Goal: Task Accomplishment & Management: Use online tool/utility

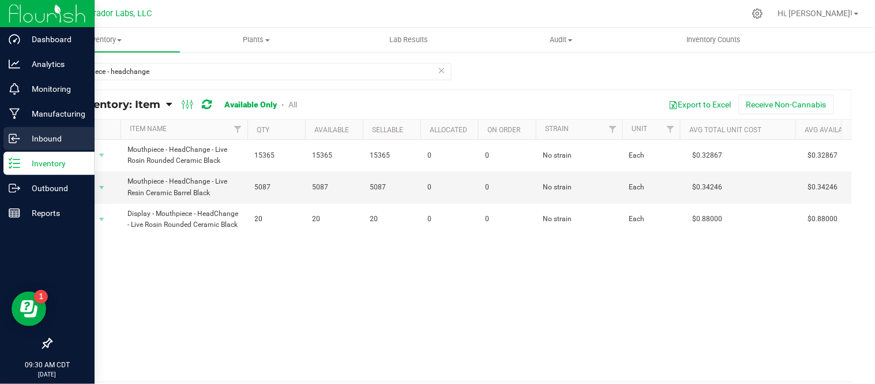
click at [21, 139] on p "Inbound" at bounding box center [54, 138] width 69 height 14
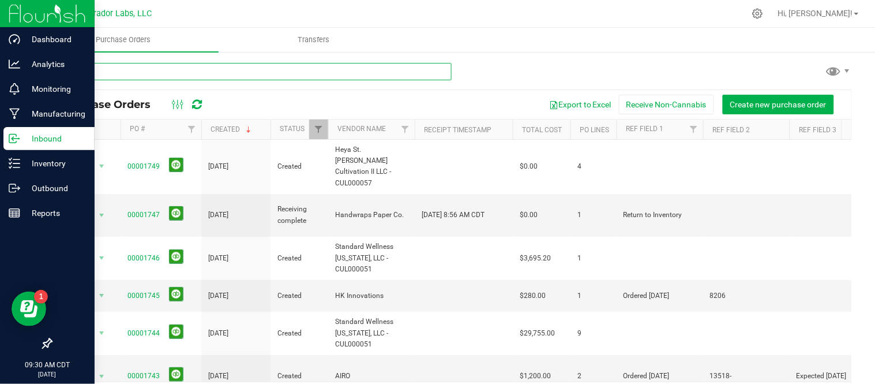
click at [260, 67] on input "text" at bounding box center [251, 71] width 401 height 17
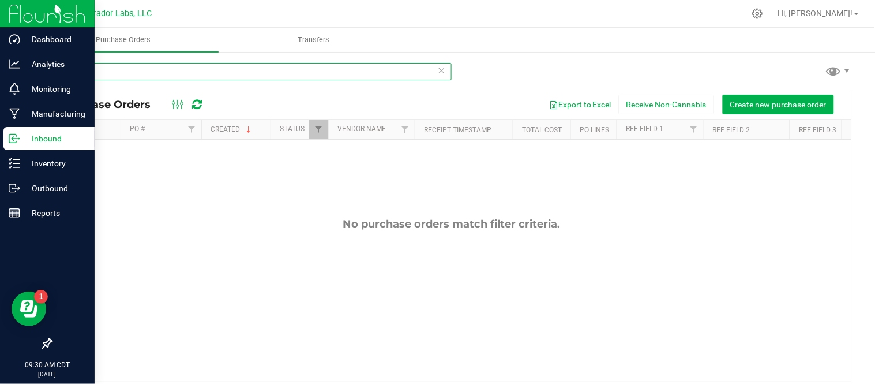
type input "G"
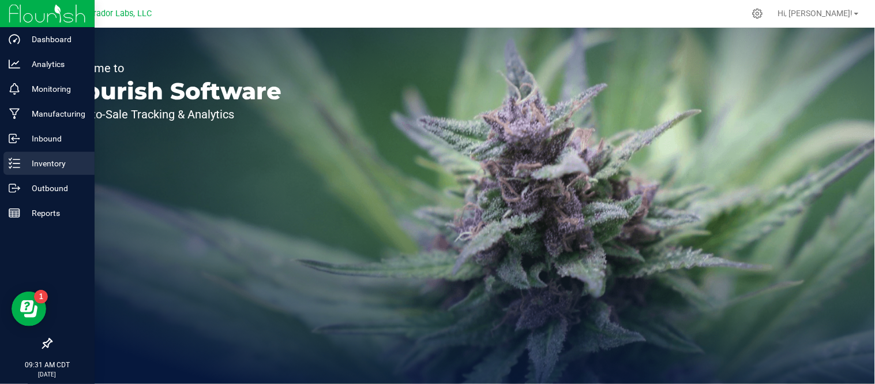
click at [35, 160] on p "Inventory" at bounding box center [54, 163] width 69 height 14
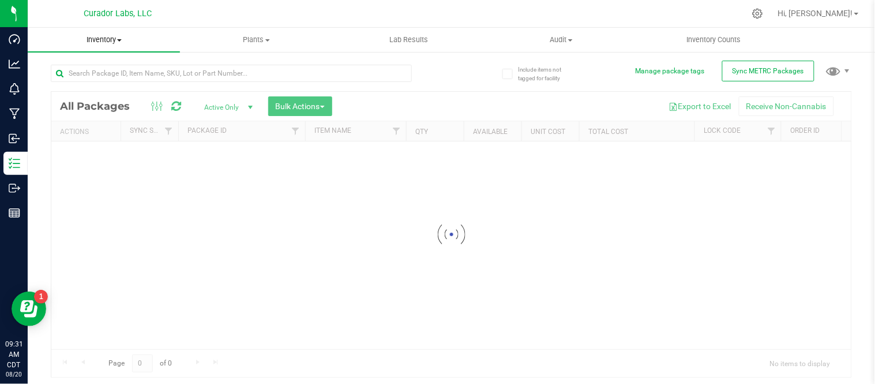
click at [123, 42] on span "Inventory" at bounding box center [104, 40] width 152 height 10
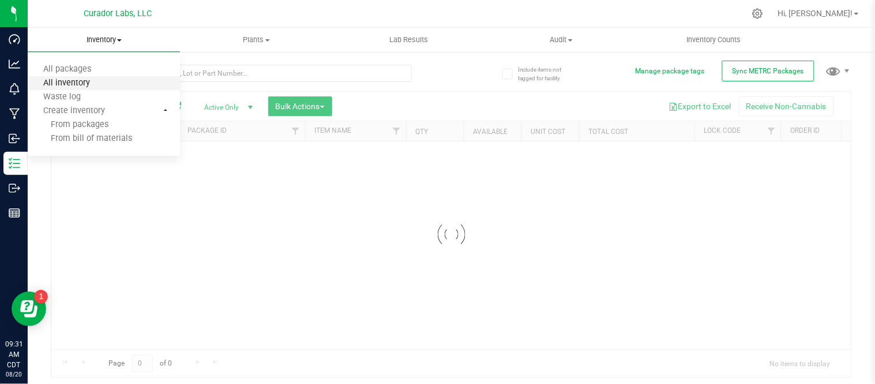
click at [96, 85] on span "All inventory" at bounding box center [67, 83] width 78 height 10
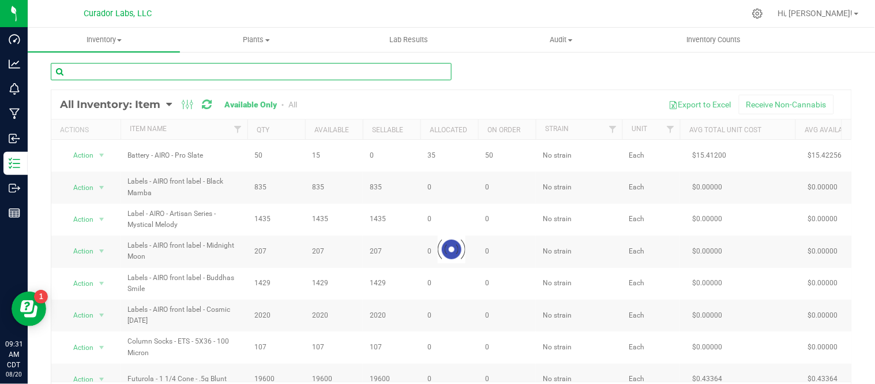
click at [205, 76] on input "text" at bounding box center [251, 71] width 401 height 17
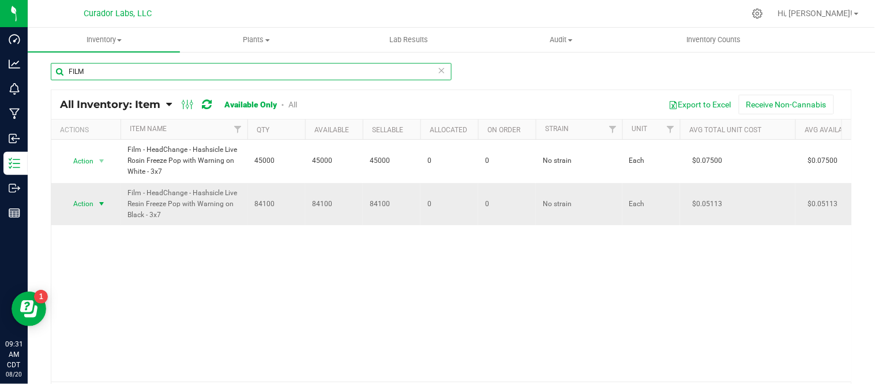
type input "FILM"
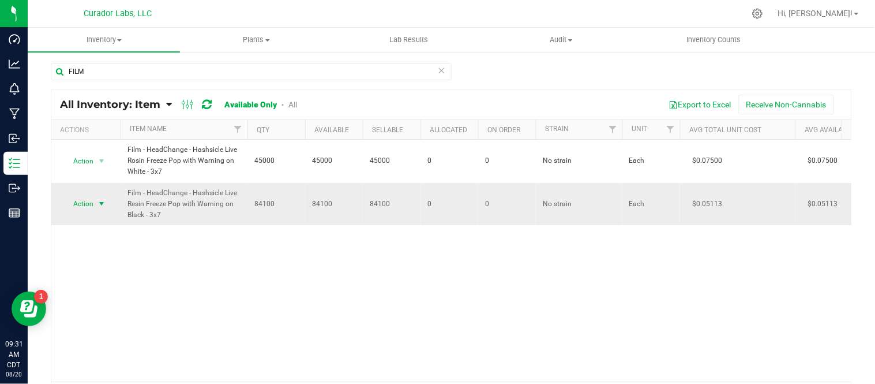
click at [107, 203] on span "select" at bounding box center [102, 204] width 14 height 16
click at [104, 272] on li "Locate inventory" at bounding box center [100, 274] width 74 height 17
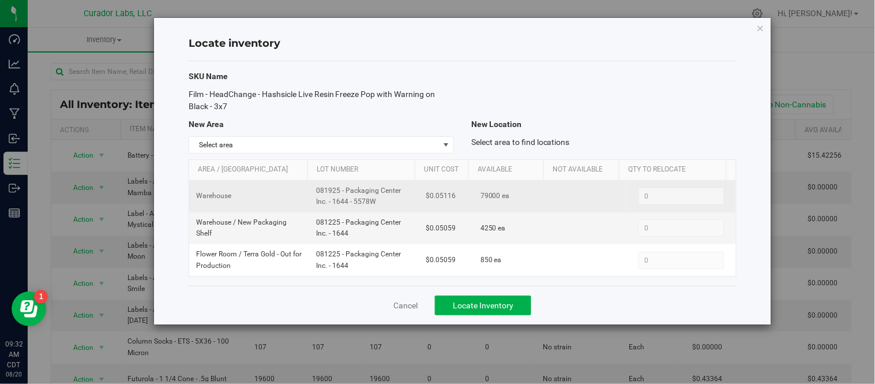
drag, startPoint x: 315, startPoint y: 191, endPoint x: 389, endPoint y: 204, distance: 75.4
click at [389, 204] on span "081925 - Packaging Center Inc. - 1644 - 5578W" at bounding box center [364, 196] width 96 height 22
copy span "081925 - Packaging Center Inc. - 1644 - 5578W"
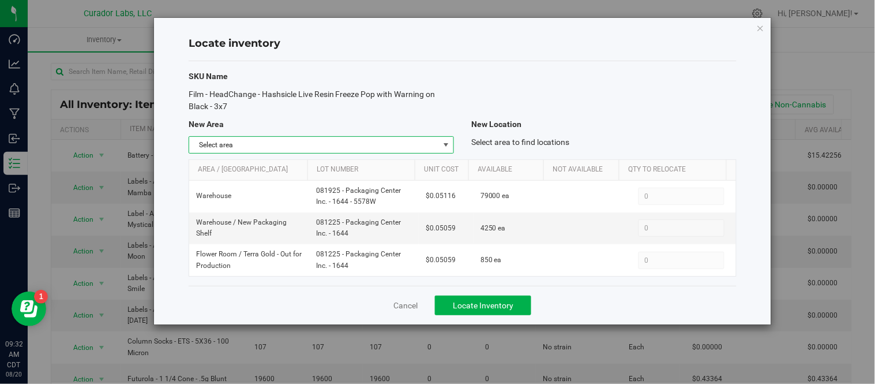
click at [450, 145] on span "select" at bounding box center [445, 144] width 9 height 9
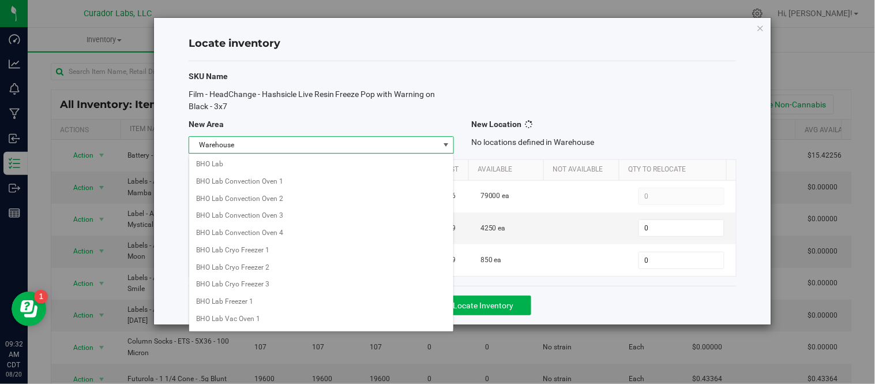
scroll to position [914, 0]
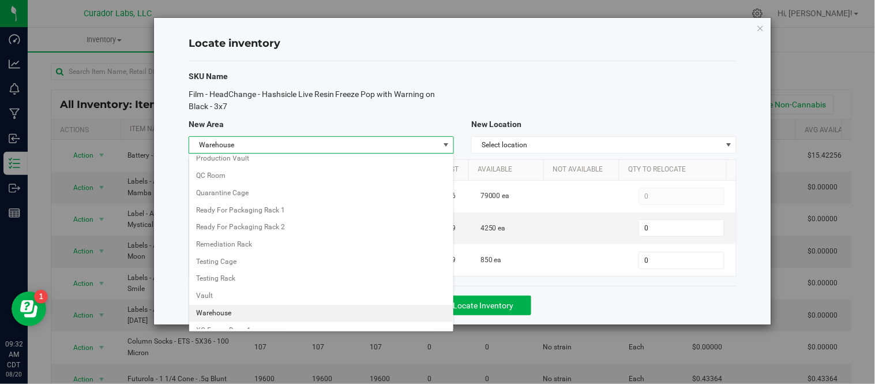
click at [231, 318] on li "Warehouse" at bounding box center [321, 313] width 264 height 17
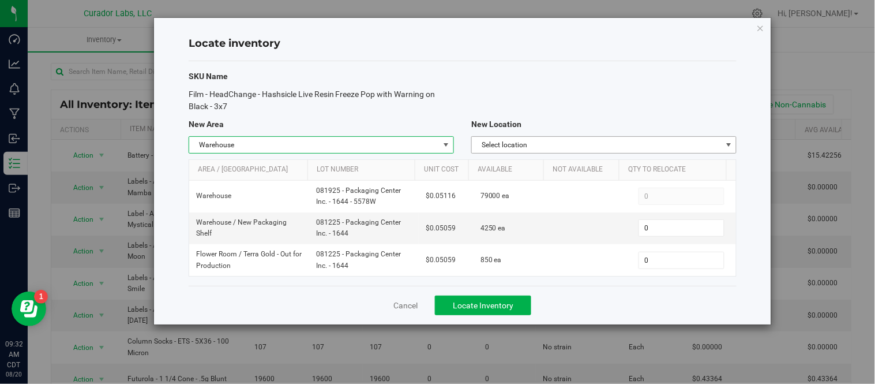
click at [698, 142] on span "Select location" at bounding box center [597, 145] width 250 height 16
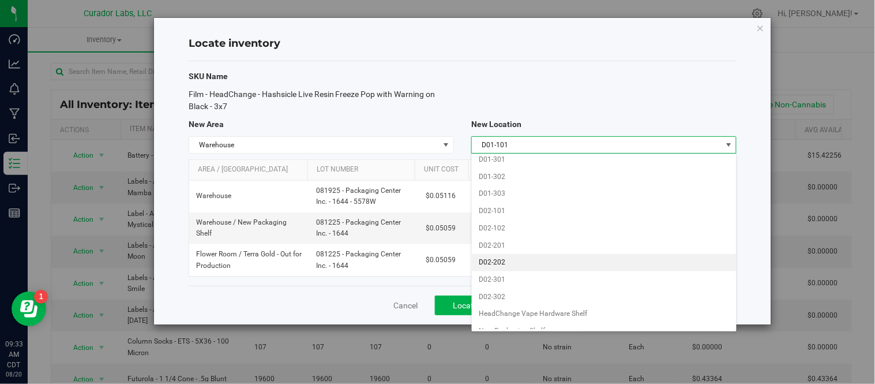
scroll to position [1054, 0]
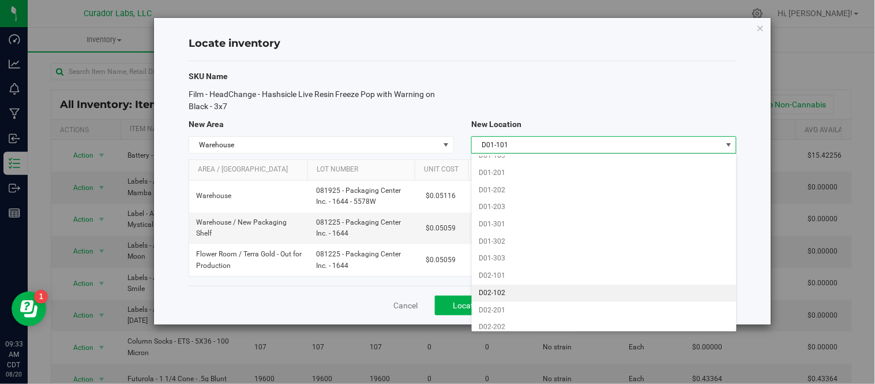
click at [511, 302] on li "D02-102" at bounding box center [604, 292] width 264 height 17
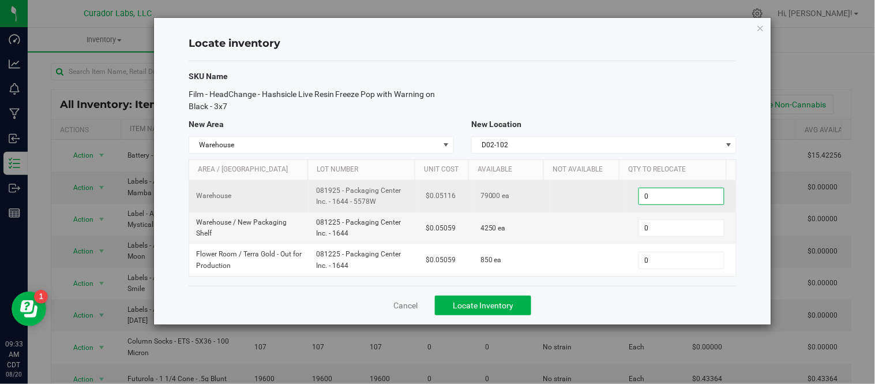
click at [648, 194] on span "0 0" at bounding box center [681, 195] width 86 height 17
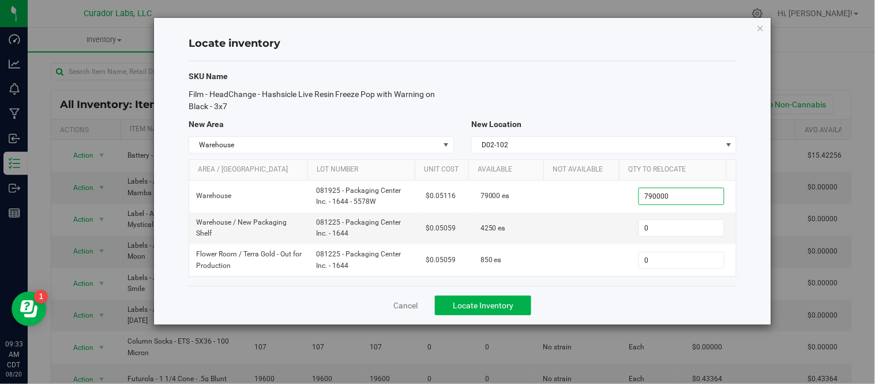
type input "79000"
type input "79,000"
click at [656, 223] on span "0 0" at bounding box center [681, 227] width 86 height 17
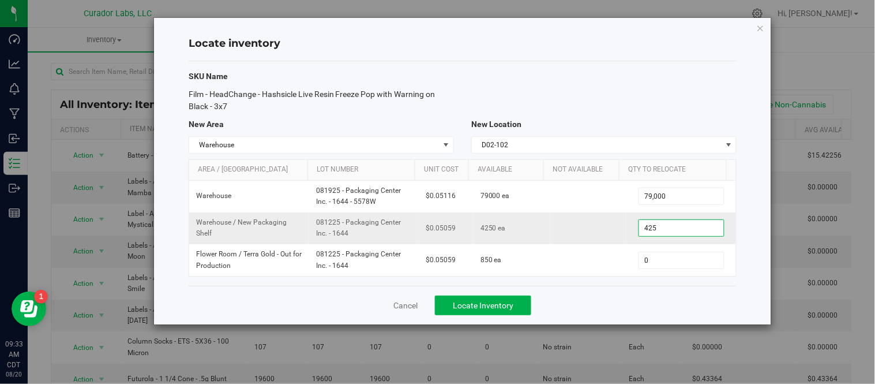
type input "4250"
type input "4,250"
click at [602, 300] on div "Cancel Locate Inventory" at bounding box center [463, 304] width 548 height 39
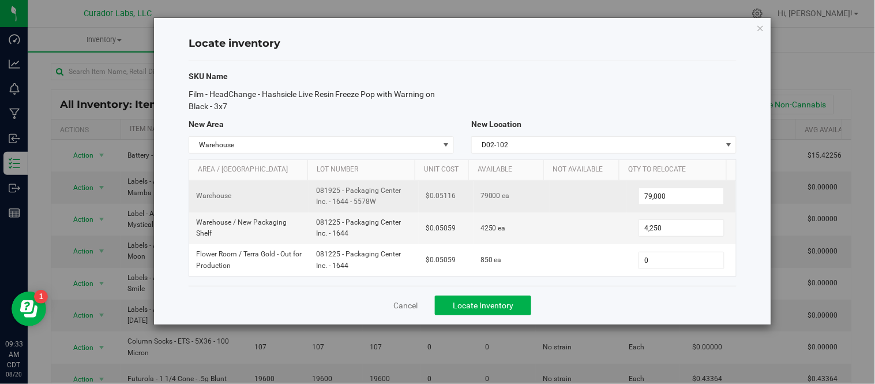
drag, startPoint x: 313, startPoint y: 190, endPoint x: 374, endPoint y: 205, distance: 62.3
click at [374, 205] on td "081925 - Packaging Center Inc. - 1644 - 5578W" at bounding box center [364, 197] width 110 height 32
copy span "081925 - Packaging Center Inc. - 1644 - 5578W"
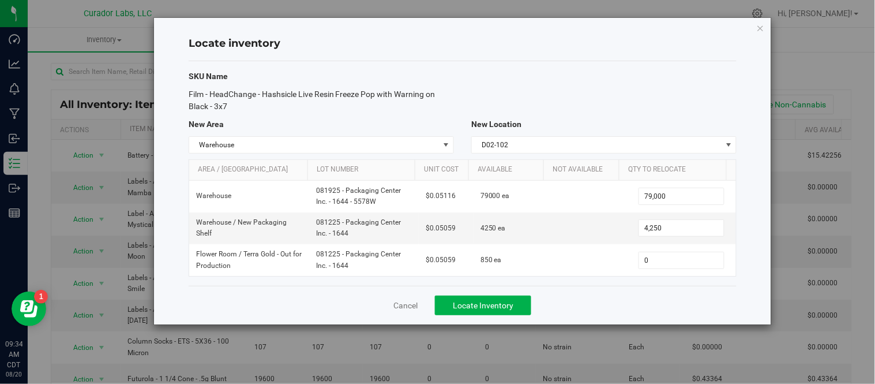
drag, startPoint x: 187, startPoint y: 94, endPoint x: 261, endPoint y: 110, distance: 75.0
click at [261, 110] on div "Film - HeadChange - Hashsicle Live Resin Freeze Pop with Warning on Black - 3x7" at bounding box center [321, 100] width 283 height 24
copy span "Film - HeadChange - Hashsicle Live Resin Freeze Pop with Warning on Black - 3x7"
click at [501, 305] on span "Locate Inventory" at bounding box center [483, 304] width 61 height 9
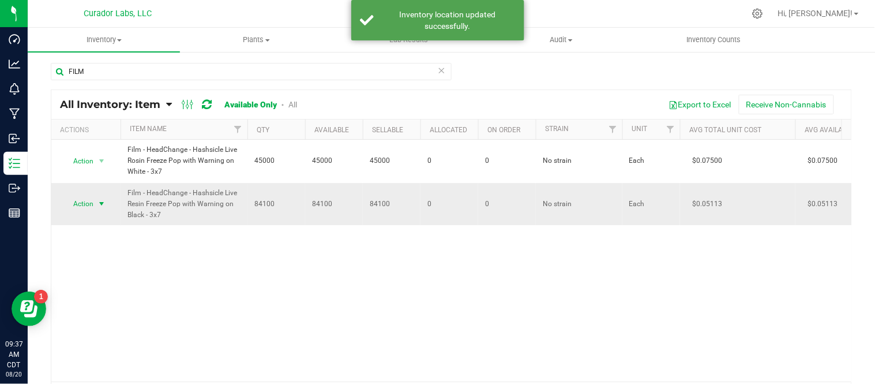
click at [104, 204] on span "select" at bounding box center [101, 203] width 9 height 9
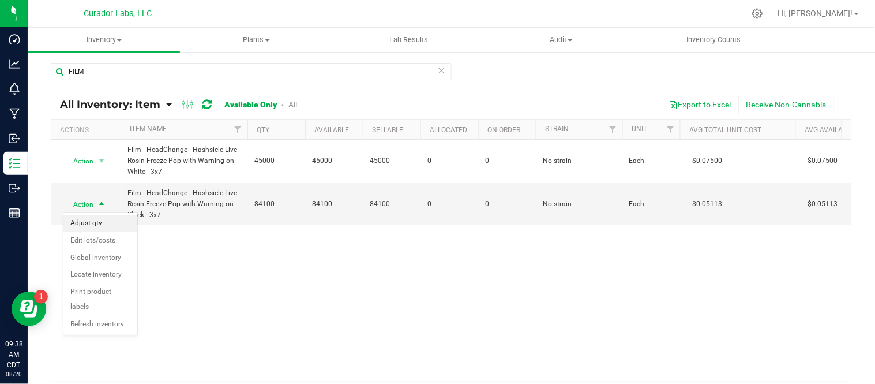
click at [100, 227] on li "Adjust qty" at bounding box center [100, 223] width 74 height 17
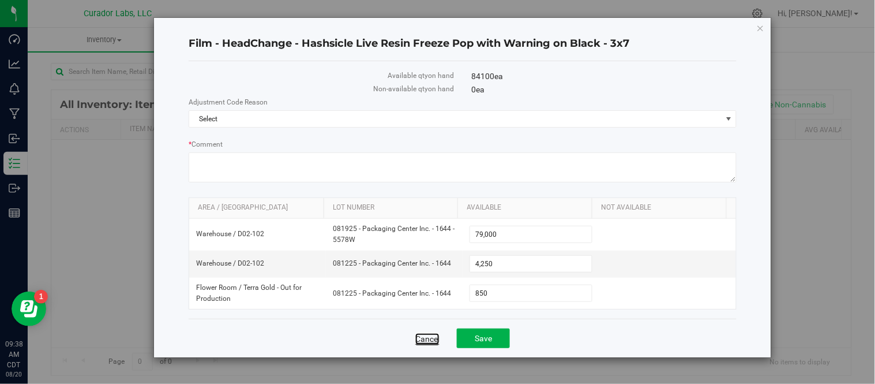
click at [426, 337] on link "Cancel" at bounding box center [427, 339] width 24 height 12
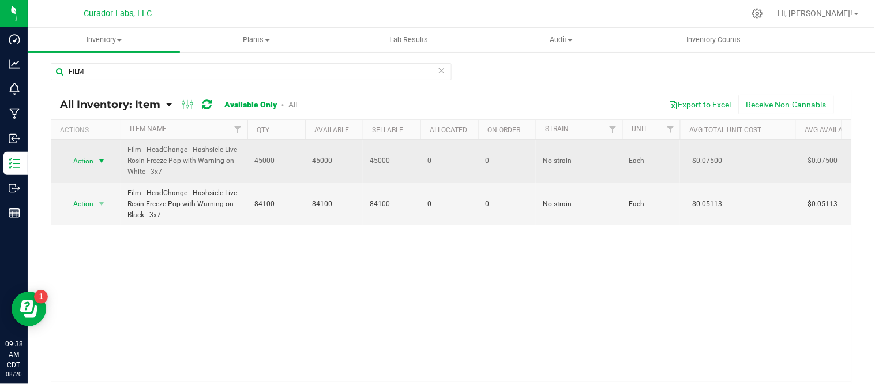
click at [99, 157] on span "select" at bounding box center [101, 160] width 9 height 9
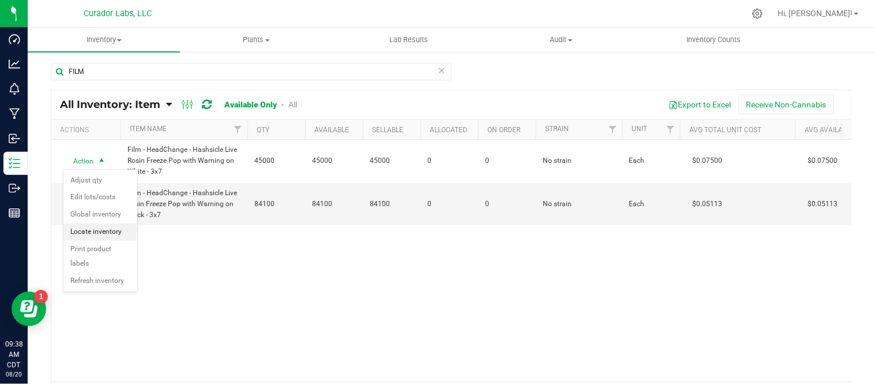
click at [106, 227] on li "Locate inventory" at bounding box center [100, 231] width 74 height 17
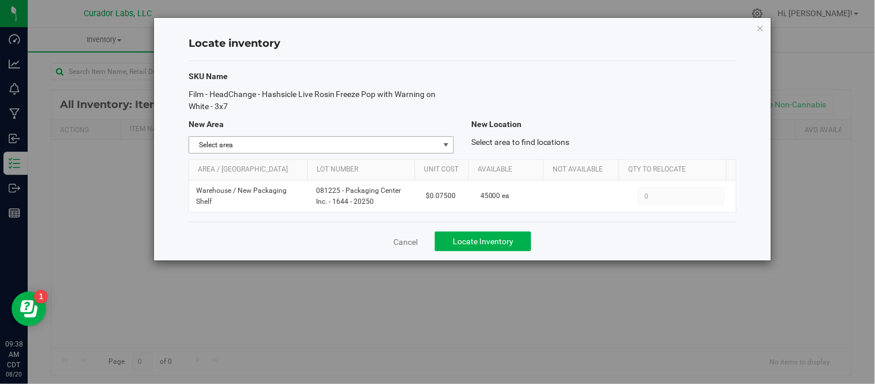
click at [446, 141] on span "select" at bounding box center [445, 144] width 9 height 9
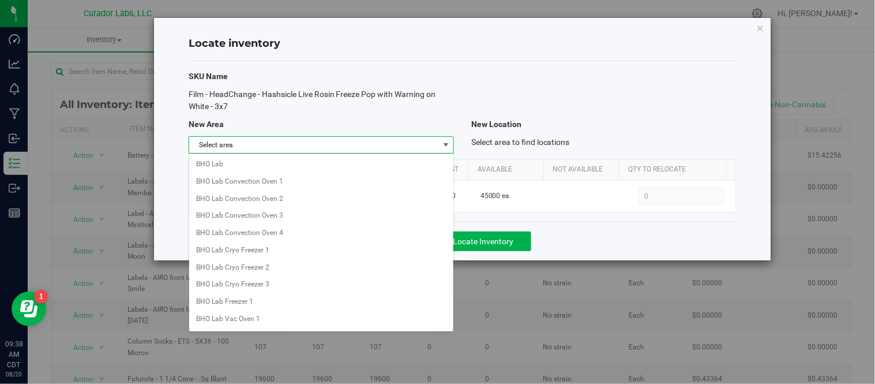
scroll to position [914, 0]
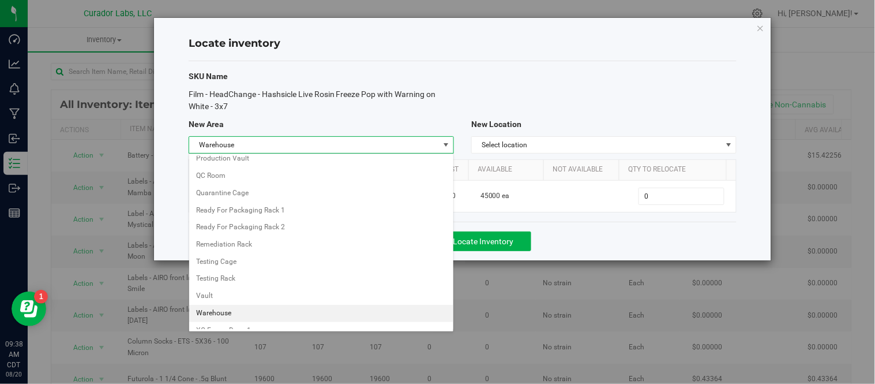
click at [248, 316] on li "Warehouse" at bounding box center [321, 313] width 264 height 17
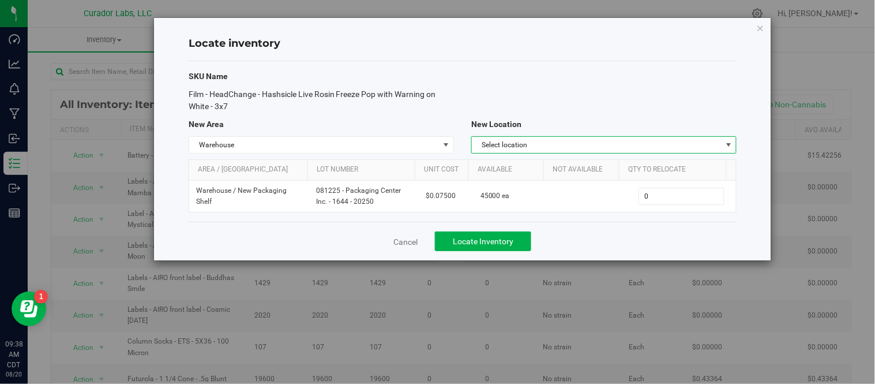
click at [589, 140] on span "Select location" at bounding box center [597, 145] width 250 height 16
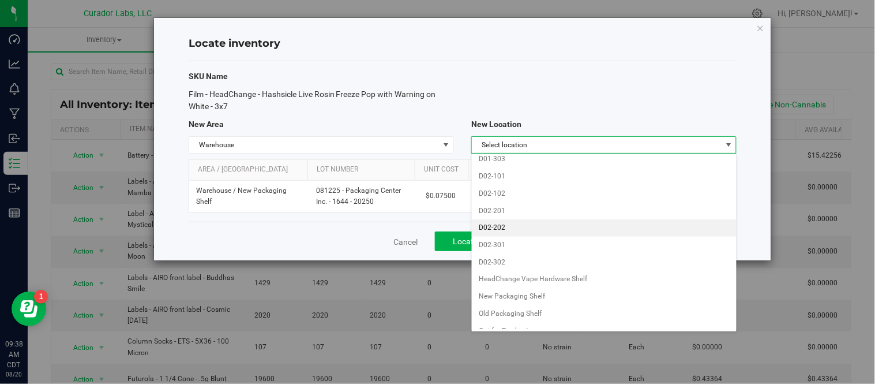
scroll to position [1089, 0]
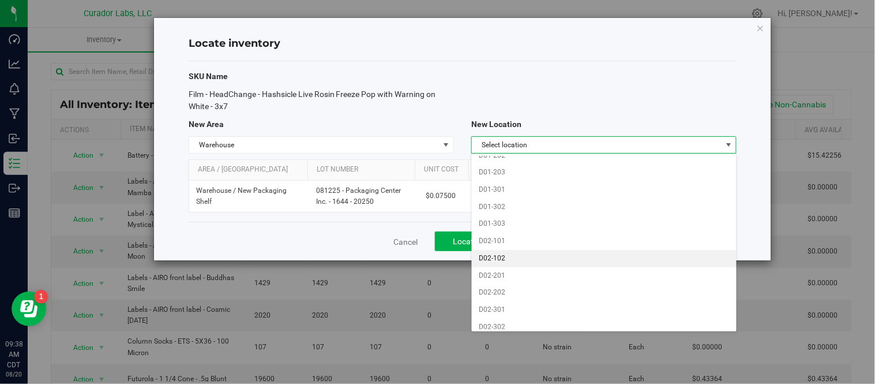
click at [514, 267] on li "D02-102" at bounding box center [604, 258] width 264 height 17
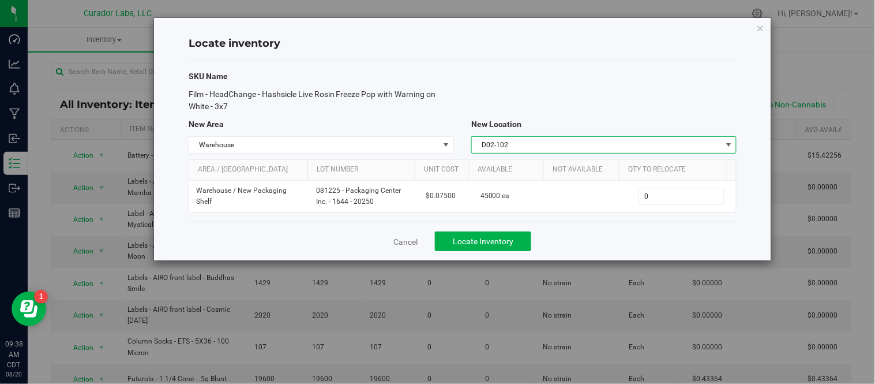
click at [623, 142] on span "D02-102" at bounding box center [597, 145] width 250 height 16
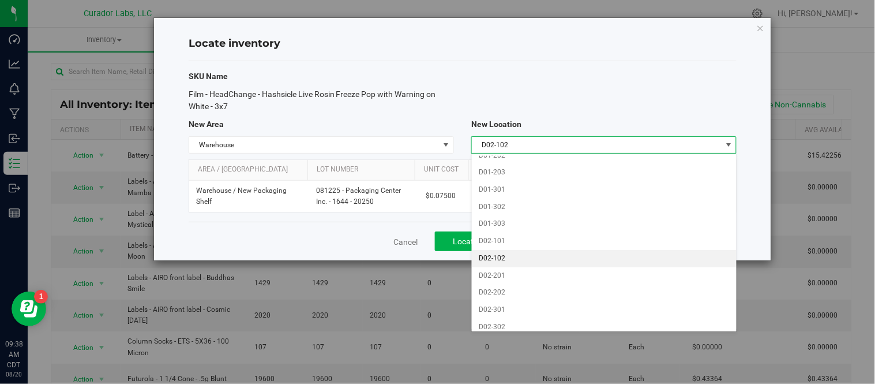
click at [519, 262] on li "D02-102" at bounding box center [604, 258] width 264 height 17
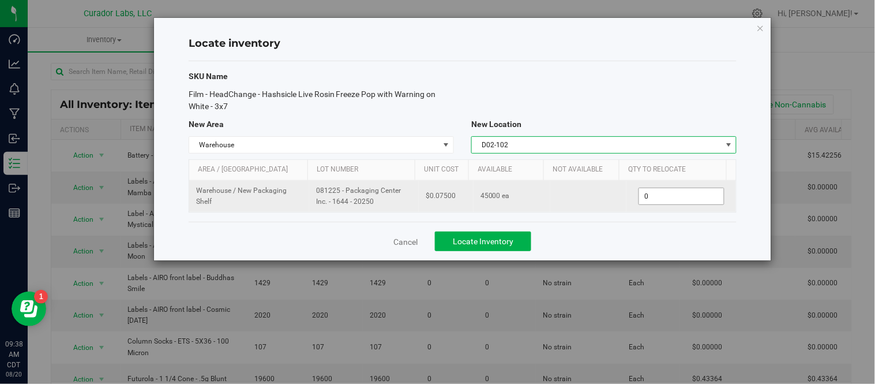
click at [662, 189] on span "0 0" at bounding box center [681, 195] width 86 height 17
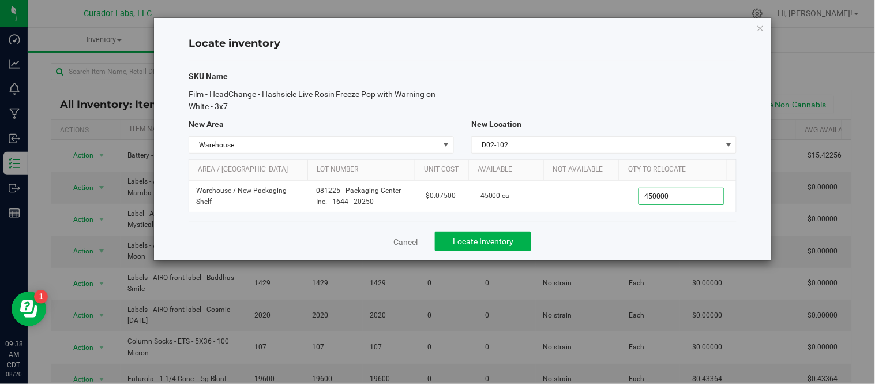
type input "45000"
type input "45,000"
click at [493, 250] on button "Locate Inventory" at bounding box center [483, 241] width 96 height 20
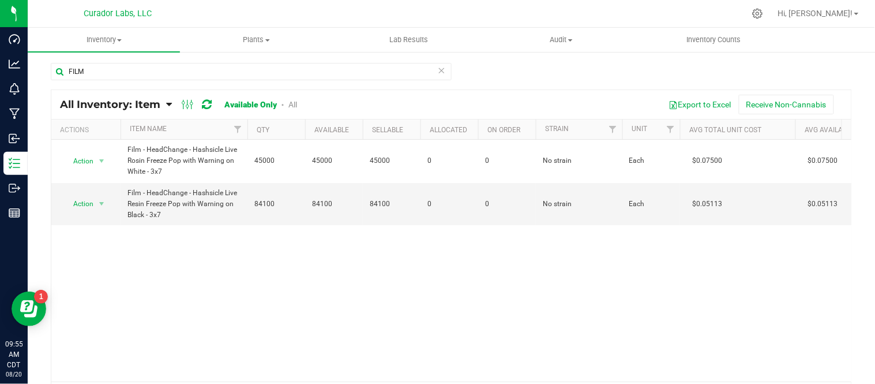
click at [440, 70] on icon at bounding box center [442, 70] width 8 height 14
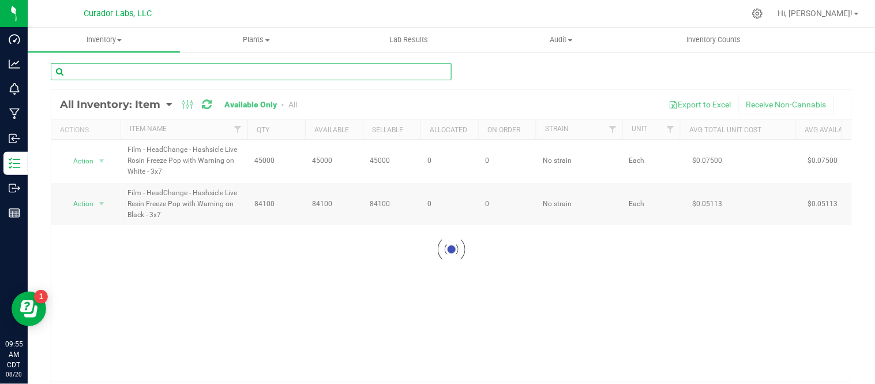
paste input "MERCH Sweatshirt - Headchange - Terp Queen Crew with tQ on Back and HC Sleeve F…"
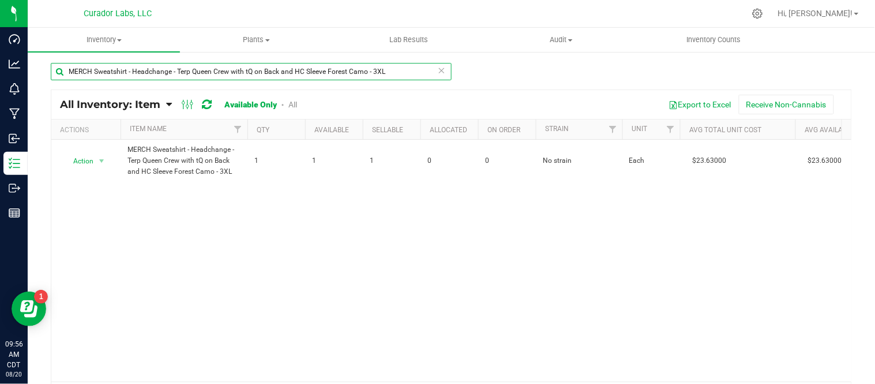
type input "MERCH Sweatshirt - Headchange - Terp Queen Crew with tQ on Back and HC Sleeve F…"
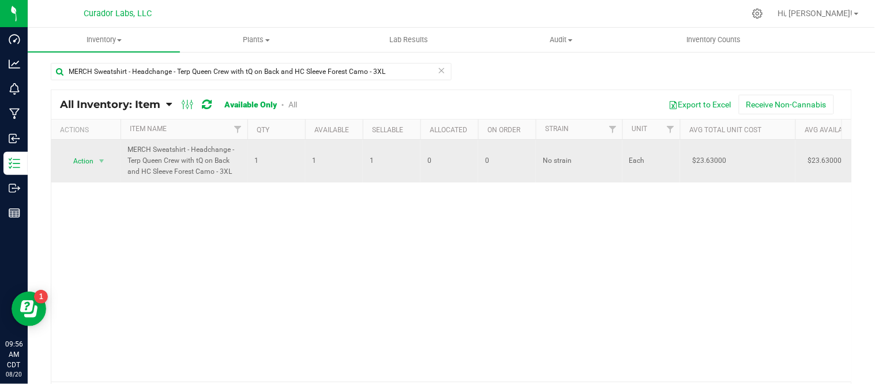
click at [111, 159] on div "Action Action Adjust qty Edit lots/costs Global inventory Locate inventory Prin…" at bounding box center [85, 161] width 55 height 16
click at [103, 160] on span "select" at bounding box center [101, 160] width 9 height 9
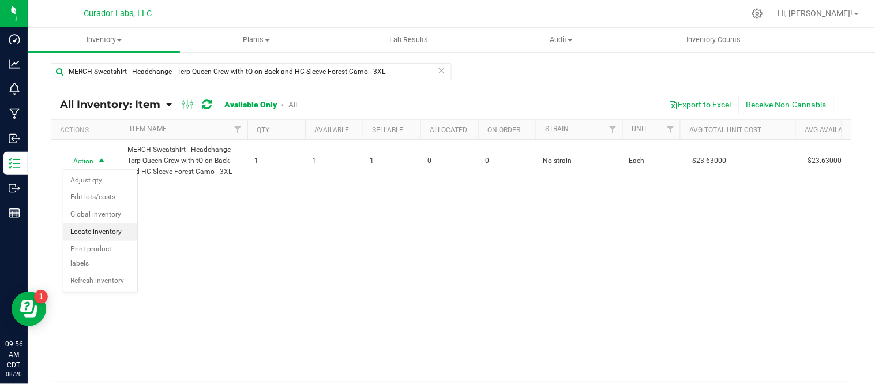
click at [111, 232] on li "Locate inventory" at bounding box center [100, 231] width 74 height 17
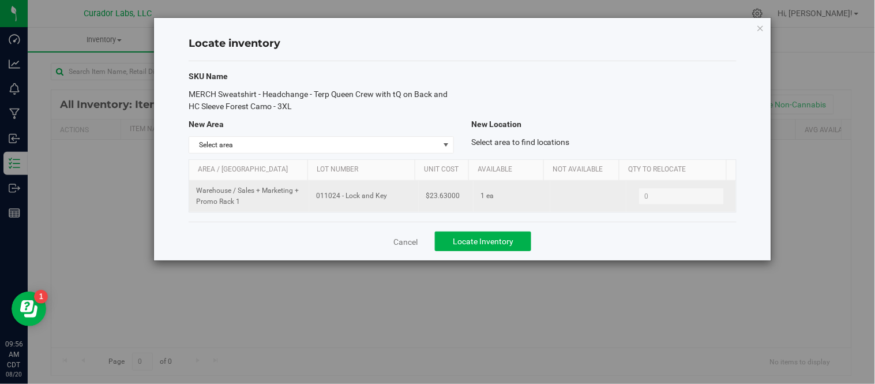
drag, startPoint x: 313, startPoint y: 198, endPoint x: 384, endPoint y: 198, distance: 70.9
click at [384, 198] on td "011024 - Lock and Key" at bounding box center [364, 196] width 110 height 31
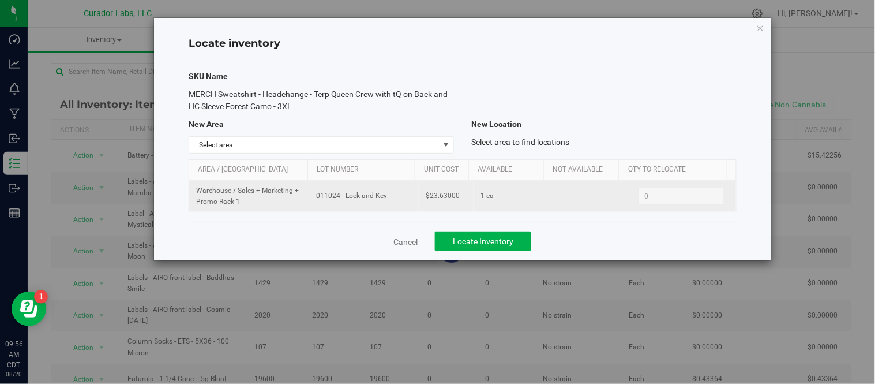
copy span "011024 - Lock and Key"
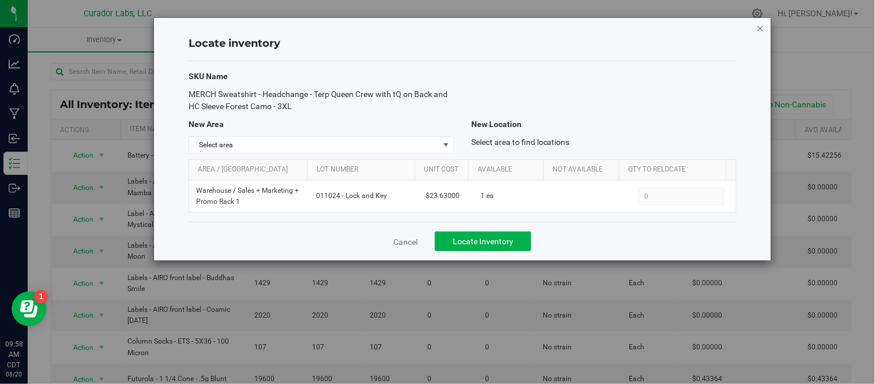
click at [757, 27] on icon "button" at bounding box center [761, 28] width 8 height 14
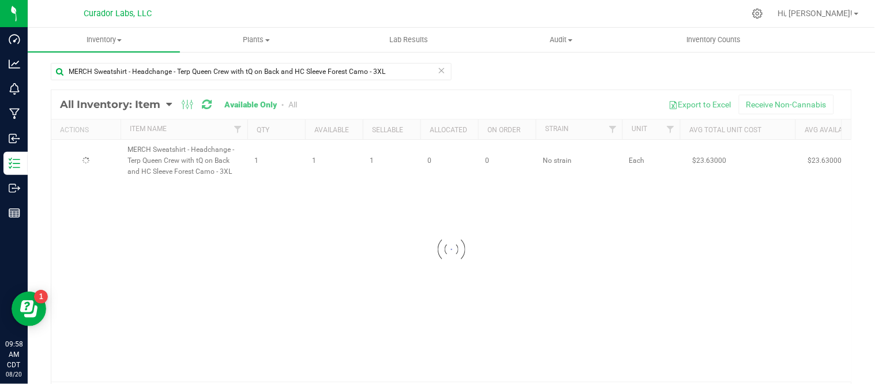
click at [438, 67] on icon at bounding box center [442, 70] width 8 height 14
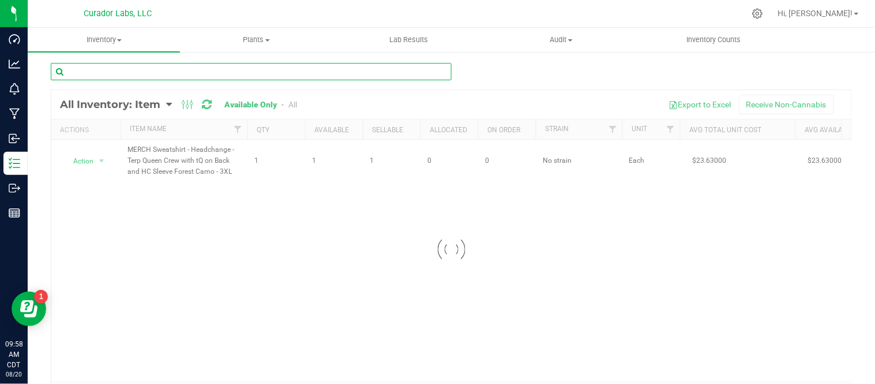
paste input "MERCH Sweatshirt - Headchange - Terp Queen Crew with tQ on Back Pink - 2XL"
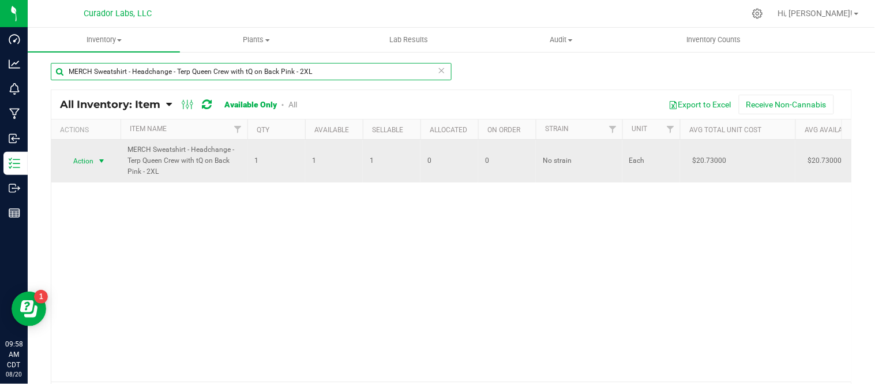
type input "MERCH Sweatshirt - Headchange - Terp Queen Crew with tQ on Back Pink - 2XL"
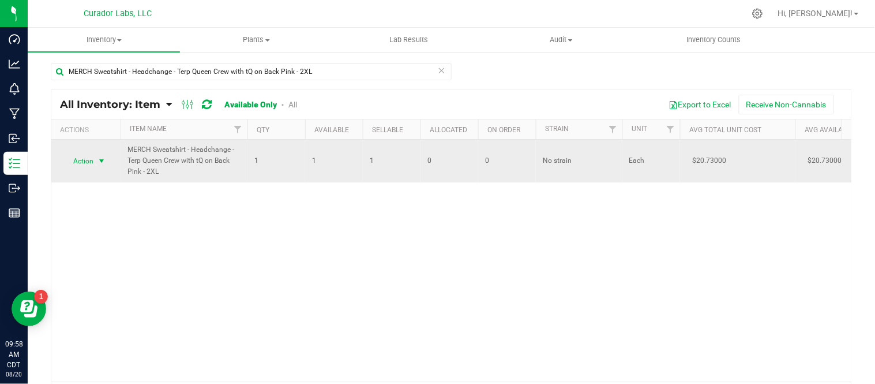
click at [102, 160] on span "select" at bounding box center [101, 160] width 9 height 9
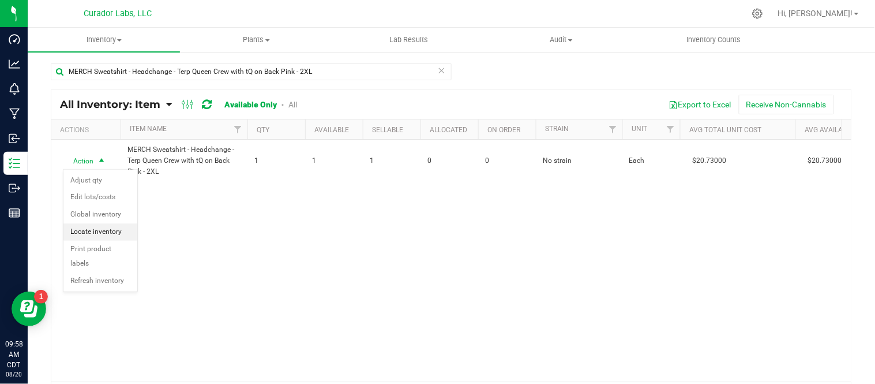
click at [102, 226] on li "Locate inventory" at bounding box center [100, 231] width 74 height 17
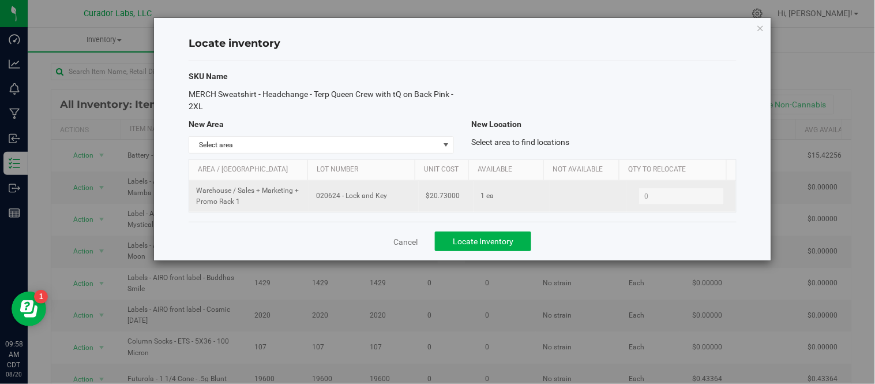
drag, startPoint x: 313, startPoint y: 197, endPoint x: 391, endPoint y: 197, distance: 78.4
click at [391, 197] on td "020624 - Lock and Key" at bounding box center [364, 196] width 110 height 31
copy span "020624 - Lock and Key"
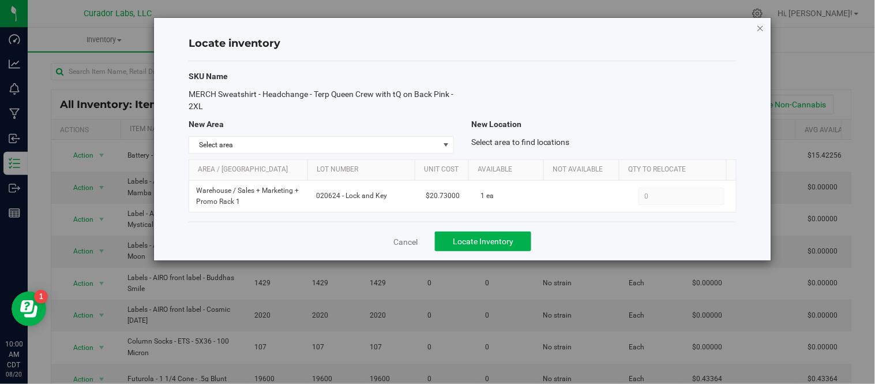
click at [762, 26] on icon "button" at bounding box center [761, 28] width 8 height 14
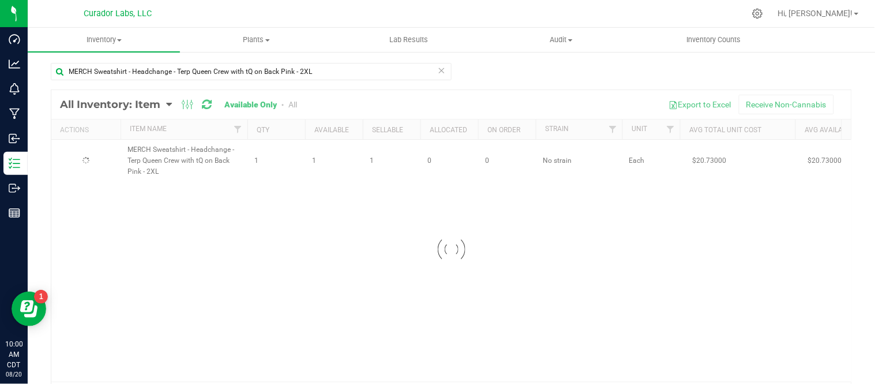
click at [438, 72] on icon at bounding box center [442, 70] width 8 height 14
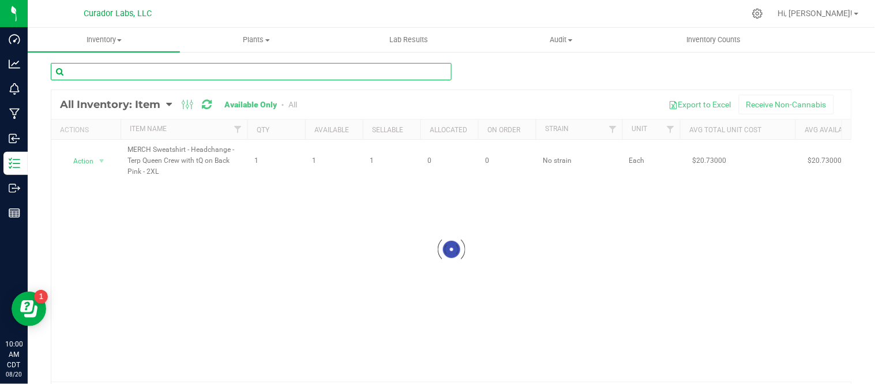
paste input "MERCH Sweatshirt - Headchange - Terp Queen Crew with tQ on Back Pink - 3XL"
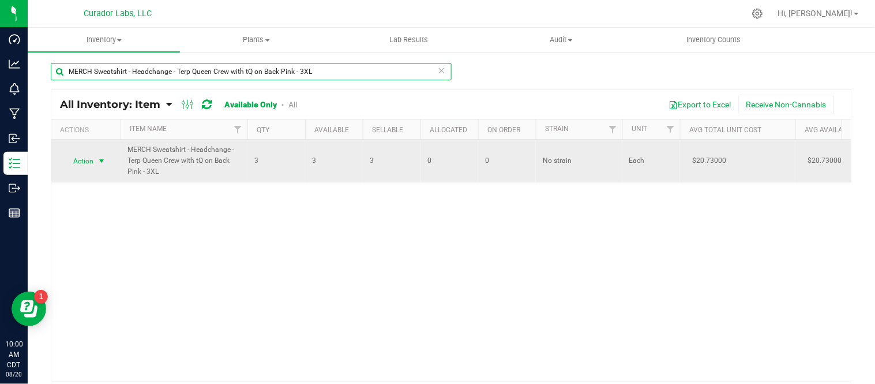
type input "MERCH Sweatshirt - Headchange - Terp Queen Crew with tQ on Back Pink - 3XL"
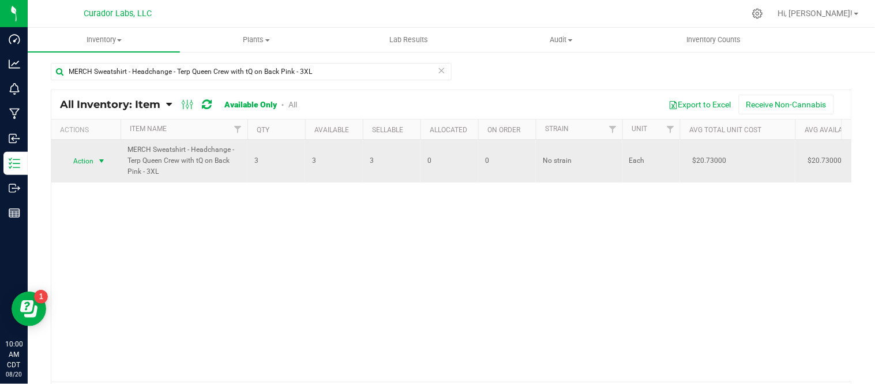
click at [102, 161] on span "select" at bounding box center [101, 160] width 9 height 9
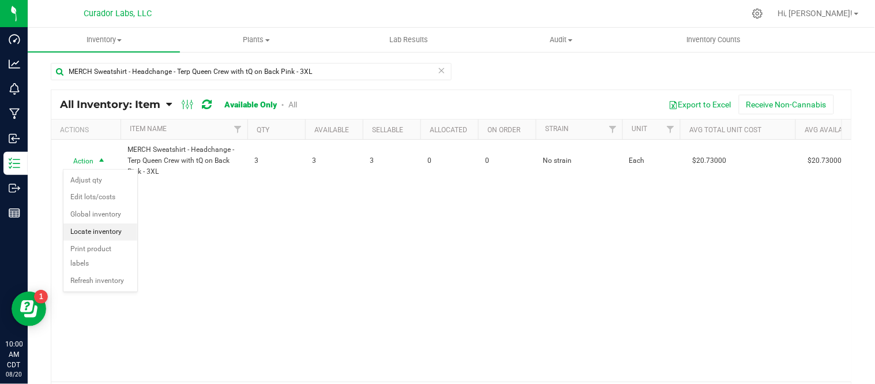
click at [118, 231] on li "Locate inventory" at bounding box center [100, 231] width 74 height 17
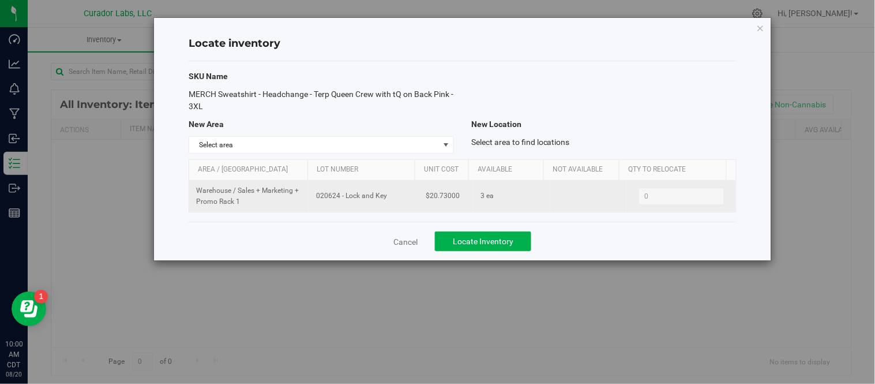
drag, startPoint x: 314, startPoint y: 196, endPoint x: 389, endPoint y: 197, distance: 75.0
click at [389, 197] on span "020624 - Lock and Key" at bounding box center [364, 195] width 96 height 11
copy span "020624 - Lock and Key"
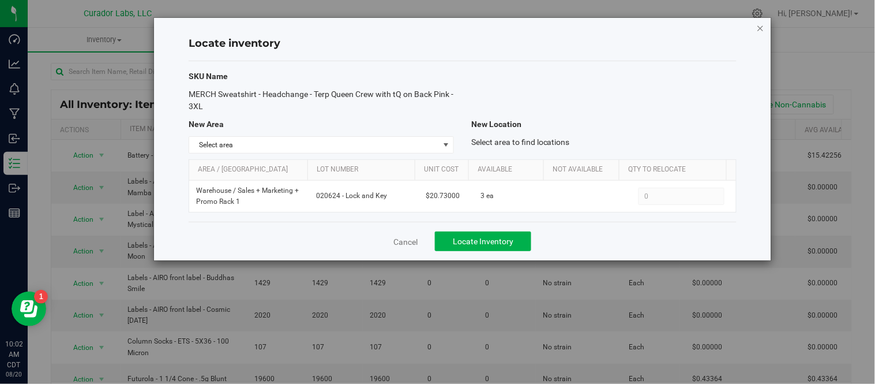
click at [758, 27] on icon "button" at bounding box center [761, 28] width 8 height 14
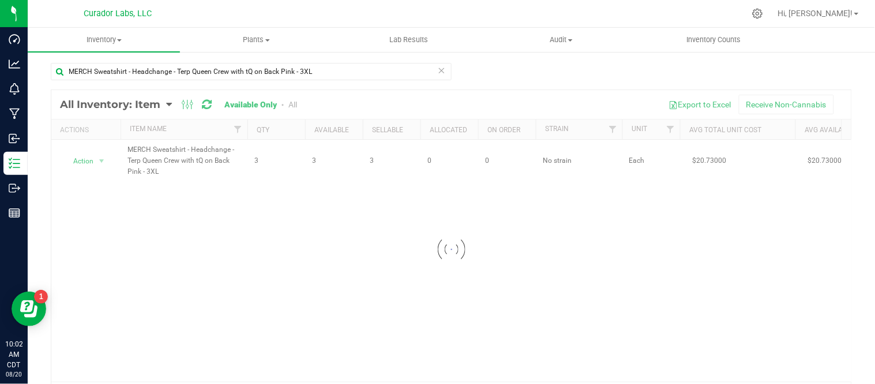
click at [438, 71] on icon at bounding box center [442, 70] width 8 height 14
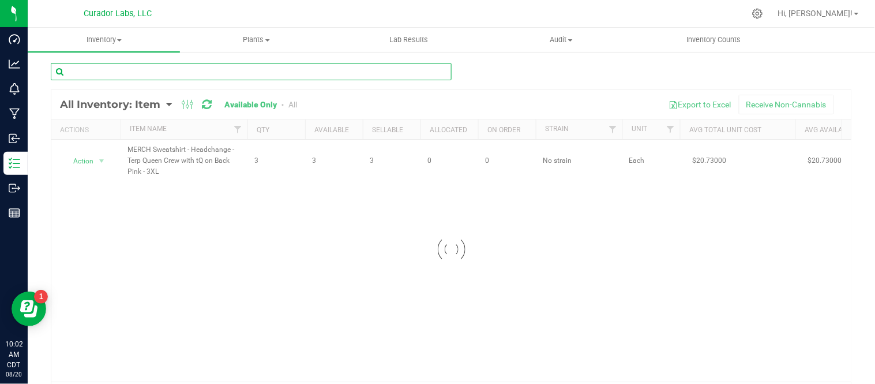
paste input "MERCH Sweatshirt - Headchange - Terp Queen Crew with tQ on Back Pink - M"
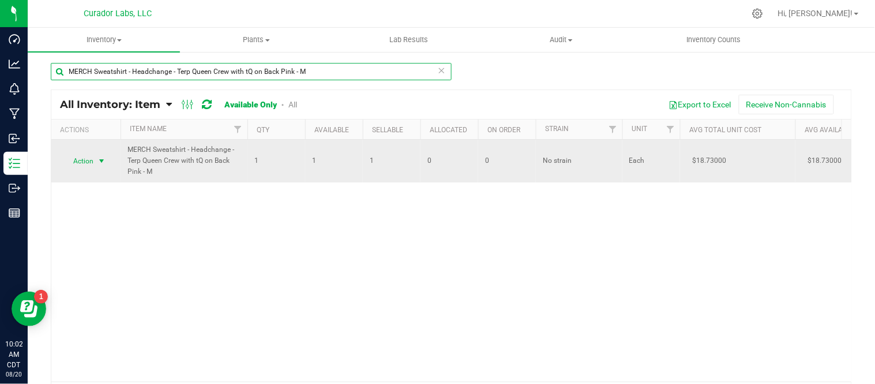
type input "MERCH Sweatshirt - Headchange - Terp Queen Crew with tQ on Back Pink - M"
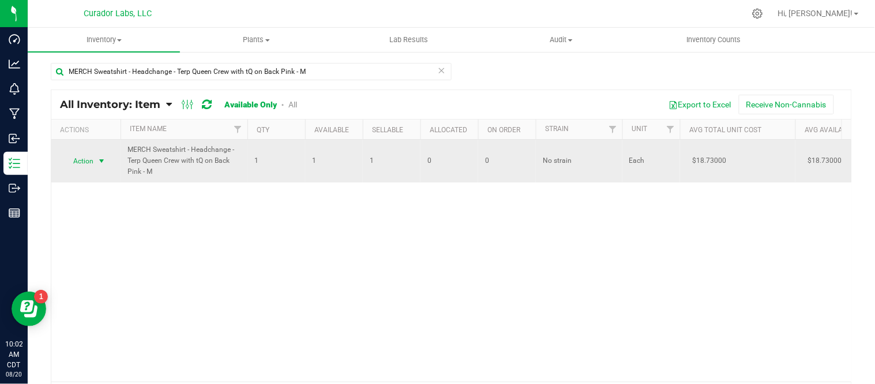
click at [100, 165] on span "select" at bounding box center [101, 160] width 9 height 9
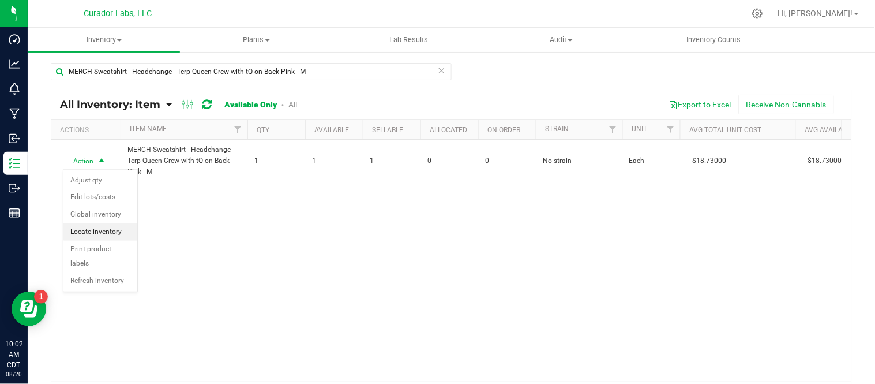
click at [104, 226] on li "Locate inventory" at bounding box center [100, 231] width 74 height 17
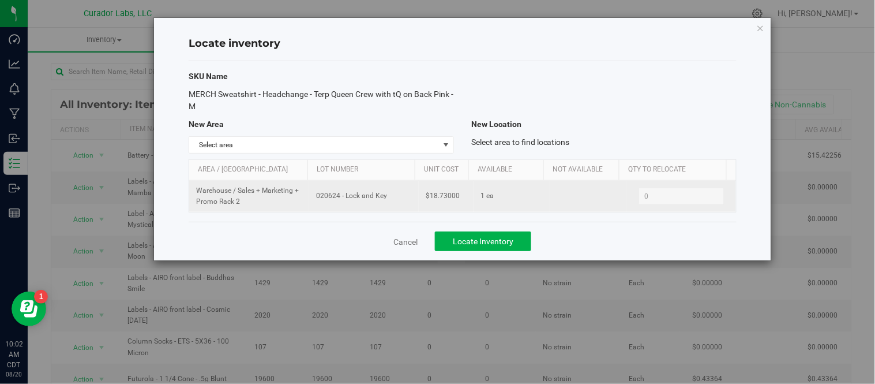
drag, startPoint x: 314, startPoint y: 197, endPoint x: 389, endPoint y: 205, distance: 74.9
click at [389, 205] on td "020624 - Lock and Key" at bounding box center [364, 196] width 110 height 31
copy span "020624 - Lock and Key"
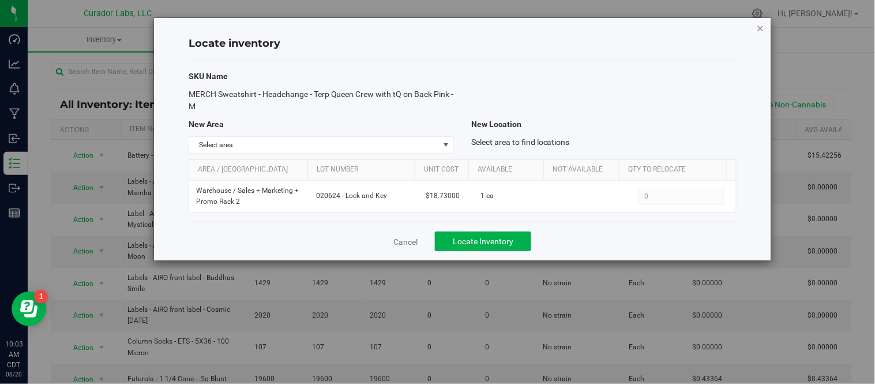
click at [760, 27] on icon "button" at bounding box center [761, 28] width 8 height 14
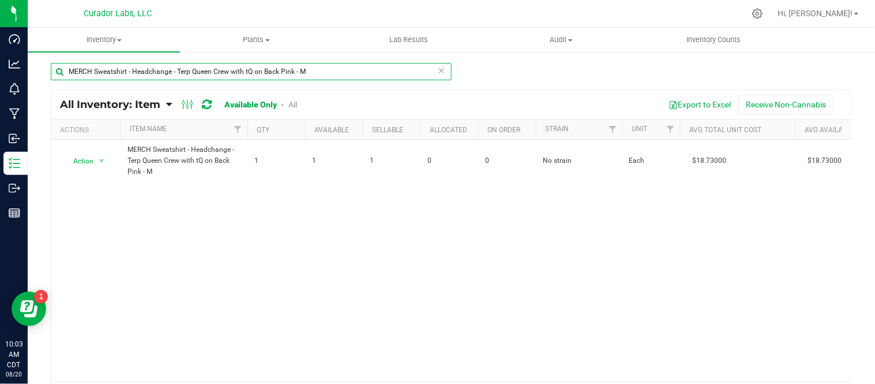
click at [442, 69] on input "MERCH Sweatshirt - Headchange - Terp Queen Crew with tQ on Back Pink - M" at bounding box center [251, 71] width 401 height 17
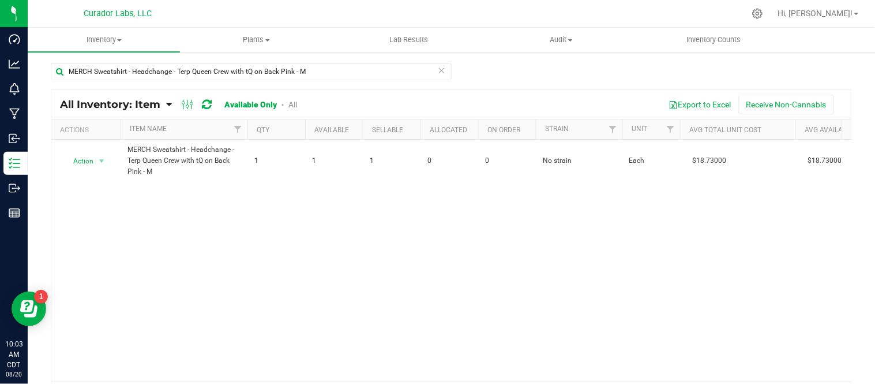
click at [438, 72] on icon at bounding box center [442, 70] width 8 height 14
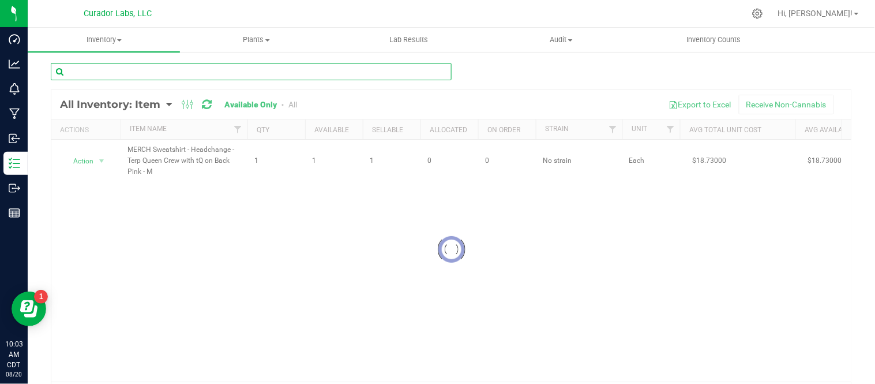
click at [381, 73] on input "text" at bounding box center [251, 71] width 401 height 17
paste input "MERCH Sweatshirt - Headchange - Terp Queen Crew with tQ on Back Pink - S"
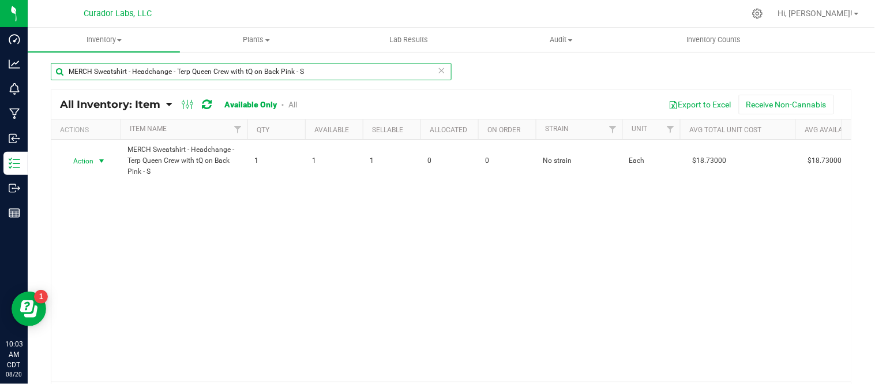
type input "MERCH Sweatshirt - Headchange - Terp Queen Crew with tQ on Back Pink - S"
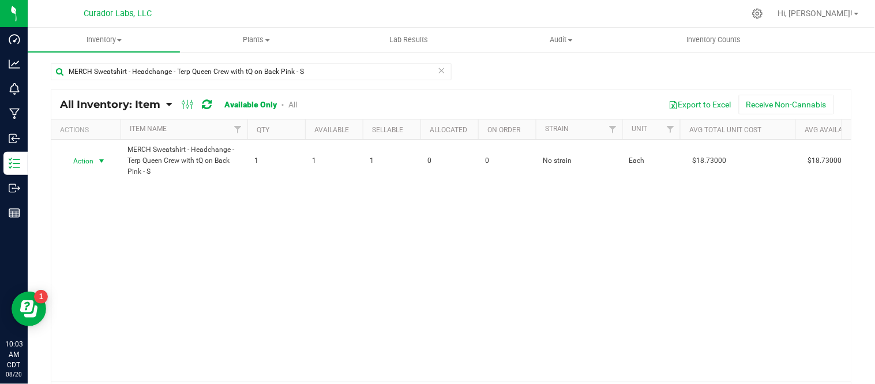
click at [102, 162] on span "select" at bounding box center [101, 160] width 9 height 9
click at [107, 228] on li "Locate inventory" at bounding box center [100, 231] width 74 height 17
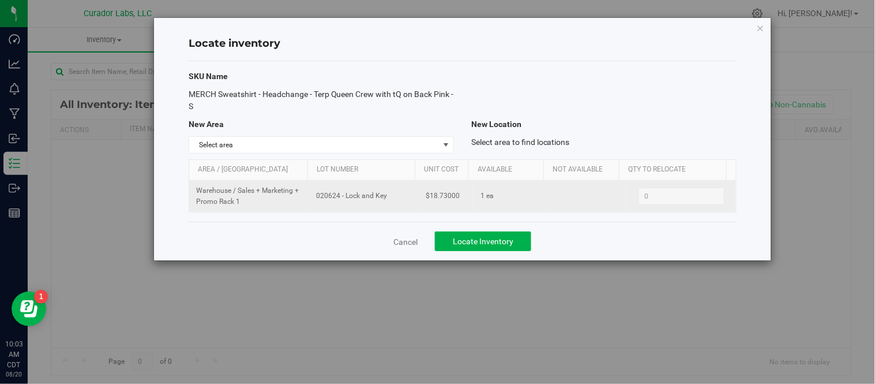
drag, startPoint x: 312, startPoint y: 199, endPoint x: 384, endPoint y: 205, distance: 72.4
click at [384, 205] on td "020624 - Lock and Key" at bounding box center [364, 196] width 110 height 31
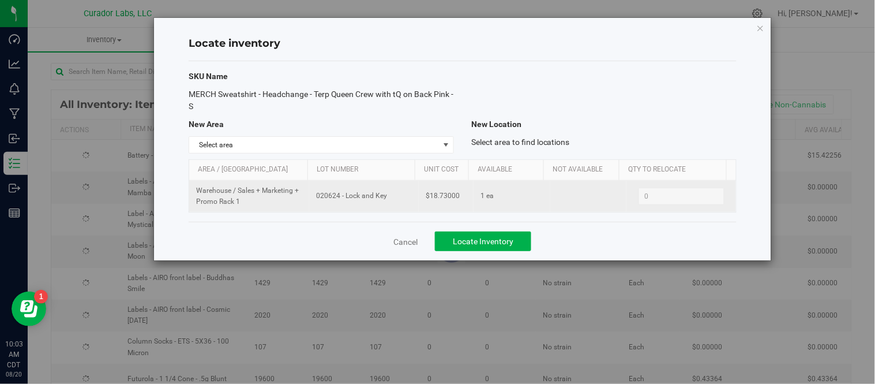
copy span "020624 - Lock and Key"
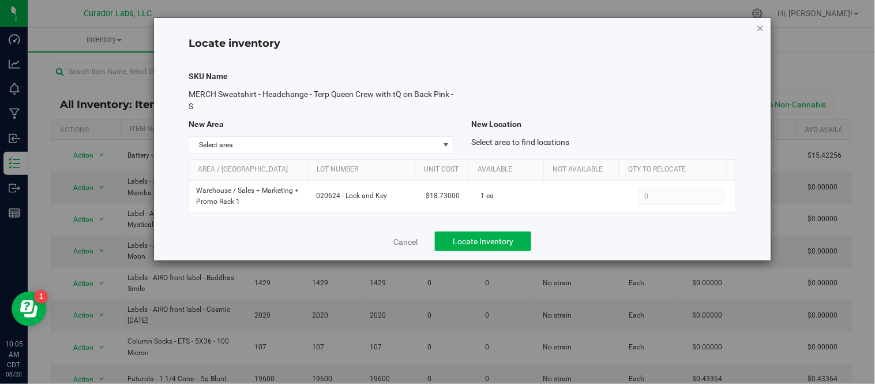
click at [762, 27] on icon "button" at bounding box center [761, 28] width 8 height 14
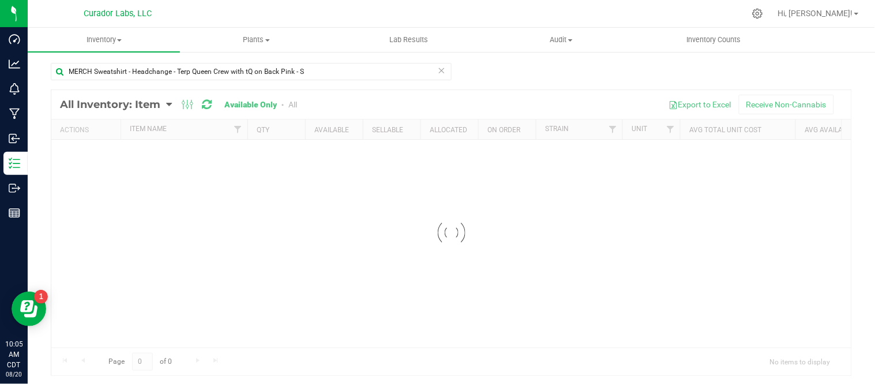
click at [439, 70] on icon at bounding box center [442, 70] width 8 height 14
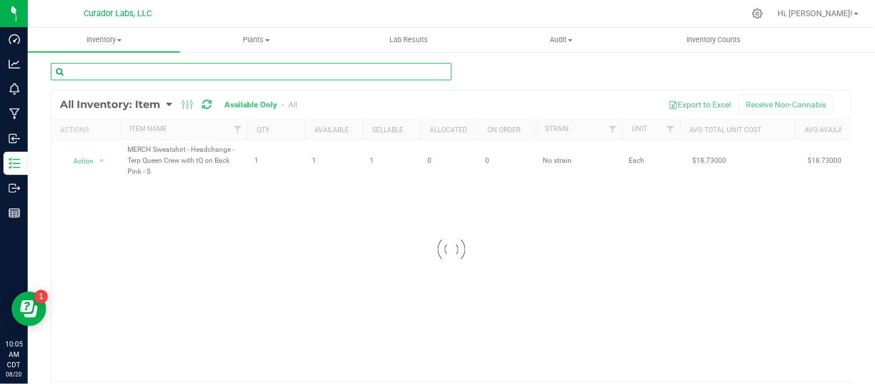
click at [291, 74] on input "text" at bounding box center [251, 71] width 401 height 17
paste input "MERCH Sweatshirt - Headchange - Terp Queen Crew with tQ on Back Pink - XL"
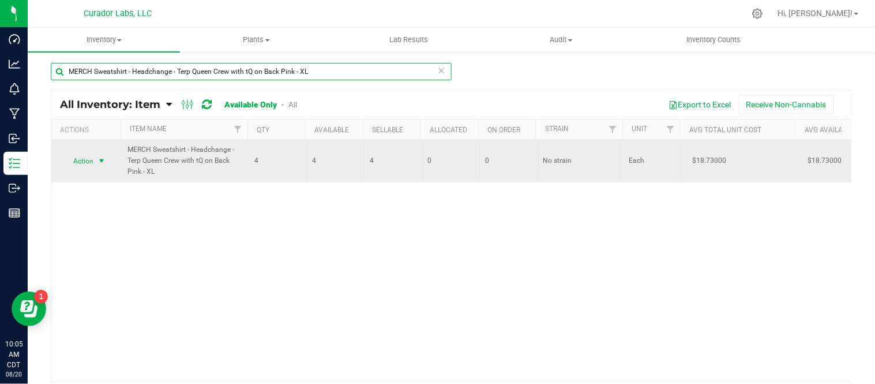
type input "MERCH Sweatshirt - Headchange - Terp Queen Crew with tQ on Back Pink - XL"
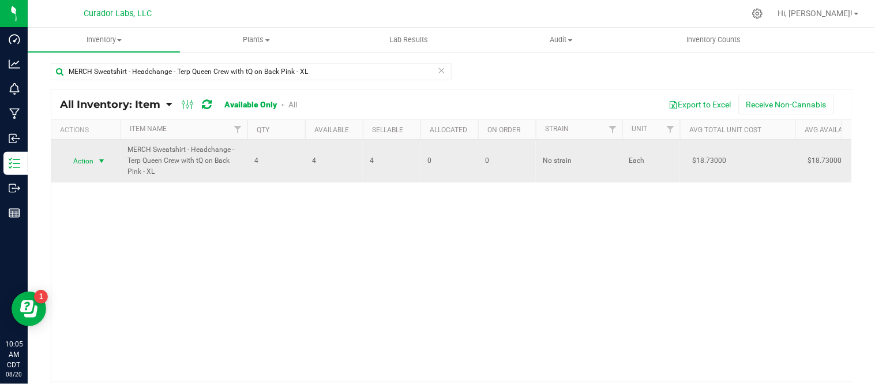
click at [102, 160] on span "select" at bounding box center [101, 160] width 9 height 9
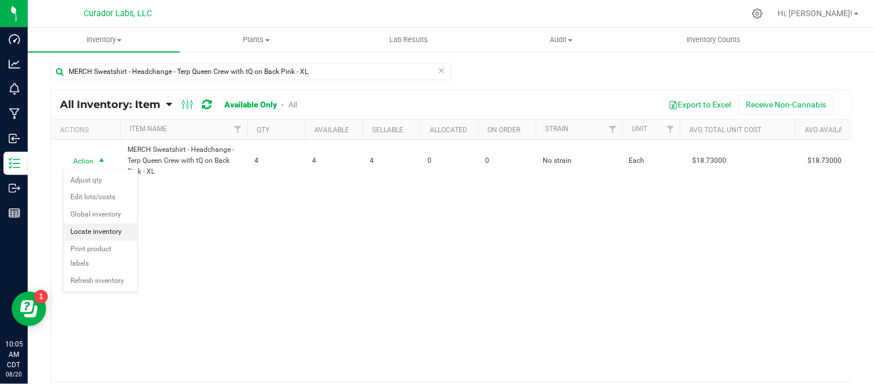
click at [115, 226] on li "Locate inventory" at bounding box center [100, 231] width 74 height 17
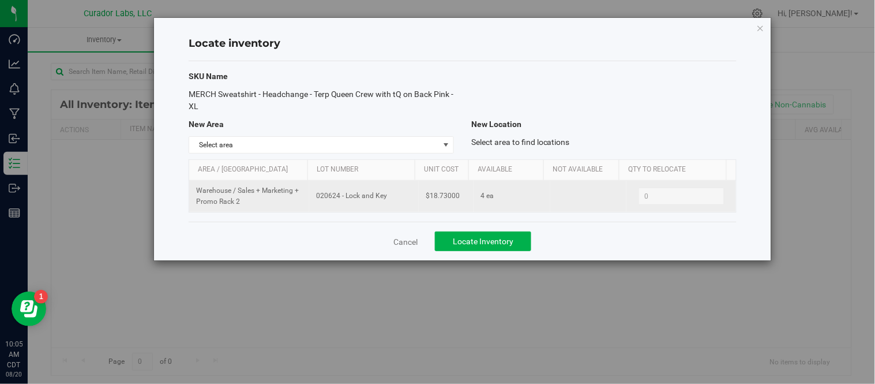
drag, startPoint x: 313, startPoint y: 197, endPoint x: 394, endPoint y: 201, distance: 80.8
click at [394, 201] on td "020624 - Lock and Key" at bounding box center [364, 196] width 110 height 31
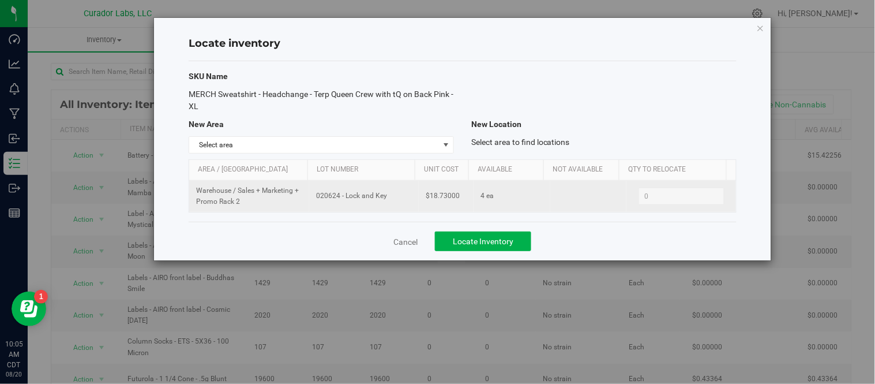
copy span "020624 - Lock and Key"
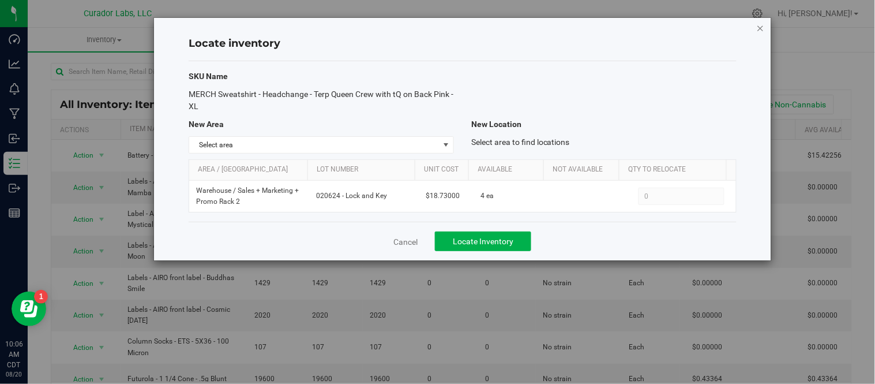
click at [760, 24] on icon "button" at bounding box center [761, 28] width 8 height 14
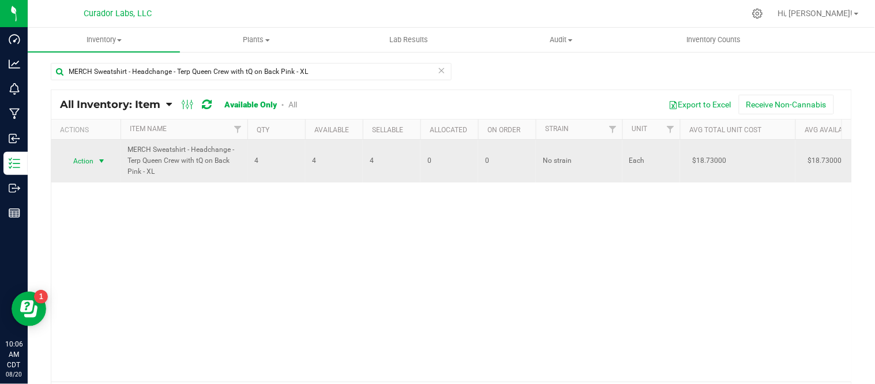
click at [100, 164] on span "select" at bounding box center [101, 160] width 9 height 9
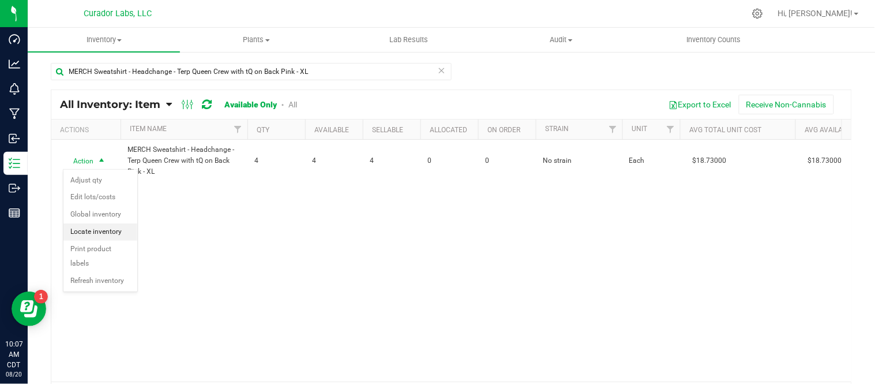
click at [110, 234] on li "Locate inventory" at bounding box center [100, 231] width 74 height 17
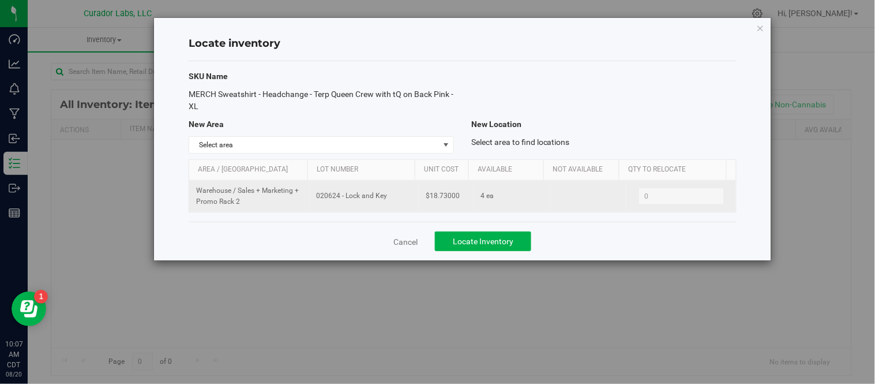
drag, startPoint x: 315, startPoint y: 197, endPoint x: 388, endPoint y: 201, distance: 72.2
click at [388, 201] on span "020624 - Lock and Key" at bounding box center [364, 195] width 96 height 11
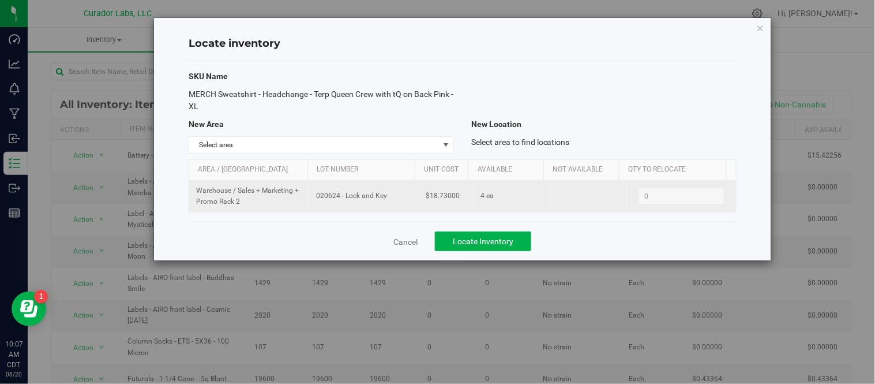
copy span "020624 - Lock and Key"
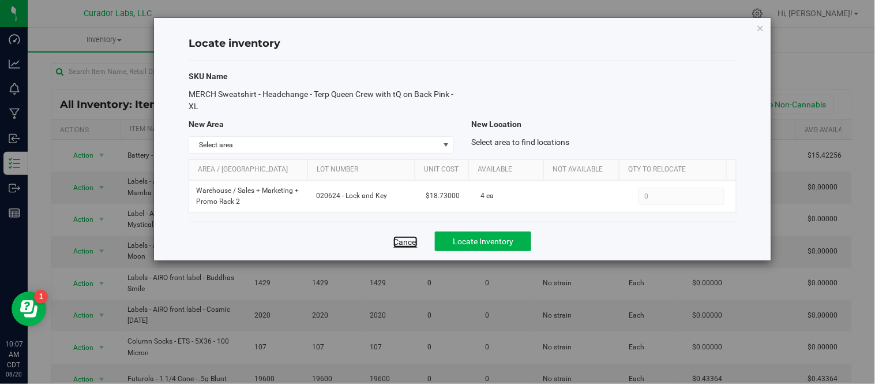
click at [418, 241] on link "Cancel" at bounding box center [405, 242] width 24 height 12
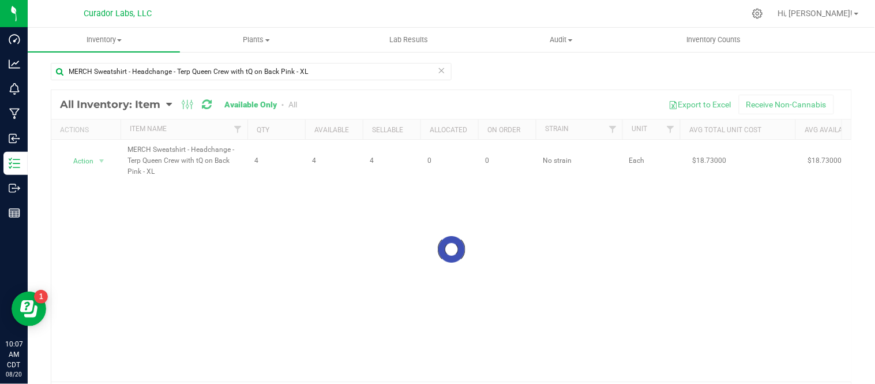
click at [438, 69] on icon at bounding box center [442, 70] width 8 height 14
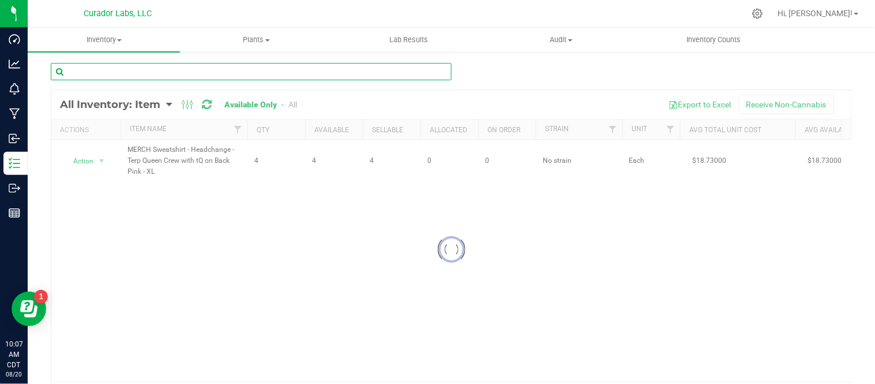
paste input "MERCH Sweatshirt - Headchange - Terp Queen Crop Crew with tQ on Back and HC Sle…"
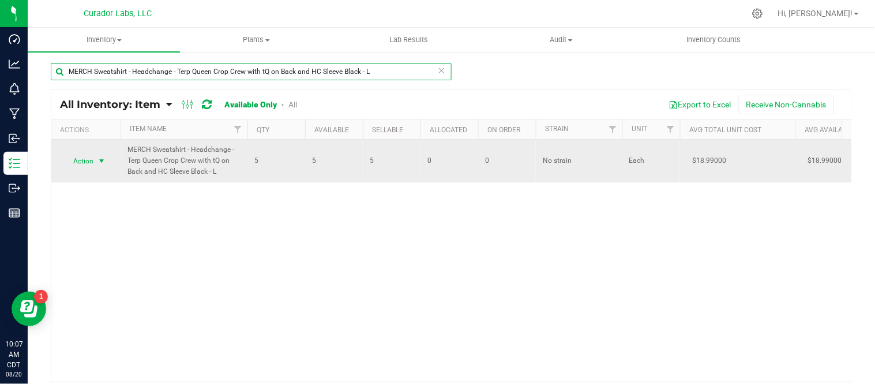
type input "MERCH Sweatshirt - Headchange - Terp Queen Crop Crew with tQ on Back and HC Sle…"
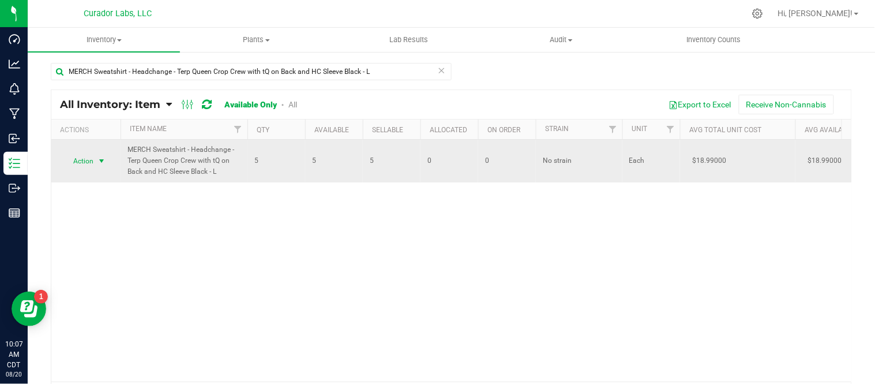
click at [98, 159] on span "select" at bounding box center [101, 160] width 9 height 9
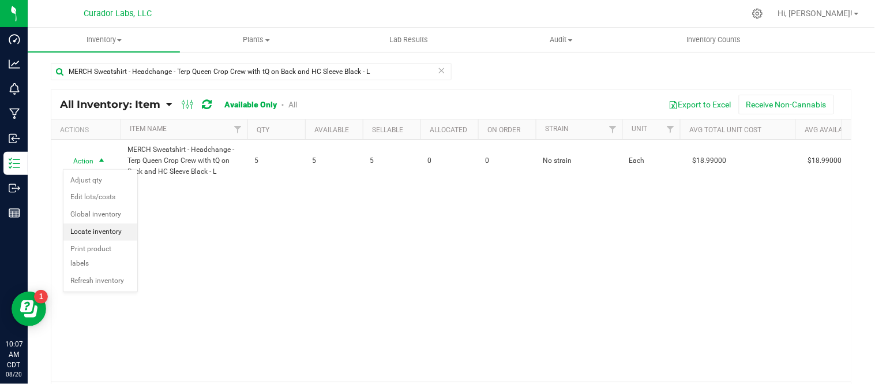
click at [102, 235] on li "Locate inventory" at bounding box center [100, 231] width 74 height 17
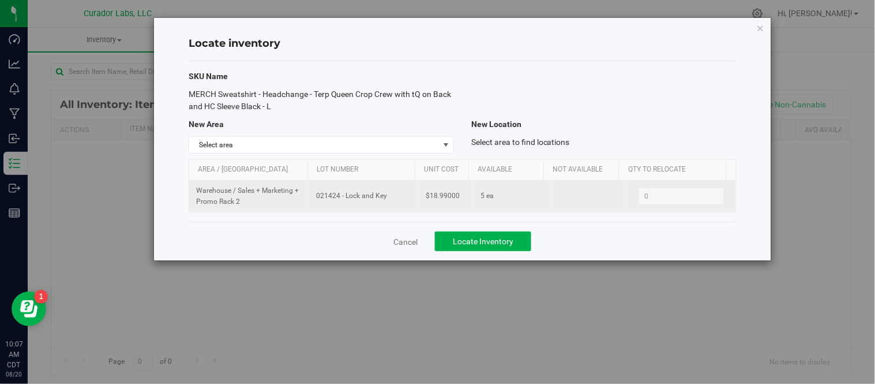
drag, startPoint x: 313, startPoint y: 198, endPoint x: 378, endPoint y: 204, distance: 65.4
click at [378, 204] on td "021424 - Lock and Key" at bounding box center [364, 196] width 110 height 31
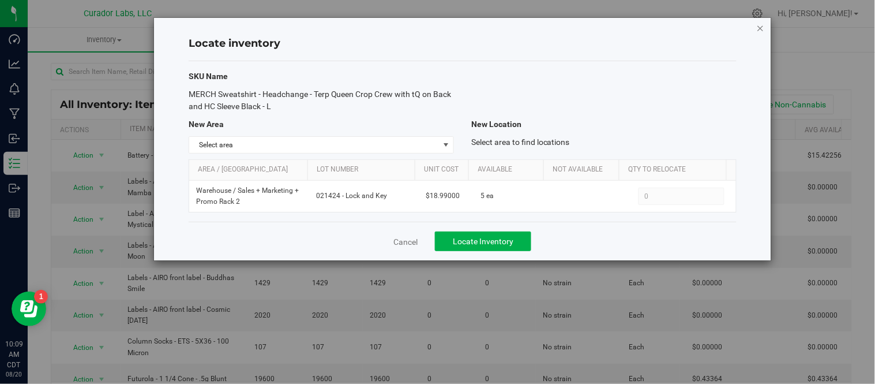
click at [764, 28] on icon "button" at bounding box center [761, 28] width 8 height 14
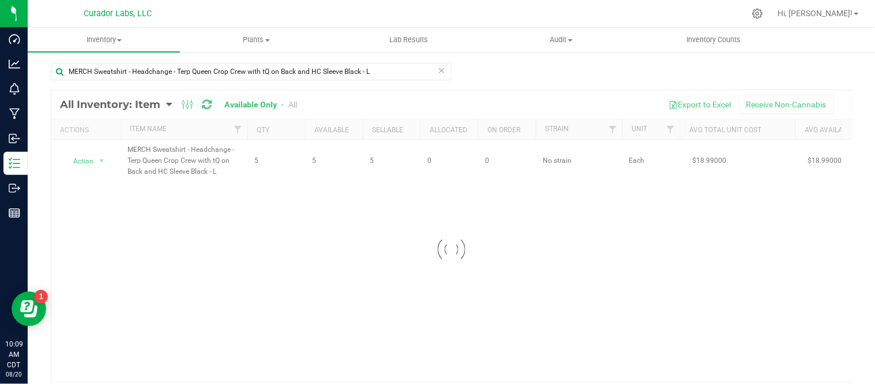
click at [438, 71] on icon at bounding box center [442, 70] width 8 height 14
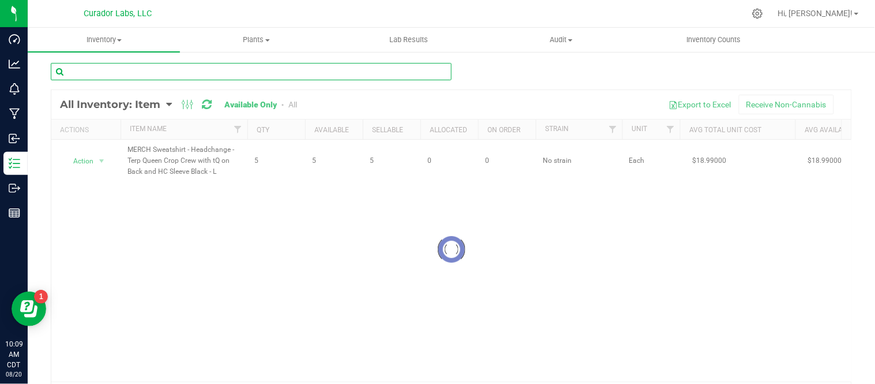
click at [400, 77] on input "text" at bounding box center [251, 71] width 401 height 17
paste input "MERCH Sweatshirt - Headchange - Terp Queen Crop Crew with tQ on Back and HC Sle…"
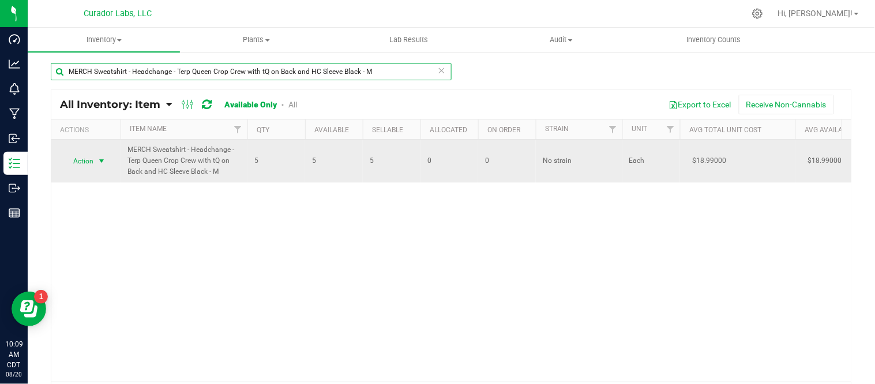
type input "MERCH Sweatshirt - Headchange - Terp Queen Crop Crew with tQ on Back and HC Sle…"
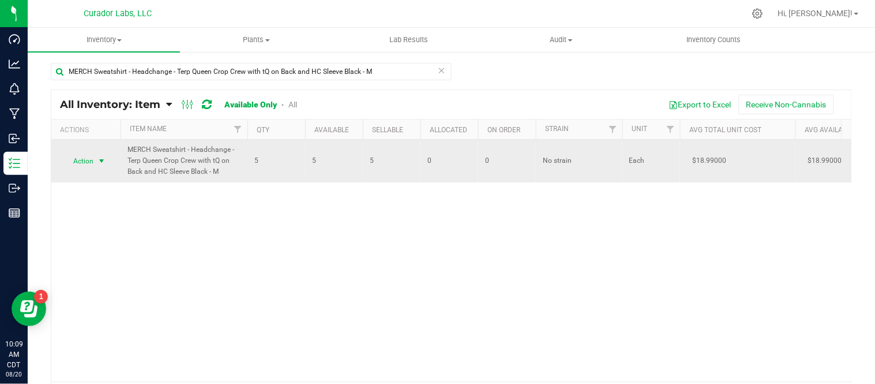
click at [100, 161] on span "select" at bounding box center [101, 160] width 9 height 9
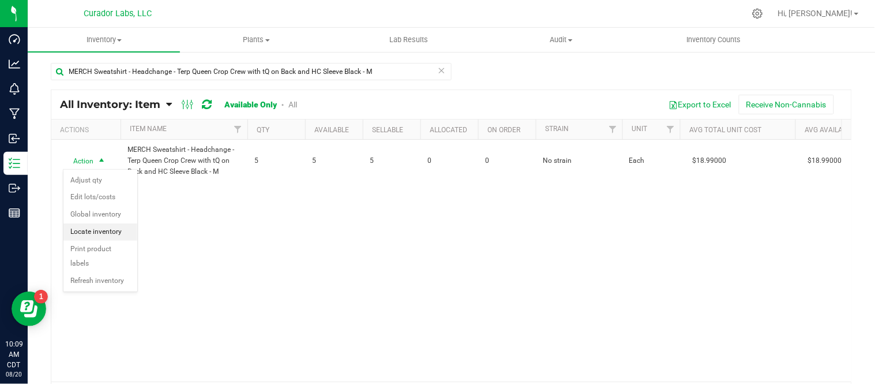
click at [104, 232] on li "Locate inventory" at bounding box center [100, 231] width 74 height 17
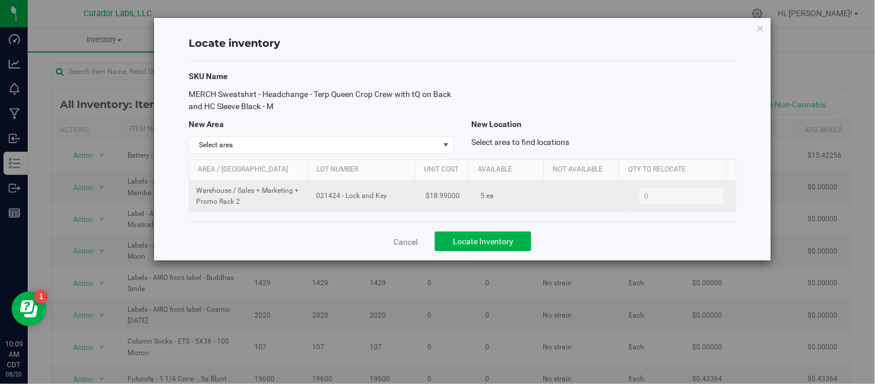
drag, startPoint x: 313, startPoint y: 197, endPoint x: 389, endPoint y: 198, distance: 76.1
click at [389, 198] on td "021424 - Lock and Key" at bounding box center [364, 196] width 110 height 31
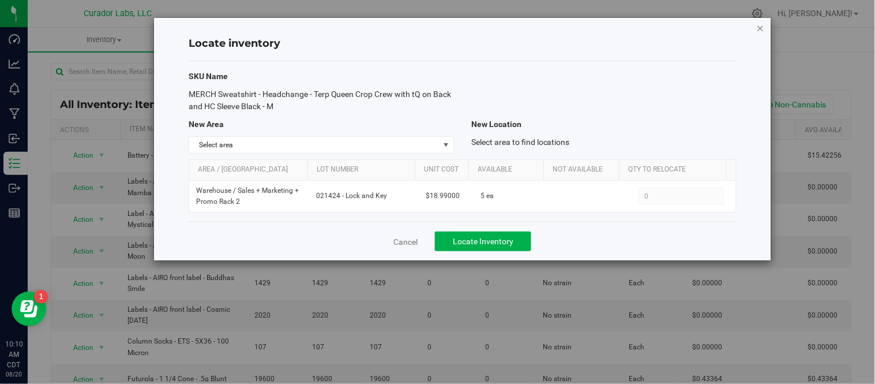
click at [762, 30] on icon "button" at bounding box center [761, 28] width 8 height 14
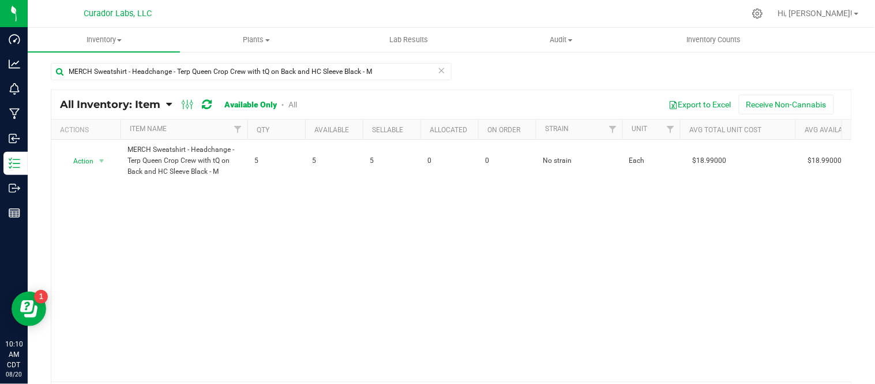
click at [438, 73] on icon at bounding box center [442, 70] width 8 height 14
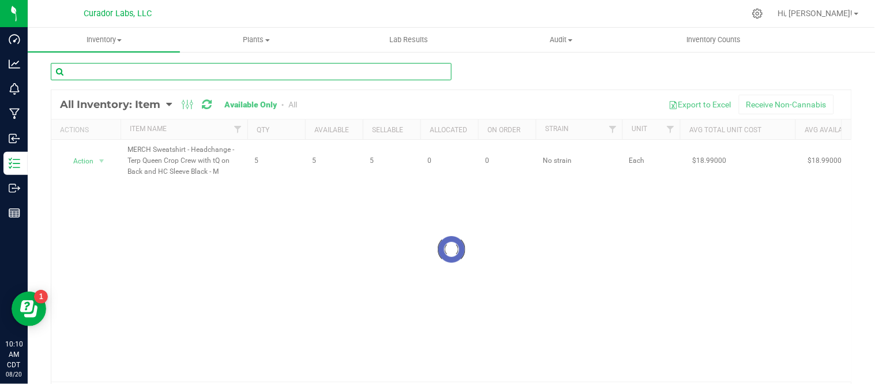
click at [377, 72] on input "text" at bounding box center [251, 71] width 401 height 17
paste input "MERCH Sweatshirt - Headchange - Terp Queen Crop Crew with tQ on Back and HC Sle…"
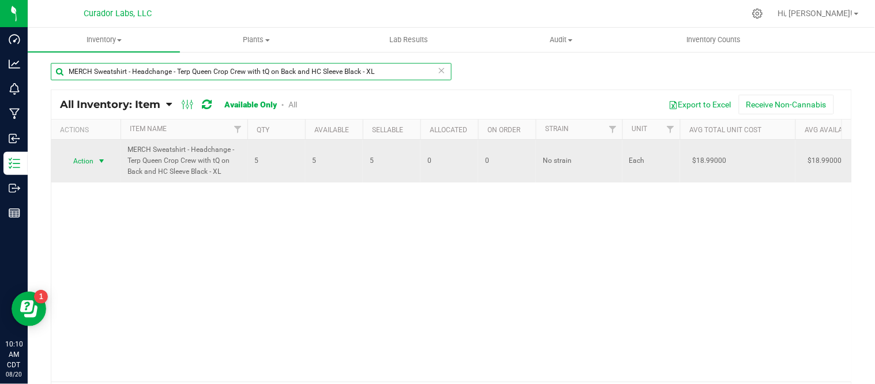
type input "MERCH Sweatshirt - Headchange - Terp Queen Crop Crew with tQ on Back and HC Sle…"
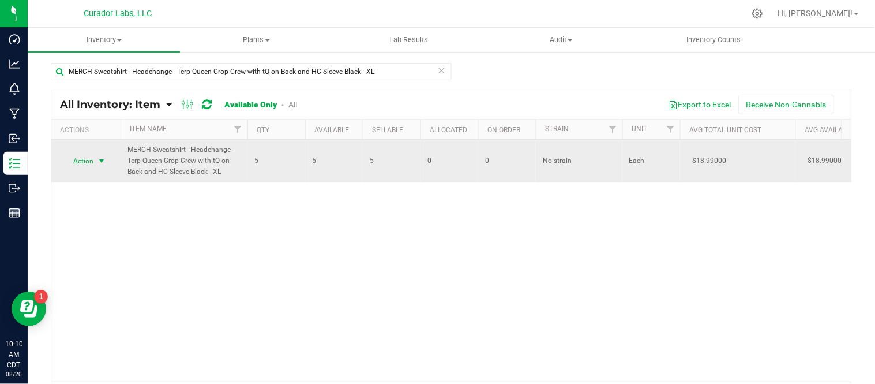
click at [99, 163] on span "select" at bounding box center [101, 160] width 9 height 9
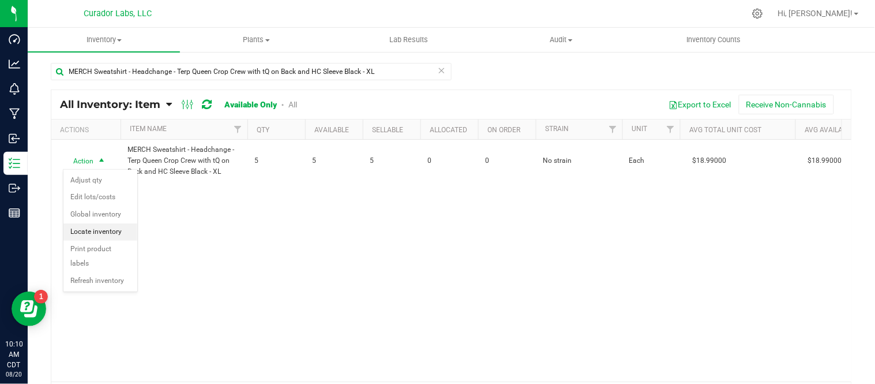
click at [105, 232] on li "Locate inventory" at bounding box center [100, 231] width 74 height 17
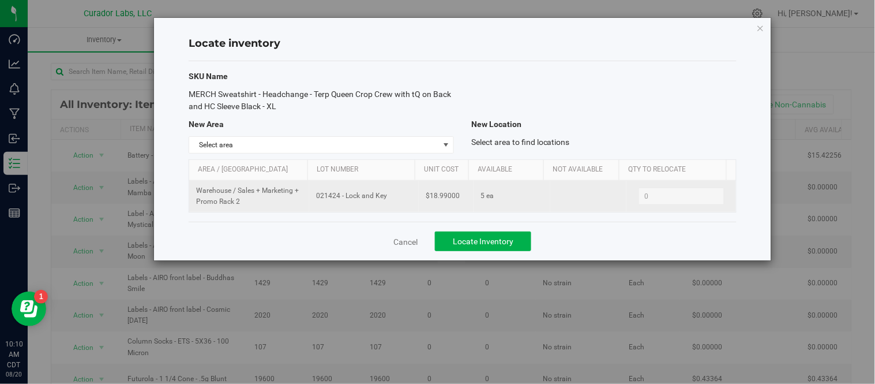
drag, startPoint x: 314, startPoint y: 196, endPoint x: 386, endPoint y: 201, distance: 72.2
click at [386, 201] on span "021424 - Lock and Key" at bounding box center [364, 195] width 96 height 11
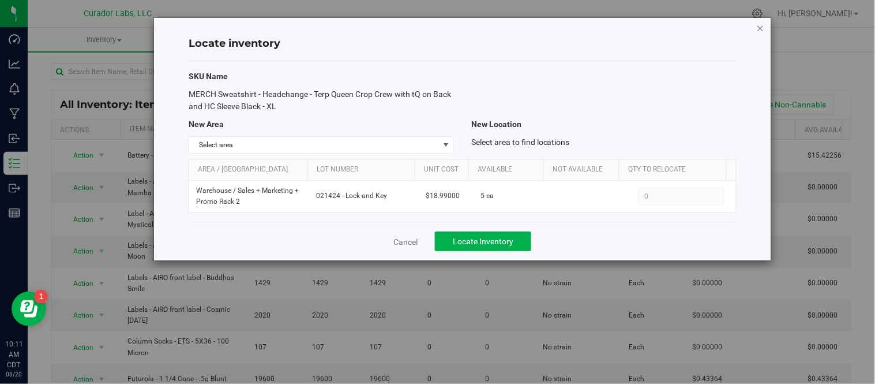
click at [761, 29] on icon "button" at bounding box center [761, 28] width 8 height 14
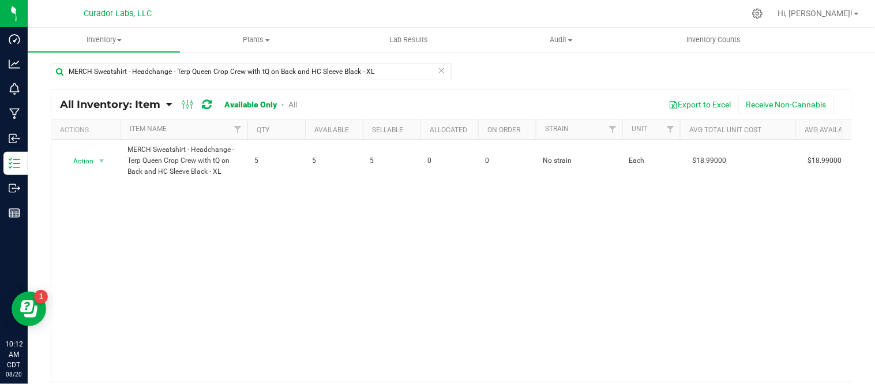
click at [438, 70] on icon at bounding box center [442, 70] width 8 height 14
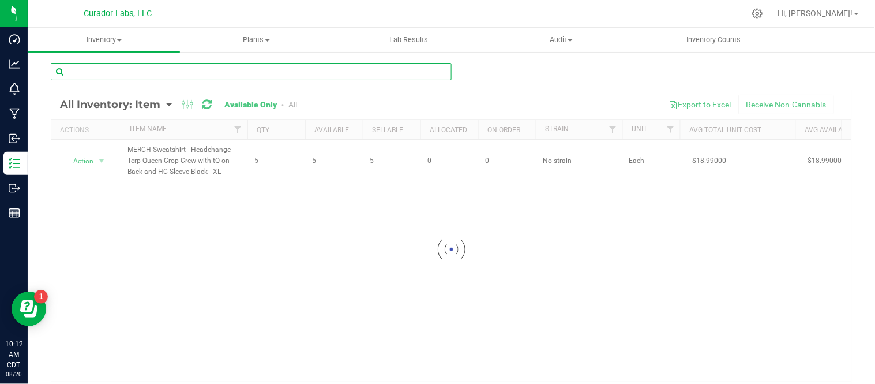
click at [388, 76] on input "text" at bounding box center [251, 71] width 401 height 17
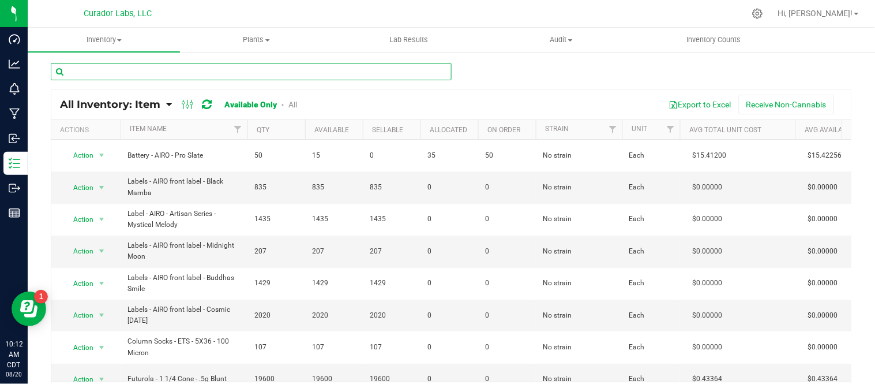
paste input "MERCH Tee - HeadChange - Dab Kitchen Beige on Black - 2XL"
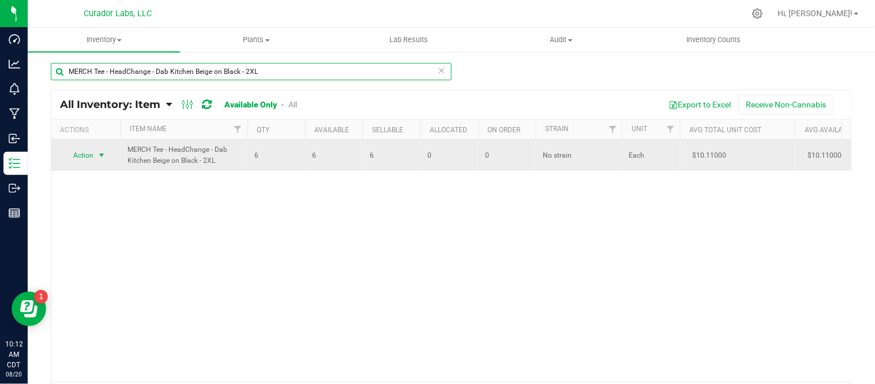
type input "MERCH Tee - HeadChange - Dab Kitchen Beige on Black - 2XL"
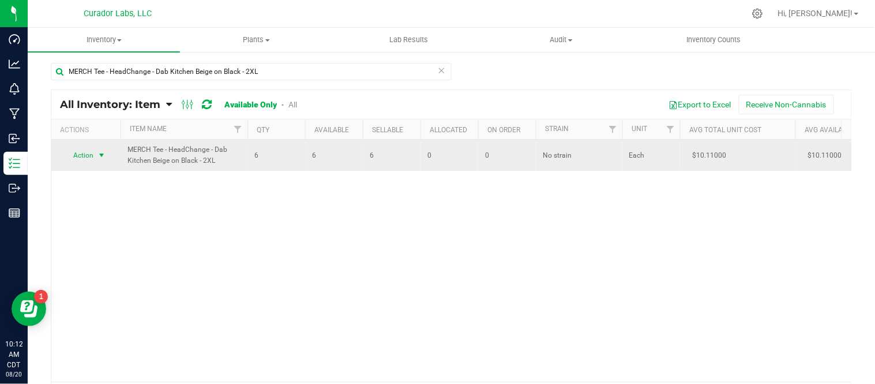
click at [104, 155] on span "select" at bounding box center [101, 155] width 9 height 9
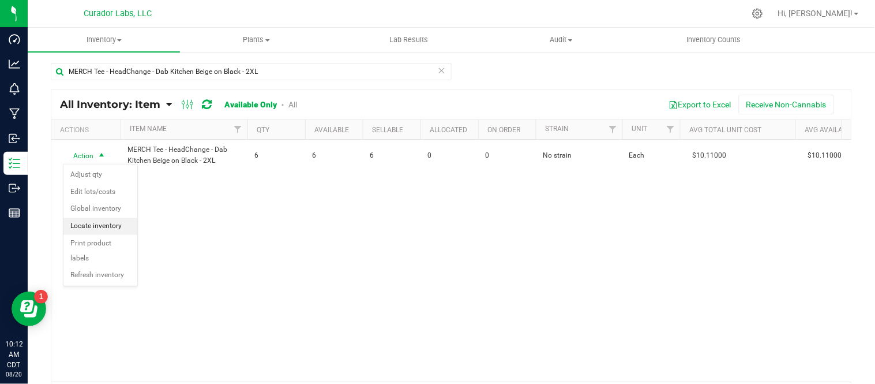
click at [102, 228] on li "Locate inventory" at bounding box center [100, 225] width 74 height 17
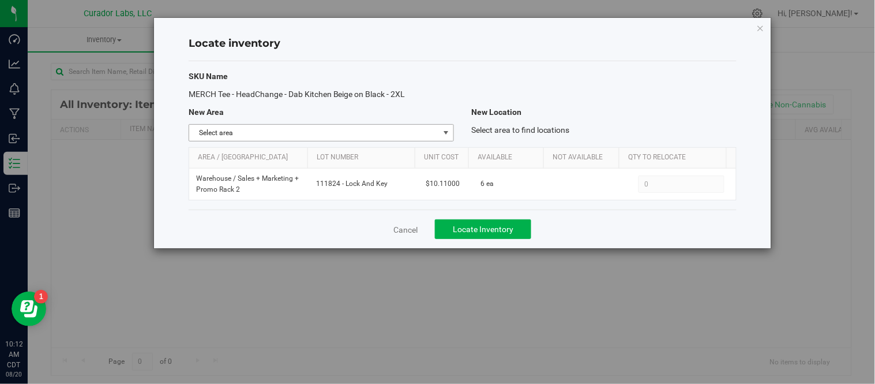
click at [450, 131] on span "select" at bounding box center [445, 132] width 9 height 9
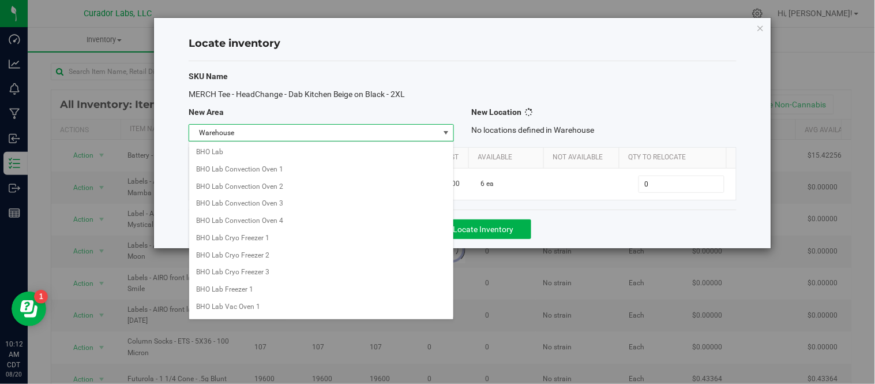
scroll to position [914, 0]
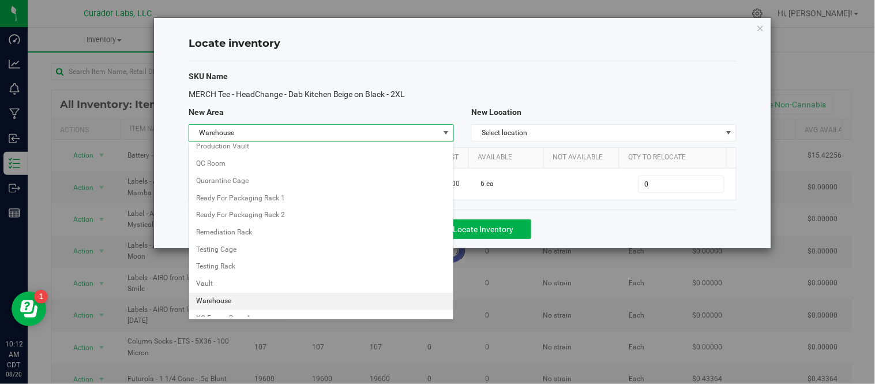
click at [244, 304] on li "Warehouse" at bounding box center [321, 300] width 264 height 17
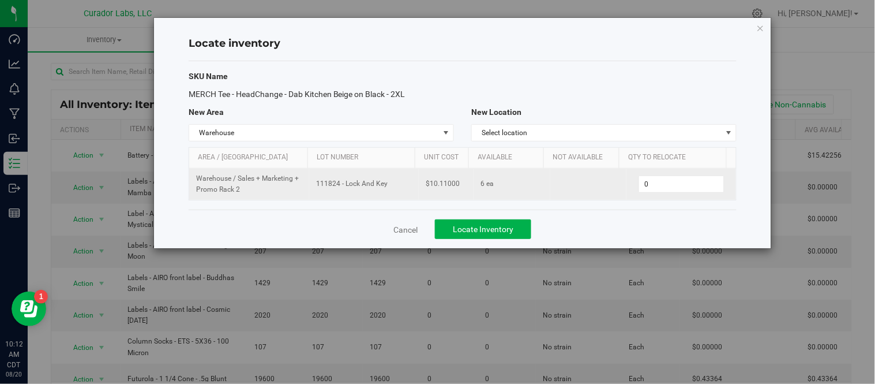
drag, startPoint x: 315, startPoint y: 185, endPoint x: 385, endPoint y: 191, distance: 70.1
click at [385, 191] on td "111824 - Lock And Key" at bounding box center [364, 183] width 110 height 31
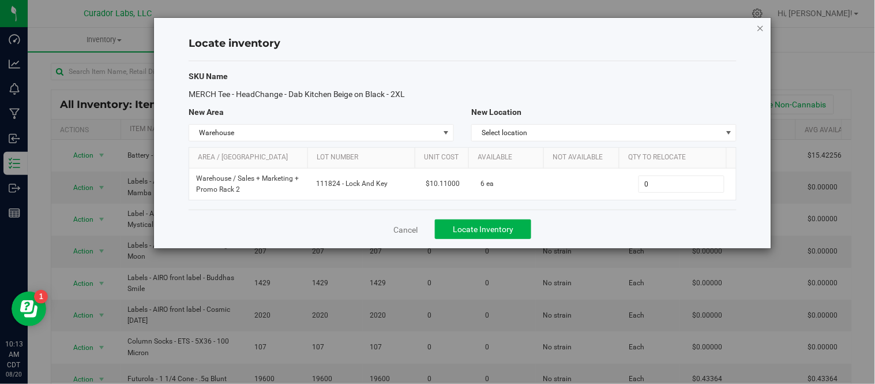
click at [762, 22] on icon "button" at bounding box center [761, 28] width 8 height 14
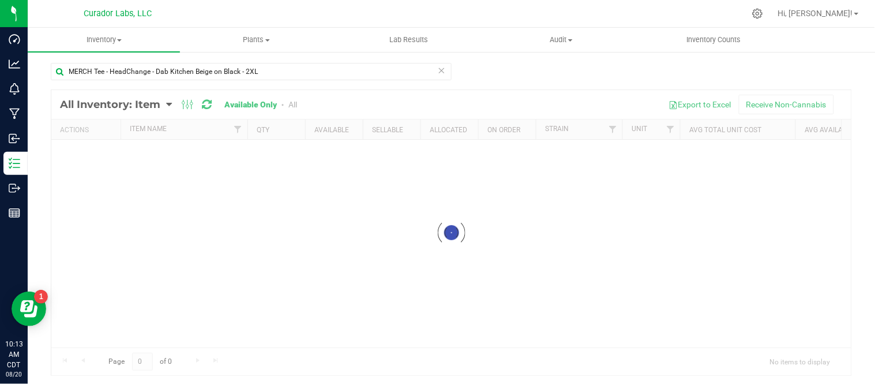
click at [440, 70] on icon at bounding box center [442, 70] width 8 height 14
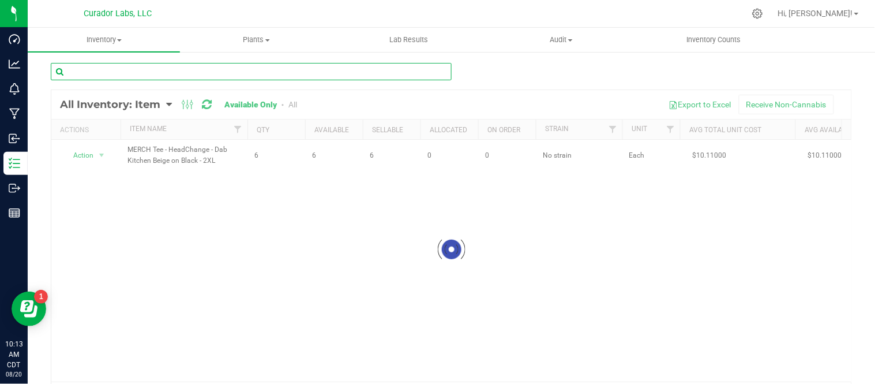
paste input "MERCH Tee - HeadChange - Dab Kitchen Beige on Black - 3XL"
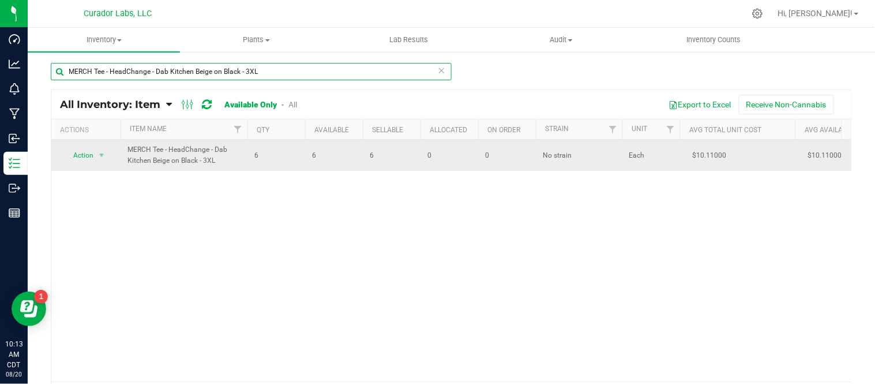
type input "MERCH Tee - HeadChange - Dab Kitchen Beige on Black - 3XL"
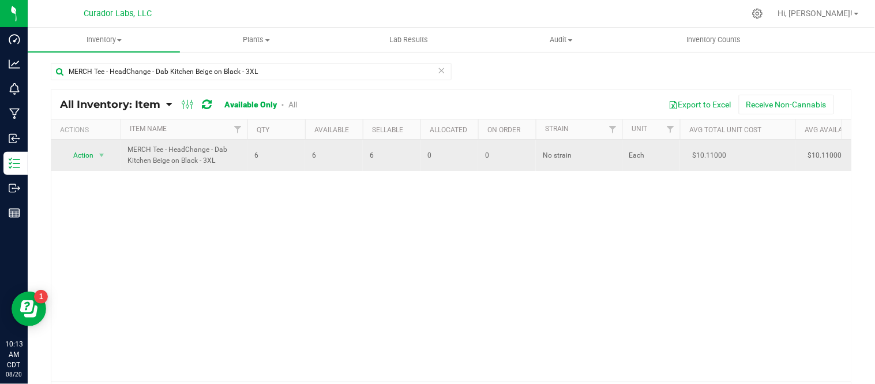
click at [111, 156] on div "Action Action Adjust qty Edit lots/costs Global inventory Locate inventory Prin…" at bounding box center [85, 155] width 55 height 16
click at [106, 157] on span "select" at bounding box center [101, 155] width 9 height 9
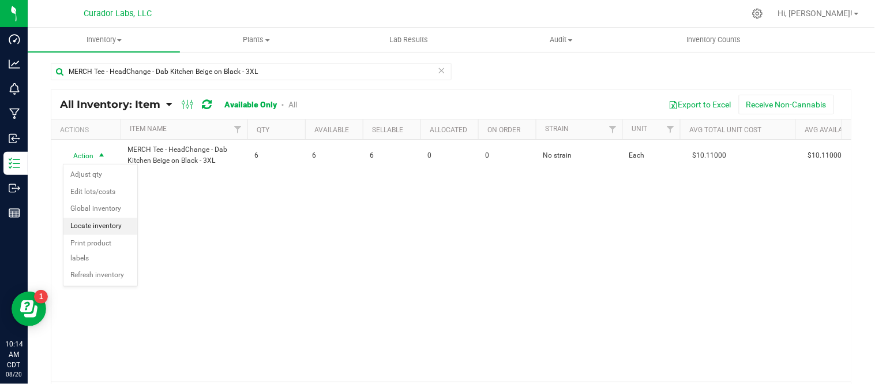
click at [111, 225] on li "Locate inventory" at bounding box center [100, 225] width 74 height 17
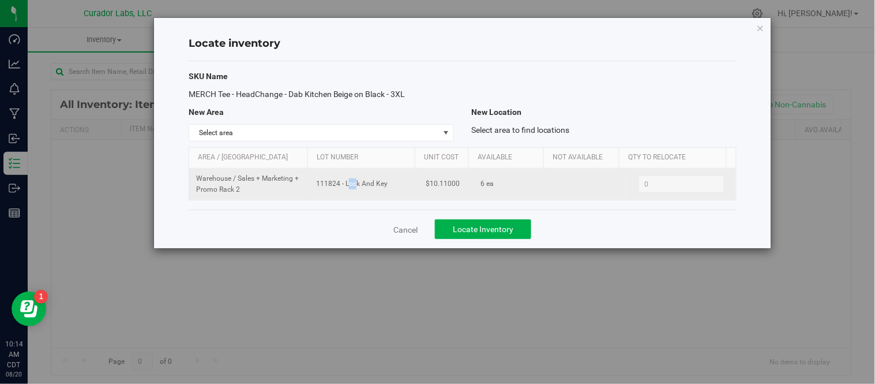
drag, startPoint x: 316, startPoint y: 186, endPoint x: 325, endPoint y: 185, distance: 9.2
click at [325, 185] on span "111824 - Lock And Key" at bounding box center [364, 183] width 96 height 11
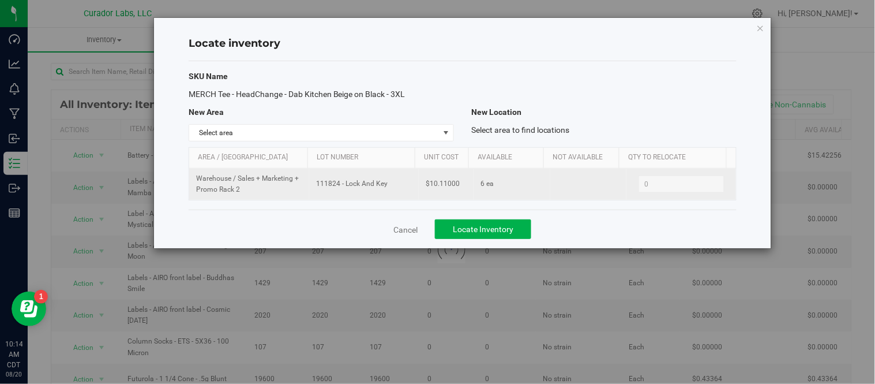
drag, startPoint x: 316, startPoint y: 183, endPoint x: 393, endPoint y: 185, distance: 77.3
click at [393, 185] on span "111824 - Lock And Key" at bounding box center [364, 183] width 96 height 11
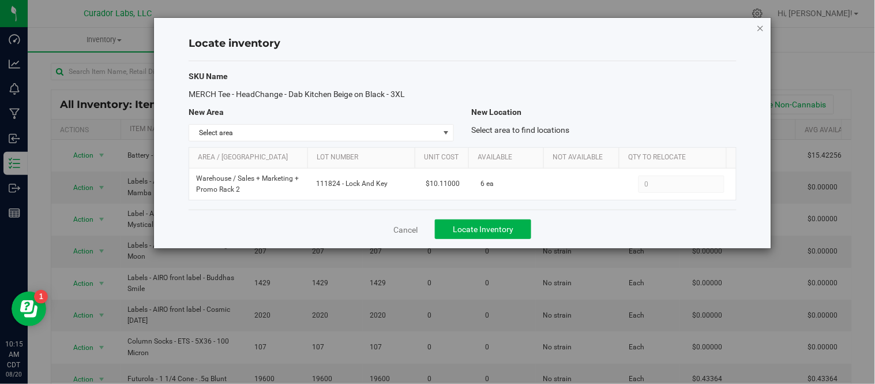
click at [762, 29] on icon "button" at bounding box center [761, 28] width 8 height 14
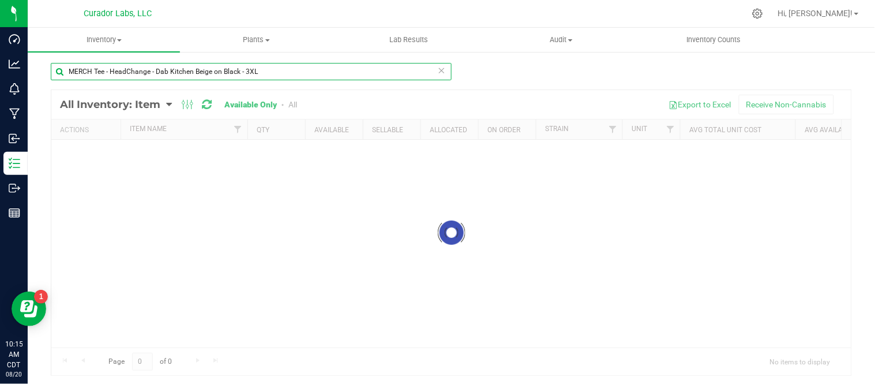
click at [224, 73] on input "MERCH Tee - HeadChange - Dab Kitchen Beige on Black - 3XL" at bounding box center [251, 71] width 401 height 17
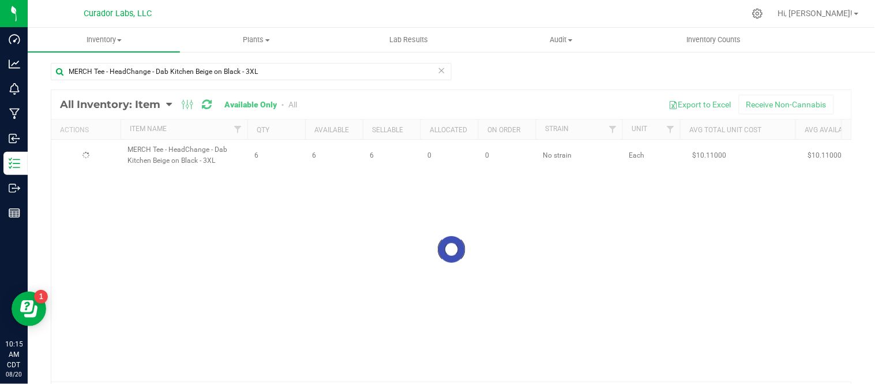
click at [438, 73] on icon at bounding box center [442, 70] width 8 height 14
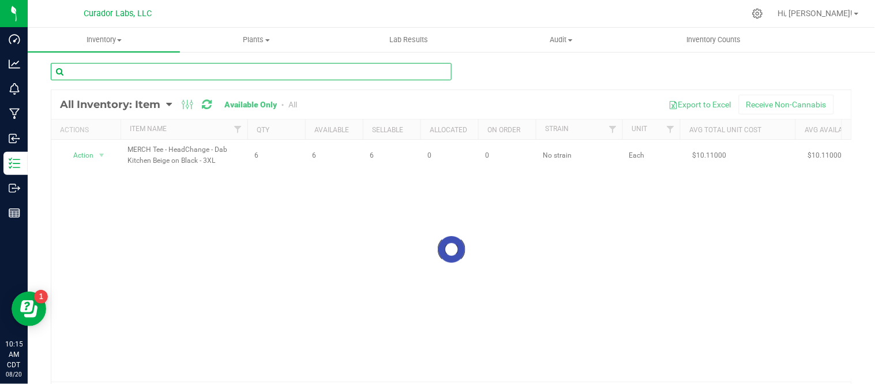
click at [367, 65] on input "text" at bounding box center [251, 71] width 401 height 17
paste input "MERCH Tee - HeadChange - Dab Kitchen Beige on Black - L"
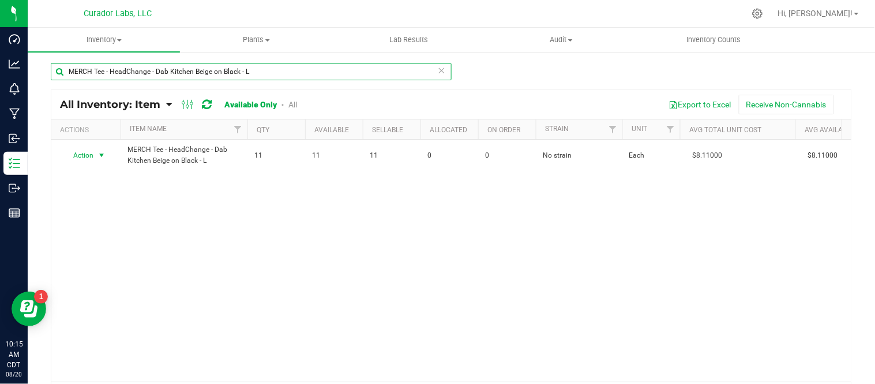
type input "MERCH Tee - HeadChange - Dab Kitchen Beige on Black - L"
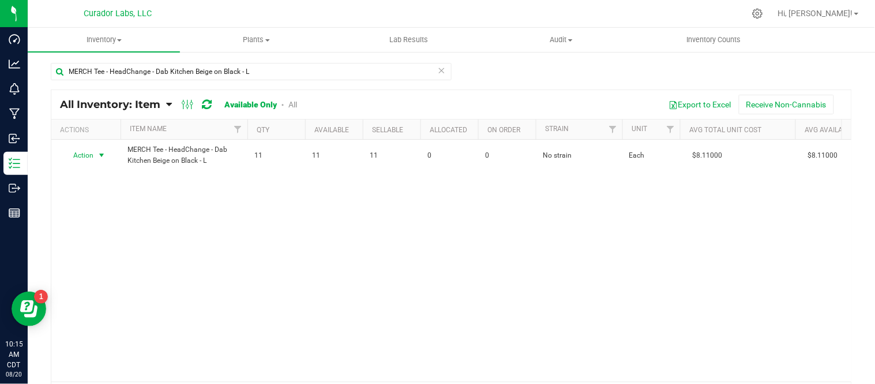
click at [103, 156] on span "select" at bounding box center [101, 155] width 9 height 9
click at [111, 222] on li "Locate inventory" at bounding box center [100, 225] width 74 height 17
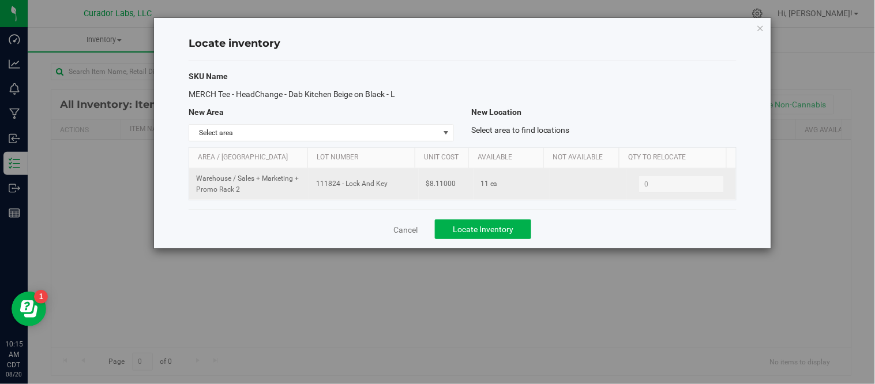
drag, startPoint x: 314, startPoint y: 185, endPoint x: 401, endPoint y: 193, distance: 86.9
click at [401, 193] on td "111824 - Lock And Key" at bounding box center [364, 183] width 110 height 31
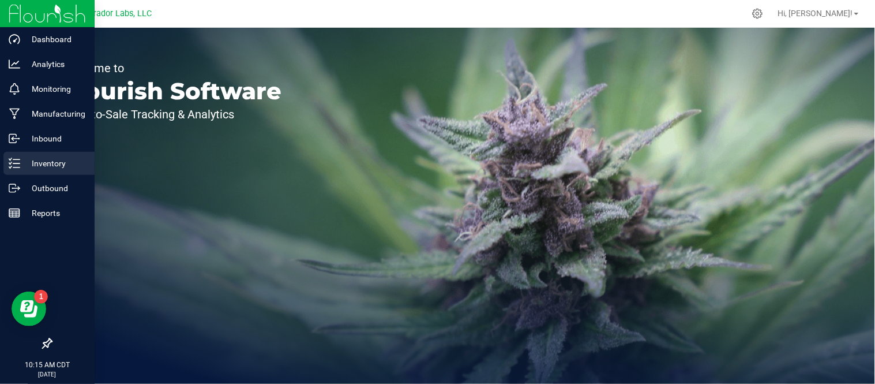
click at [21, 168] on p "Inventory" at bounding box center [54, 163] width 69 height 14
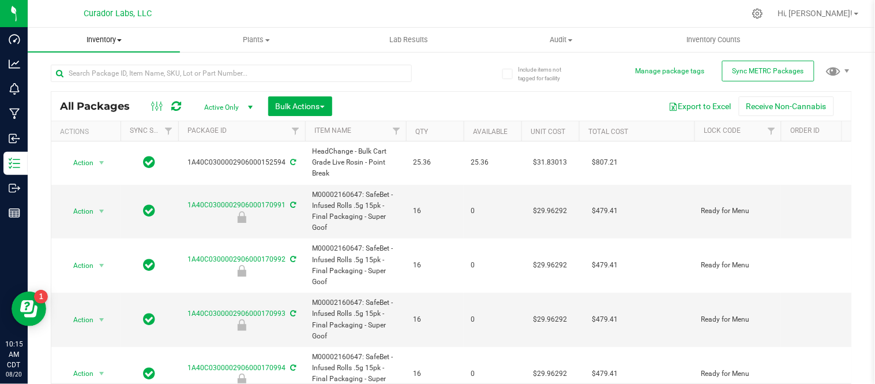
click at [115, 47] on uib-tab-heading "Inventory All packages All inventory Waste log Create inventory" at bounding box center [104, 40] width 152 height 24
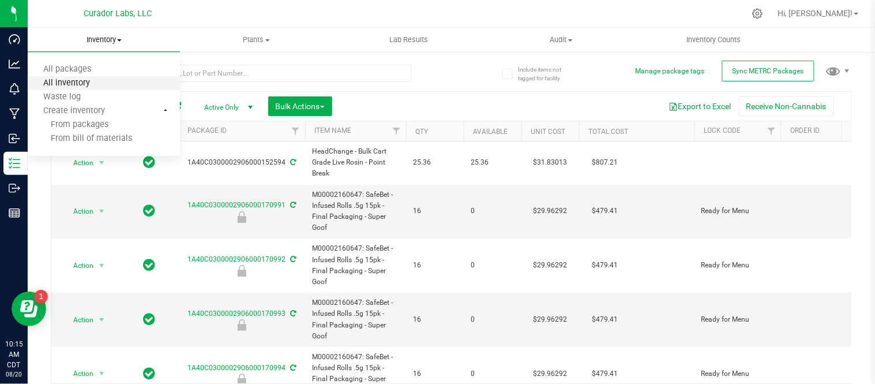
click at [100, 80] on span "All inventory" at bounding box center [67, 83] width 78 height 10
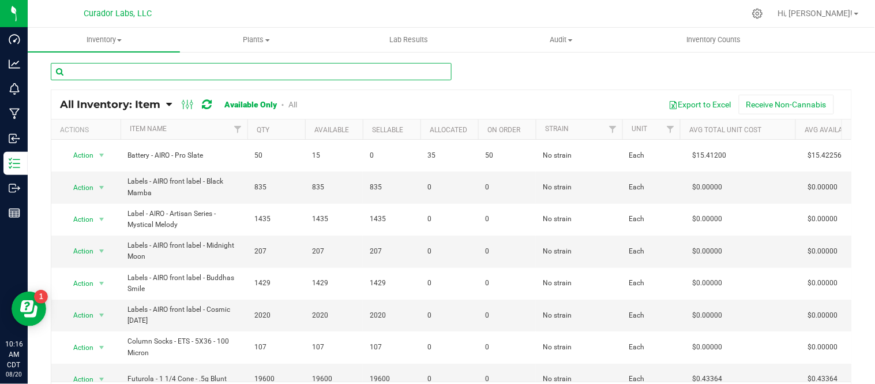
click at [324, 66] on input "text" at bounding box center [251, 71] width 401 height 17
paste input "MERCH Tee - HeadChange - Dab Kitchen Beige on Black - L"
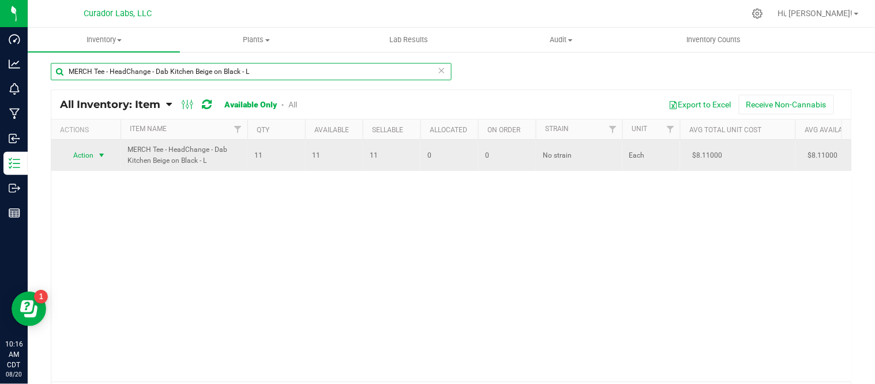
type input "MERCH Tee - HeadChange - Dab Kitchen Beige on Black - L"
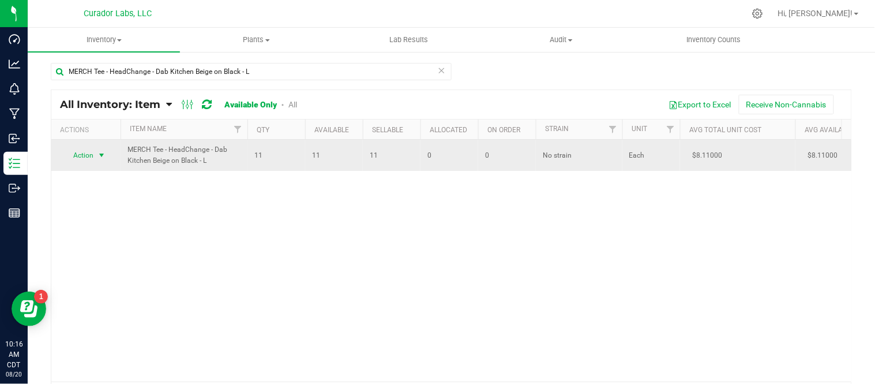
click at [100, 156] on span "select" at bounding box center [101, 155] width 9 height 9
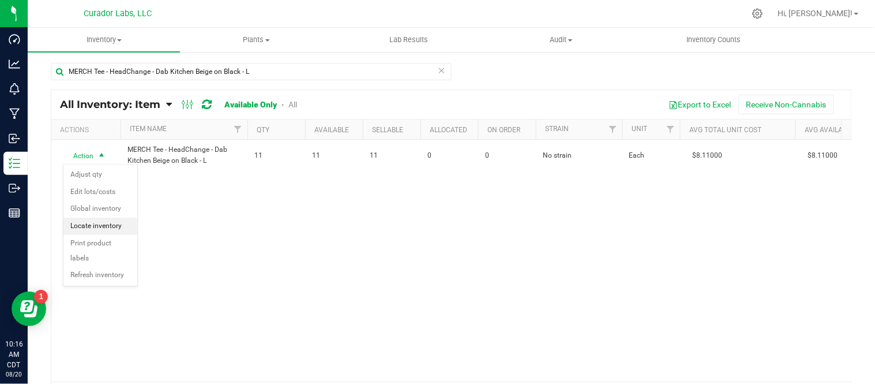
click at [111, 227] on li "Locate inventory" at bounding box center [100, 225] width 74 height 17
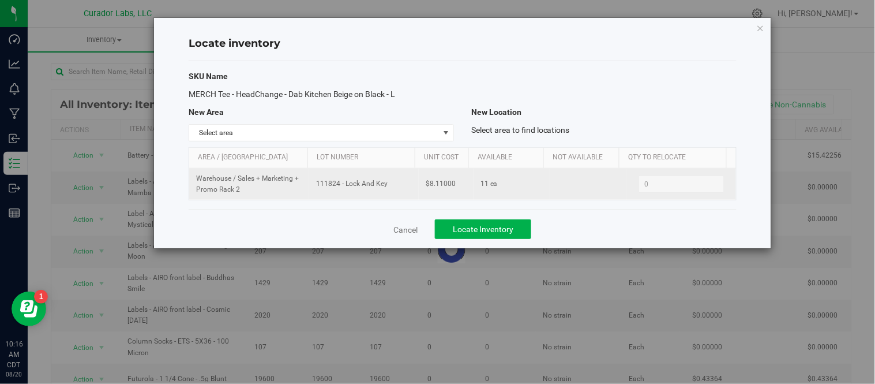
drag, startPoint x: 343, startPoint y: 187, endPoint x: 393, endPoint y: 189, distance: 49.6
click at [393, 189] on span "111824 - Lock And Key" at bounding box center [364, 183] width 96 height 11
copy span "111824 - Lock And Key"
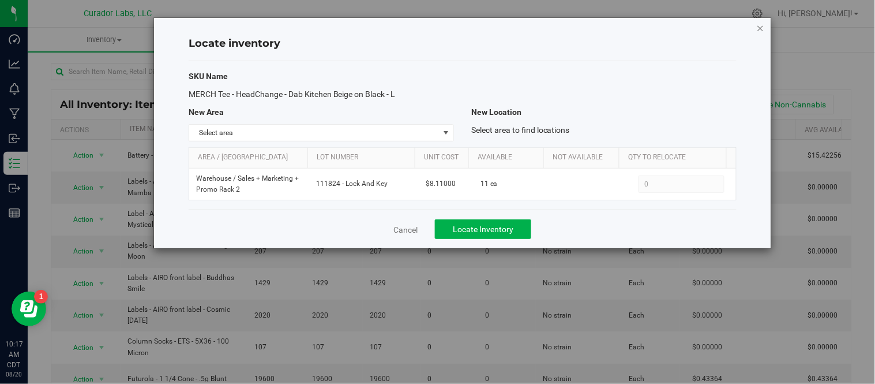
click at [764, 27] on icon "button" at bounding box center [761, 28] width 8 height 14
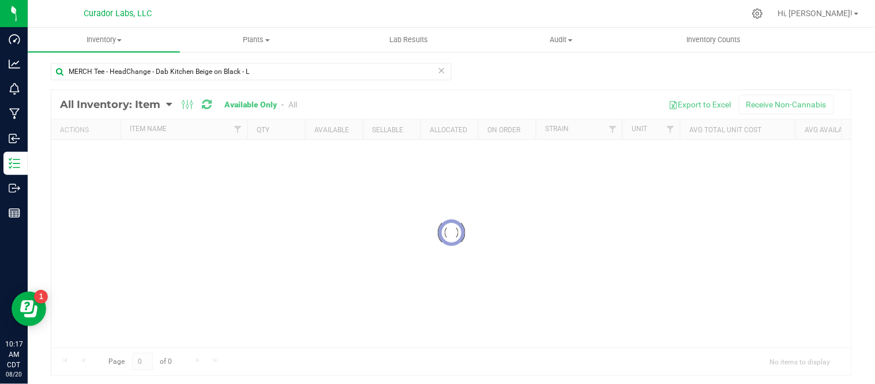
click at [439, 70] on icon at bounding box center [442, 70] width 8 height 14
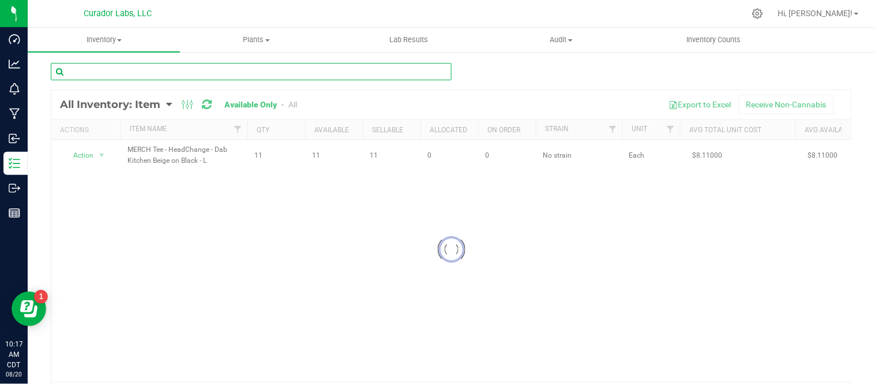
paste input "MERCH Tee - HeadChange - Dab Kitchen Beige on Black - M"
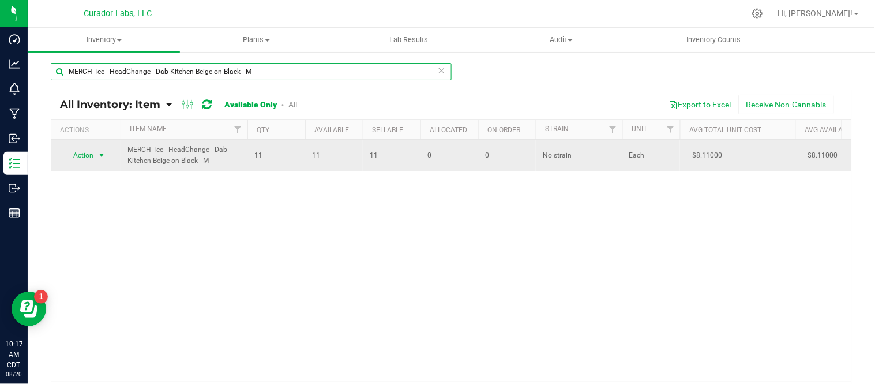
type input "MERCH Tee - HeadChange - Dab Kitchen Beige on Black - M"
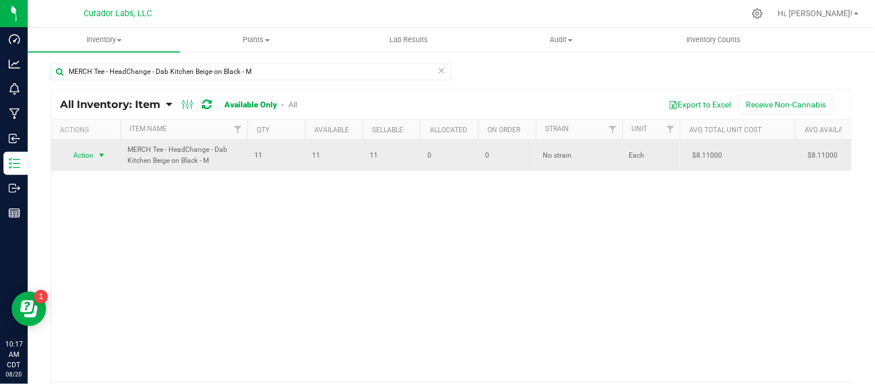
click at [99, 157] on span "select" at bounding box center [101, 155] width 9 height 9
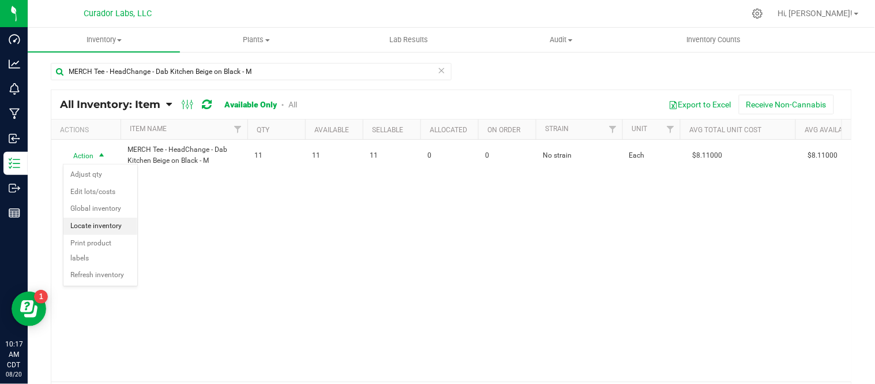
click at [114, 226] on li "Locate inventory" at bounding box center [100, 225] width 74 height 17
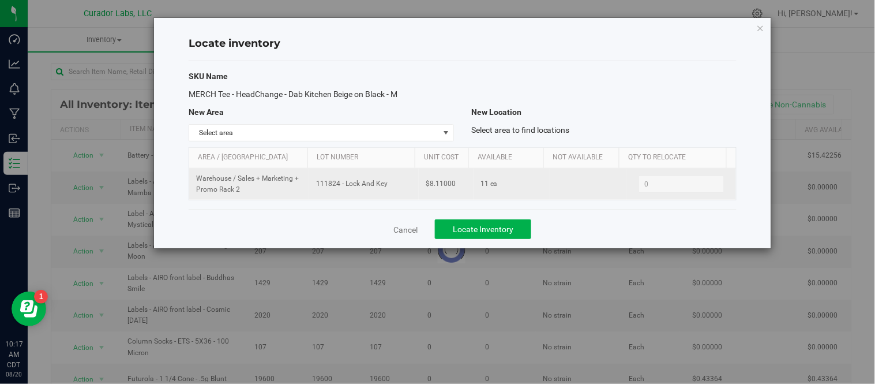
drag, startPoint x: 315, startPoint y: 186, endPoint x: 385, endPoint y: 190, distance: 69.9
click at [385, 190] on td "111824 - Lock And Key" at bounding box center [364, 183] width 110 height 31
copy span "111824 - Lock And Key"
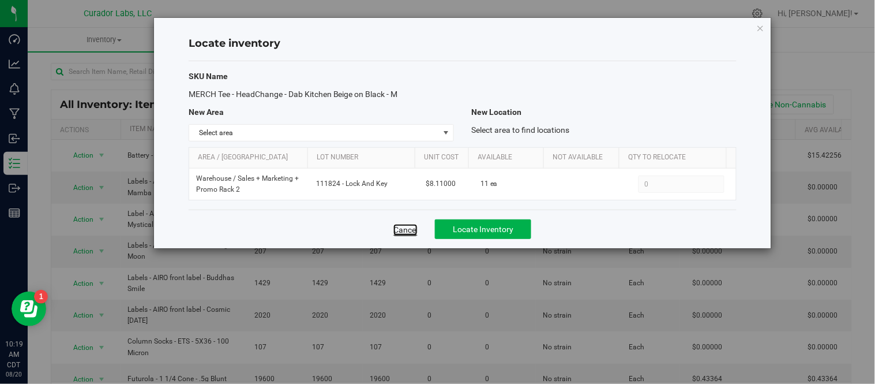
click at [413, 229] on link "Cancel" at bounding box center [405, 230] width 24 height 12
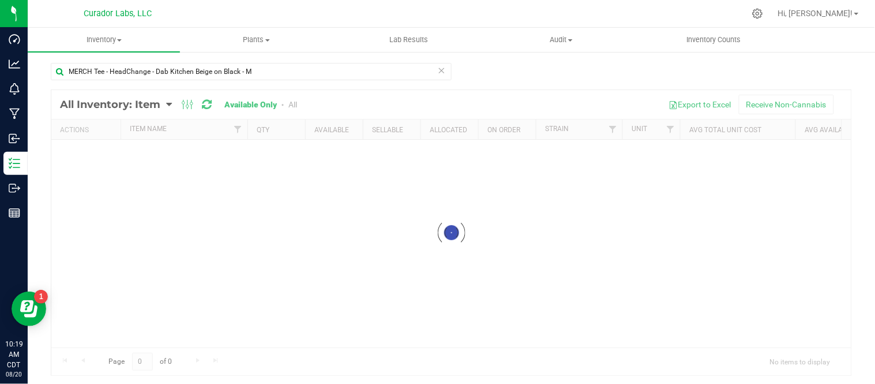
click at [439, 72] on icon at bounding box center [442, 70] width 8 height 14
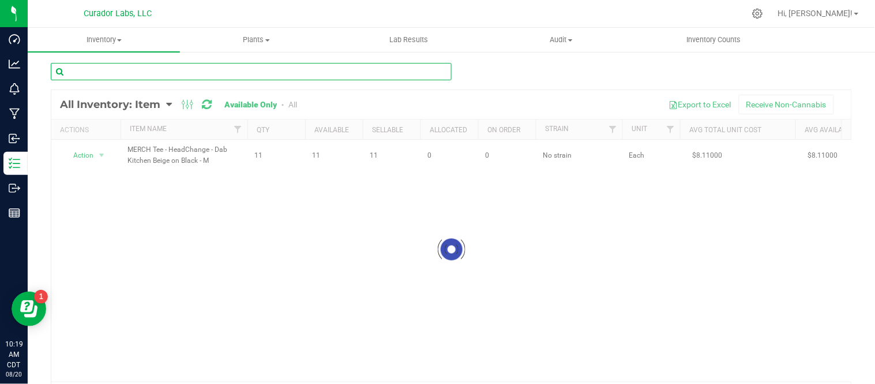
paste input "MERCH Tee - HeadChange - Dab Kitchen Beige on Black - S"
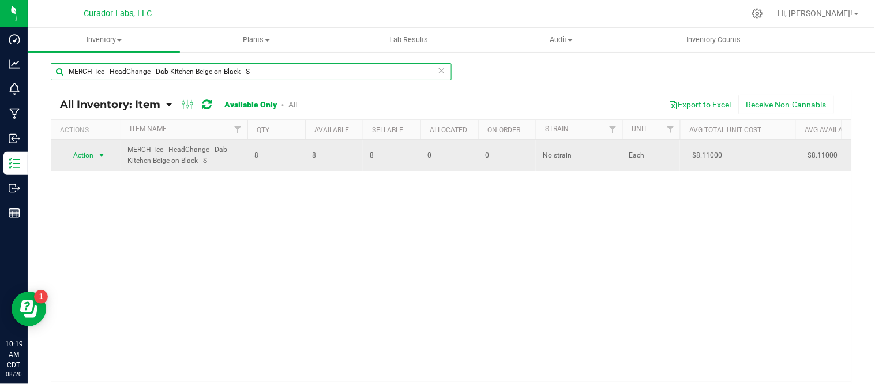
type input "MERCH Tee - HeadChange - Dab Kitchen Beige on Black - S"
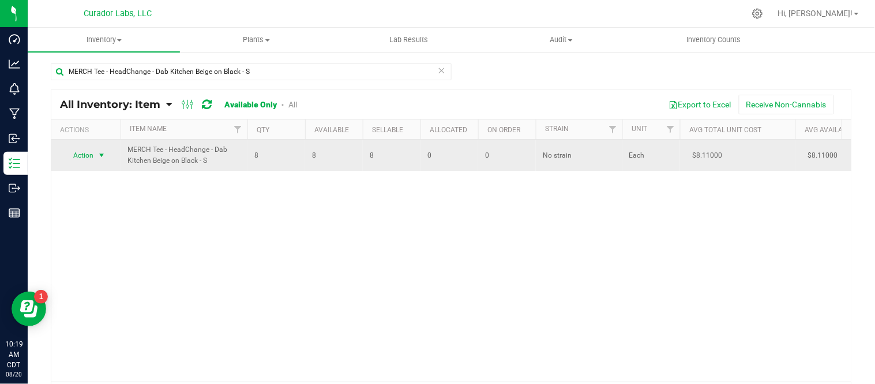
click at [102, 156] on span "select" at bounding box center [101, 155] width 9 height 9
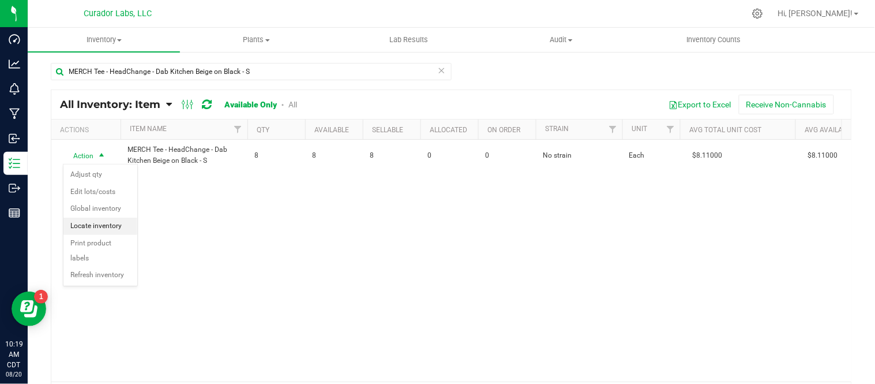
click at [106, 220] on li "Locate inventory" at bounding box center [100, 225] width 74 height 17
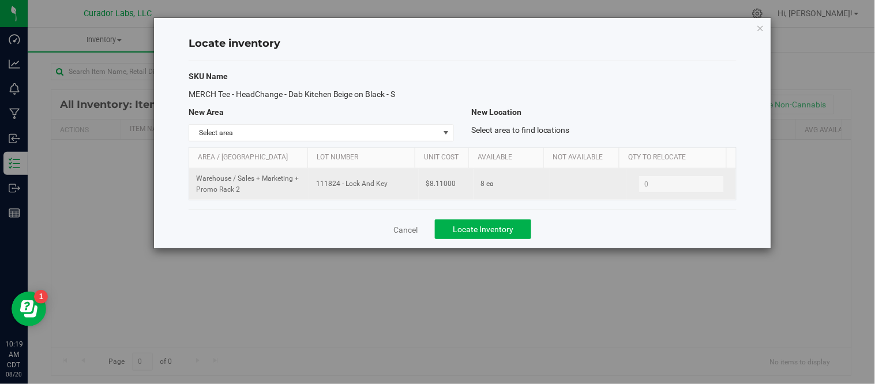
drag, startPoint x: 315, startPoint y: 182, endPoint x: 388, endPoint y: 183, distance: 73.3
click at [388, 183] on span "111824 - Lock And Key" at bounding box center [364, 183] width 96 height 11
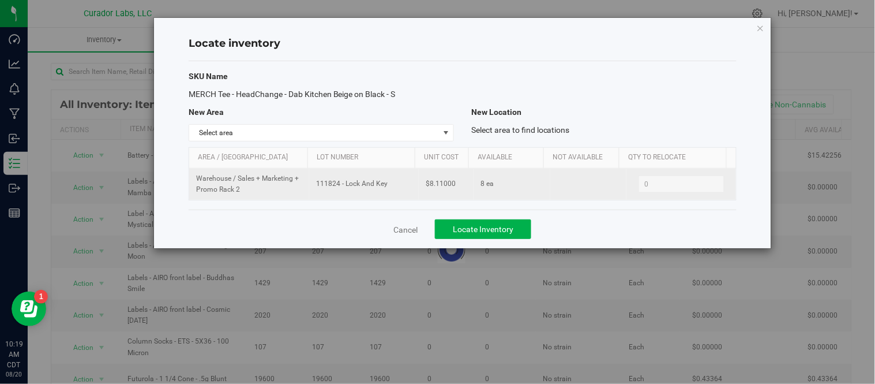
copy span "111824 - Lock And Key"
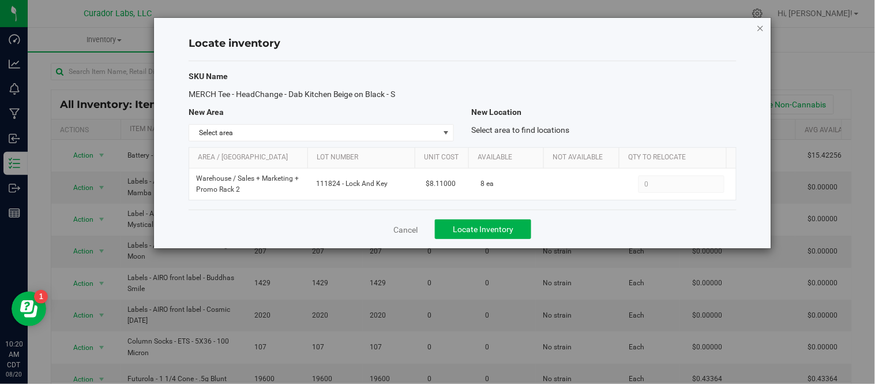
click at [762, 27] on icon "button" at bounding box center [761, 28] width 8 height 14
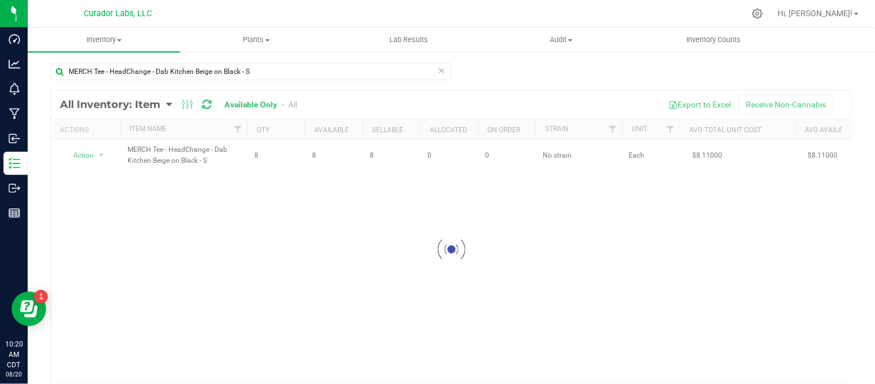
click at [438, 70] on icon at bounding box center [442, 70] width 8 height 14
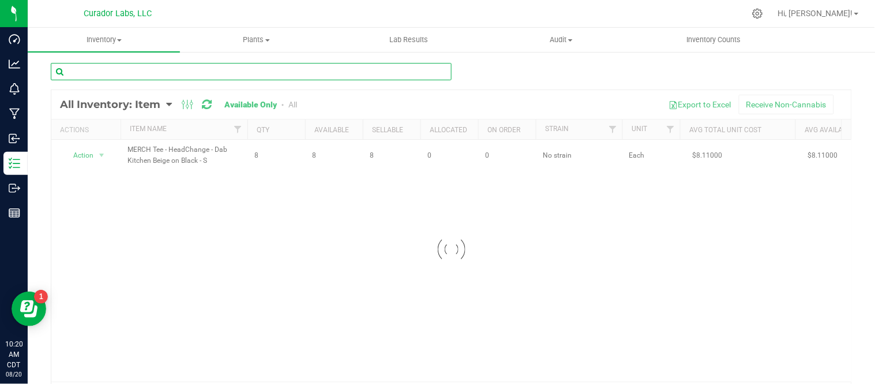
paste input "MERCH Tshirt - HeadChange - Certified Hashtronaut Blue and Tan on Black - 3XL"
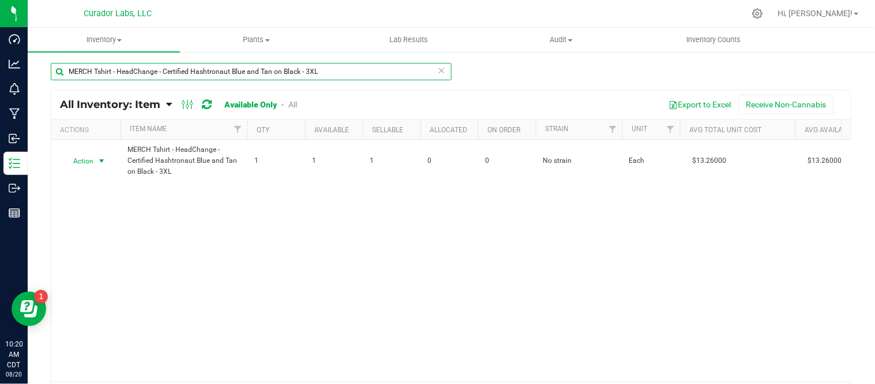
type input "MERCH Tshirt - HeadChange - Certified Hashtronaut Blue and Tan on Black - 3XL"
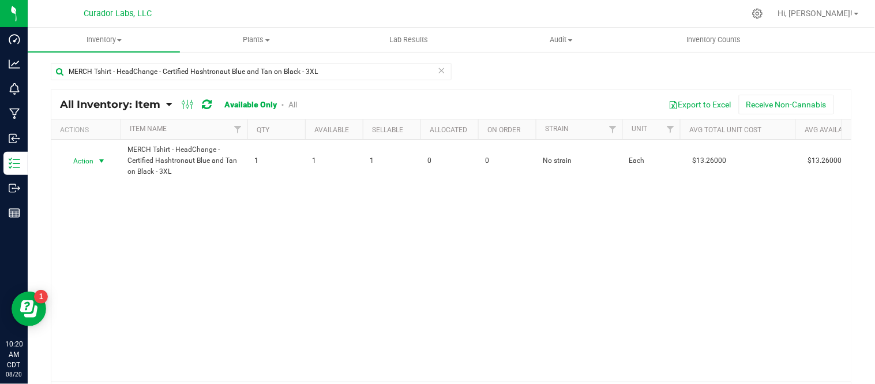
click at [100, 162] on span "select" at bounding box center [101, 160] width 9 height 9
click at [111, 232] on li "Locate inventory" at bounding box center [100, 231] width 74 height 17
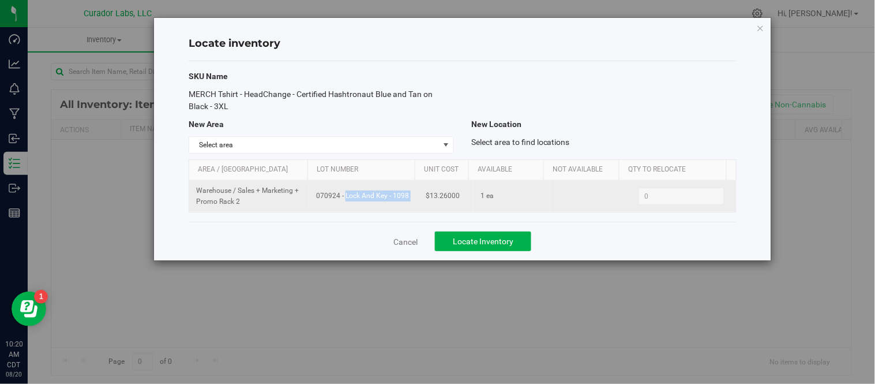
drag, startPoint x: 310, startPoint y: 195, endPoint x: 417, endPoint y: 202, distance: 107.5
click at [417, 202] on tr "Warehouse / Sales + Marketing + Promo Rack 2 070924 - Lock And Key - 1098 $13.2…" at bounding box center [462, 196] width 547 height 31
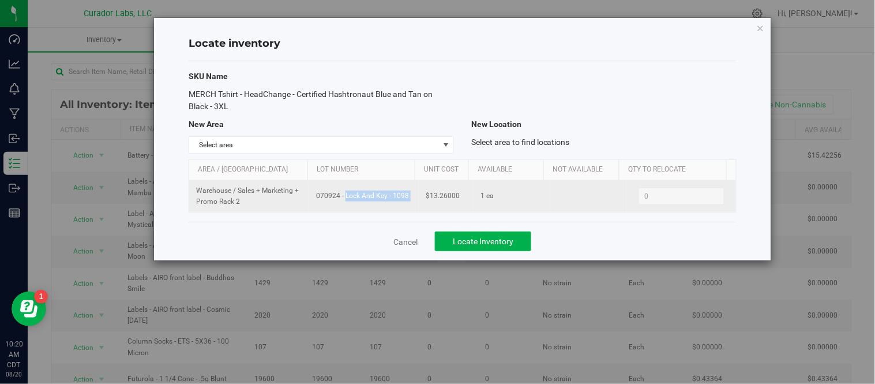
copy td "070924 - Lock And Key - 1098"
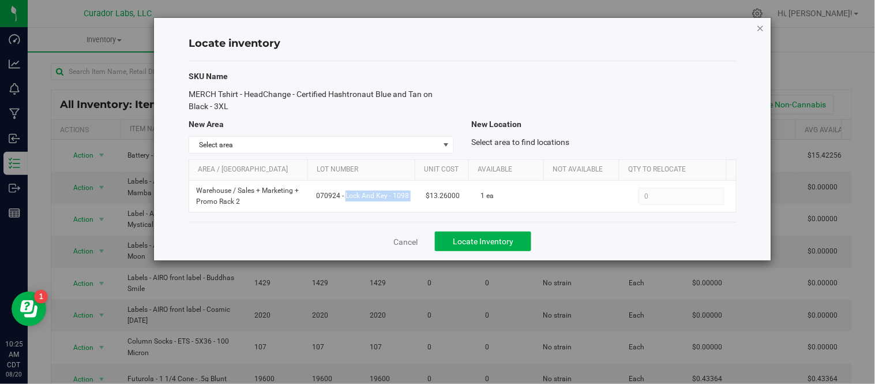
click at [762, 24] on icon "button" at bounding box center [761, 28] width 8 height 14
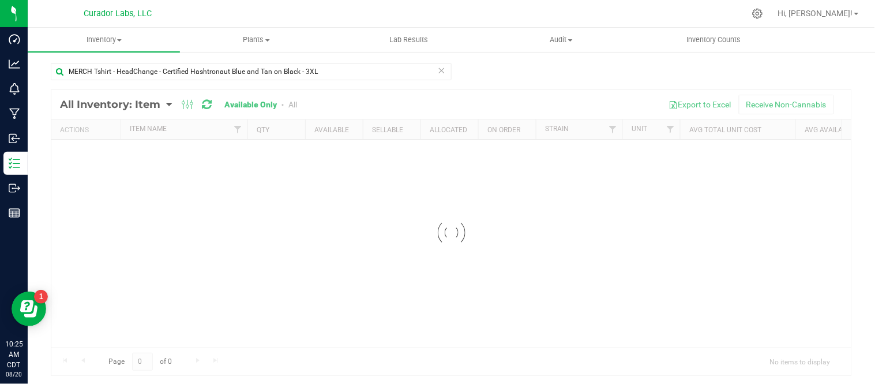
click at [440, 70] on icon at bounding box center [442, 70] width 8 height 14
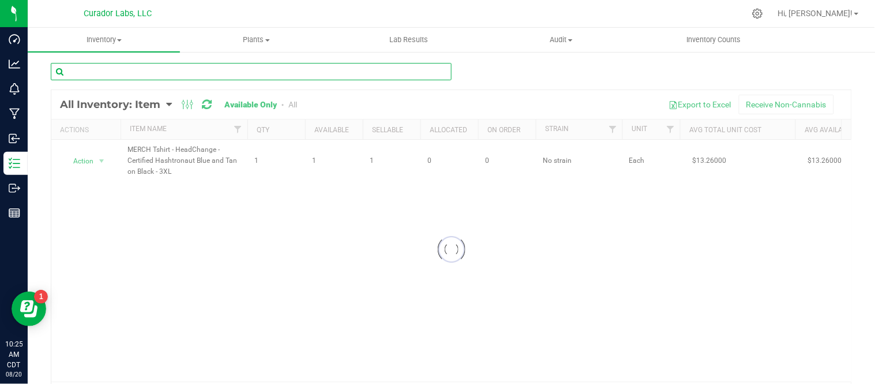
click at [359, 68] on input "text" at bounding box center [251, 71] width 401 height 17
paste input "MERCH Tshirt - HeadChange - Terp Queen Crop Pink on Leopard - L"
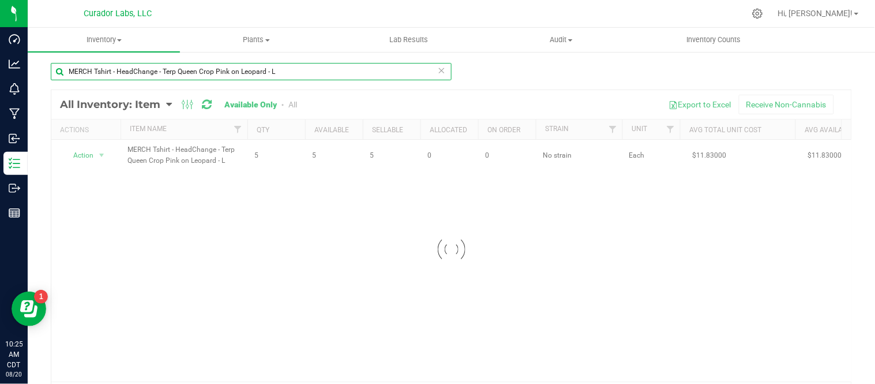
type input "MERCH Tshirt - HeadChange - Terp Queen Crop Pink on Leopard - L"
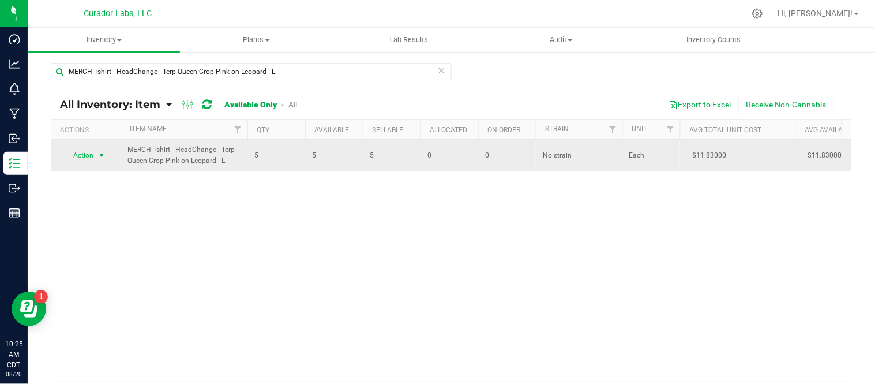
click at [101, 157] on span "select" at bounding box center [101, 155] width 9 height 9
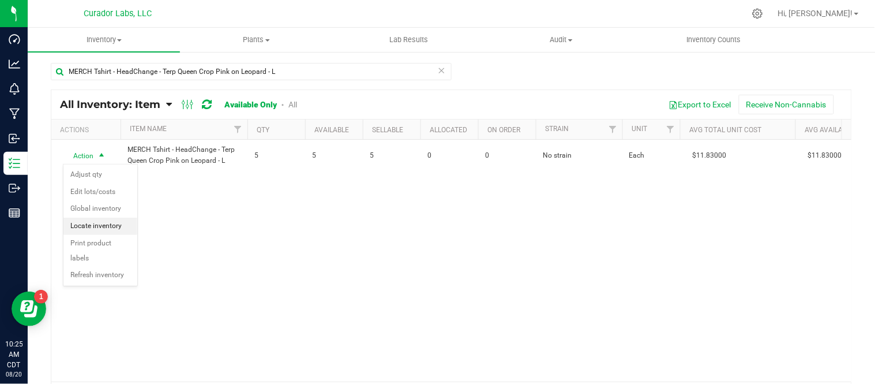
click at [104, 233] on li "Locate inventory" at bounding box center [100, 225] width 74 height 17
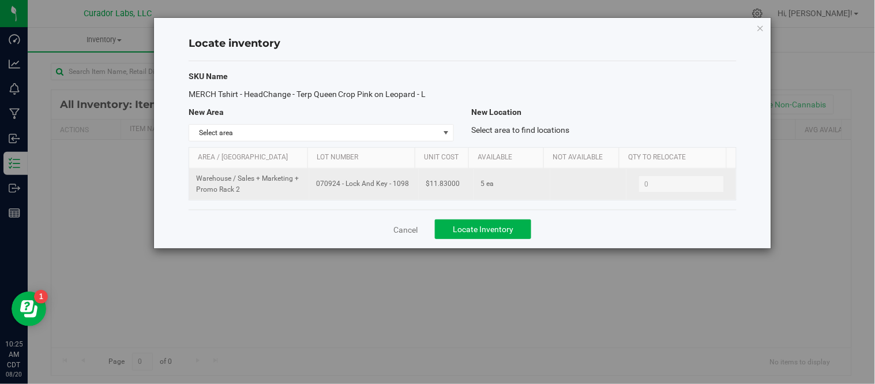
drag, startPoint x: 311, startPoint y: 183, endPoint x: 401, endPoint y: 197, distance: 90.9
click at [401, 197] on td "070924 - Lock And Key - 1098" at bounding box center [364, 183] width 110 height 31
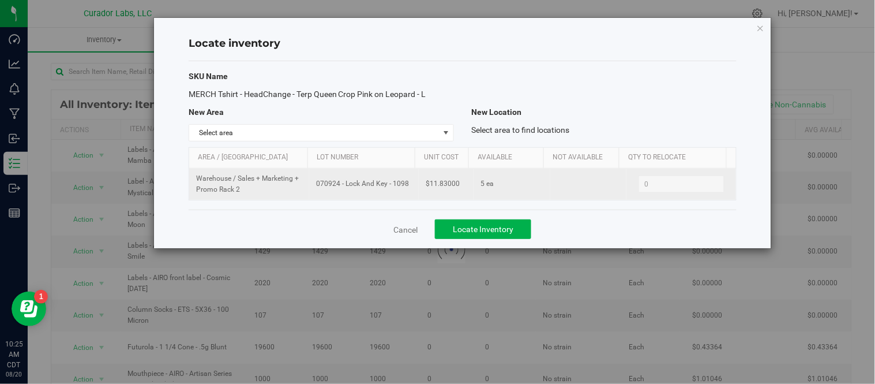
copy span "070924 - Lock And Key - 1098"
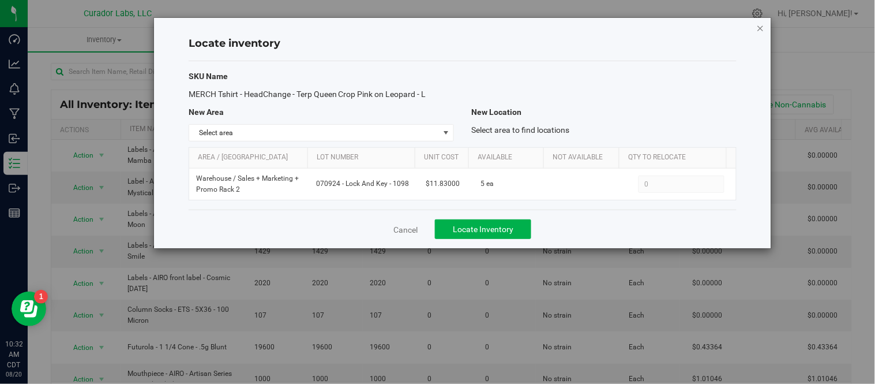
click at [759, 27] on icon "button" at bounding box center [761, 28] width 8 height 14
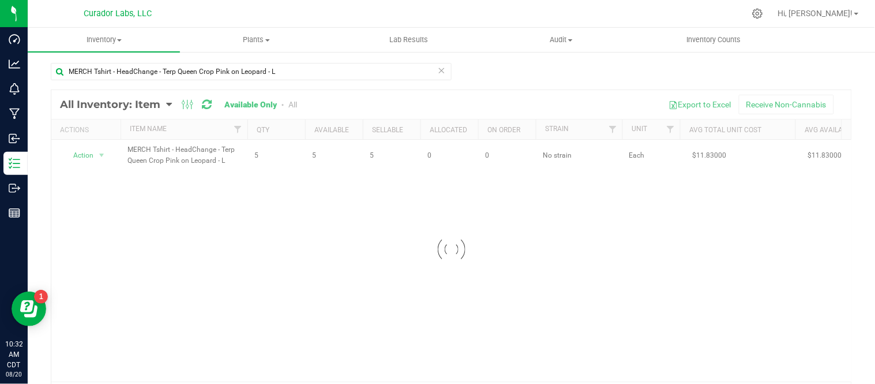
click at [439, 67] on icon at bounding box center [442, 70] width 8 height 14
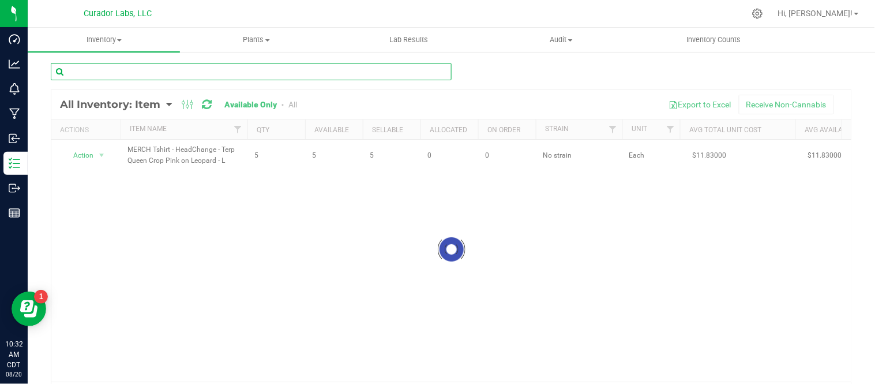
paste input "MERCH Tshirt - HeadChange - Terp Queen Crop Pink on Leopard - M"
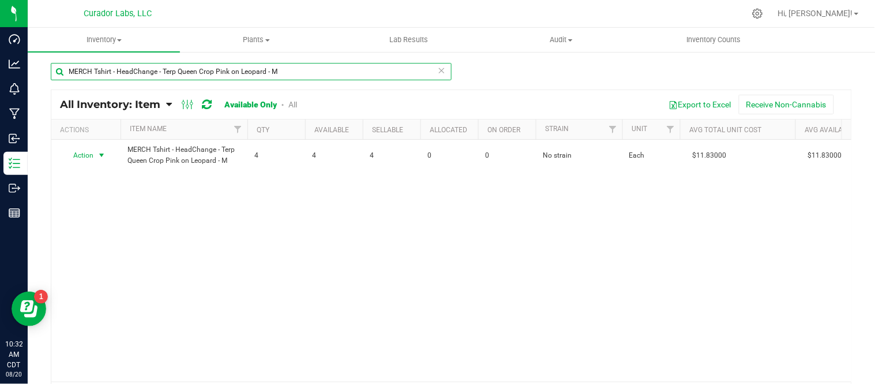
type input "MERCH Tshirt - HeadChange - Terp Queen Crop Pink on Leopard - M"
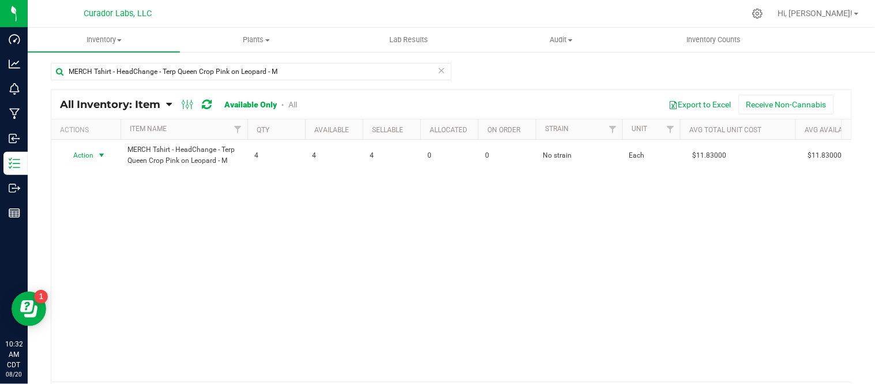
click at [101, 156] on span "select" at bounding box center [101, 155] width 9 height 9
click at [112, 220] on li "Locate inventory" at bounding box center [100, 225] width 74 height 17
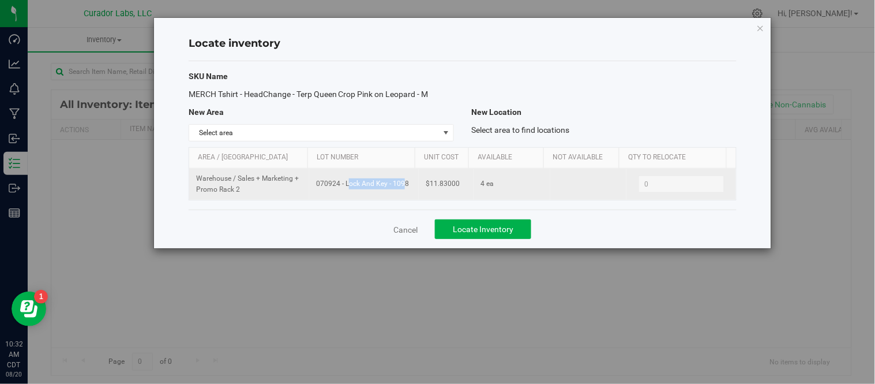
drag, startPoint x: 316, startPoint y: 186, endPoint x: 373, endPoint y: 185, distance: 56.5
click at [373, 185] on span "070924 - Lock And Key - 1098" at bounding box center [364, 183] width 96 height 11
drag, startPoint x: 373, startPoint y: 185, endPoint x: 336, endPoint y: 183, distance: 36.4
click at [373, 186] on span "070924 - Lock And Key - 1098" at bounding box center [364, 183] width 96 height 11
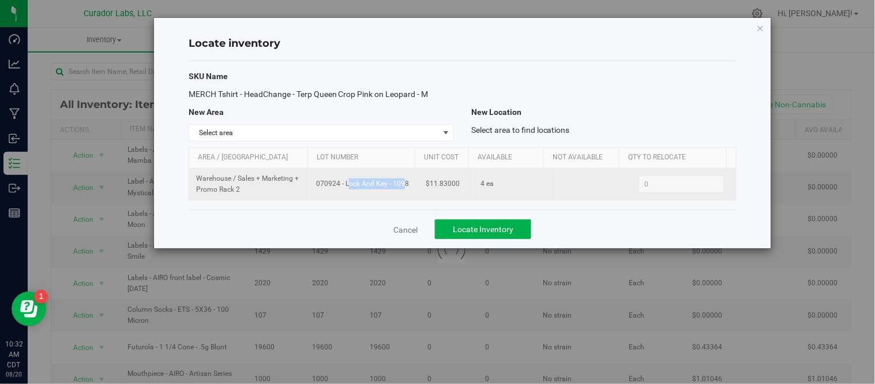
drag, startPoint x: 314, startPoint y: 186, endPoint x: 411, endPoint y: 189, distance: 97.5
click at [411, 189] on td "070924 - Lock And Key - 1098" at bounding box center [364, 183] width 110 height 31
copy span "070924 - Lock And Key - 1098"
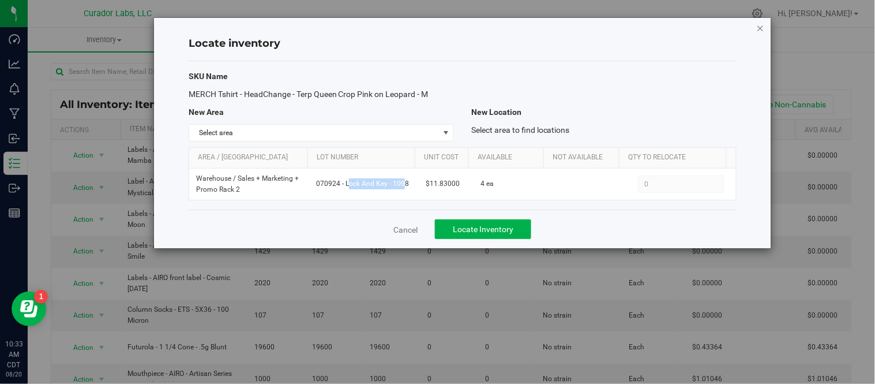
click at [758, 26] on icon "button" at bounding box center [761, 28] width 8 height 14
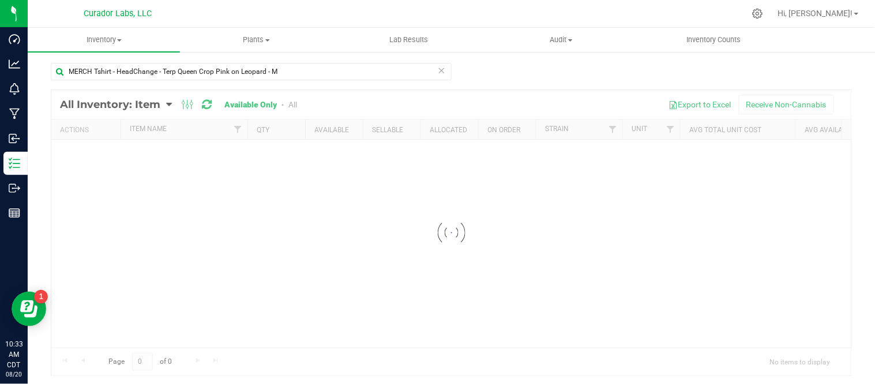
click at [438, 71] on icon at bounding box center [442, 70] width 8 height 14
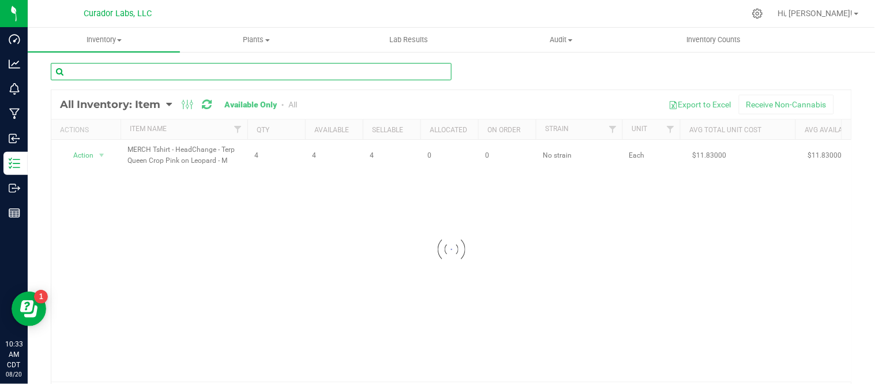
paste input "MERCH Tshirt - HeadChange - Terp Queen Crop Pink on Leopard - S"
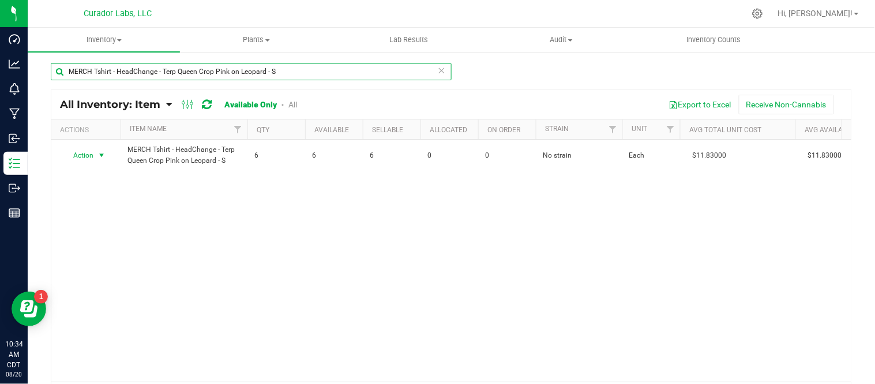
type input "MERCH Tshirt - HeadChange - Terp Queen Crop Pink on Leopard - S"
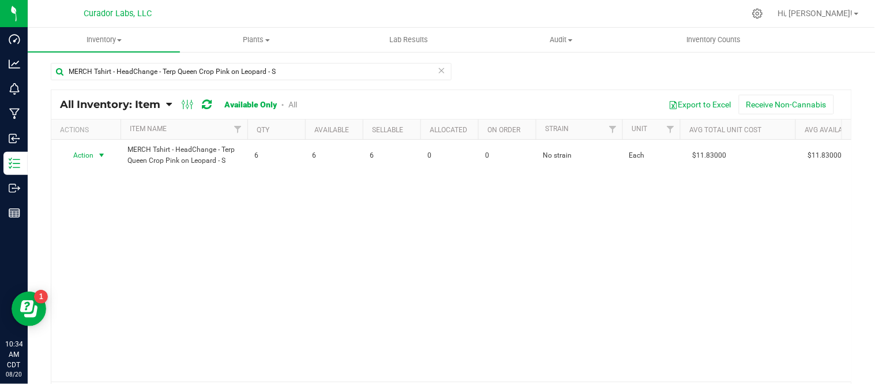
click at [104, 156] on span "select" at bounding box center [101, 155] width 9 height 9
click at [117, 231] on li "Locate inventory" at bounding box center [100, 225] width 74 height 17
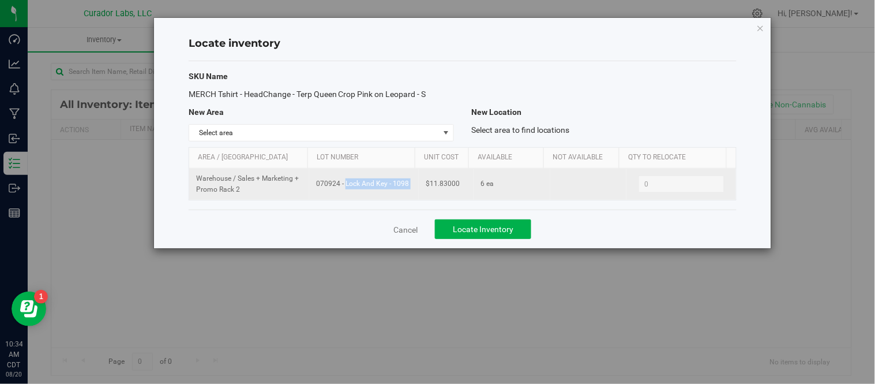
drag, startPoint x: 313, startPoint y: 186, endPoint x: 416, endPoint y: 187, distance: 103.3
click at [416, 187] on tr "Warehouse / Sales + Marketing + Promo Rack 2 070924 - Lock And Key - 1098 $11.8…" at bounding box center [462, 183] width 547 height 31
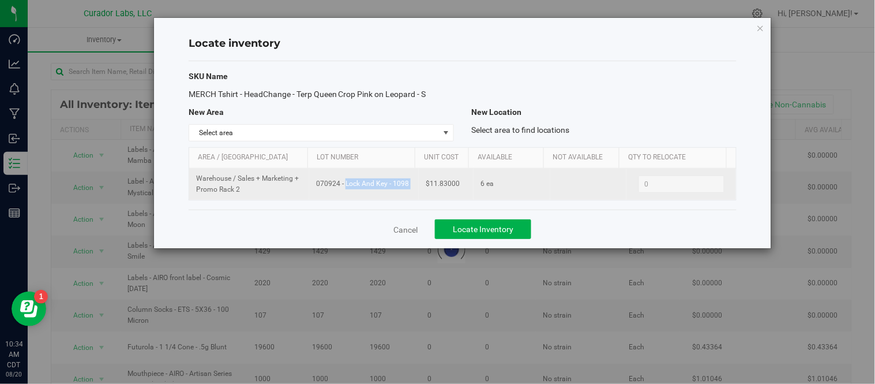
copy td "070924 - Lock And Key - 1098"
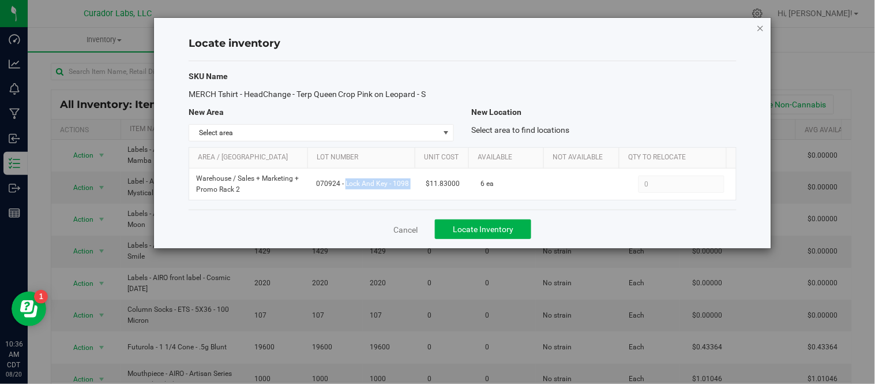
click at [757, 25] on icon "button" at bounding box center [761, 28] width 8 height 14
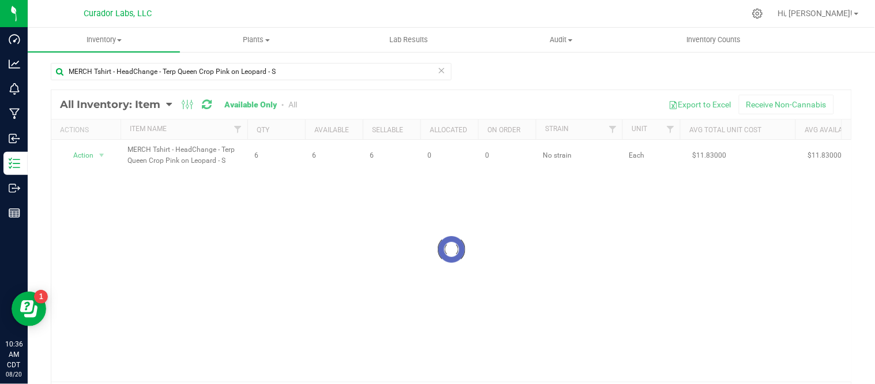
click at [439, 71] on icon at bounding box center [442, 70] width 8 height 14
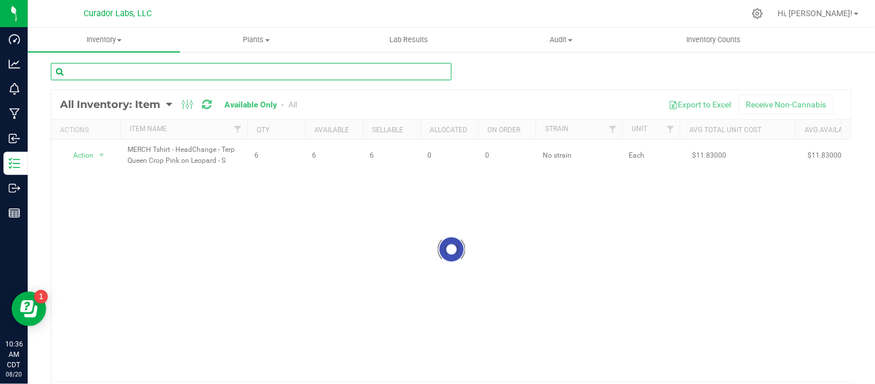
paste input "MERCH Tshirt - HeadChange - Terp Queen Crop Pink on Leopard - XL"
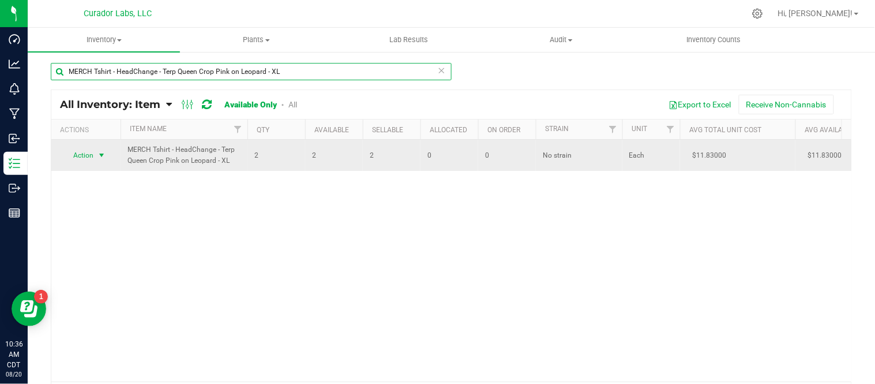
type input "MERCH Tshirt - HeadChange - Terp Queen Crop Pink on Leopard - XL"
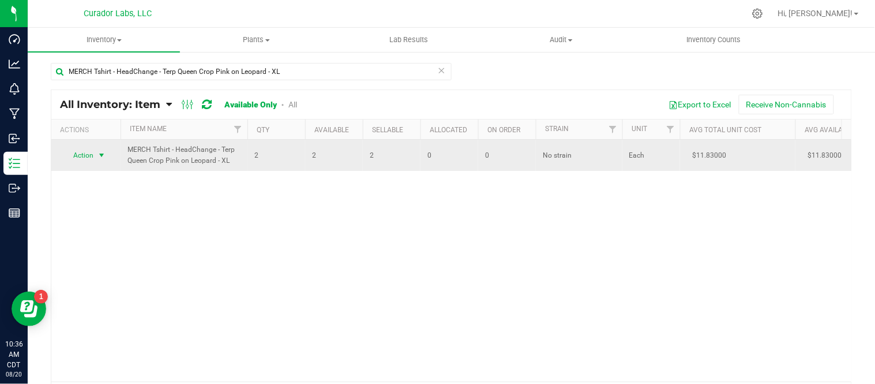
click at [100, 158] on span "select" at bounding box center [101, 155] width 9 height 9
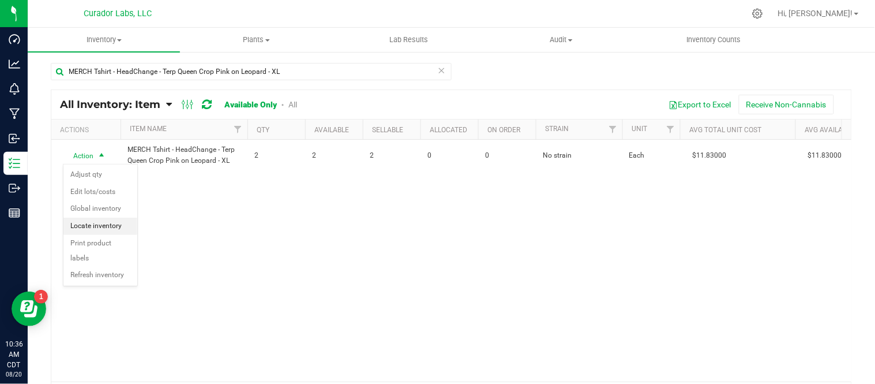
click at [108, 221] on li "Locate inventory" at bounding box center [100, 225] width 74 height 17
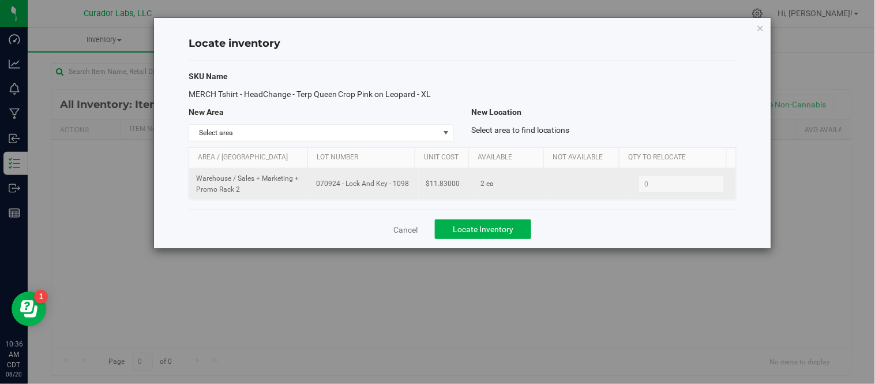
drag, startPoint x: 314, startPoint y: 182, endPoint x: 405, endPoint y: 188, distance: 90.8
click at [405, 188] on span "070924 - Lock And Key - 1098" at bounding box center [364, 183] width 96 height 11
copy span "070924 - Lock And Key - 1098"
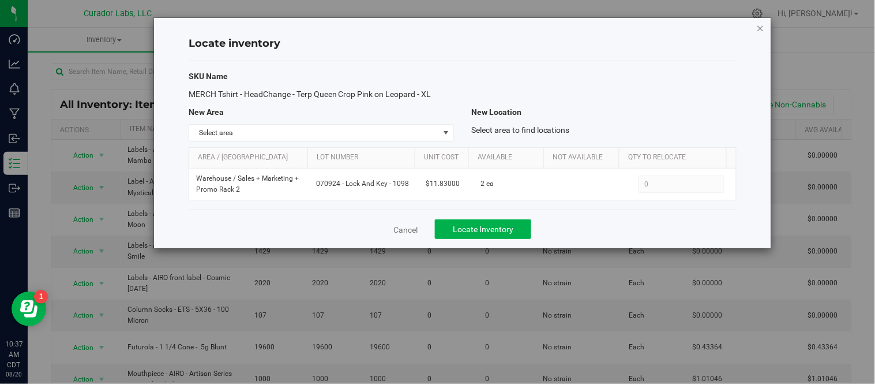
click at [762, 27] on icon "button" at bounding box center [761, 28] width 8 height 14
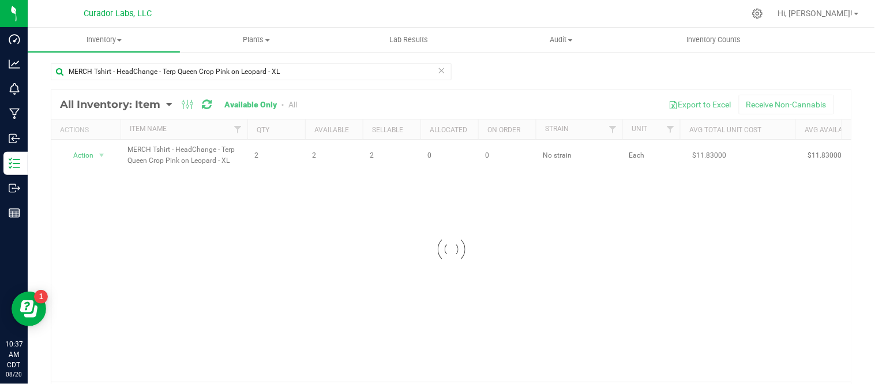
click at [438, 70] on icon at bounding box center [442, 70] width 8 height 14
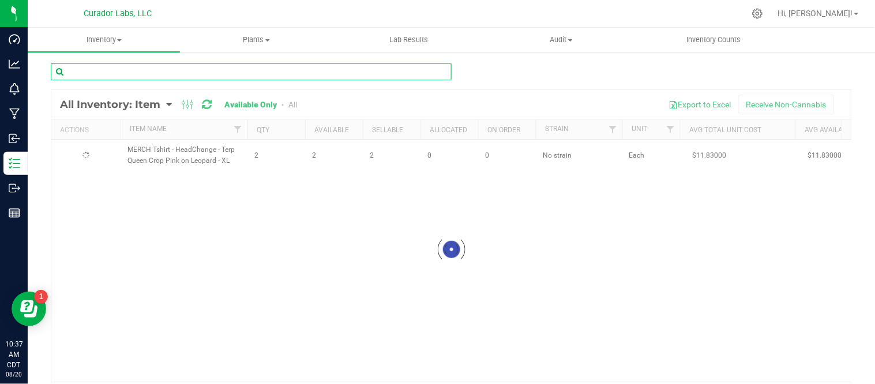
click at [310, 75] on input "text" at bounding box center [251, 71] width 401 height 17
paste input "MERCH Tshirt - HeadChange - Terp Queen Purple on Candy Cloud - L"
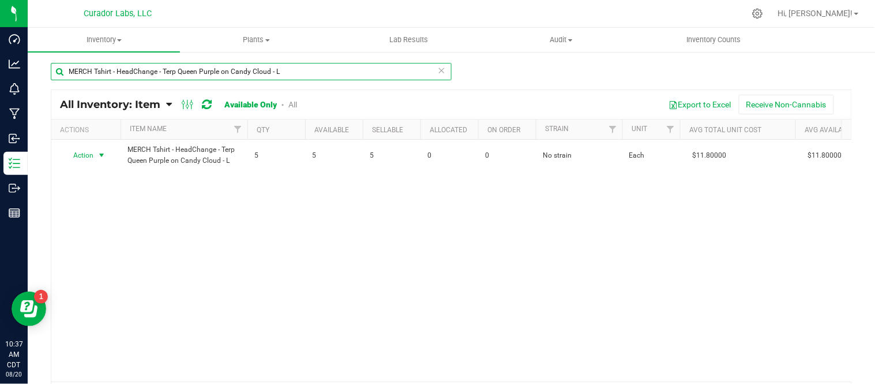
type input "MERCH Tshirt - HeadChange - Terp Queen Purple on Candy Cloud - L"
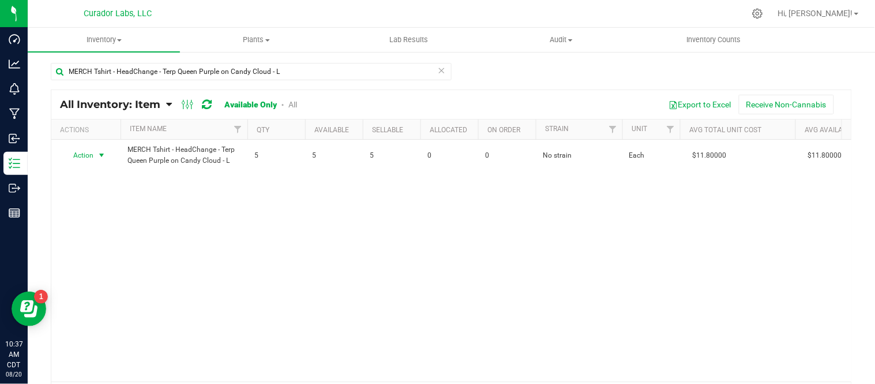
click at [102, 155] on span "select" at bounding box center [101, 155] width 9 height 9
click at [102, 228] on li "Locate inventory" at bounding box center [100, 225] width 74 height 17
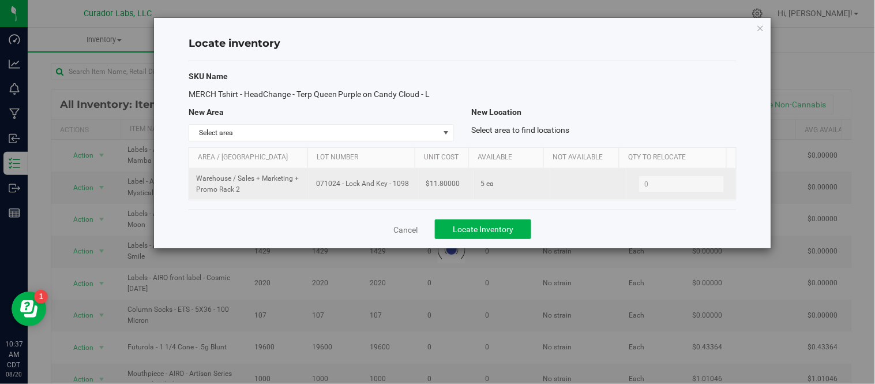
drag, startPoint x: 315, startPoint y: 185, endPoint x: 406, endPoint y: 189, distance: 90.6
click at [406, 189] on span "071024 - Lock And Key - 1098" at bounding box center [364, 183] width 96 height 11
copy span "071024 - Lock And Key - 1098"
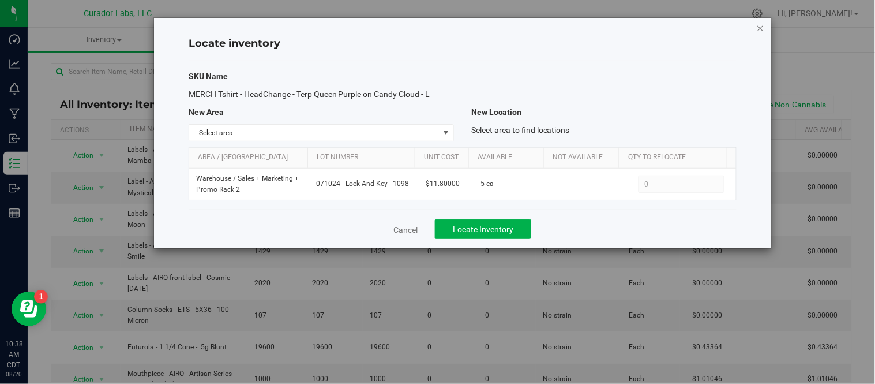
click at [757, 24] on icon "button" at bounding box center [761, 28] width 8 height 14
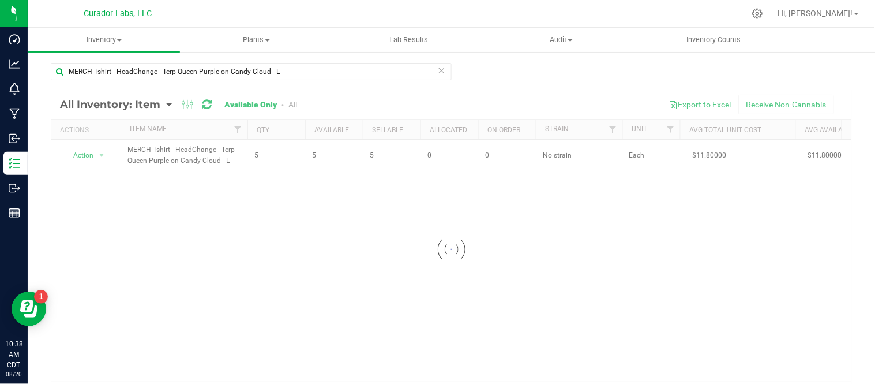
click at [439, 67] on icon at bounding box center [442, 70] width 8 height 14
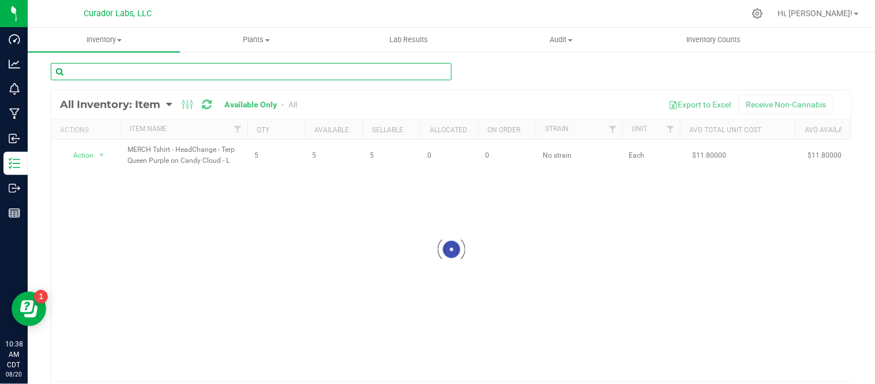
paste input "MERCH Tshirt - HeadChange - Terp Queen Purple on Candy Cloud - M"
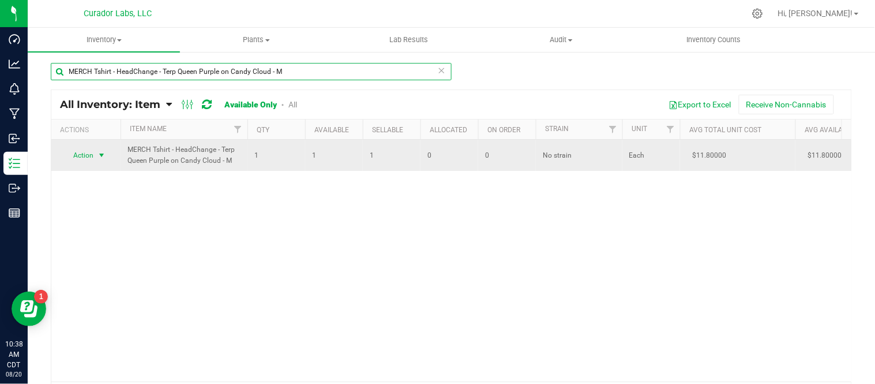
type input "MERCH Tshirt - HeadChange - Terp Queen Purple on Candy Cloud - M"
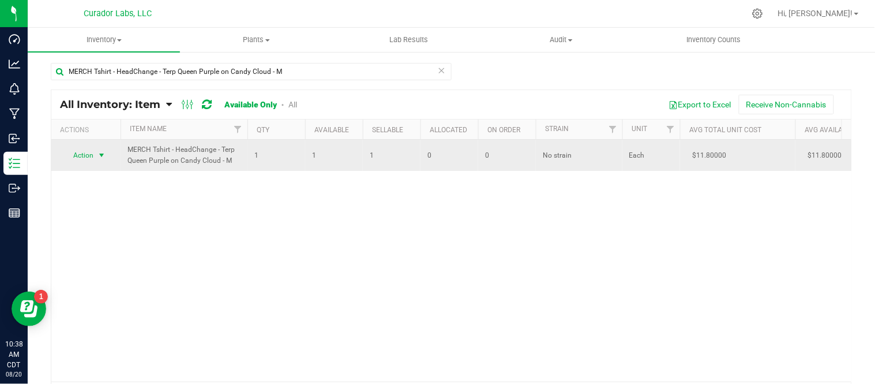
click at [104, 156] on span "select" at bounding box center [101, 155] width 9 height 9
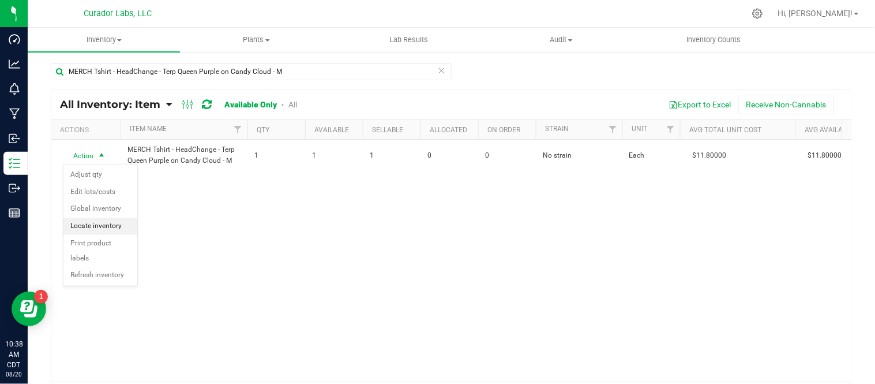
click at [118, 221] on li "Locate inventory" at bounding box center [100, 225] width 74 height 17
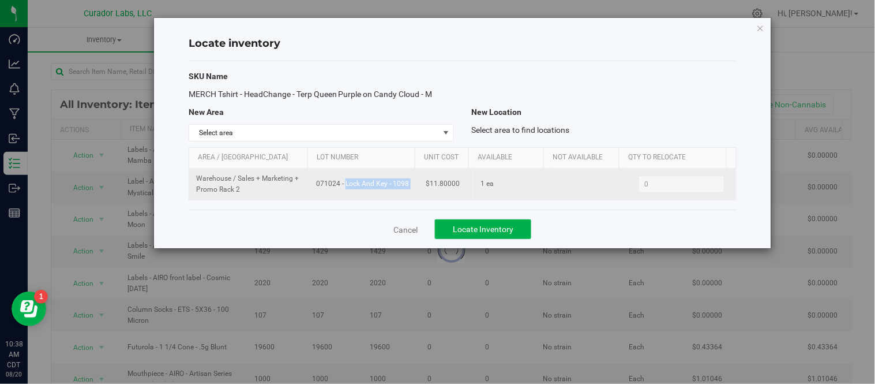
drag, startPoint x: 316, startPoint y: 183, endPoint x: 423, endPoint y: 189, distance: 106.9
click at [423, 189] on tr "Warehouse / Sales + Marketing + Promo Rack 2 071024 - Lock And Key - 1098 $11.8…" at bounding box center [462, 183] width 547 height 31
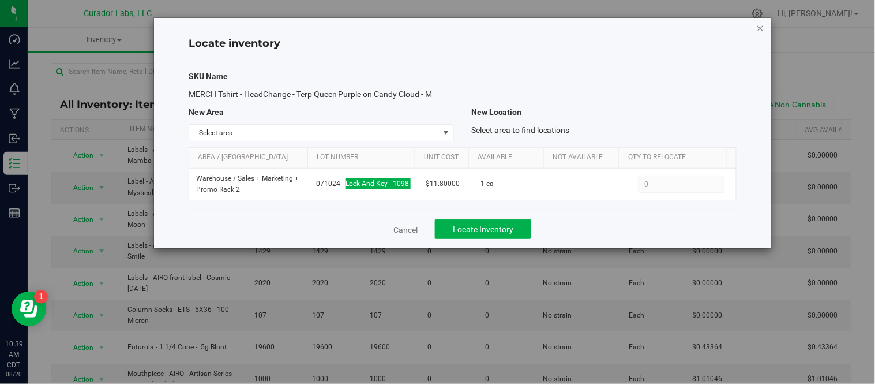
click at [763, 25] on icon "button" at bounding box center [761, 28] width 8 height 14
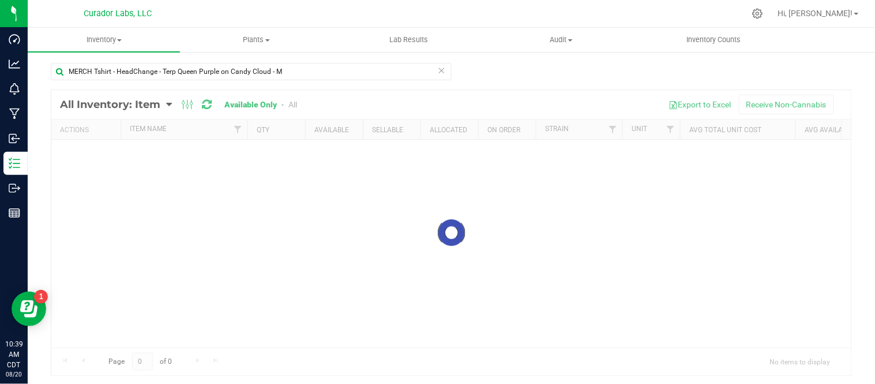
click at [438, 66] on icon at bounding box center [442, 70] width 8 height 14
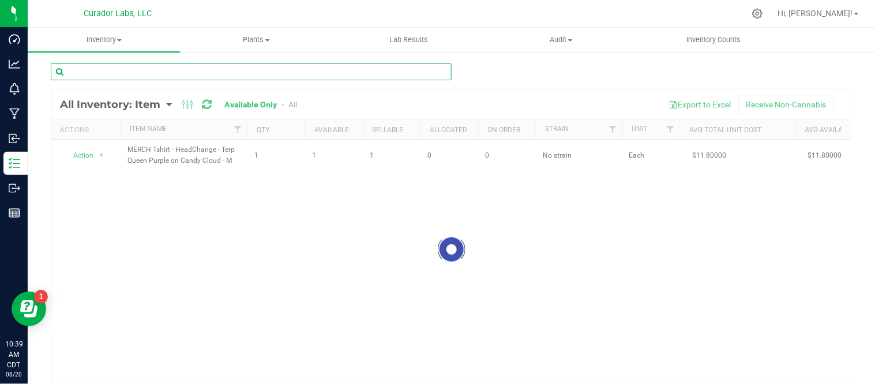
click at [328, 69] on input "text" at bounding box center [251, 71] width 401 height 17
paste input "MERCH Tshirt - HeadChange - Terp Queen Purple on Candy Cloud - S"
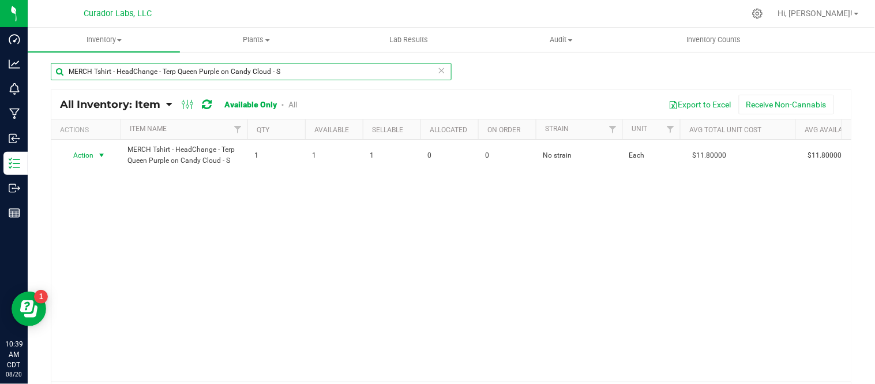
type input "MERCH Tshirt - HeadChange - Terp Queen Purple on Candy Cloud - S"
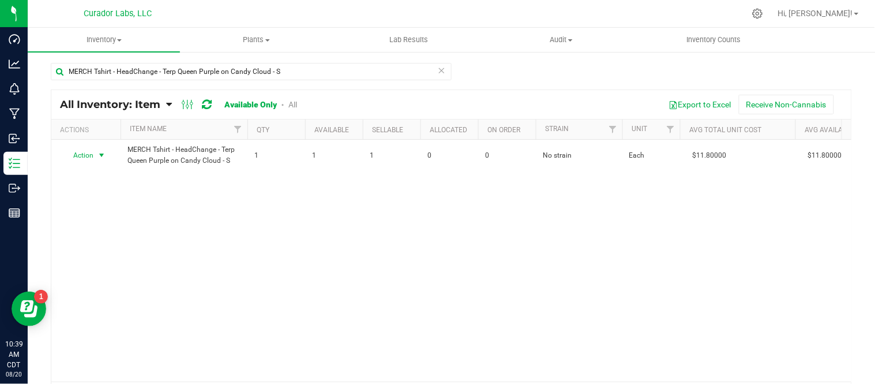
click at [102, 155] on span "select" at bounding box center [101, 155] width 9 height 9
click at [103, 222] on li "Locate inventory" at bounding box center [100, 225] width 74 height 17
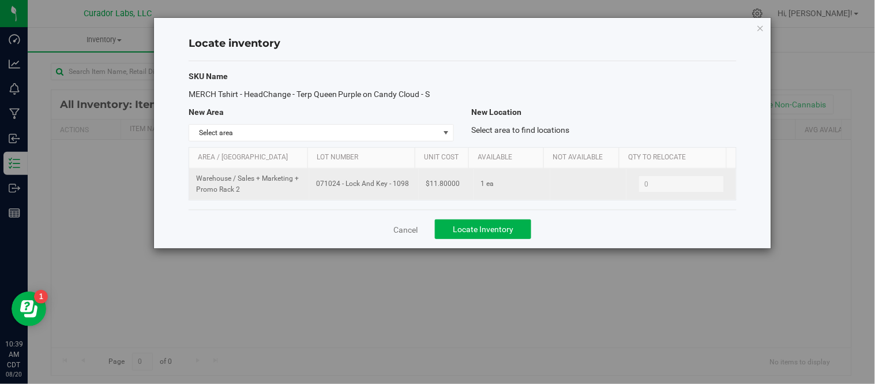
drag, startPoint x: 314, startPoint y: 183, endPoint x: 405, endPoint y: 189, distance: 90.7
click at [405, 189] on span "071024 - Lock And Key - 1098" at bounding box center [364, 183] width 96 height 11
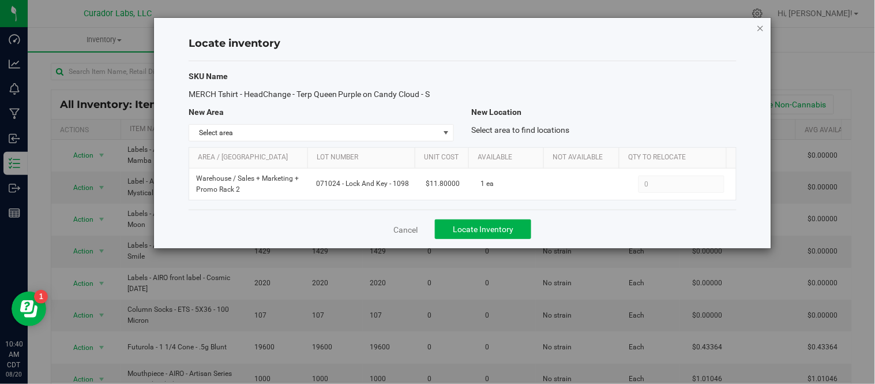
click at [762, 29] on icon "button" at bounding box center [761, 28] width 8 height 14
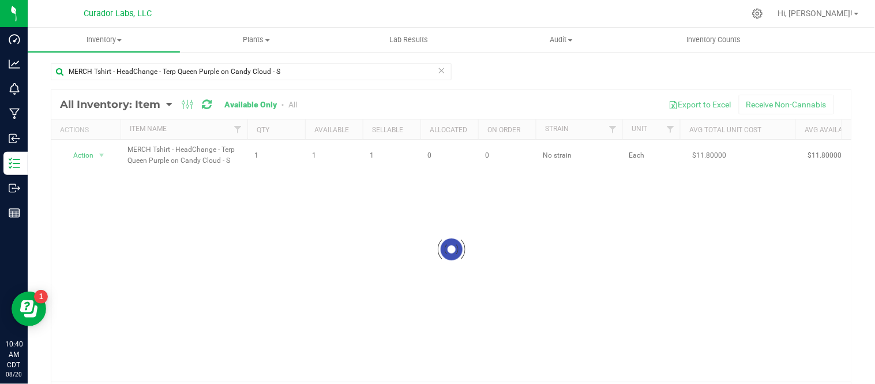
click at [438, 68] on icon at bounding box center [442, 70] width 8 height 14
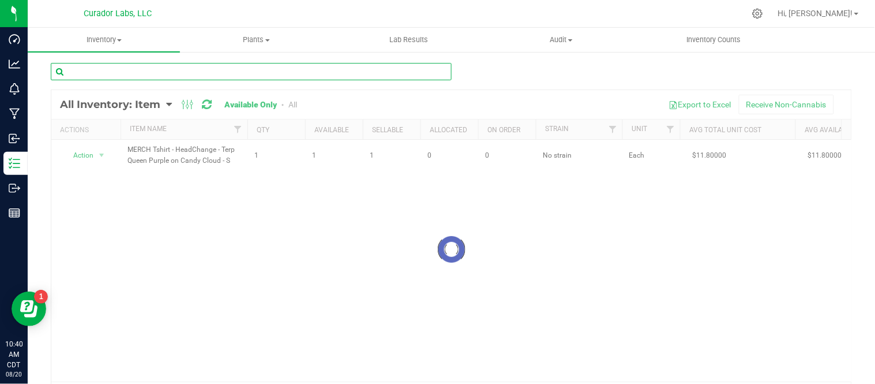
click at [307, 63] on input "text" at bounding box center [251, 71] width 401 height 17
paste input "MERCH Tshirt - HeadChange - Terp Queen Purple on Candy Cloud - XL"
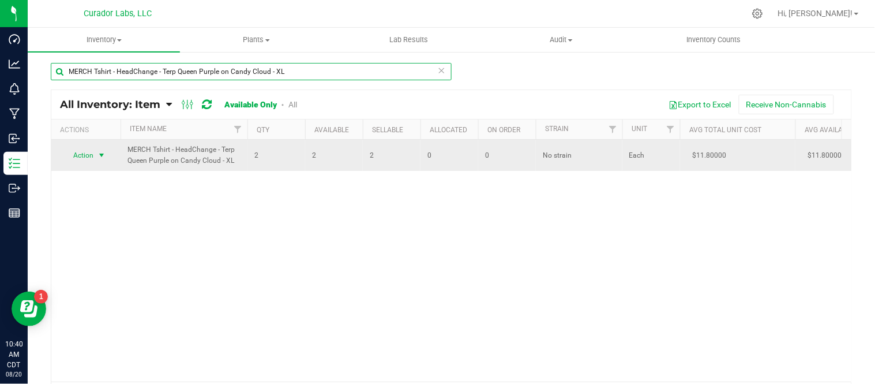
type input "MERCH Tshirt - HeadChange - Terp Queen Purple on Candy Cloud - XL"
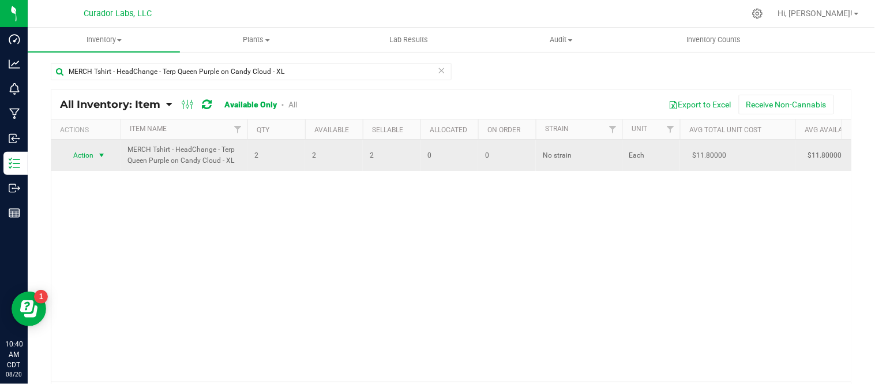
click at [108, 157] on span "select" at bounding box center [102, 155] width 14 height 16
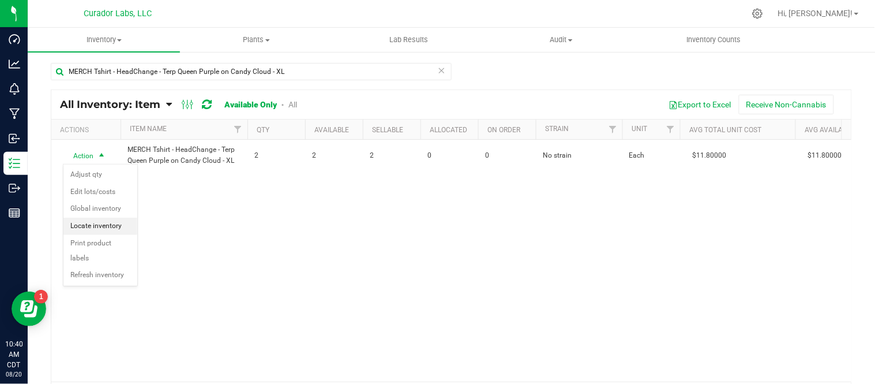
click at [114, 223] on li "Locate inventory" at bounding box center [100, 225] width 74 height 17
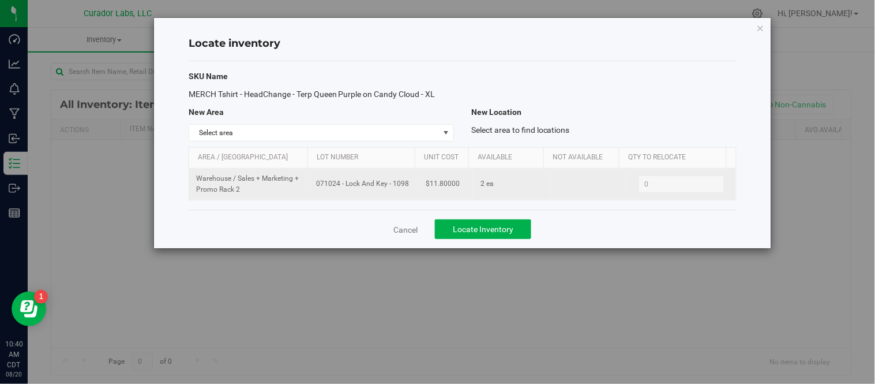
drag, startPoint x: 315, startPoint y: 185, endPoint x: 410, endPoint y: 190, distance: 95.3
click at [410, 190] on td "071024 - Lock And Key - 1098" at bounding box center [364, 183] width 110 height 31
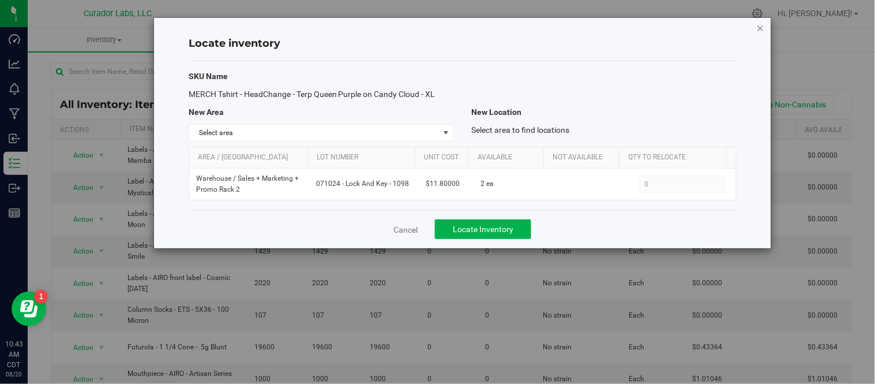
click at [764, 25] on icon "button" at bounding box center [761, 28] width 8 height 14
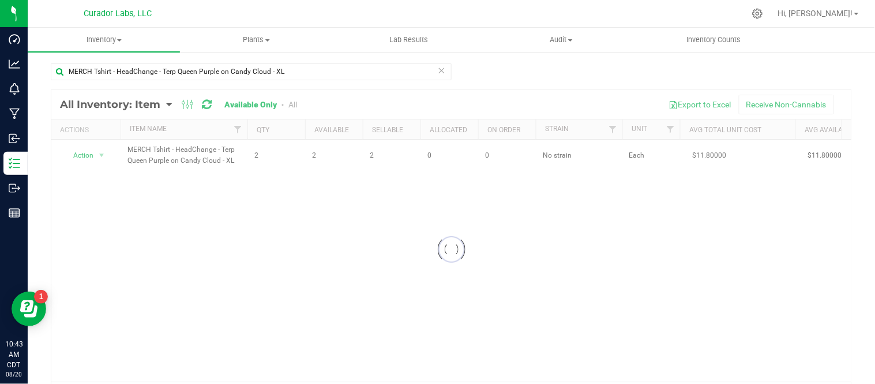
click at [440, 68] on icon at bounding box center [442, 70] width 8 height 14
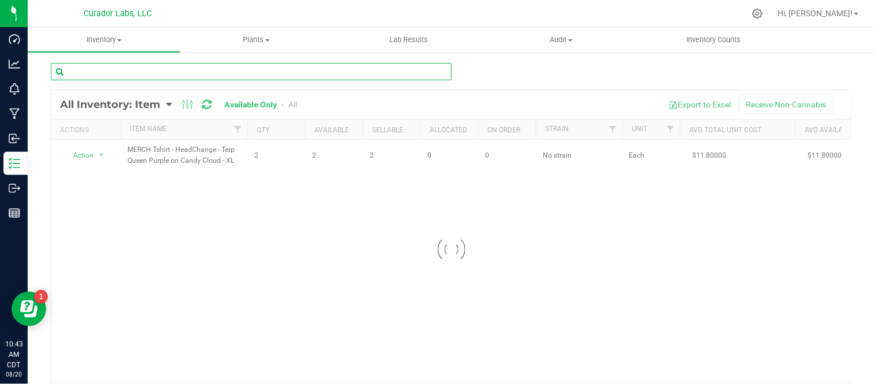
paste input "MERCH Tshirt - Headchange - Terp Queen with tQ on Back Forest Camo - M"
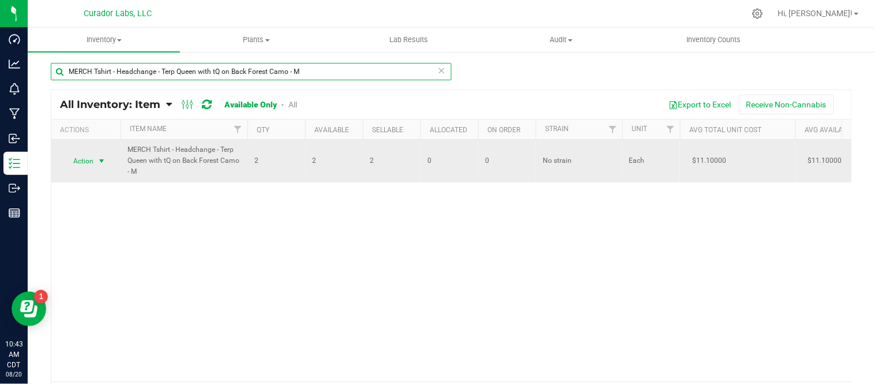
type input "MERCH Tshirt - Headchange - Terp Queen with tQ on Back Forest Camo - M"
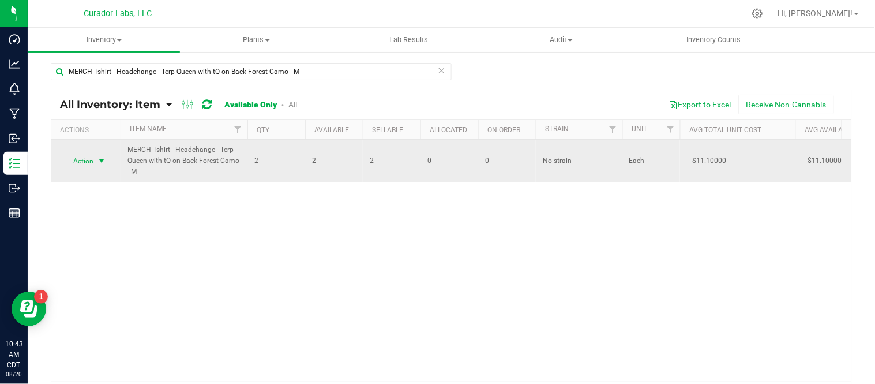
click at [103, 159] on span "select" at bounding box center [101, 160] width 9 height 9
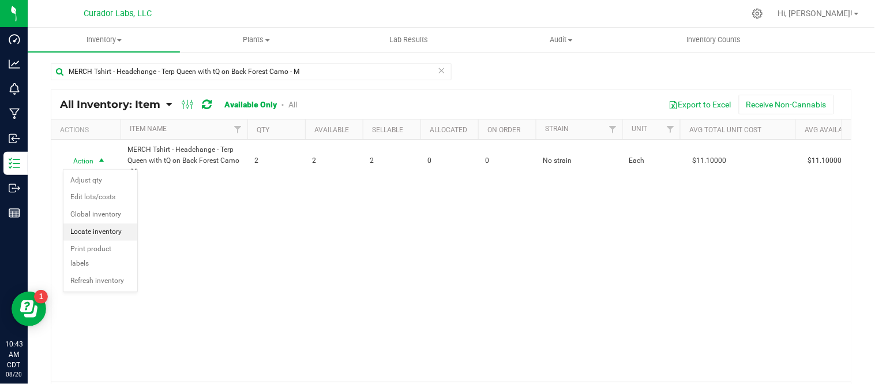
click at [104, 229] on li "Locate inventory" at bounding box center [100, 231] width 74 height 17
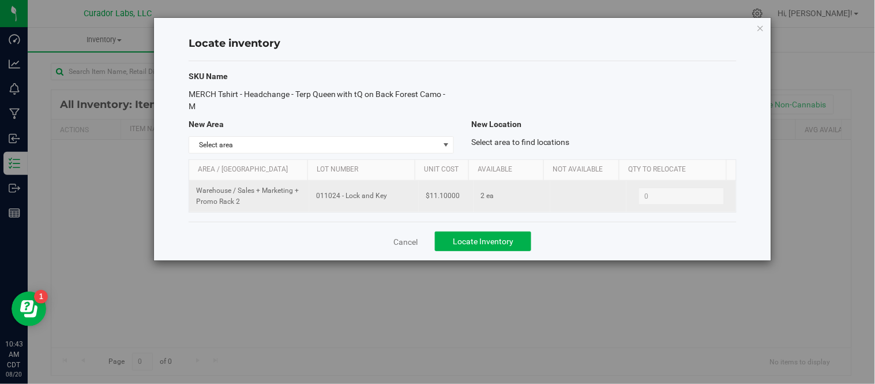
drag, startPoint x: 315, startPoint y: 198, endPoint x: 383, endPoint y: 198, distance: 68.1
click at [383, 198] on span "011024 - Lock and Key" at bounding box center [364, 195] width 96 height 11
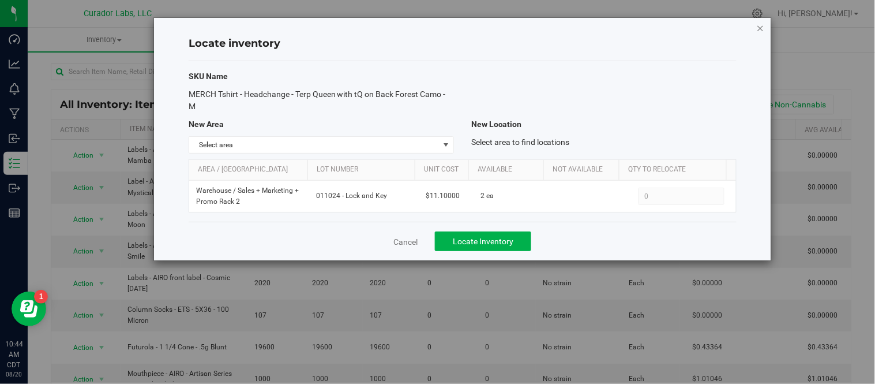
click at [761, 25] on icon "button" at bounding box center [761, 28] width 8 height 14
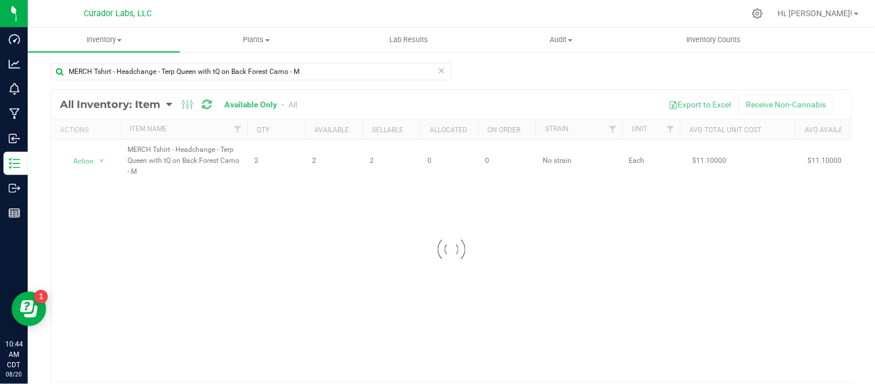
click at [438, 73] on icon at bounding box center [442, 70] width 8 height 14
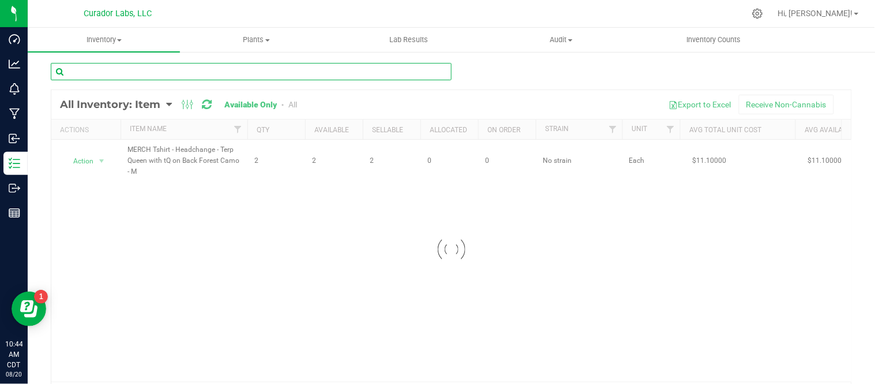
paste input "MERCH Tshirt - Headchange - Terp Queen with tQ on Back Forest Camo - XL"
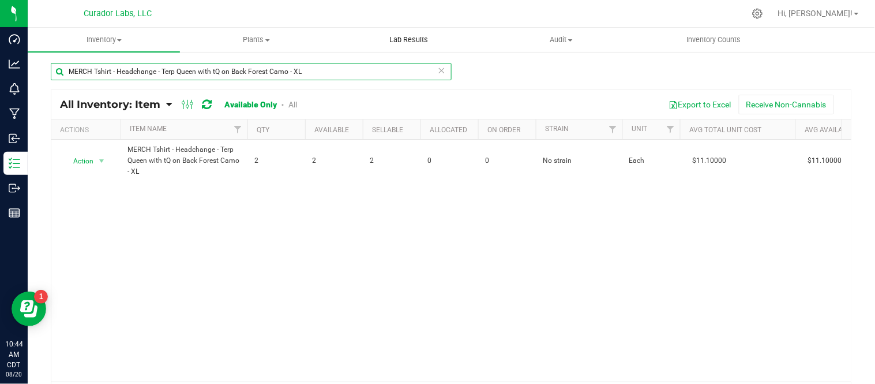
type input "MERCH Tshirt - Headchange - Terp Queen with tQ on Back Forest Camo - XL"
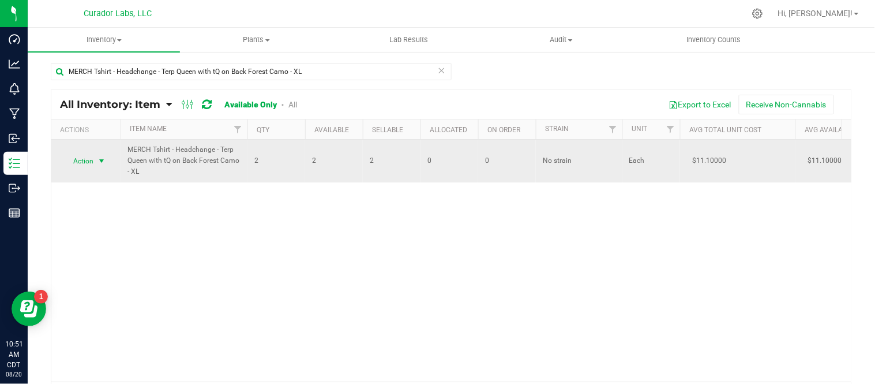
click at [102, 160] on span "select" at bounding box center [101, 160] width 9 height 9
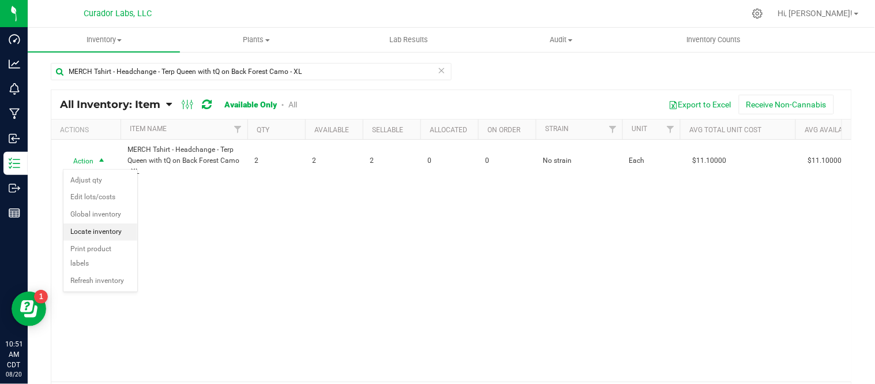
click at [112, 234] on li "Locate inventory" at bounding box center [100, 231] width 74 height 17
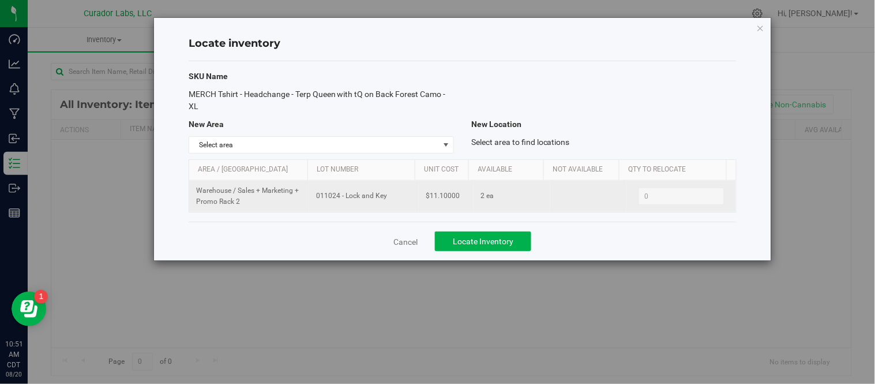
drag, startPoint x: 315, startPoint y: 198, endPoint x: 400, endPoint y: 201, distance: 84.8
click at [400, 201] on span "011024 - Lock and Key" at bounding box center [364, 195] width 96 height 11
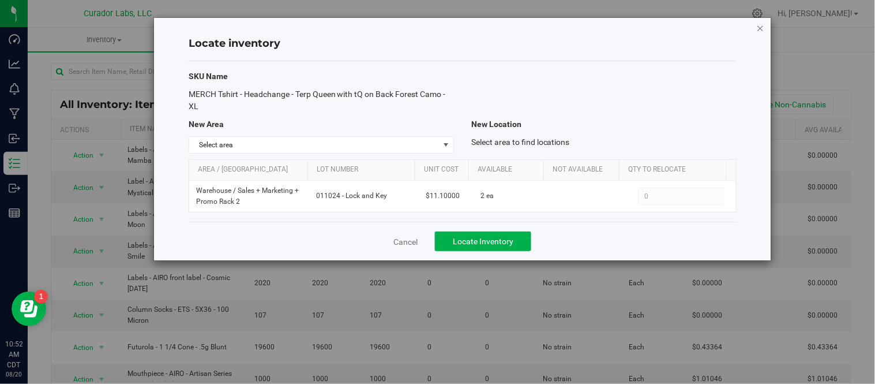
click at [761, 29] on icon "button" at bounding box center [761, 28] width 8 height 14
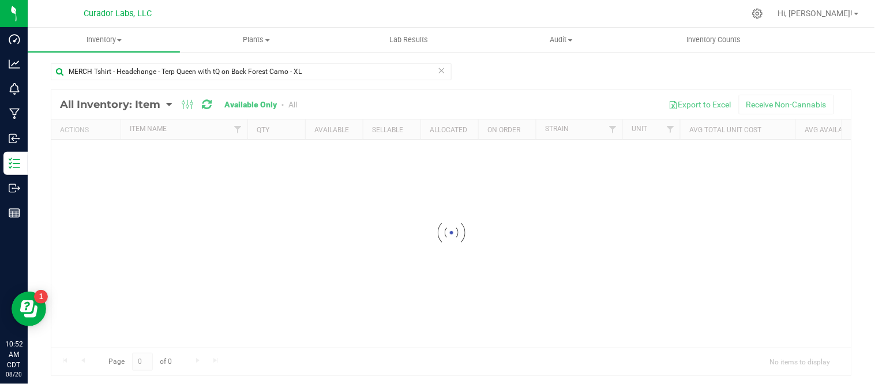
click at [438, 70] on icon at bounding box center [442, 70] width 8 height 14
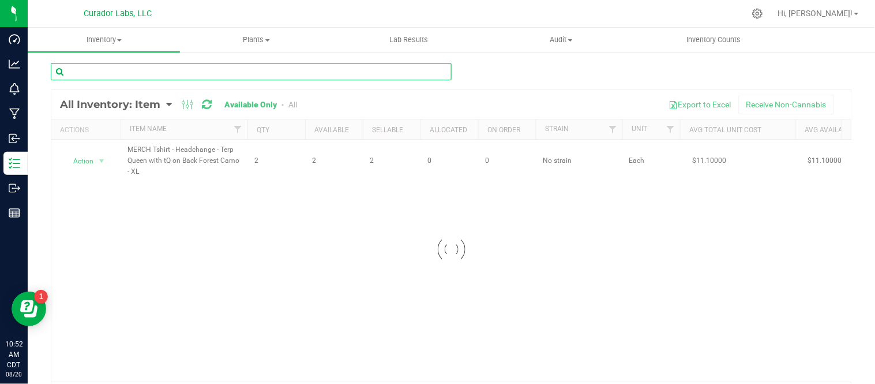
paste input "MERCH Tshirt - Headchange - Terp Queen with tQ on Back Pink - 3XL"
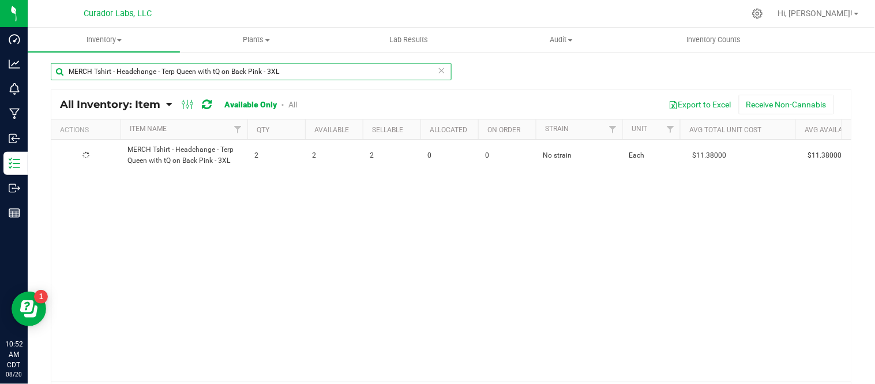
type input "MERCH Tshirt - Headchange - Terp Queen with tQ on Back Pink - 3XL"
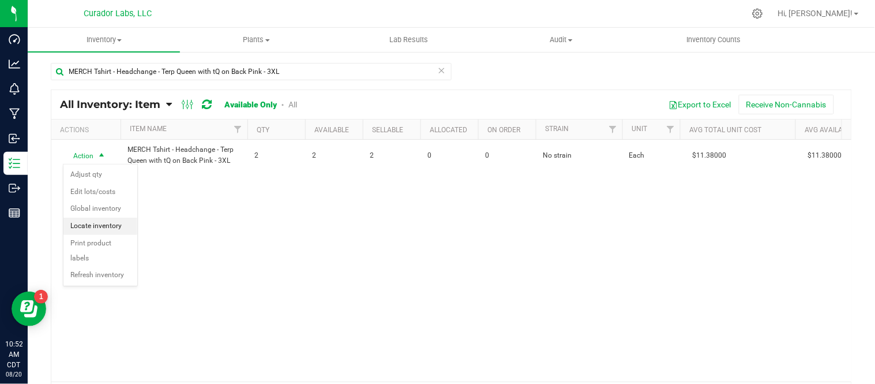
click at [110, 221] on li "Locate inventory" at bounding box center [100, 225] width 74 height 17
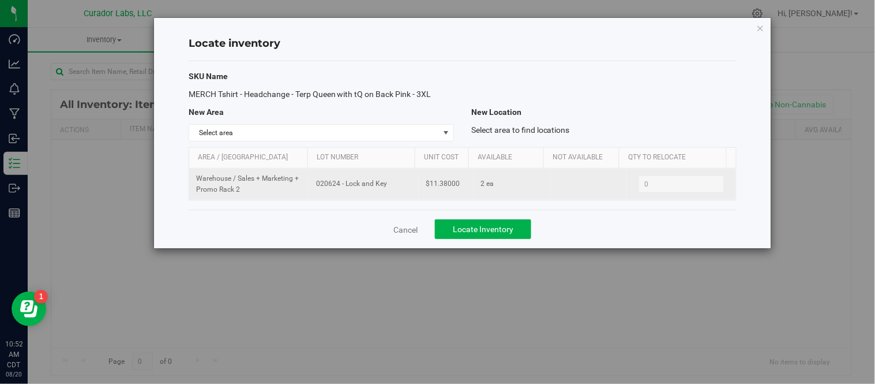
drag, startPoint x: 313, startPoint y: 181, endPoint x: 384, endPoint y: 193, distance: 71.9
click at [384, 193] on td "020624 - Lock and Key" at bounding box center [364, 183] width 110 height 31
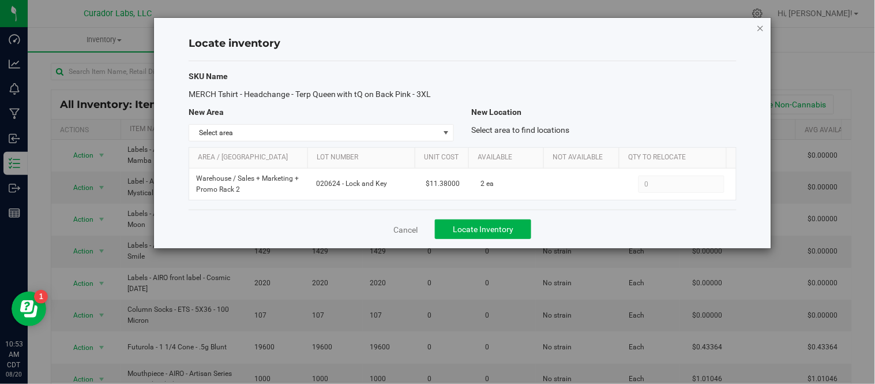
click at [759, 25] on icon "button" at bounding box center [761, 28] width 8 height 14
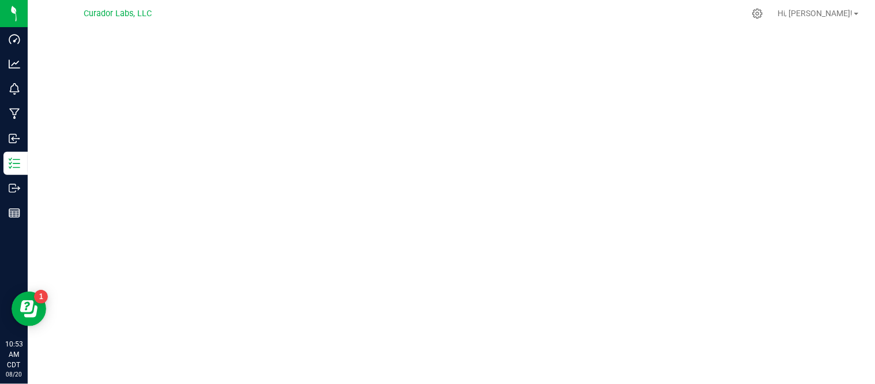
scroll to position [27, 0]
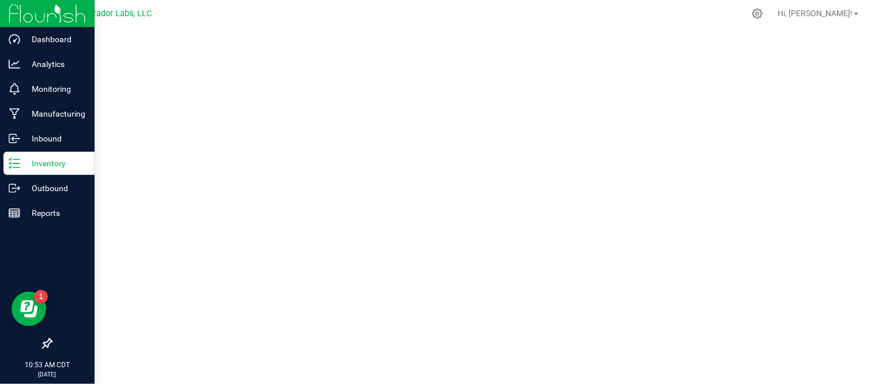
click at [18, 163] on line at bounding box center [16, 163] width 6 height 0
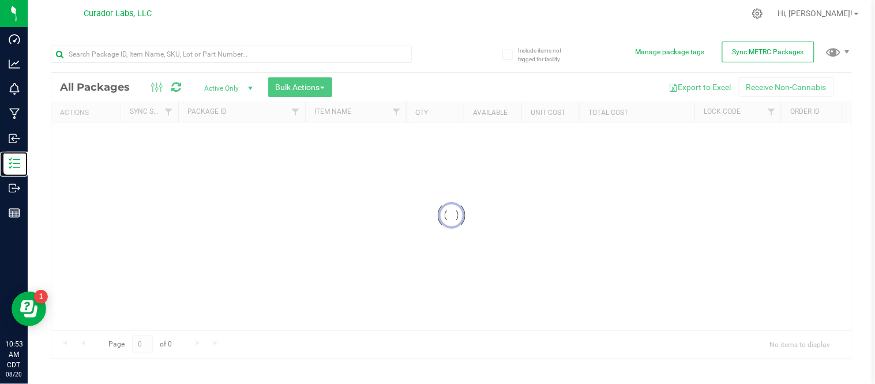
scroll to position [18, 0]
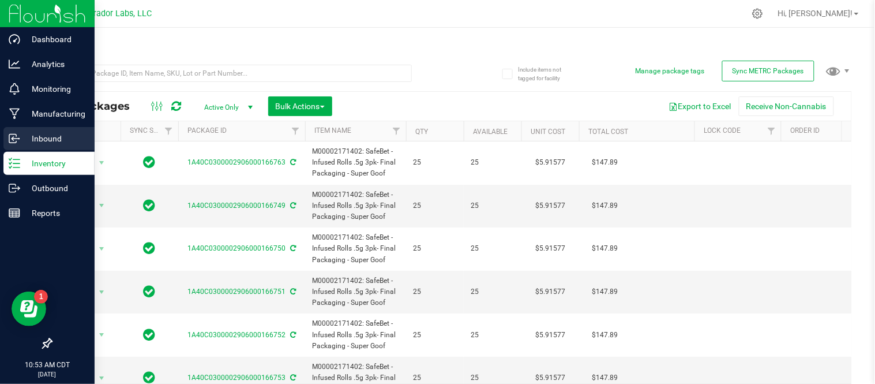
click at [25, 142] on p "Inbound" at bounding box center [54, 138] width 69 height 14
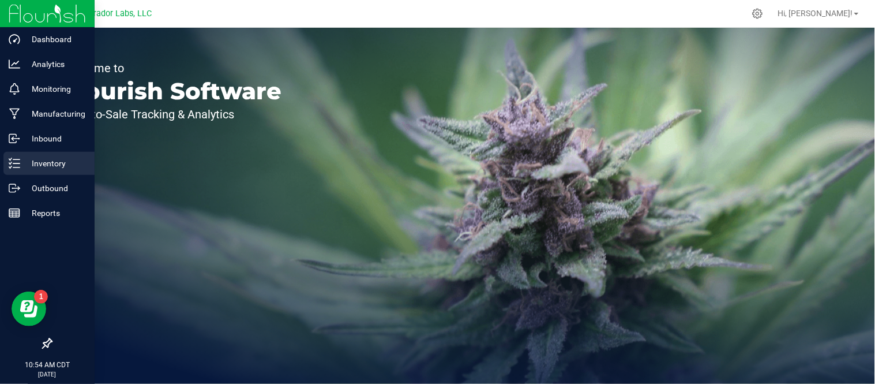
click at [44, 171] on div "Inventory" at bounding box center [48, 163] width 91 height 23
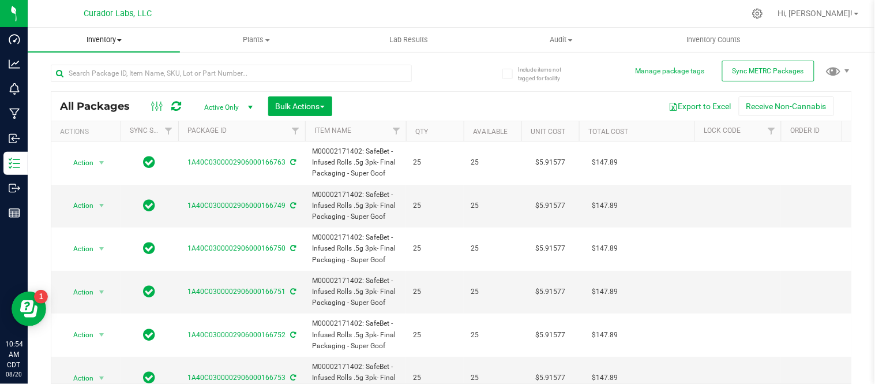
click at [122, 42] on span "Inventory" at bounding box center [104, 40] width 152 height 10
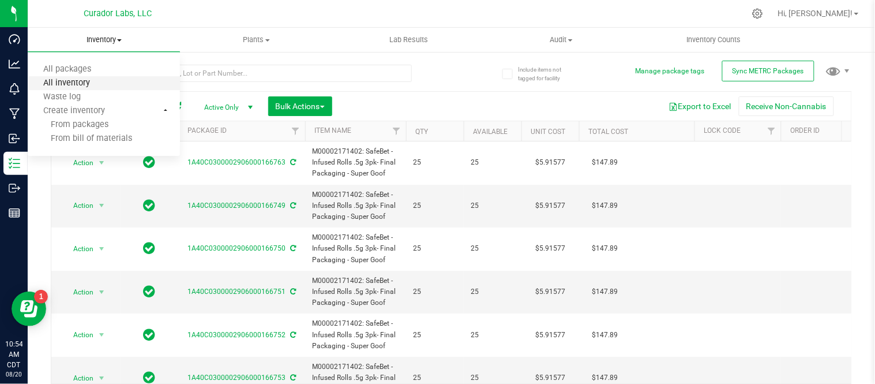
click at [96, 84] on span "All inventory" at bounding box center [67, 83] width 78 height 10
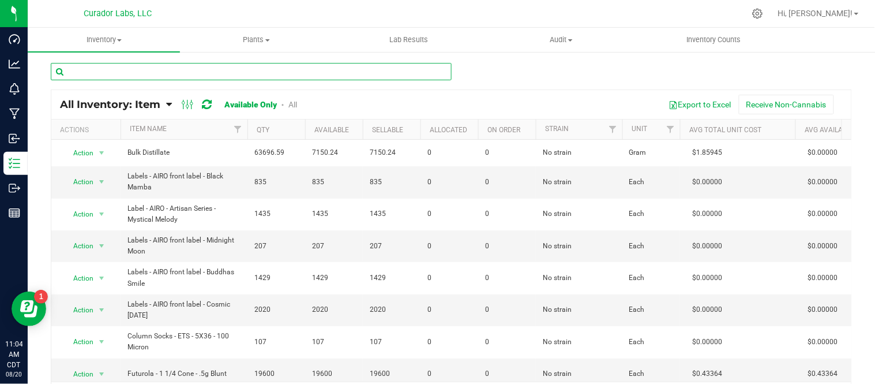
click at [287, 70] on input "text" at bounding box center [251, 71] width 401 height 17
paste input "MERCH Tshirt - Headchange - Terp Queen with tQ on Back Pink - L"
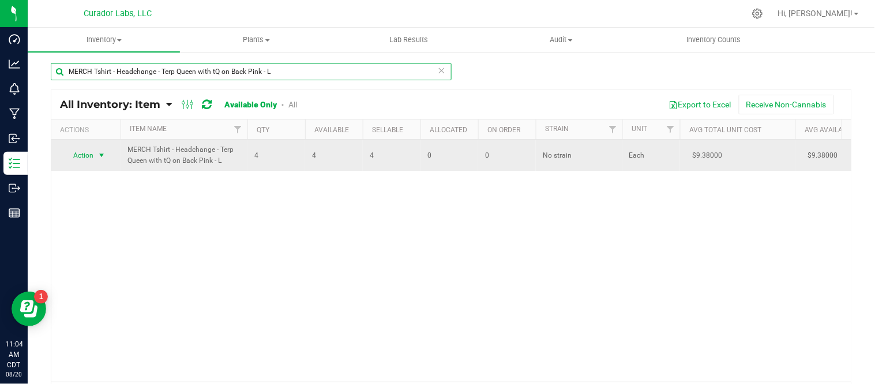
type input "MERCH Tshirt - Headchange - Terp Queen with tQ on Back Pink - L"
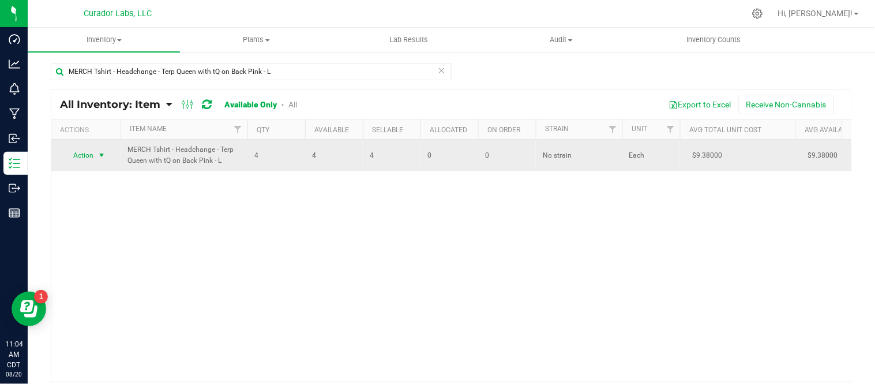
click at [103, 157] on span "select" at bounding box center [101, 155] width 9 height 9
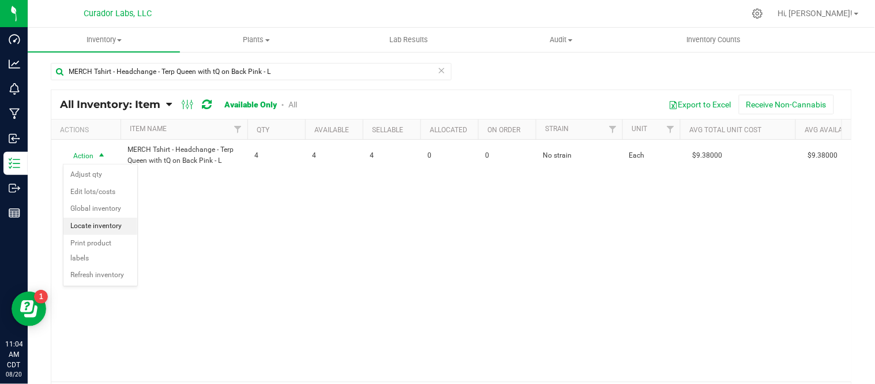
click at [108, 223] on li "Locate inventory" at bounding box center [100, 225] width 74 height 17
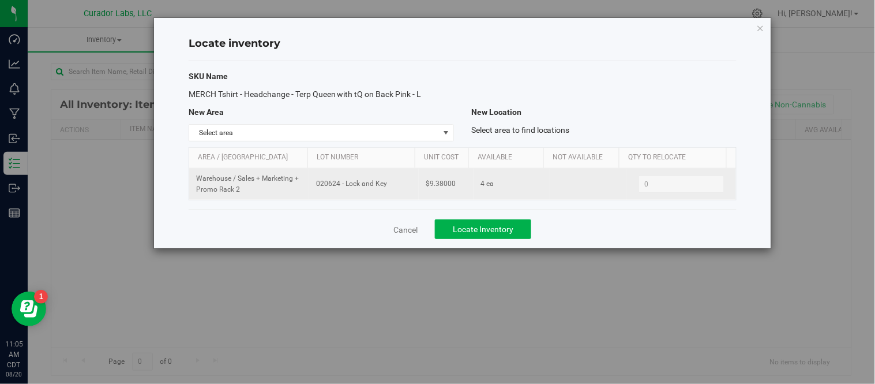
drag, startPoint x: 317, startPoint y: 185, endPoint x: 377, endPoint y: 190, distance: 60.2
click at [377, 190] on td "020624 - Lock and Key" at bounding box center [364, 183] width 110 height 31
copy span "020624 - Lock and Key"
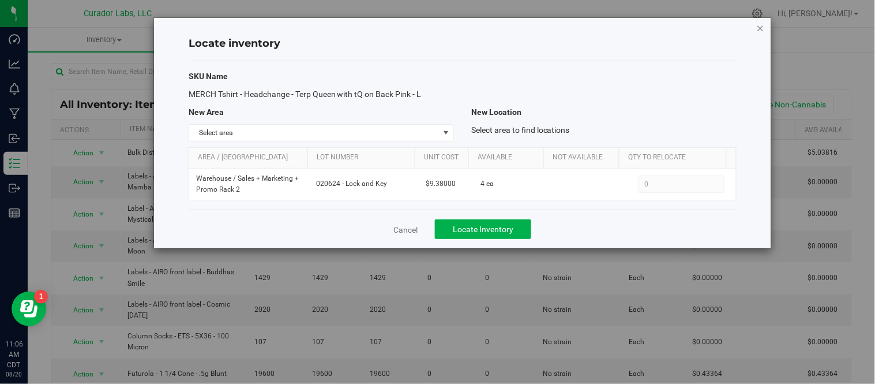
click at [762, 24] on icon "button" at bounding box center [761, 28] width 8 height 14
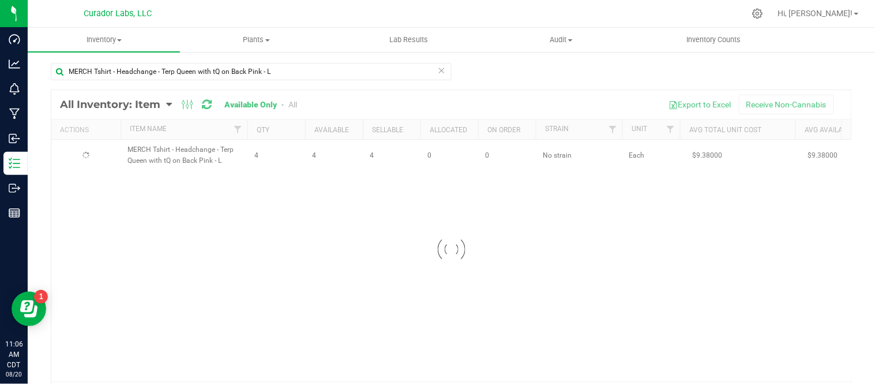
click at [438, 70] on icon at bounding box center [442, 70] width 8 height 14
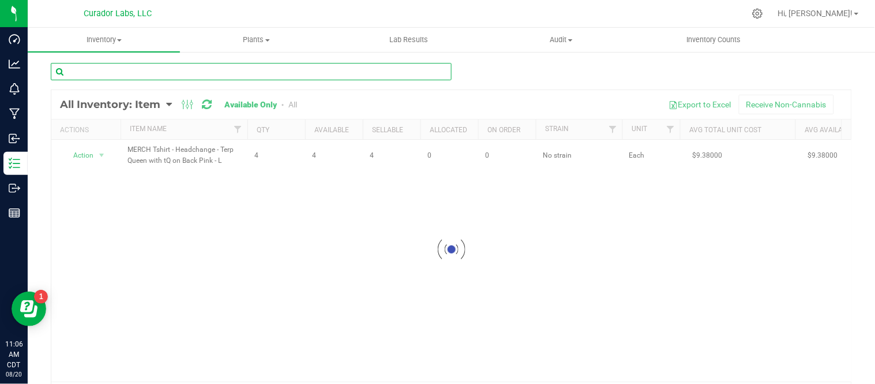
click at [359, 74] on input "text" at bounding box center [251, 71] width 401 height 17
paste input "MERCH Tshirt - Headchange - Terp Queen with tQ on Back Pink - M"
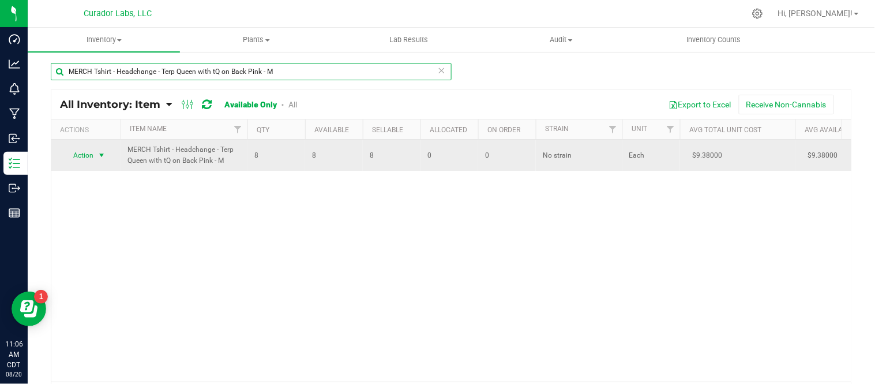
type input "MERCH Tshirt - Headchange - Terp Queen with tQ on Back Pink - M"
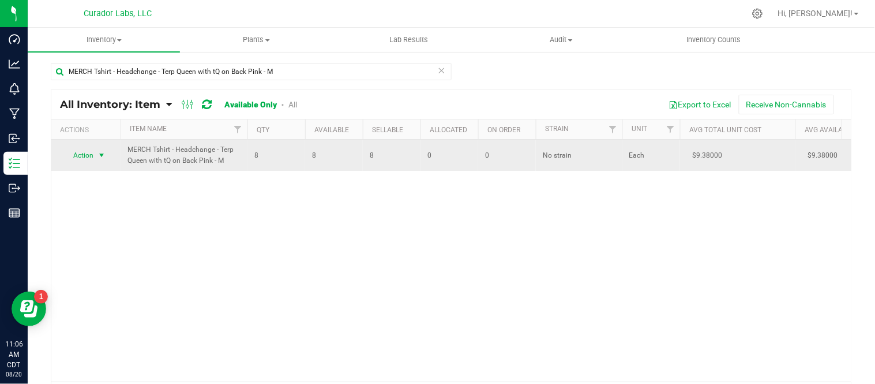
click at [102, 153] on span "select" at bounding box center [101, 155] width 9 height 9
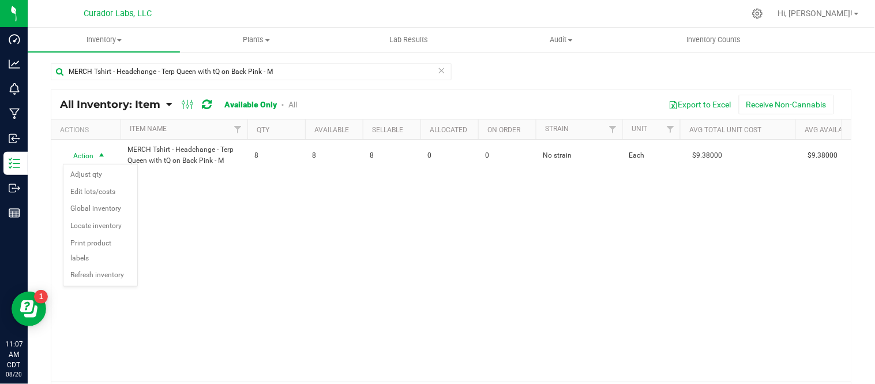
click at [223, 239] on div "Action Action Adjust qty Edit lots/costs Global inventory Locate inventory Prin…" at bounding box center [451, 261] width 800 height 242
click at [169, 106] on icon at bounding box center [169, 104] width 6 height 10
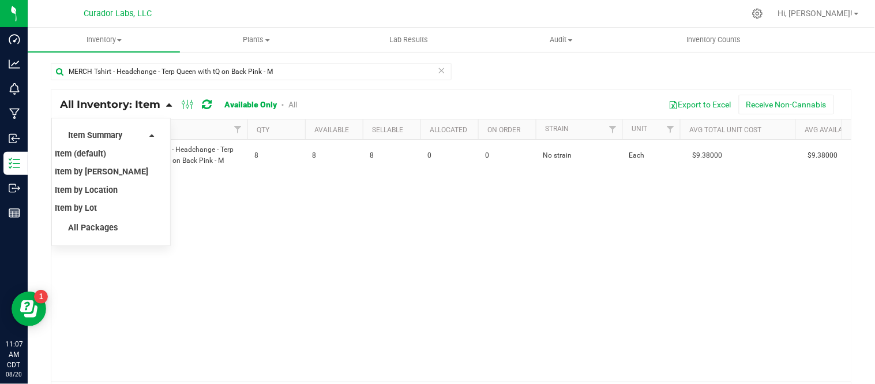
click at [240, 244] on div "Action Action Adjust qty Edit lots/costs Global inventory Locate inventory Prin…" at bounding box center [451, 261] width 800 height 242
click at [169, 107] on icon at bounding box center [169, 104] width 6 height 10
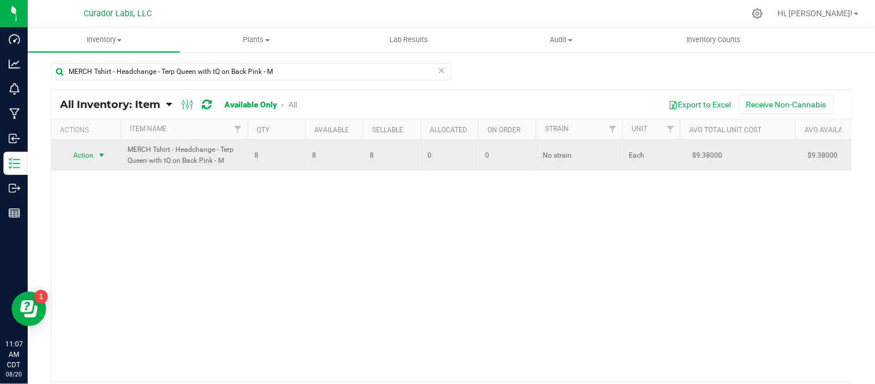
click at [104, 155] on span "select" at bounding box center [101, 155] width 9 height 9
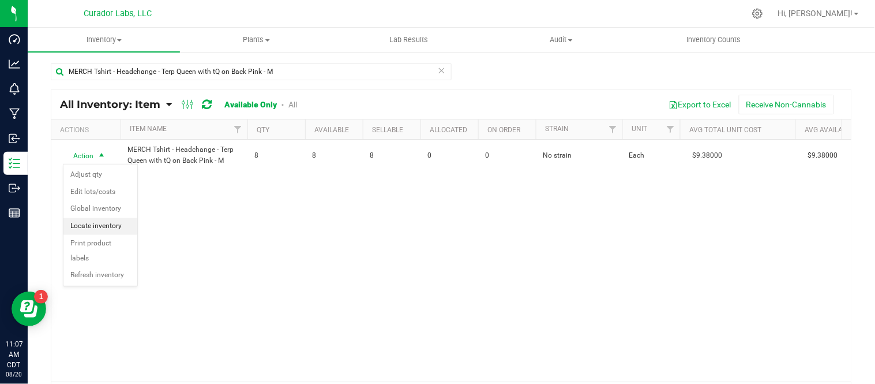
click at [111, 231] on li "Locate inventory" at bounding box center [100, 225] width 74 height 17
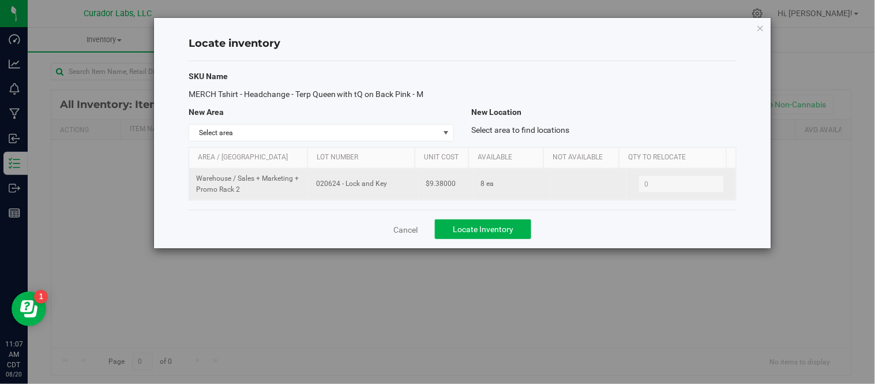
drag, startPoint x: 315, startPoint y: 186, endPoint x: 382, endPoint y: 190, distance: 66.5
click at [382, 190] on td "020624 - Lock and Key" at bounding box center [364, 183] width 110 height 31
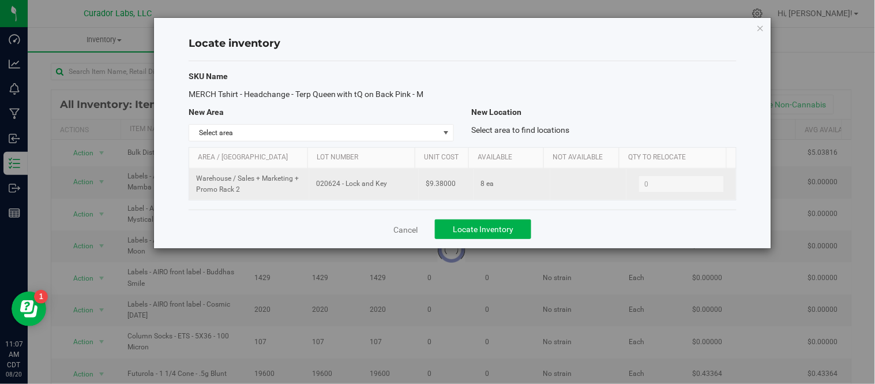
copy span "020624 - Lock and Key"
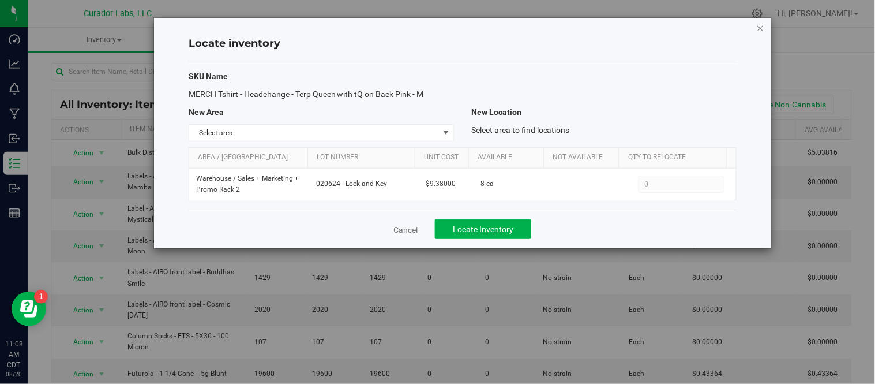
click at [763, 27] on icon "button" at bounding box center [761, 28] width 8 height 14
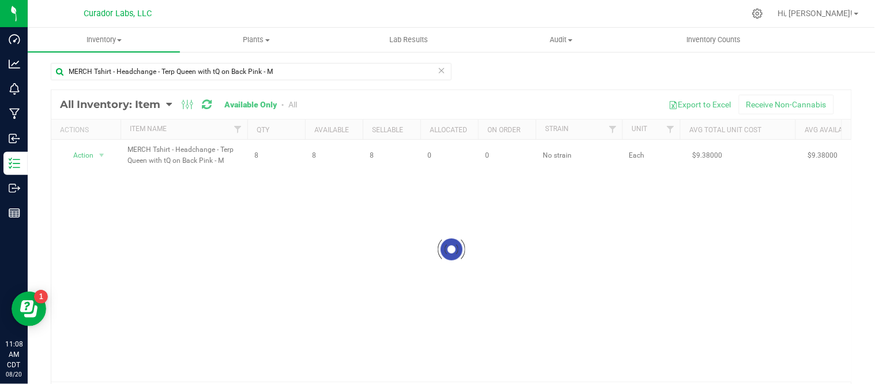
click at [438, 69] on icon at bounding box center [442, 70] width 8 height 14
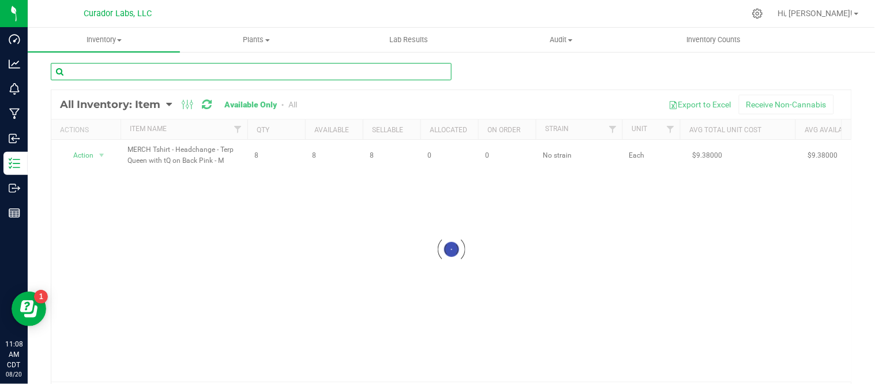
click at [353, 67] on input "text" at bounding box center [251, 71] width 401 height 17
paste input "MERCH Tshirt - Headchange - Terp Queen with tQ on Back Pink - S"
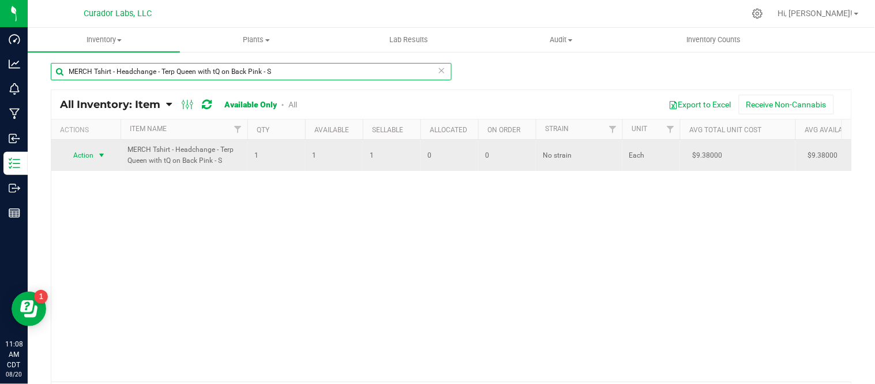
type input "MERCH Tshirt - Headchange - Terp Queen with tQ on Back Pink - S"
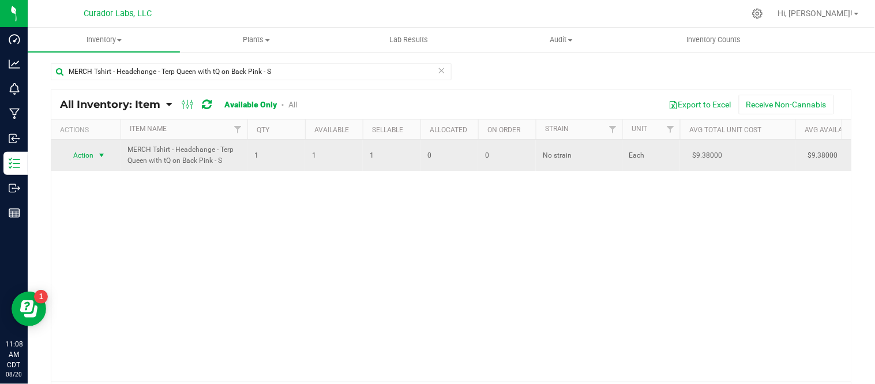
click at [107, 153] on span "select" at bounding box center [102, 155] width 14 height 16
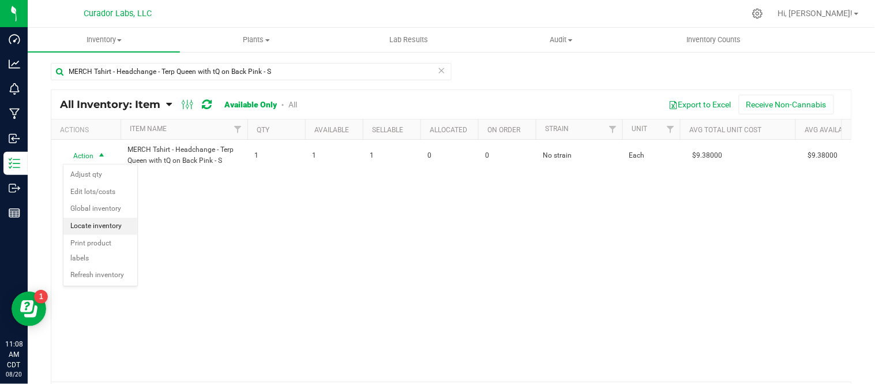
click at [102, 229] on li "Locate inventory" at bounding box center [100, 225] width 74 height 17
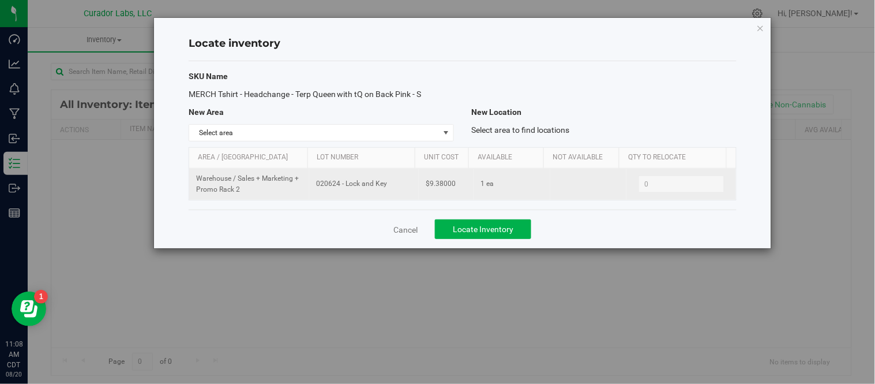
drag, startPoint x: 314, startPoint y: 183, endPoint x: 388, endPoint y: 189, distance: 74.6
click at [388, 189] on span "020624 - Lock and Key" at bounding box center [364, 183] width 96 height 11
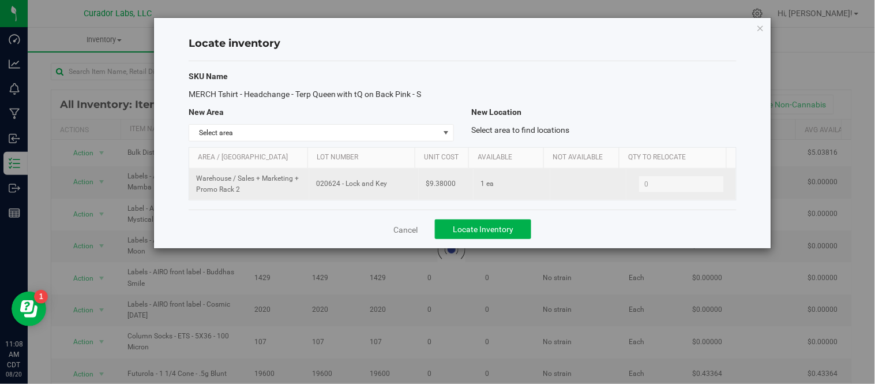
copy span "020624 - Lock and Key"
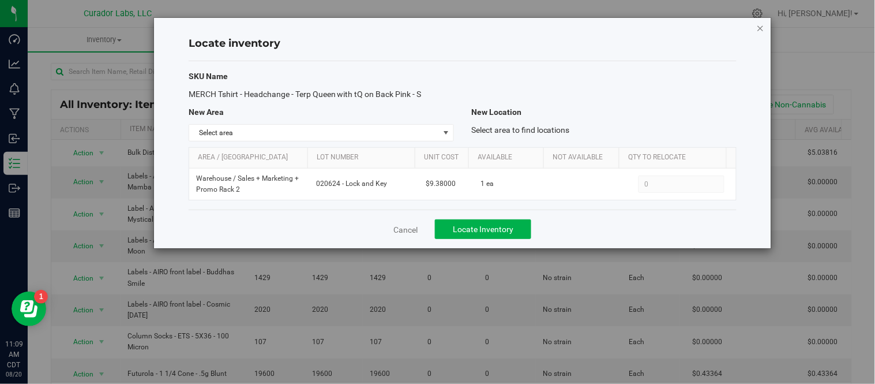
click at [763, 25] on icon "button" at bounding box center [761, 28] width 8 height 14
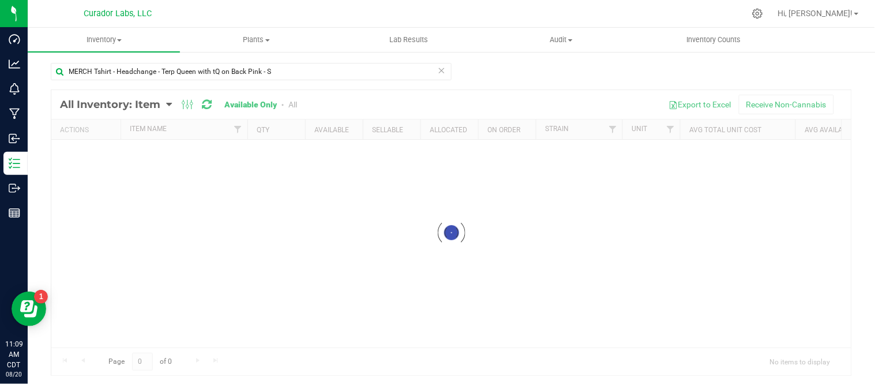
click at [440, 70] on icon at bounding box center [442, 70] width 8 height 14
click at [364, 60] on div "Loading... All Inventory: Item Item Summary Item (default) Item by Strain Item …" at bounding box center [451, 231] width 847 height 360
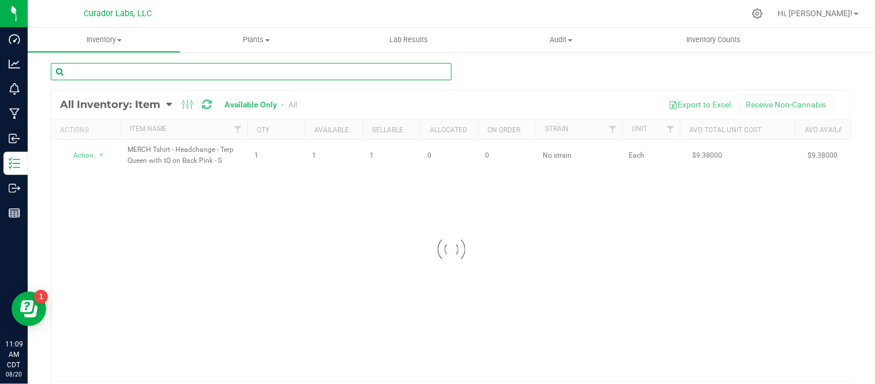
click at [360, 66] on input "text" at bounding box center [251, 71] width 401 height 17
paste input "HeadChange - Tee - Merch - Terp Queen with tQ on Back Pink - XL - Lock and Key"
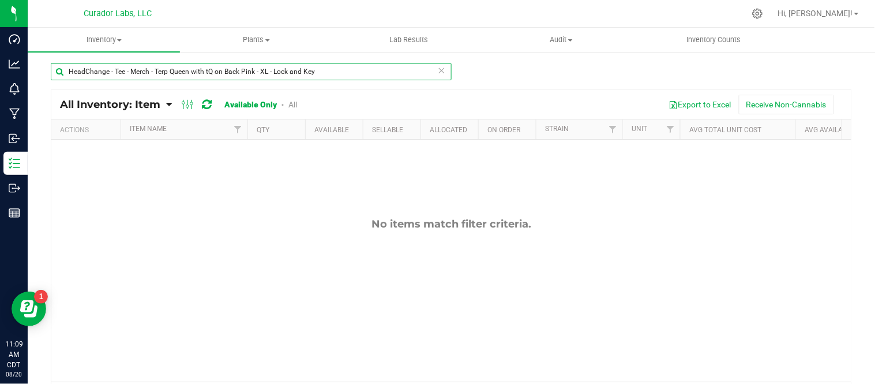
type input "HeadChange - Tee - Merch - Terp Queen with tQ on Back Pink - XL - Lock and Key"
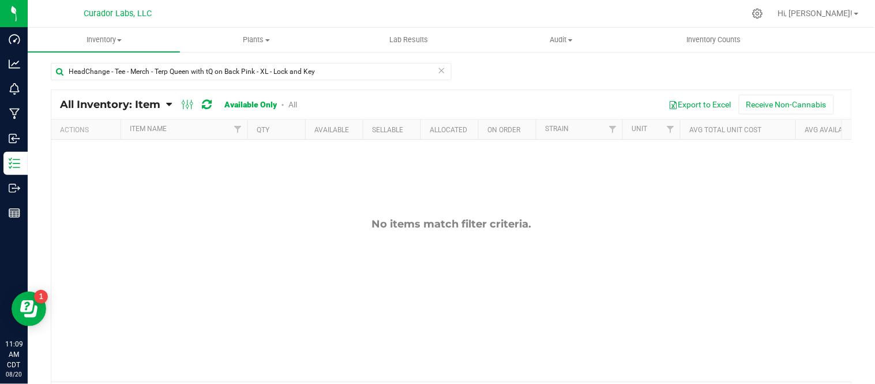
click at [439, 70] on icon at bounding box center [442, 70] width 8 height 14
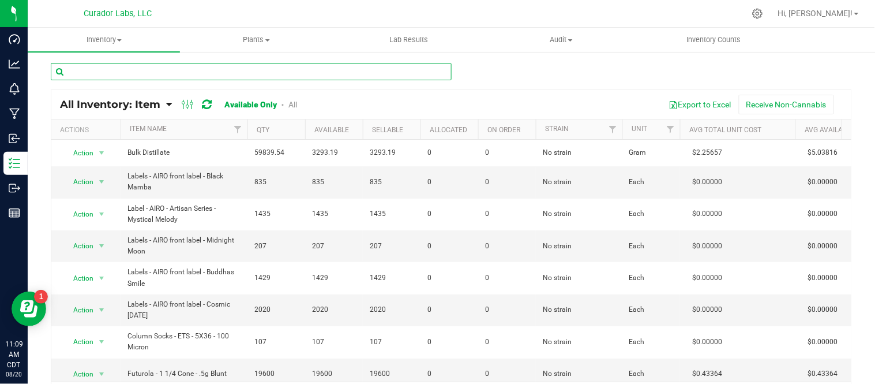
click at [381, 71] on input "text" at bounding box center [251, 71] width 401 height 17
paste input "MERCH Tshirt - Headchange - Terp Queen with tQ on Back Pink - XL"
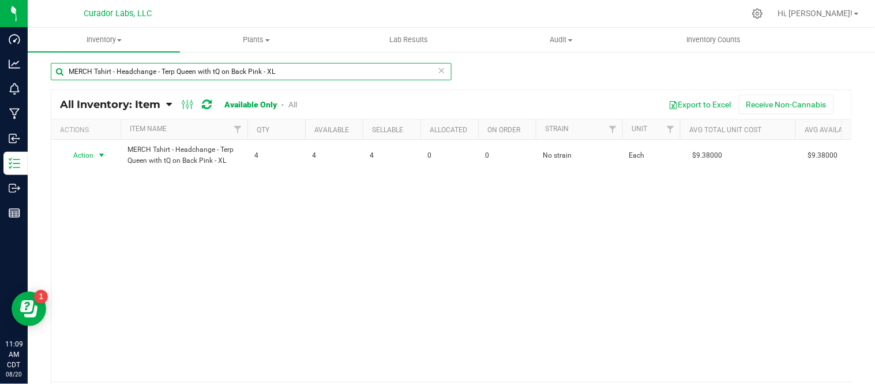
type input "MERCH Tshirt - Headchange - Terp Queen with tQ on Back Pink - XL"
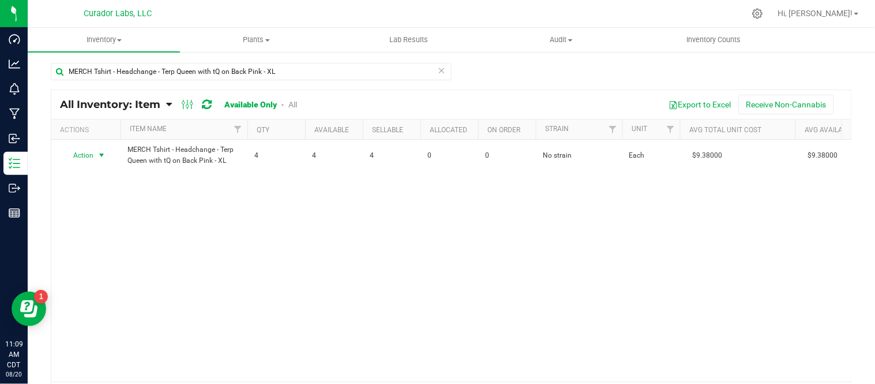
click at [101, 154] on span "select" at bounding box center [101, 155] width 9 height 9
click at [119, 228] on li "Locate inventory" at bounding box center [100, 225] width 74 height 17
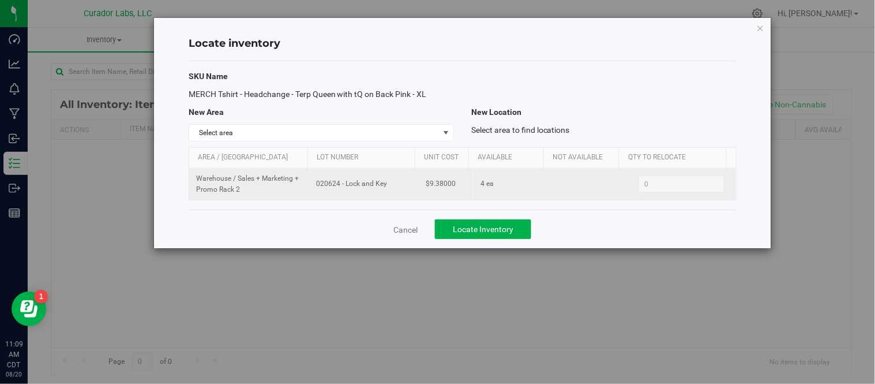
drag, startPoint x: 314, startPoint y: 185, endPoint x: 375, endPoint y: 190, distance: 61.4
click at [375, 190] on td "020624 - Lock and Key" at bounding box center [364, 183] width 110 height 31
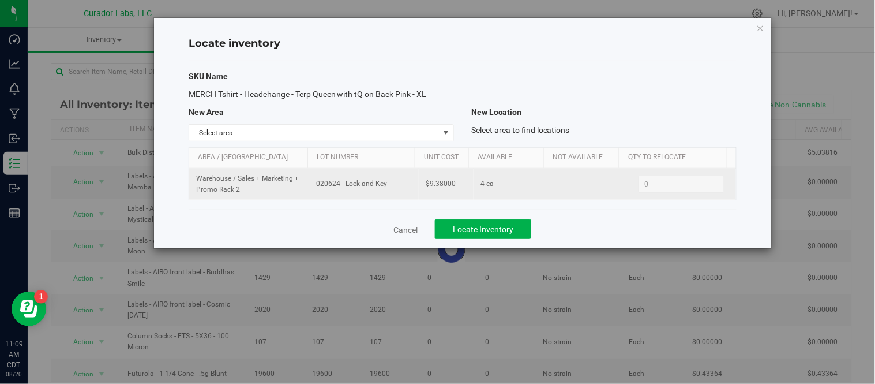
copy span "020624 - Lock and Key"
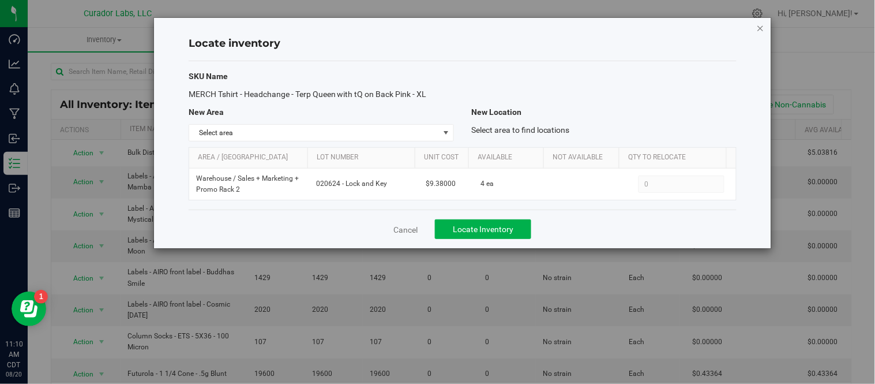
click at [760, 26] on icon "button" at bounding box center [761, 28] width 8 height 14
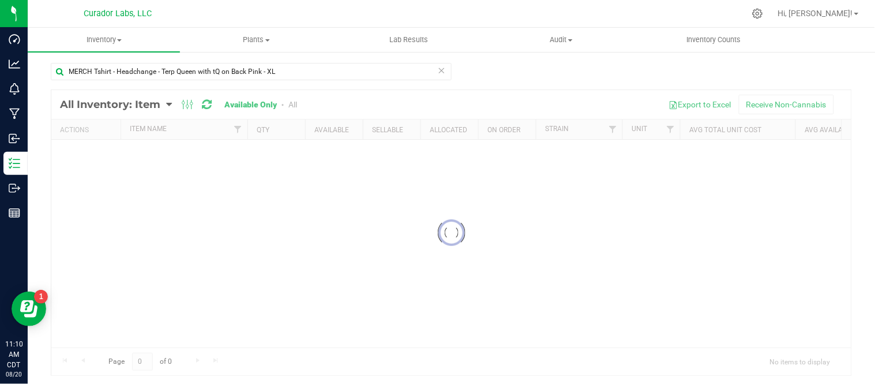
click at [438, 68] on icon at bounding box center [442, 70] width 8 height 14
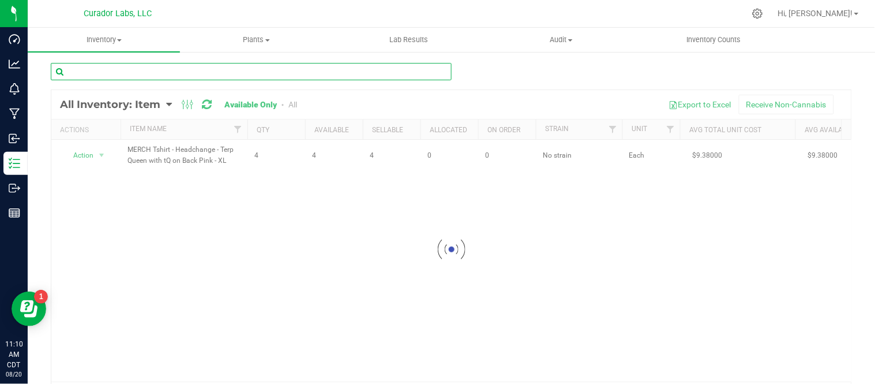
click at [391, 70] on input "text" at bounding box center [251, 71] width 401 height 17
paste input "MERCH Tshirt - Safe Bet - Who's Packin' Trees and Sunset on Beige - 2XL"
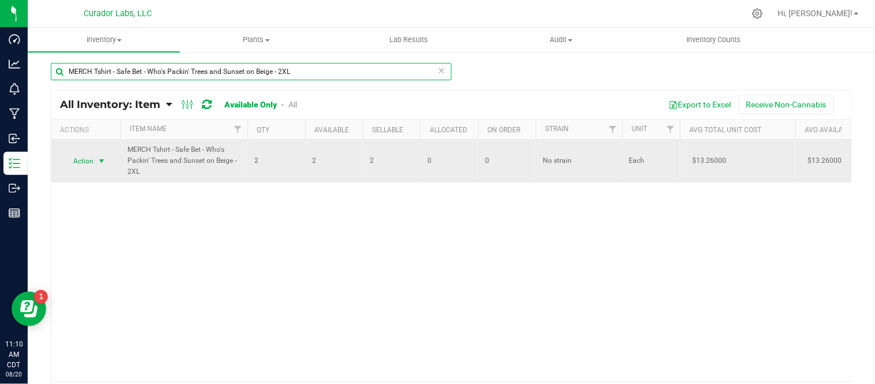
type input "MERCH Tshirt - Safe Bet - Who's Packin' Trees and Sunset on Beige - 2XL"
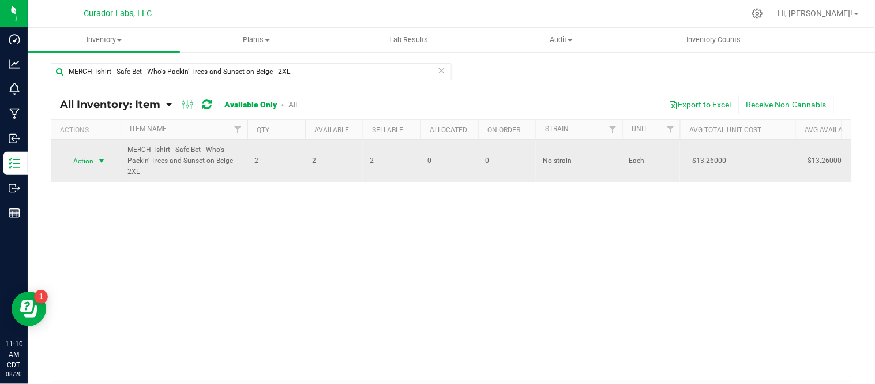
click at [103, 160] on span "select" at bounding box center [101, 160] width 9 height 9
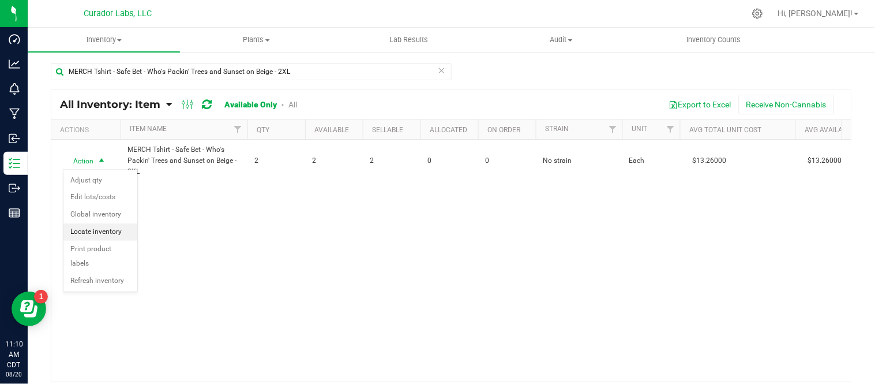
click at [118, 228] on li "Locate inventory" at bounding box center [100, 231] width 74 height 17
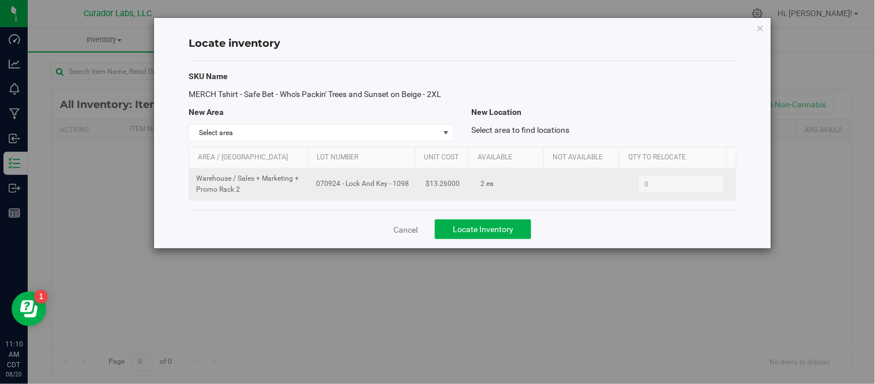
drag, startPoint x: 315, startPoint y: 185, endPoint x: 406, endPoint y: 186, distance: 91.1
click at [406, 186] on span "070924 - Lock And Key - 1098" at bounding box center [364, 183] width 96 height 11
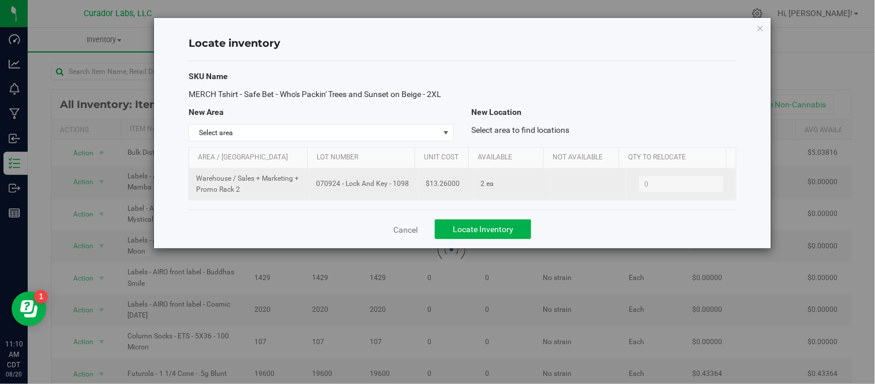
copy span "070924 - Lock And Key - 1098"
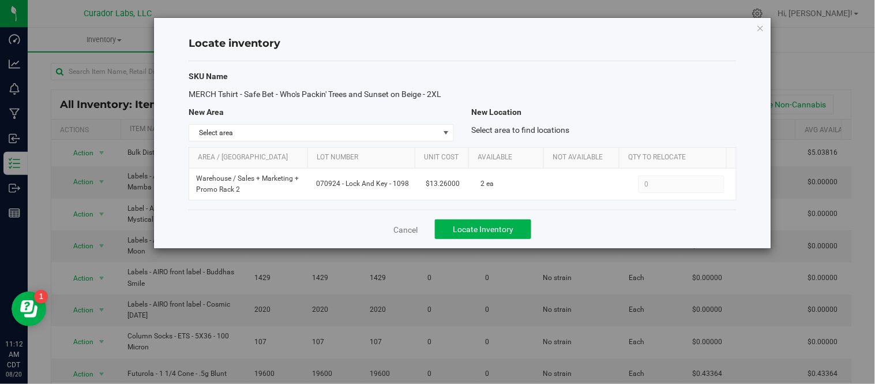
click at [387, 140] on div "SKU Name MERCH Tshirt - Safe Bet - Who's Packin' Trees and Sunset on Beige - 2X…" at bounding box center [463, 135] width 548 height 148
click at [372, 50] on h4 "Locate inventory" at bounding box center [463, 43] width 548 height 15
click at [763, 32] on icon "button" at bounding box center [761, 28] width 8 height 14
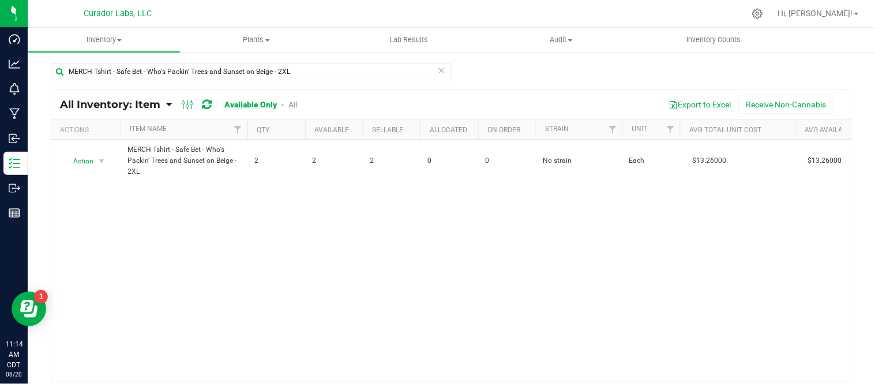
click at [438, 72] on icon at bounding box center [442, 70] width 8 height 14
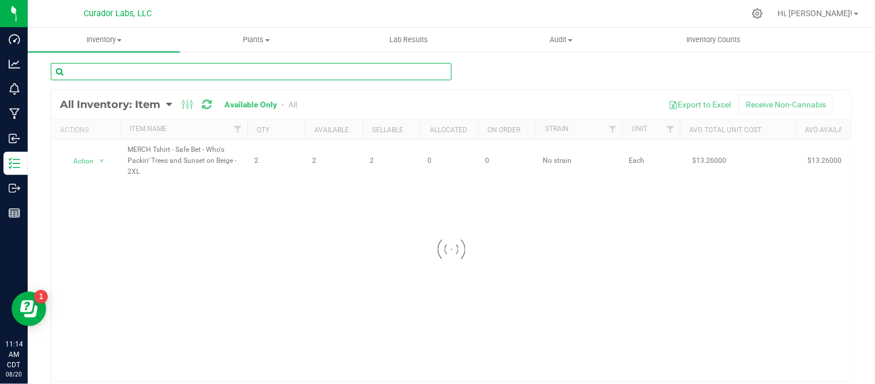
paste input "MERCH Tshirt - Safe Bet - Who's Packin' Trees and Sunset on Beige - 3XL"
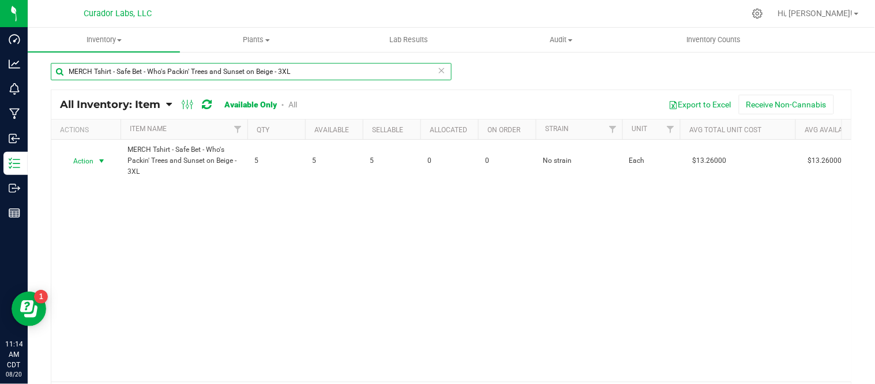
type input "MERCH Tshirt - Safe Bet - Who's Packin' Trees and Sunset on Beige - 3XL"
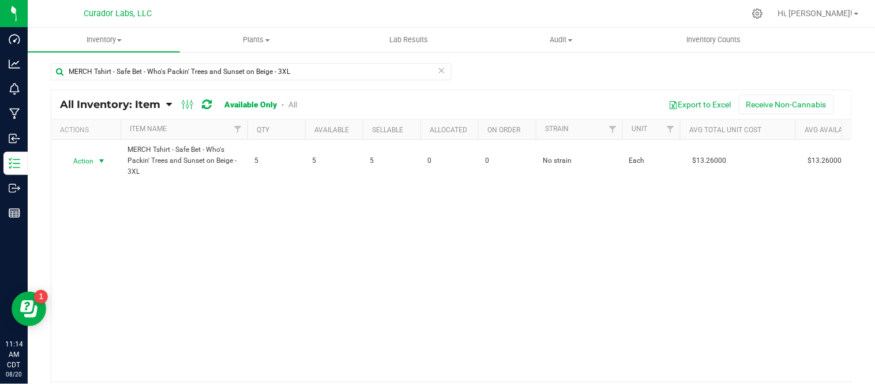
click at [106, 163] on span "select" at bounding box center [101, 160] width 9 height 9
click at [110, 236] on li "Locate inventory" at bounding box center [100, 231] width 74 height 17
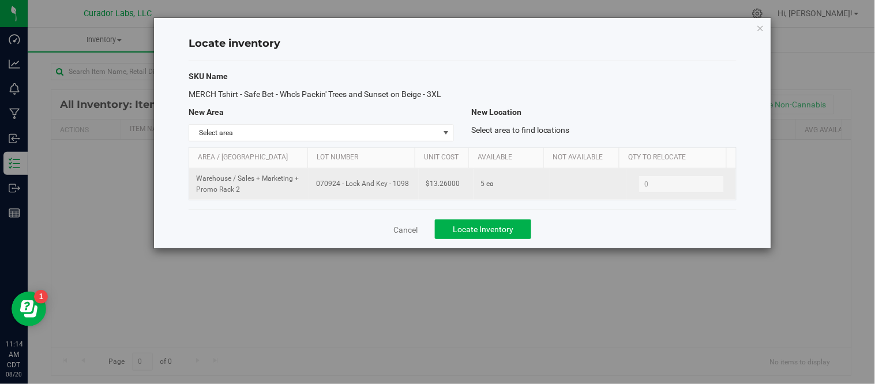
drag, startPoint x: 315, startPoint y: 186, endPoint x: 399, endPoint y: 194, distance: 84.0
click at [399, 194] on td "070924 - Lock And Key - 1098" at bounding box center [364, 183] width 110 height 31
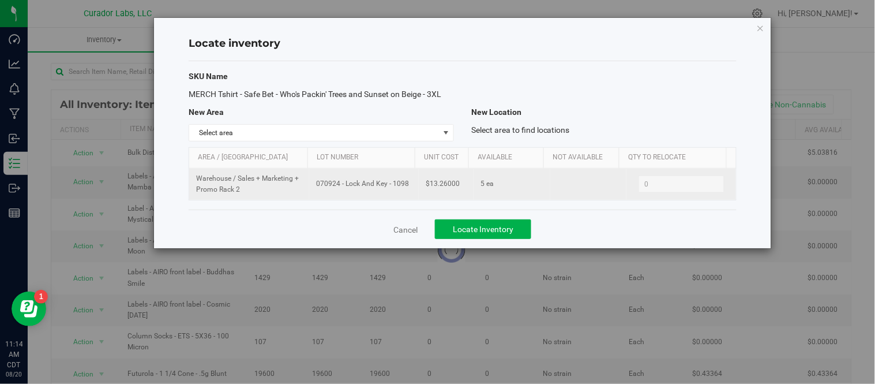
copy span "070924 - Lock And Key - 1098"
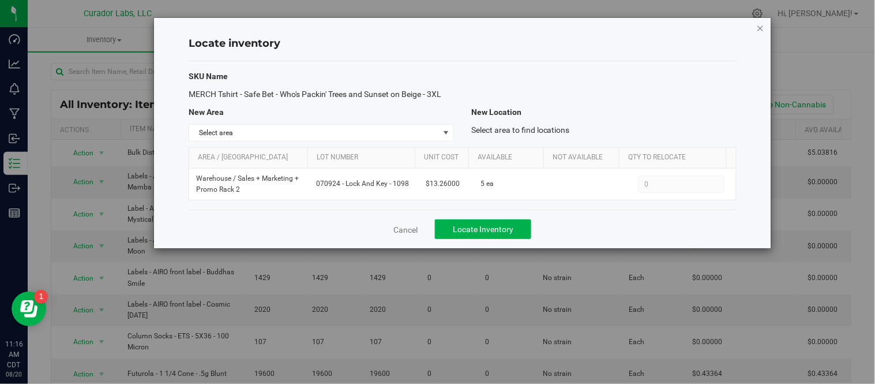
click at [761, 32] on icon "button" at bounding box center [761, 28] width 8 height 14
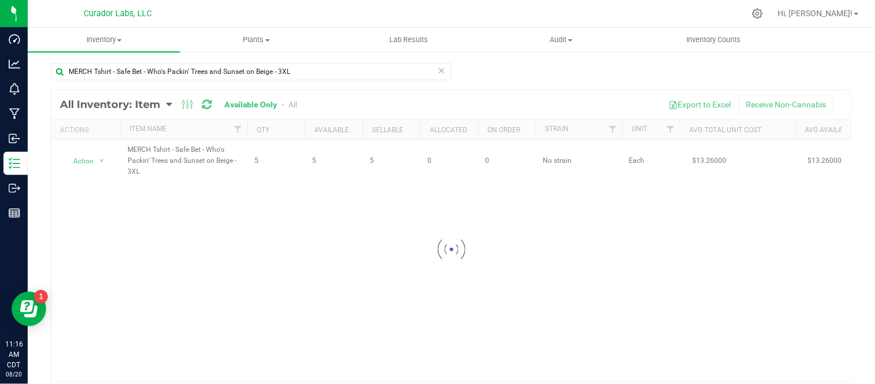
click at [438, 72] on icon at bounding box center [442, 70] width 8 height 14
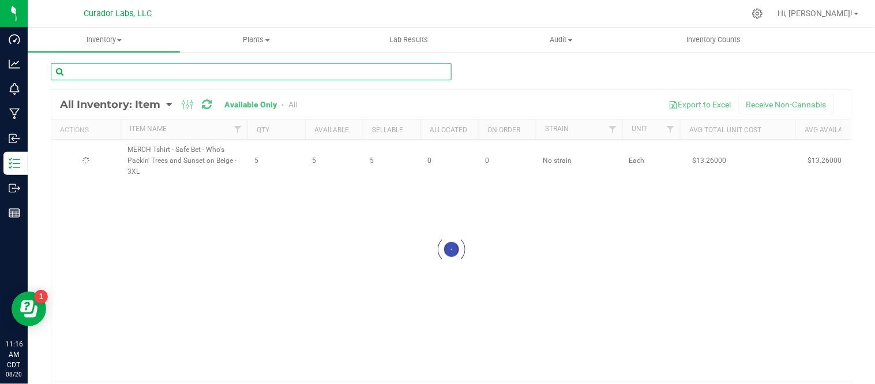
click at [367, 71] on input "text" at bounding box center [251, 71] width 401 height 17
paste input "MERCH Tshirt - Safe Bet - Who's Packin' Trees and Sunset on Beige - L"
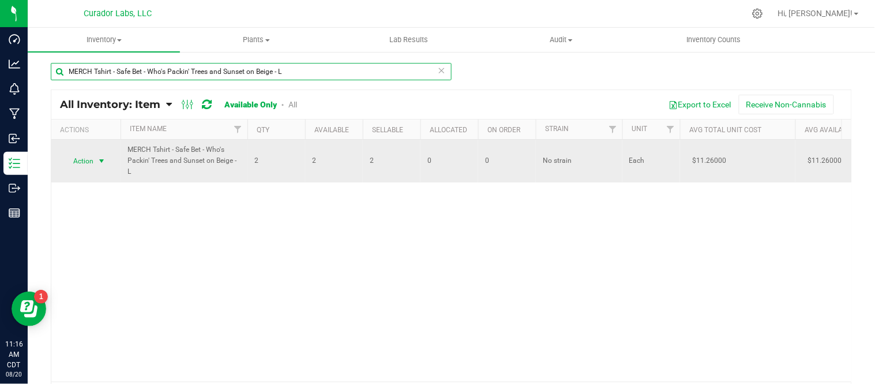
type input "MERCH Tshirt - Safe Bet - Who's Packin' Trees and Sunset on Beige - L"
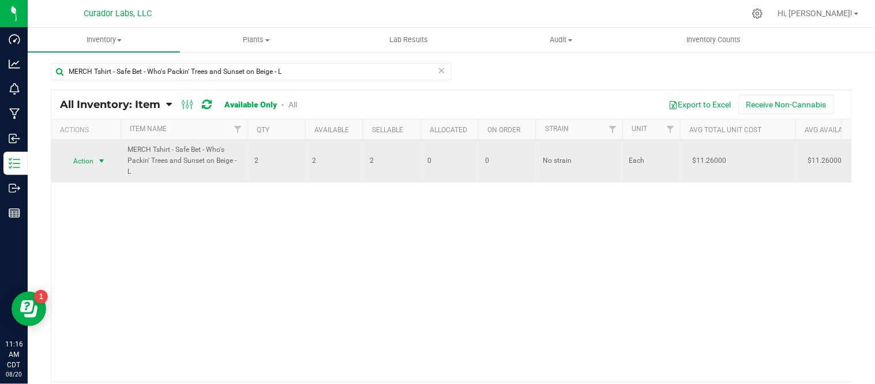
click at [103, 161] on span "select" at bounding box center [101, 160] width 9 height 9
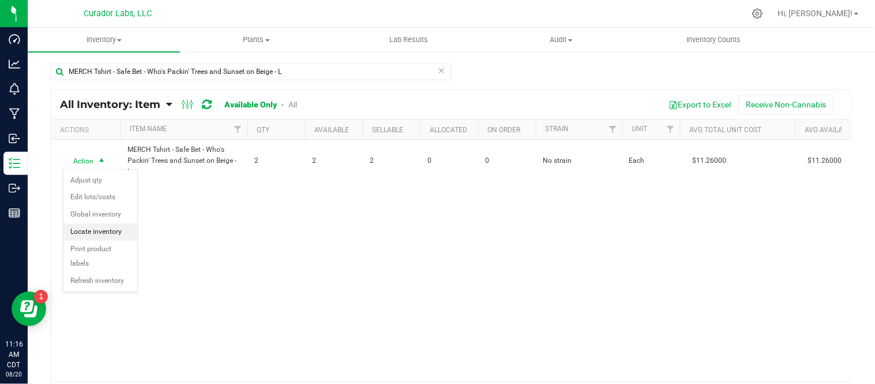
click at [112, 232] on li "Locate inventory" at bounding box center [100, 231] width 74 height 17
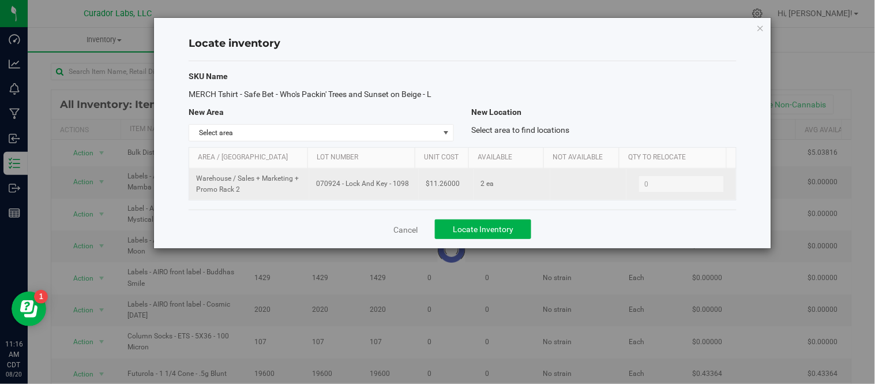
drag, startPoint x: 314, startPoint y: 181, endPoint x: 407, endPoint y: 188, distance: 93.1
click at [407, 188] on span "070924 - Lock And Key - 1098" at bounding box center [364, 183] width 96 height 11
copy span "070924 - Lock And Key - 1098"
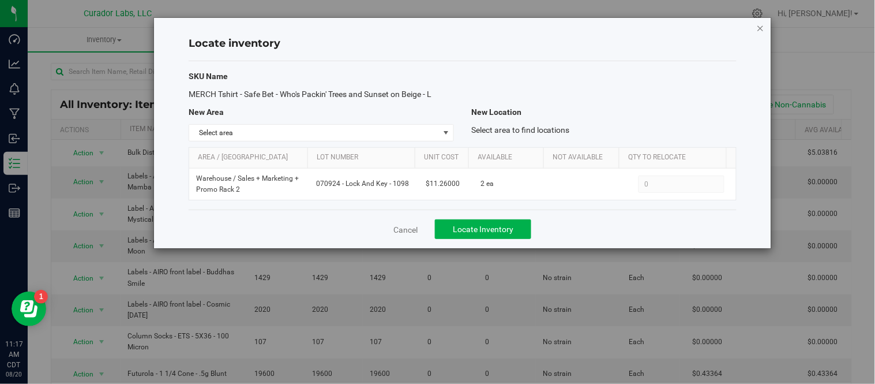
click at [762, 27] on icon "button" at bounding box center [761, 28] width 8 height 14
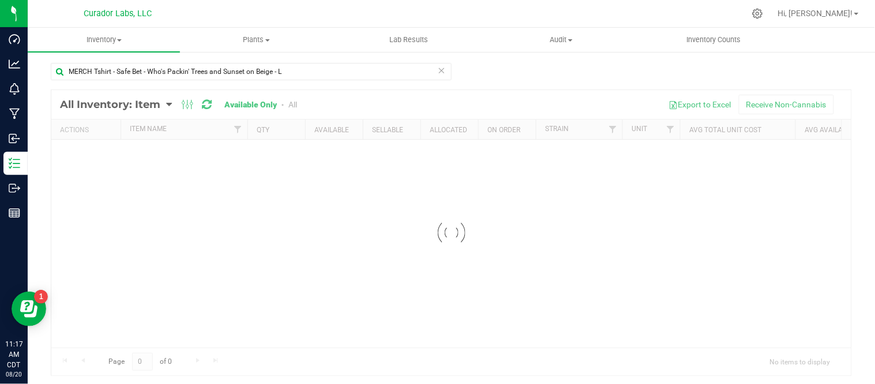
click at [438, 68] on icon at bounding box center [442, 70] width 8 height 14
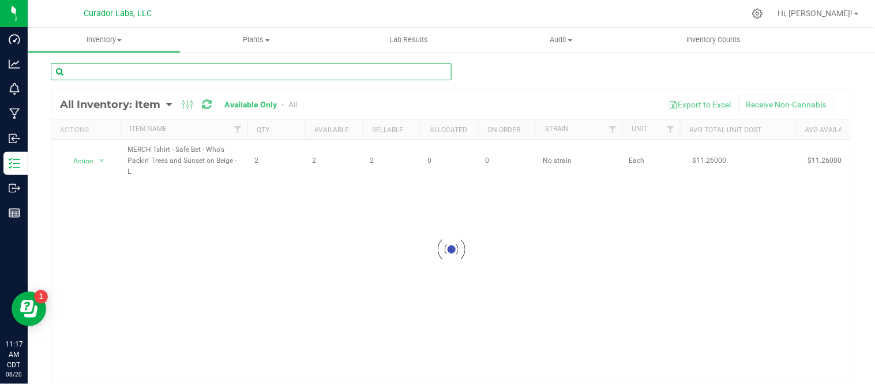
paste input "MERCH Tshirt - Safe Bet - Who's Packin' Trees and Sunset on Beige - S"
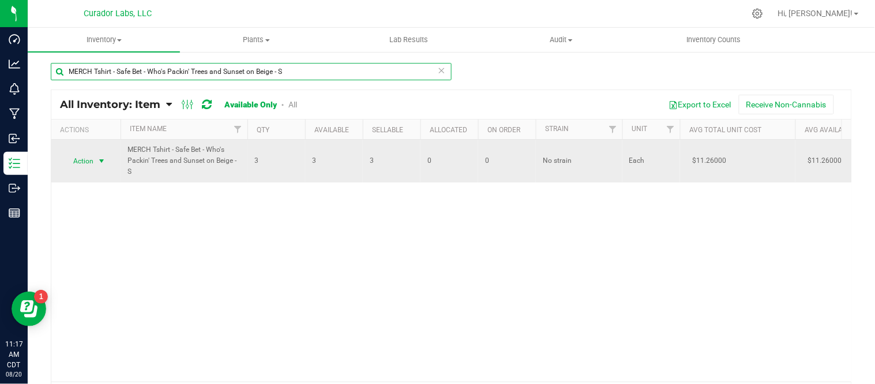
type input "MERCH Tshirt - Safe Bet - Who's Packin' Trees and Sunset on Beige - S"
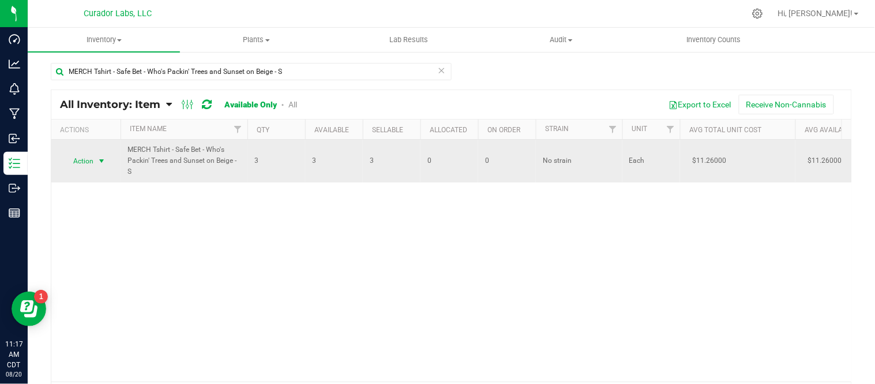
click at [102, 164] on span "select" at bounding box center [101, 160] width 9 height 9
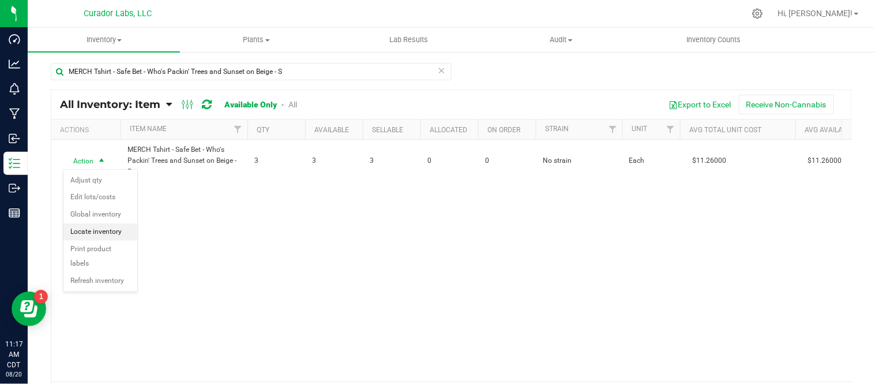
click at [117, 227] on li "Locate inventory" at bounding box center [100, 231] width 74 height 17
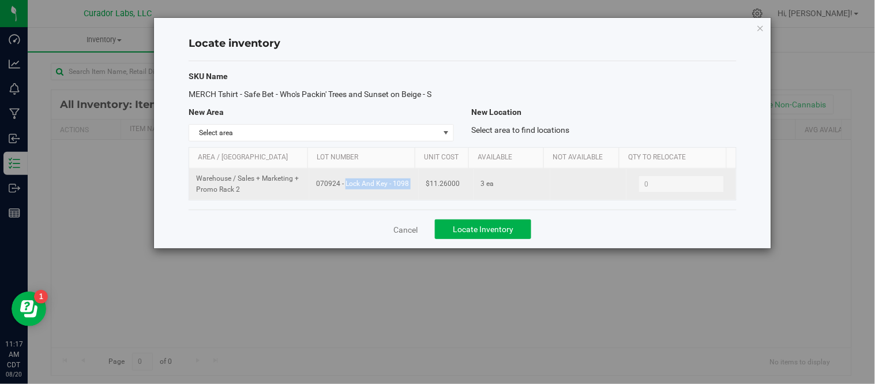
drag, startPoint x: 314, startPoint y: 186, endPoint x: 418, endPoint y: 187, distance: 103.3
click at [418, 187] on tr "Warehouse / Sales + Marketing + Promo Rack 2 070924 - Lock And Key - 1098 $11.2…" at bounding box center [462, 183] width 547 height 31
copy td "070924 - Lock And Key - 1098"
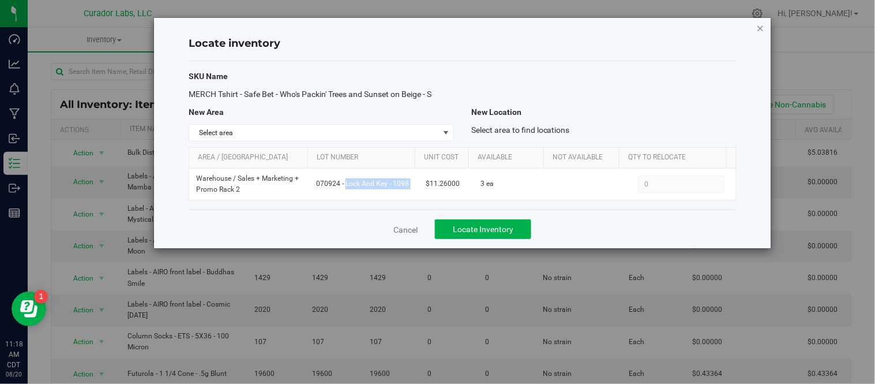
click at [761, 28] on icon "button" at bounding box center [761, 28] width 8 height 14
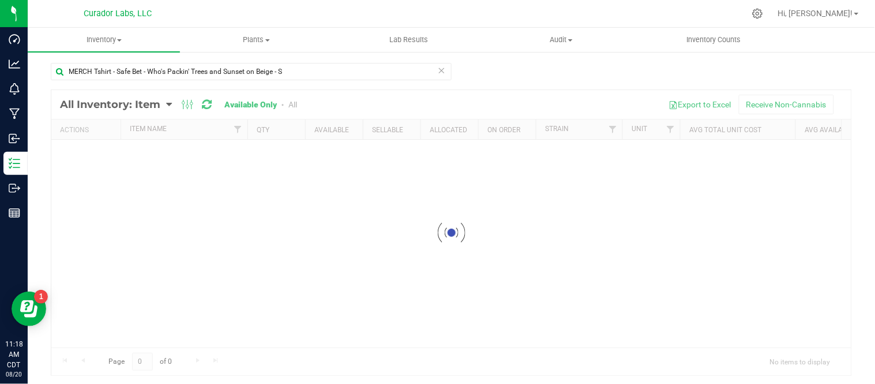
click at [438, 71] on icon at bounding box center [442, 70] width 8 height 14
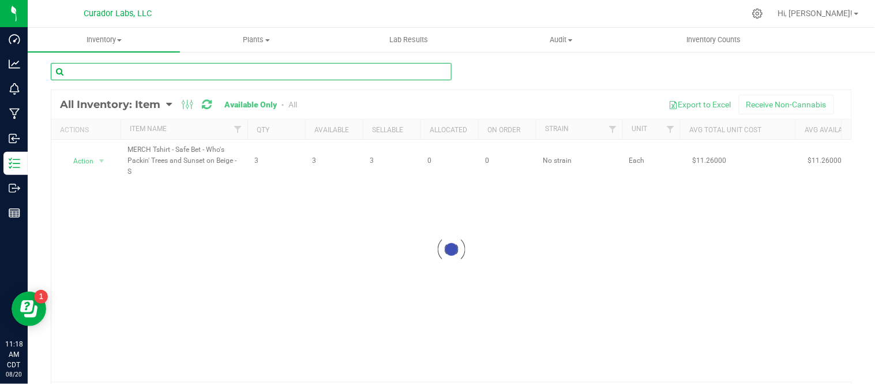
paste input "MERCH Tshirt - Safe Bet - Who's Packin' Trees and Sunset on Beige - XL"
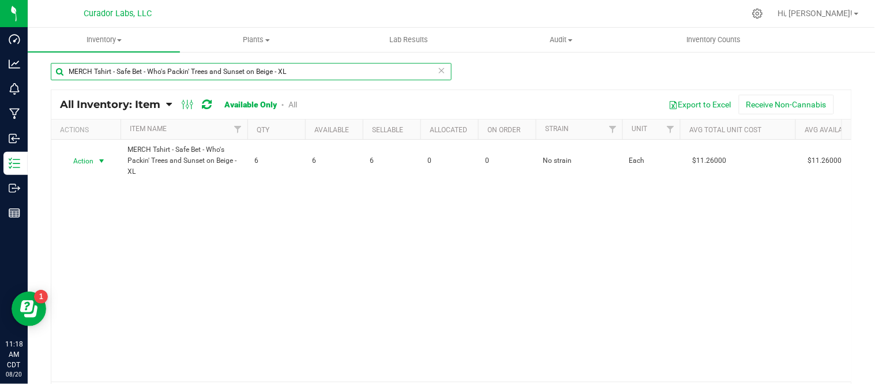
type input "MERCH Tshirt - Safe Bet - Who's Packin' Trees and Sunset on Beige - XL"
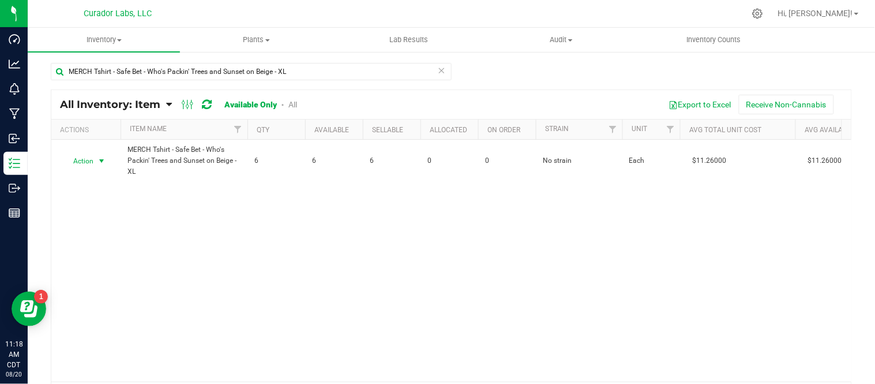
click at [102, 162] on span "select" at bounding box center [101, 160] width 9 height 9
click at [104, 230] on li "Locate inventory" at bounding box center [100, 231] width 74 height 17
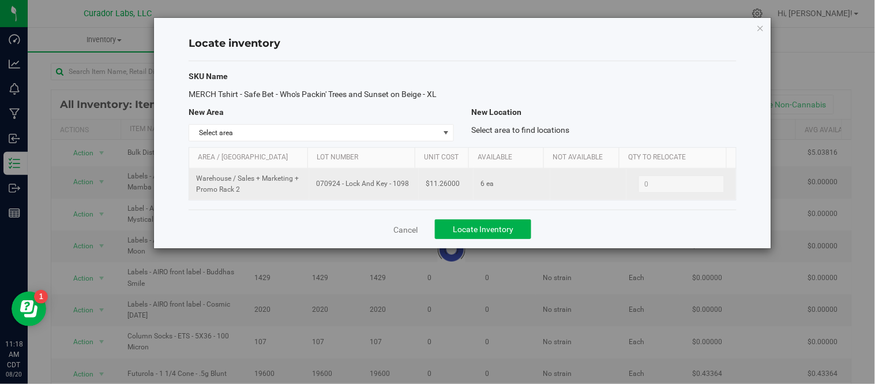
drag, startPoint x: 315, startPoint y: 186, endPoint x: 404, endPoint y: 188, distance: 88.8
click at [404, 188] on span "070924 - Lock And Key - 1098" at bounding box center [364, 183] width 96 height 11
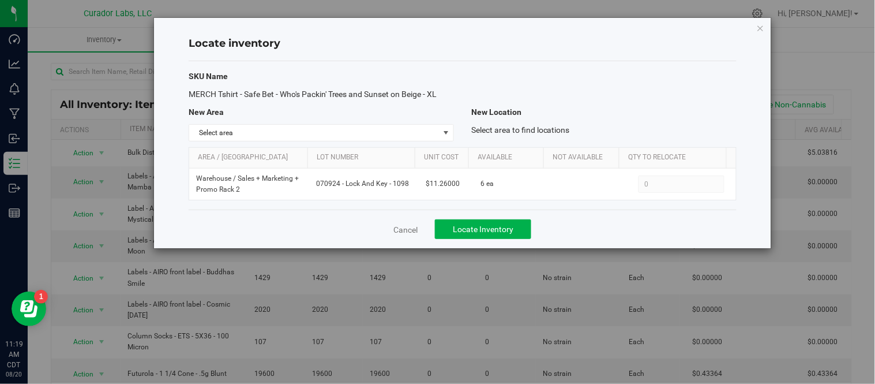
click at [756, 29] on div "Locate inventory SKU Name MERCH Tshirt - Safe Bet - Who's Packin' Trees and Sun…" at bounding box center [462, 133] width 617 height 230
click at [761, 27] on icon "button" at bounding box center [761, 28] width 8 height 14
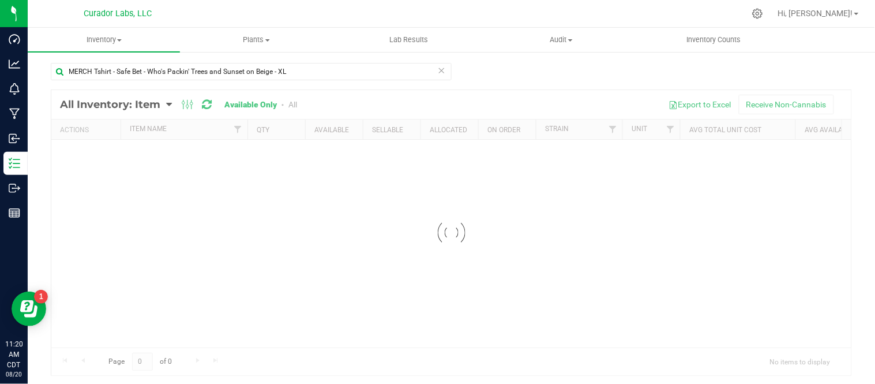
click at [438, 70] on icon at bounding box center [442, 70] width 8 height 14
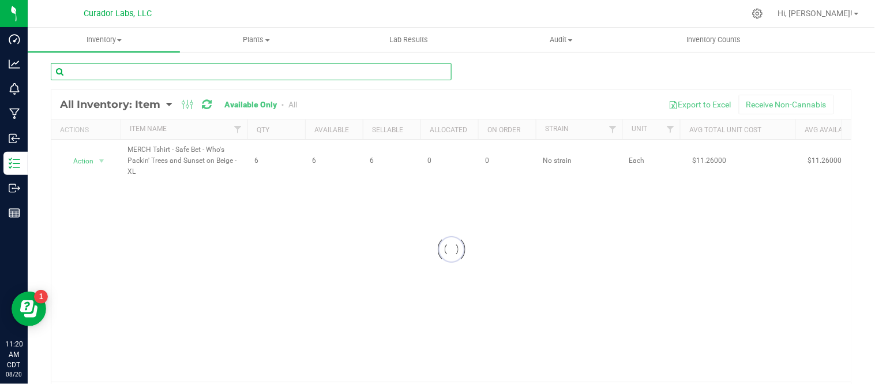
click at [365, 72] on input "text" at bounding box center [251, 71] width 401 height 17
paste input "MERCH Hoodie - HeadChange - HC Sesh Crew on Front Party on Back with Friend Sle…"
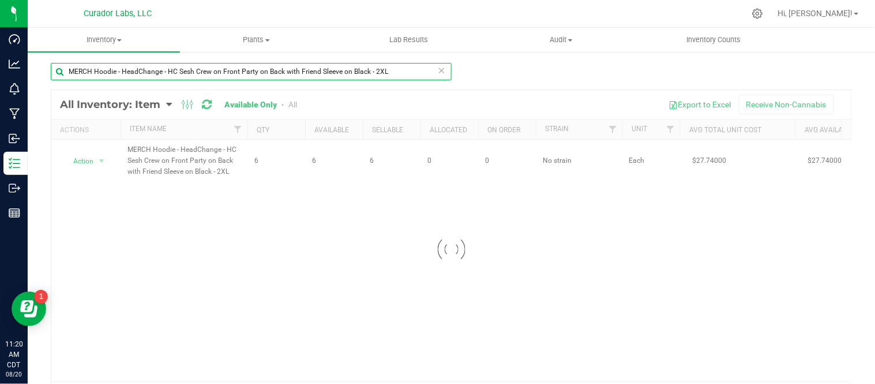
type input "MERCH Hoodie - HeadChange - HC Sesh Crew on Front Party on Back with Friend Sle…"
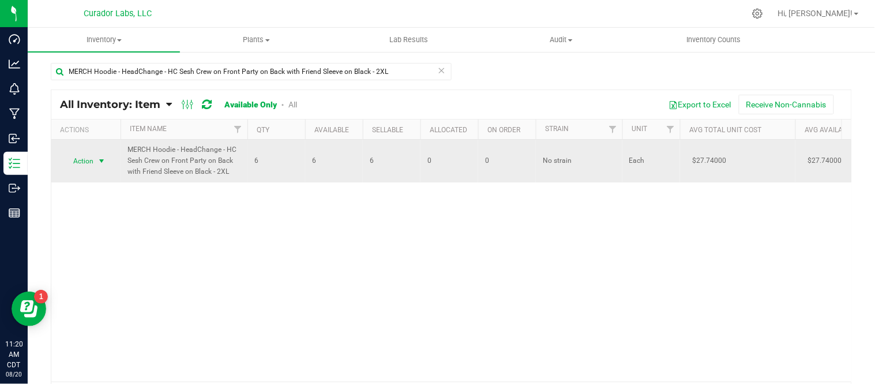
click at [100, 163] on span "select" at bounding box center [101, 160] width 9 height 9
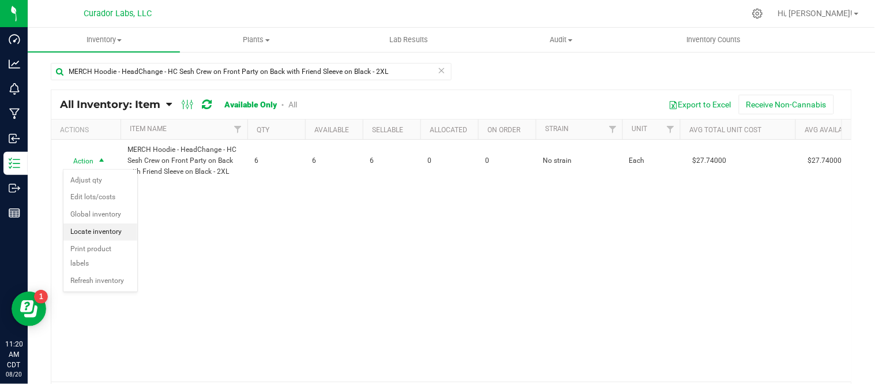
click at [106, 227] on li "Locate inventory" at bounding box center [100, 231] width 74 height 17
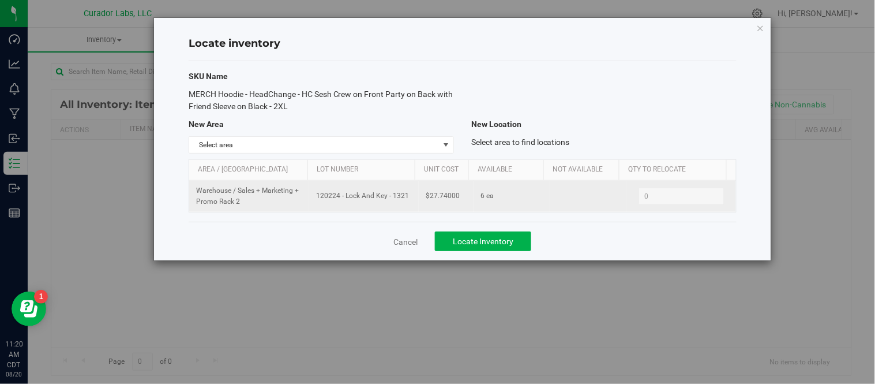
drag, startPoint x: 315, startPoint y: 197, endPoint x: 397, endPoint y: 202, distance: 82.1
click at [397, 202] on td "120224 - Lock And Key - 1321" at bounding box center [364, 196] width 110 height 31
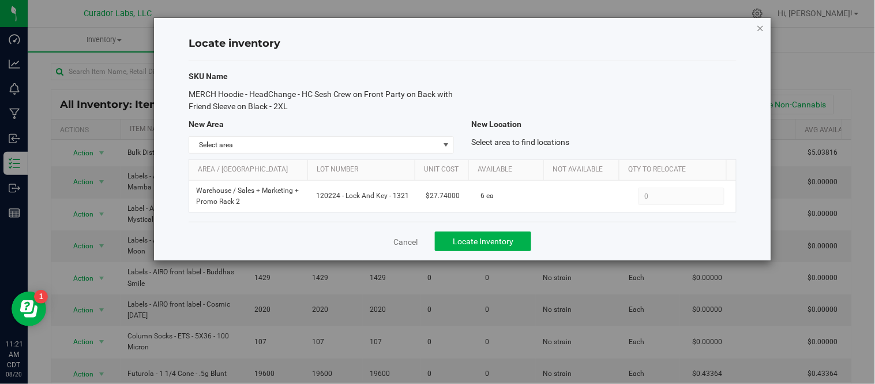
click at [757, 24] on icon "button" at bounding box center [761, 28] width 8 height 14
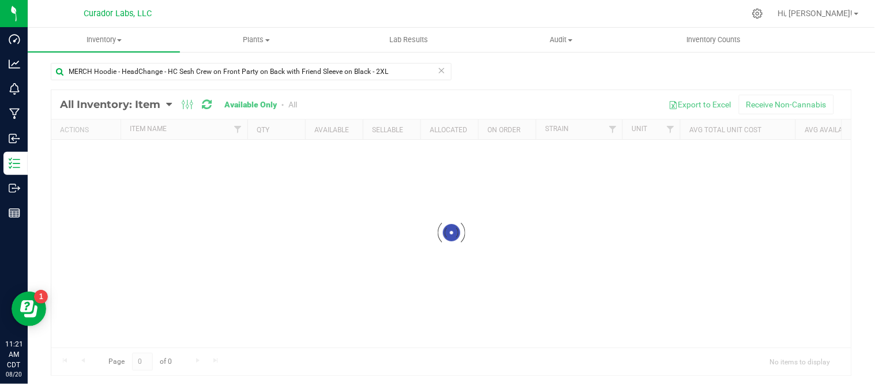
click at [438, 70] on icon at bounding box center [442, 70] width 8 height 14
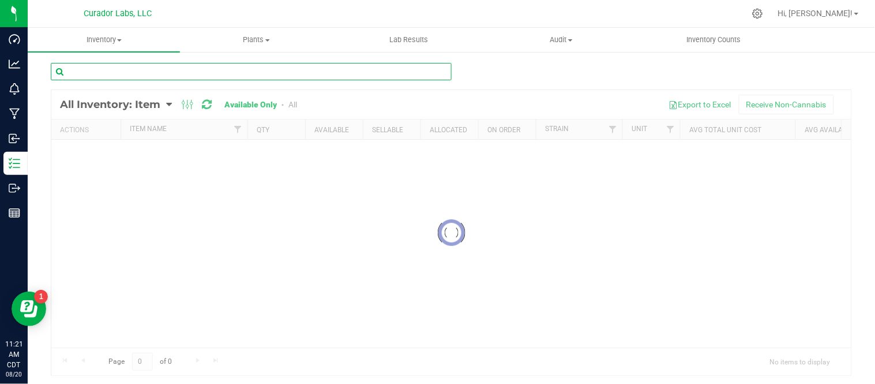
click at [385, 73] on input "text" at bounding box center [251, 71] width 401 height 17
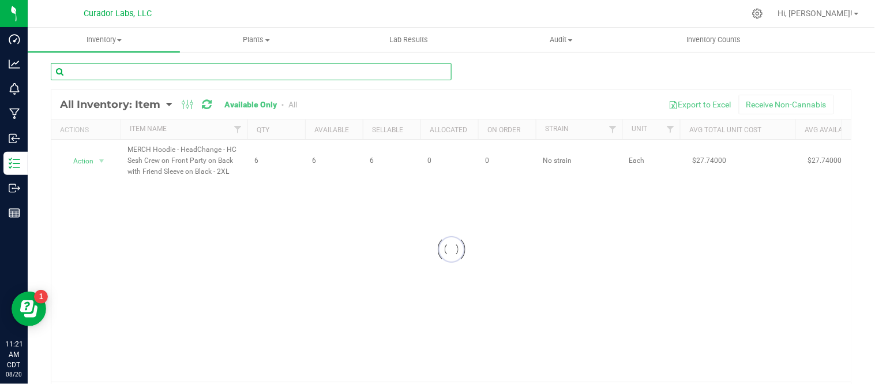
paste input "MERCH Hoodie - HeadChange - HC Sesh Crew on Front Party on Back with Friend Sle…"
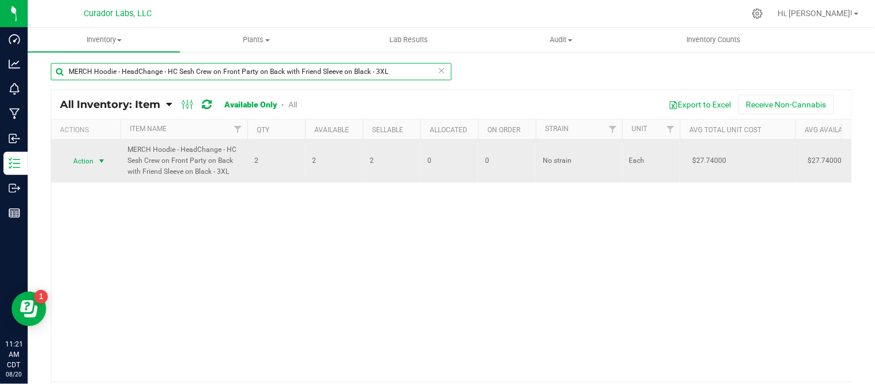
type input "MERCH Hoodie - HeadChange - HC Sesh Crew on Front Party on Back with Friend Sle…"
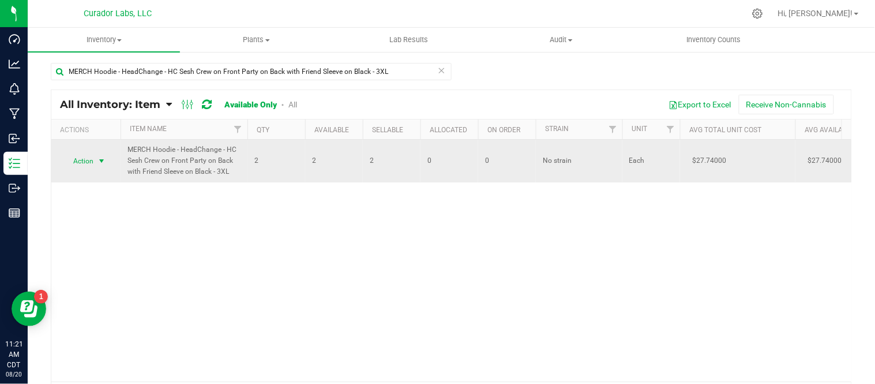
click at [106, 162] on span "select" at bounding box center [101, 160] width 9 height 9
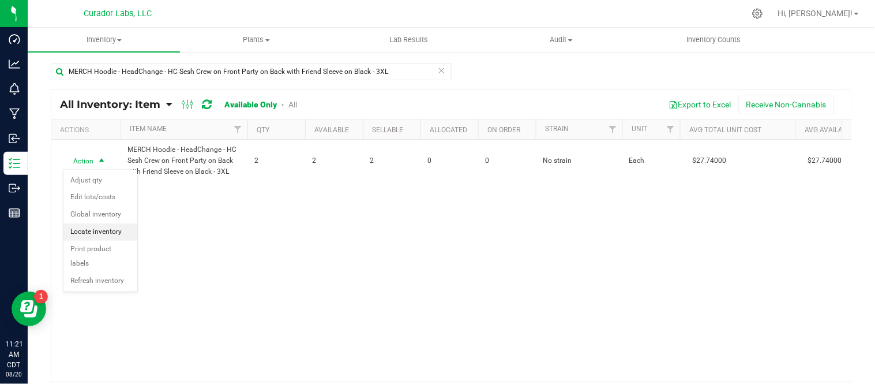
click at [111, 229] on li "Locate inventory" at bounding box center [100, 231] width 74 height 17
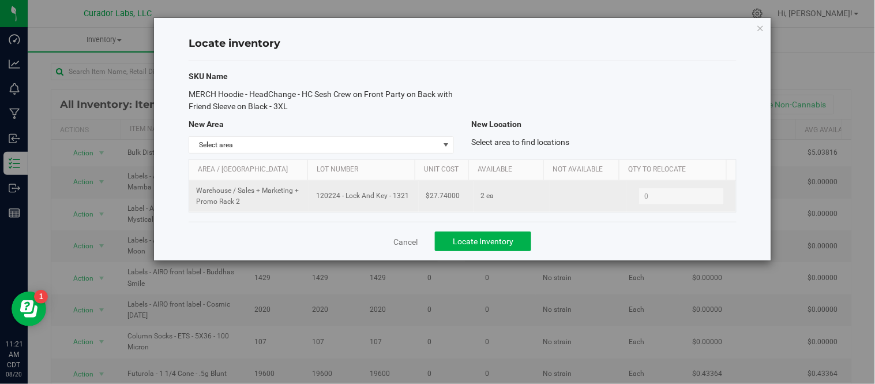
drag, startPoint x: 314, startPoint y: 198, endPoint x: 407, endPoint y: 200, distance: 92.3
click at [407, 200] on span "120224 - Lock And Key - 1321" at bounding box center [364, 195] width 96 height 11
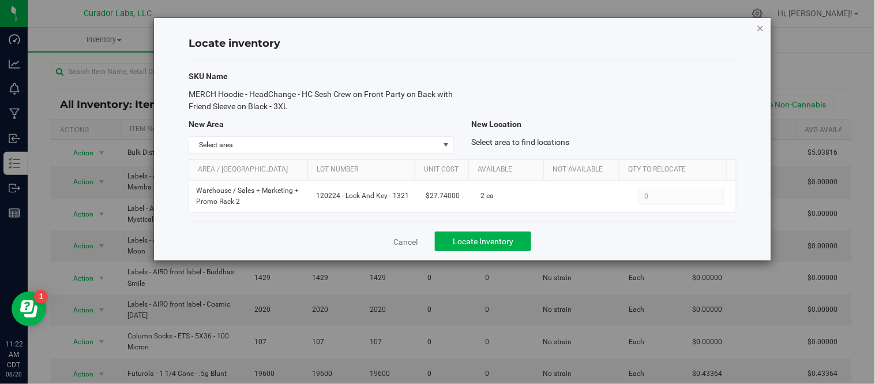
click at [758, 26] on icon "button" at bounding box center [761, 28] width 8 height 14
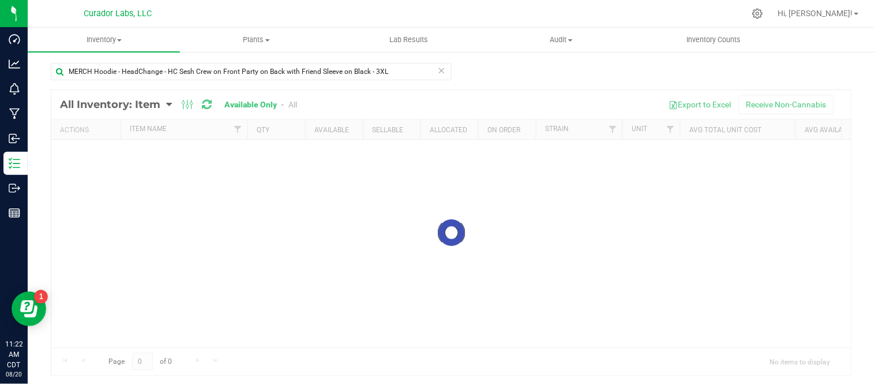
click at [438, 72] on icon at bounding box center [442, 70] width 8 height 14
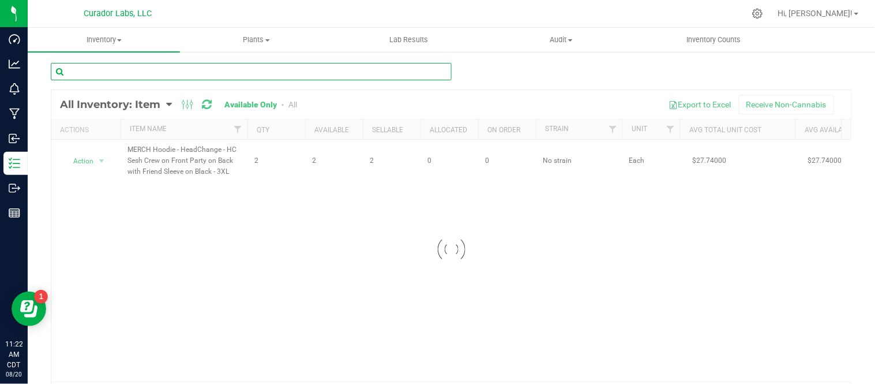
paste input "MERCH Hoodie - HeadChange - HC Sesh Crew on Front Party on Back with Friend Sle…"
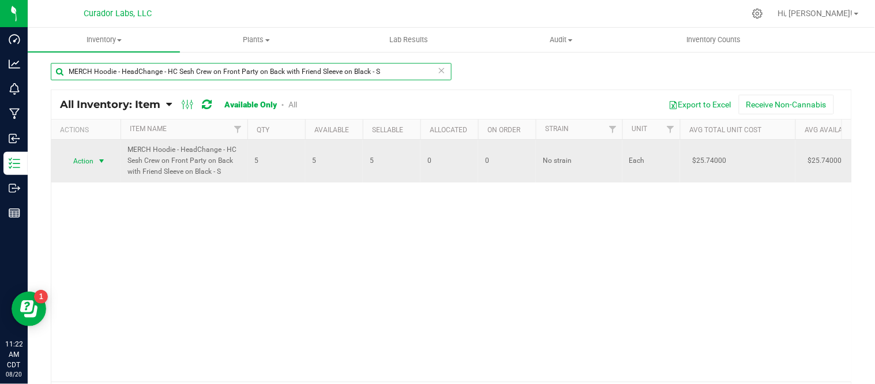
type input "MERCH Hoodie - HeadChange - HC Sesh Crew on Front Party on Back with Friend Sle…"
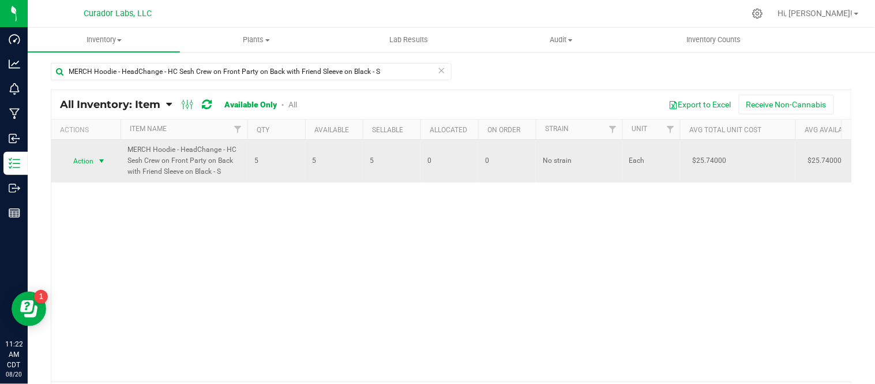
click at [102, 160] on span "select" at bounding box center [101, 160] width 9 height 9
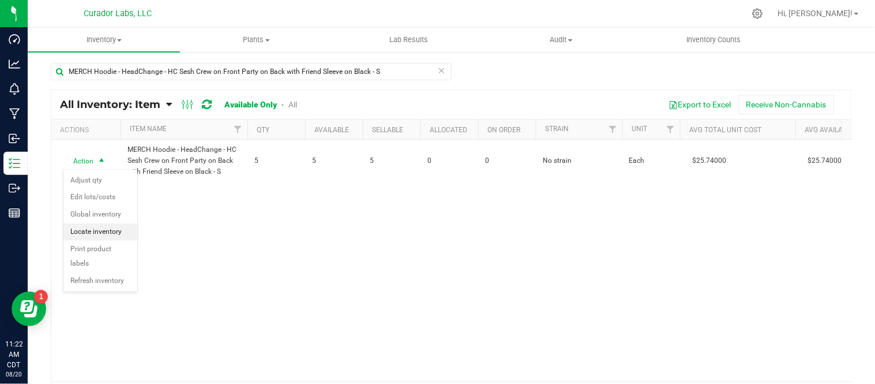
click at [116, 237] on li "Locate inventory" at bounding box center [100, 231] width 74 height 17
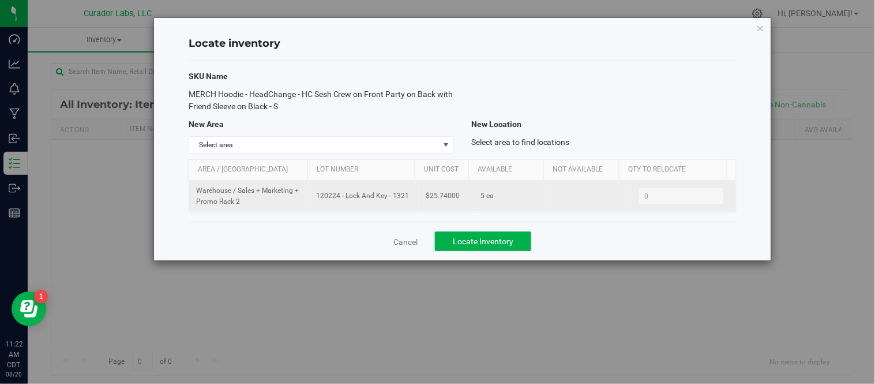
drag, startPoint x: 314, startPoint y: 198, endPoint x: 405, endPoint y: 206, distance: 91.5
click at [405, 206] on td "120224 - Lock And Key - 1321" at bounding box center [364, 196] width 110 height 31
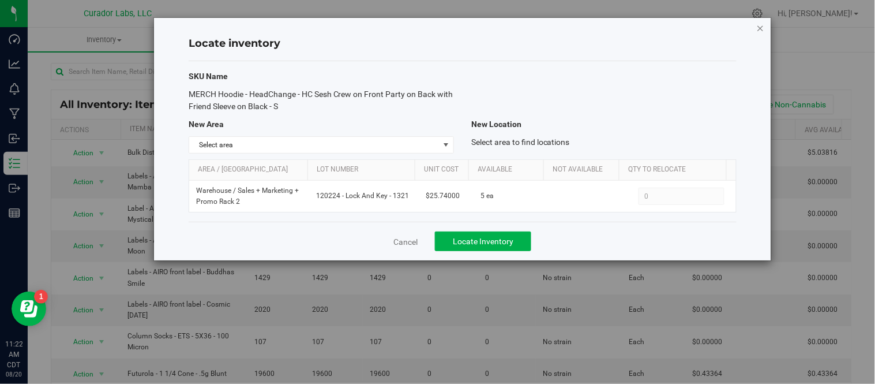
click at [758, 31] on icon "button" at bounding box center [761, 28] width 8 height 14
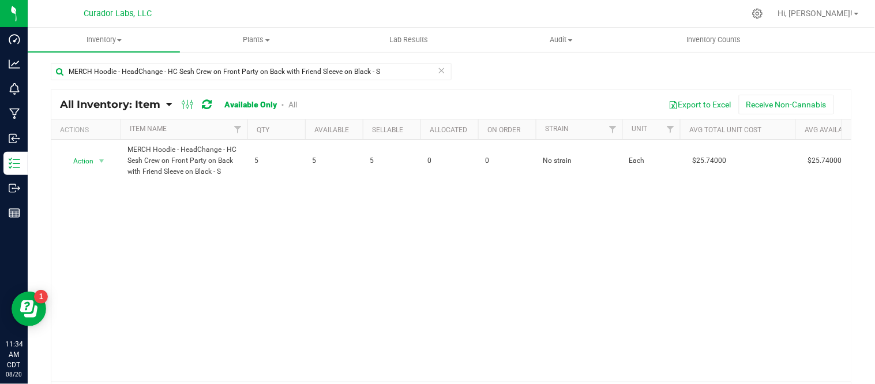
click at [440, 71] on icon at bounding box center [442, 70] width 8 height 14
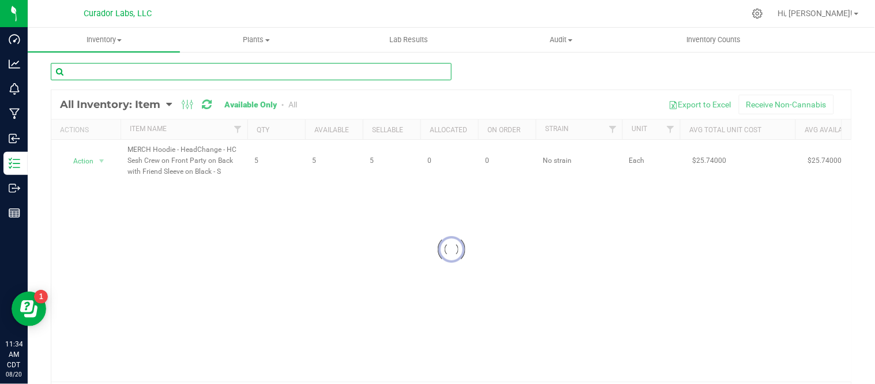
click at [417, 69] on input "text" at bounding box center [251, 71] width 401 height 17
paste input "Label - HeadChange Concentrate Jar Lid w THC M Diamond [PERSON_NAME] 1.5x1.5"
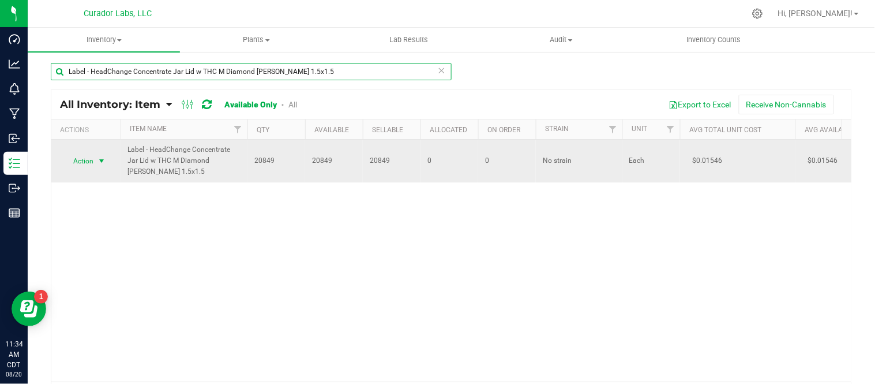
type input "Label - HeadChange Concentrate Jar Lid w THC M Diamond [PERSON_NAME] 1.5x1.5"
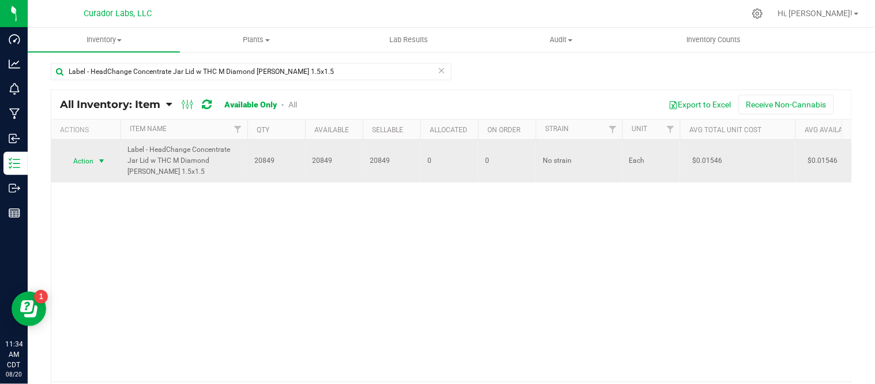
click at [104, 157] on span "select" at bounding box center [101, 160] width 9 height 9
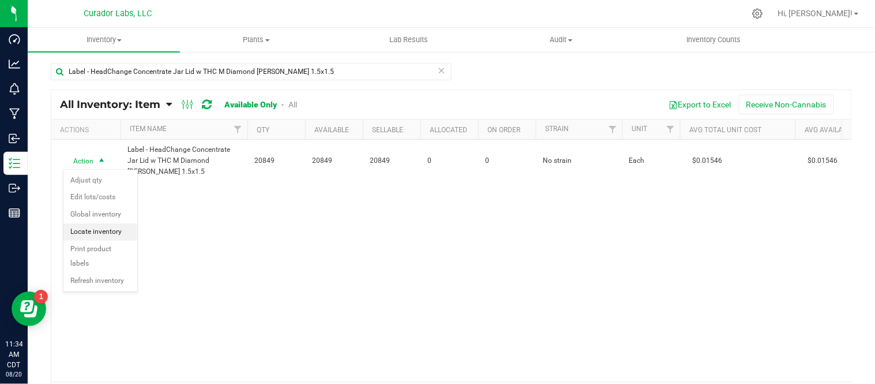
click at [105, 227] on li "Locate inventory" at bounding box center [100, 231] width 74 height 17
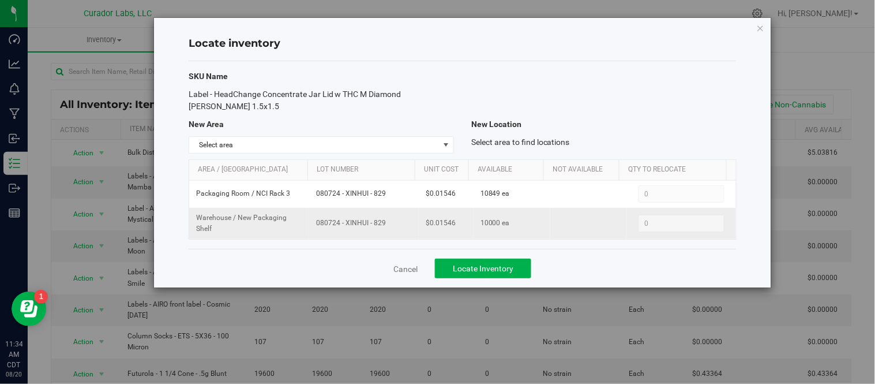
drag, startPoint x: 313, startPoint y: 223, endPoint x: 391, endPoint y: 231, distance: 78.2
click at [391, 231] on td "080724 - XINHUI - 829" at bounding box center [364, 223] width 110 height 31
drag, startPoint x: 426, startPoint y: 226, endPoint x: 460, endPoint y: 225, distance: 34.6
click at [460, 225] on td "$0.01546" at bounding box center [446, 223] width 55 height 31
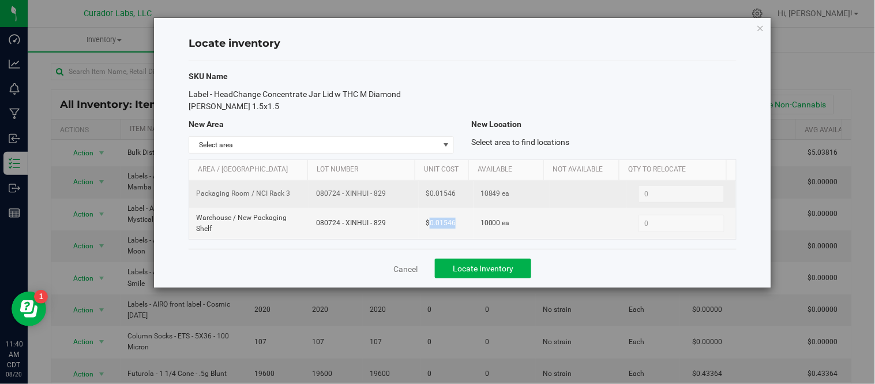
drag, startPoint x: 313, startPoint y: 194, endPoint x: 381, endPoint y: 199, distance: 68.3
click at [381, 199] on td "080724 - XINHUI - 829" at bounding box center [364, 194] width 110 height 27
drag, startPoint x: 477, startPoint y: 193, endPoint x: 495, endPoint y: 197, distance: 18.3
click at [495, 197] on span "10849 ea" at bounding box center [494, 193] width 29 height 11
drag, startPoint x: 312, startPoint y: 193, endPoint x: 389, endPoint y: 199, distance: 77.5
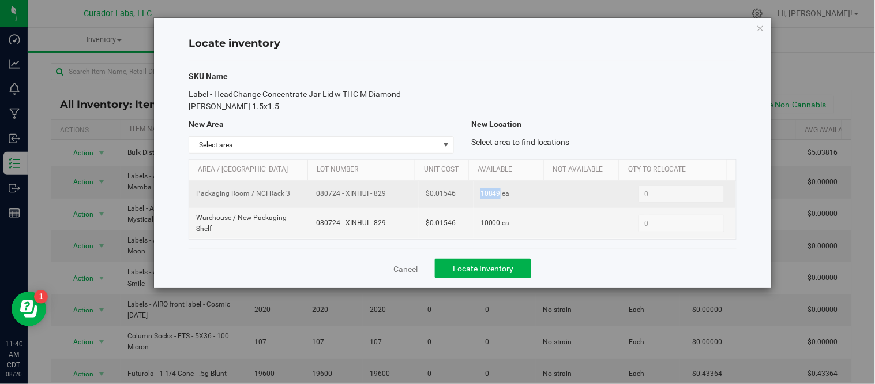
click at [389, 199] on td "080724 - XINHUI - 829" at bounding box center [364, 194] width 110 height 27
drag, startPoint x: 476, startPoint y: 193, endPoint x: 494, endPoint y: 198, distance: 18.6
click at [494, 198] on span "10849 ea" at bounding box center [494, 193] width 29 height 11
drag, startPoint x: 426, startPoint y: 192, endPoint x: 453, endPoint y: 199, distance: 28.5
click at [453, 199] on td "$0.01546" at bounding box center [446, 194] width 55 height 27
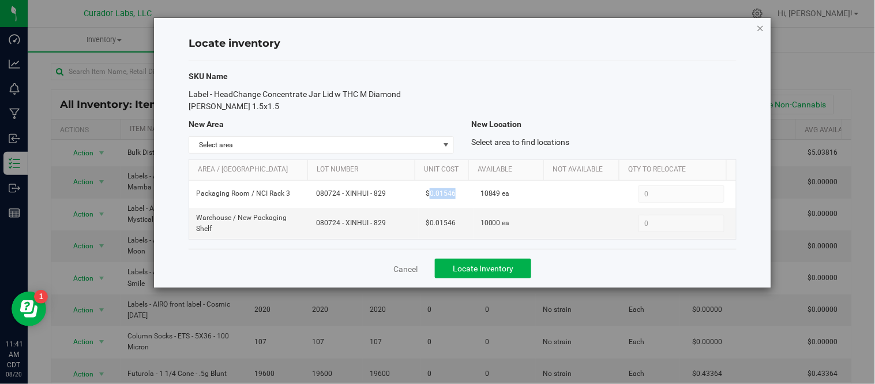
click at [760, 27] on icon "button" at bounding box center [761, 28] width 8 height 14
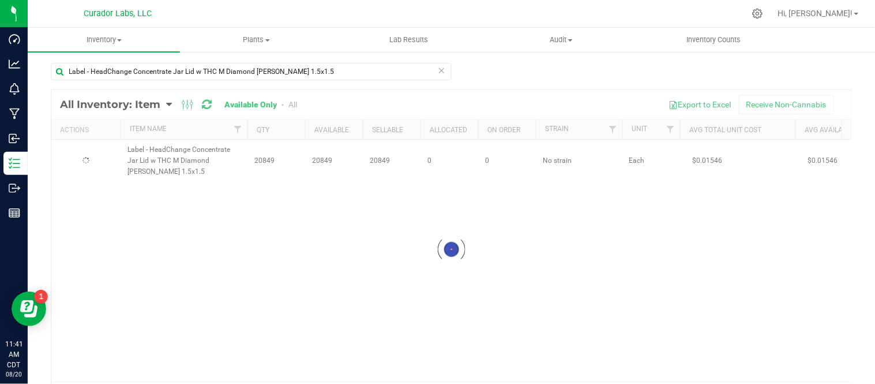
click at [439, 69] on icon at bounding box center [442, 70] width 8 height 14
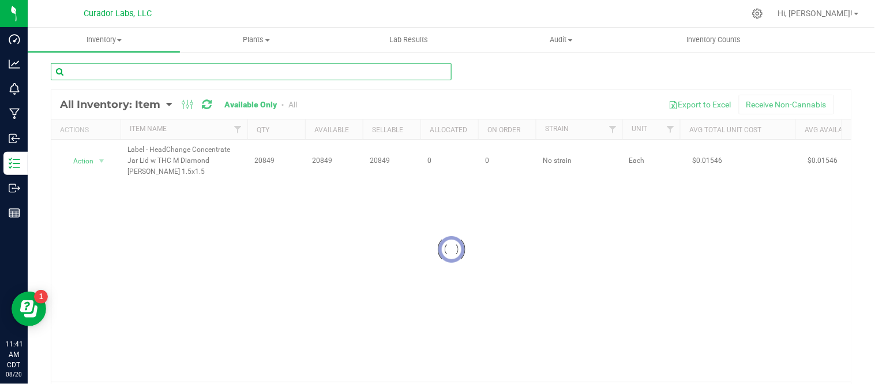
click at [379, 68] on input "text" at bounding box center [251, 71] width 401 height 17
paste input "Label - HeadChange Concentrate Jar Lid w THC M Diamond [PERSON_NAME] 1.5x1.5"
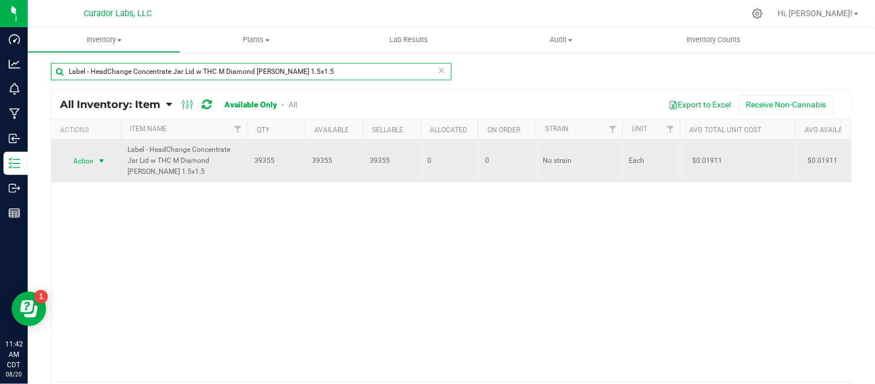
type input "Label - HeadChange Concentrate Jar Lid w THC M Diamond [PERSON_NAME] 1.5x1.5"
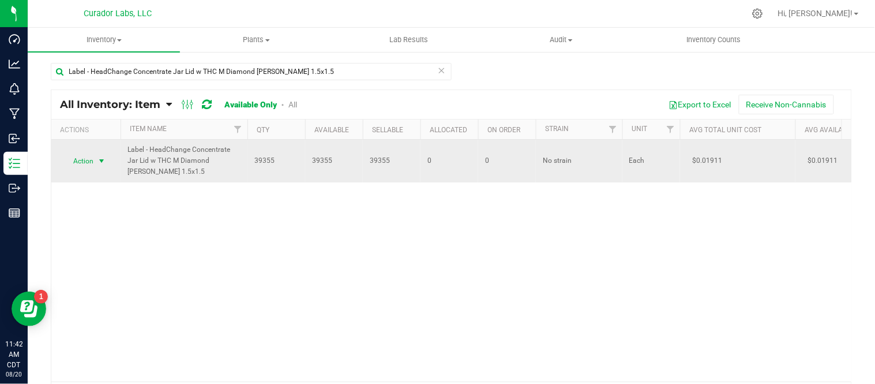
click at [100, 163] on span "select" at bounding box center [101, 160] width 9 height 9
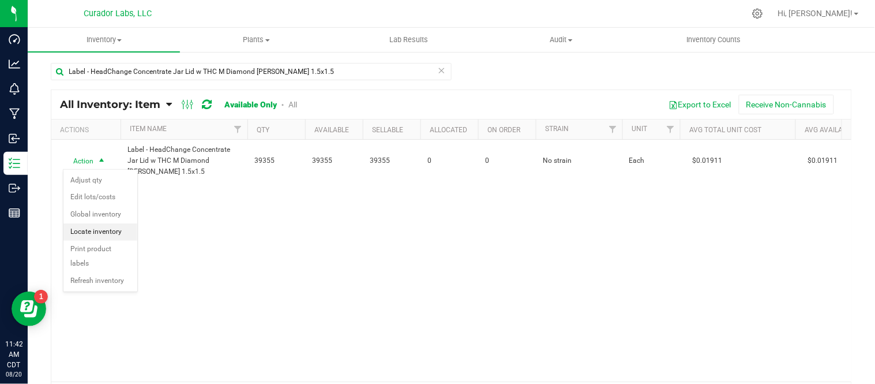
click at [115, 236] on li "Locate inventory" at bounding box center [100, 231] width 74 height 17
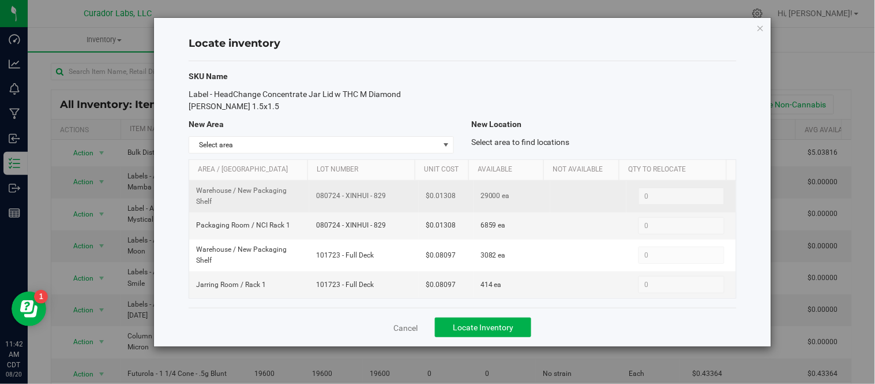
drag, startPoint x: 312, startPoint y: 196, endPoint x: 385, endPoint y: 201, distance: 72.8
click at [385, 201] on td "080724 - XINHUI - 829" at bounding box center [364, 197] width 110 height 32
drag, startPoint x: 425, startPoint y: 197, endPoint x: 465, endPoint y: 200, distance: 39.9
click at [465, 200] on td "$0.01308" at bounding box center [446, 197] width 55 height 32
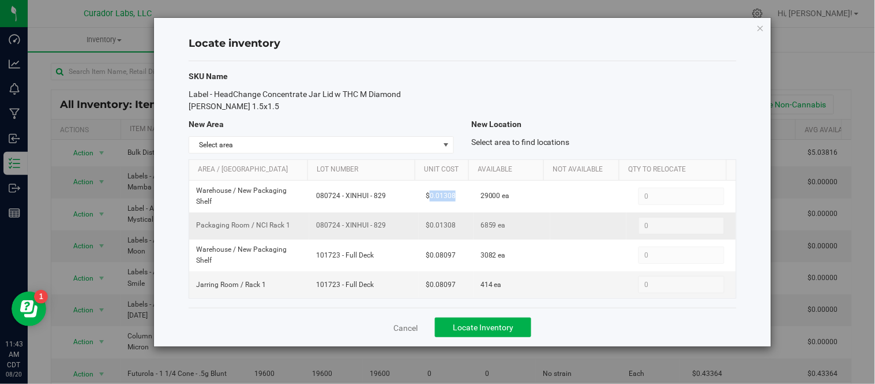
drag, startPoint x: 313, startPoint y: 226, endPoint x: 375, endPoint y: 233, distance: 62.7
click at [375, 233] on td "080724 - XINHUI - 829" at bounding box center [364, 225] width 110 height 27
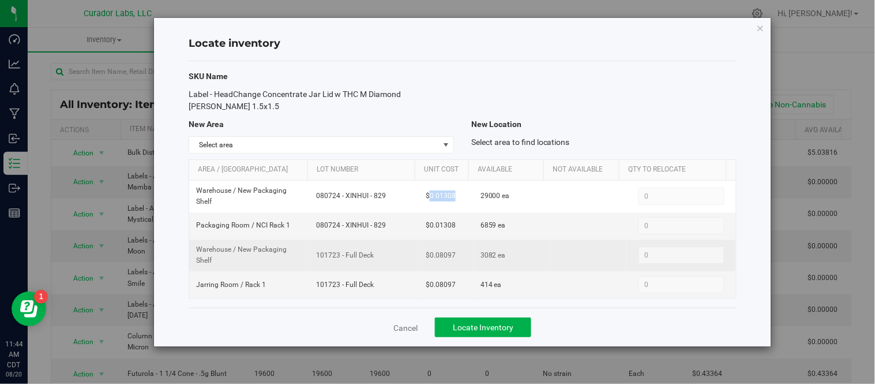
drag, startPoint x: 316, startPoint y: 258, endPoint x: 378, endPoint y: 263, distance: 62.5
click at [378, 263] on td "101723 - Full Deck" at bounding box center [364, 255] width 110 height 32
drag, startPoint x: 308, startPoint y: 255, endPoint x: 373, endPoint y: 260, distance: 64.8
click at [379, 260] on td "101723 - Full Deck" at bounding box center [364, 255] width 110 height 32
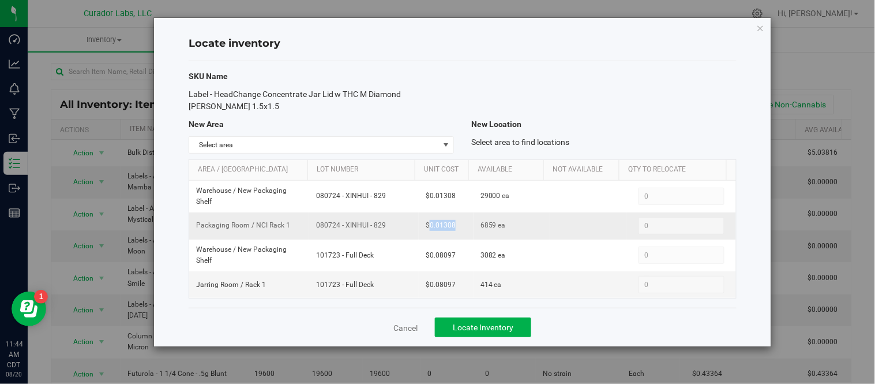
drag, startPoint x: 424, startPoint y: 228, endPoint x: 457, endPoint y: 228, distance: 32.3
click at [460, 229] on td "$0.01308" at bounding box center [446, 225] width 55 height 27
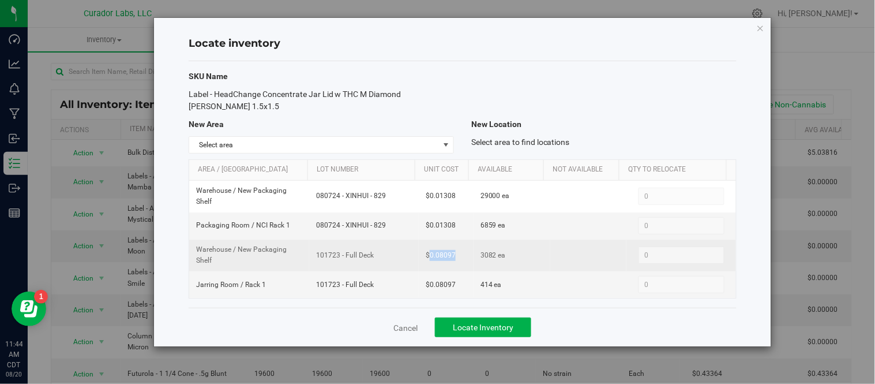
drag, startPoint x: 430, startPoint y: 255, endPoint x: 457, endPoint y: 258, distance: 27.8
click at [457, 258] on td "$0.08097" at bounding box center [446, 255] width 55 height 32
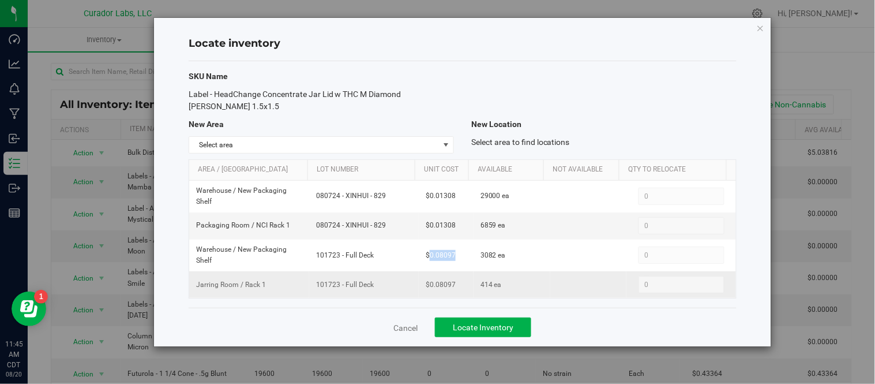
drag, startPoint x: 311, startPoint y: 285, endPoint x: 374, endPoint y: 291, distance: 62.6
click at [374, 291] on td "101723 - Full Deck" at bounding box center [364, 284] width 110 height 27
drag, startPoint x: 426, startPoint y: 287, endPoint x: 457, endPoint y: 285, distance: 31.8
click at [457, 285] on td "$0.08097" at bounding box center [446, 284] width 55 height 27
click at [438, 285] on span "$0.08097" at bounding box center [441, 284] width 30 height 11
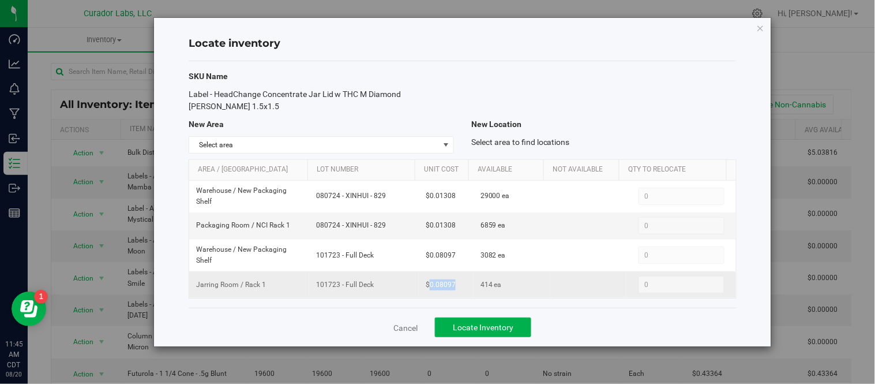
drag, startPoint x: 426, startPoint y: 287, endPoint x: 453, endPoint y: 285, distance: 27.2
click at [453, 285] on td "$0.08097" at bounding box center [446, 284] width 55 height 27
click at [767, 29] on div "Locate inventory SKU Name Label - HeadChange Concentrate Jar Lid w THC M Diamon…" at bounding box center [462, 182] width 617 height 328
click at [764, 28] on icon "button" at bounding box center [761, 28] width 8 height 14
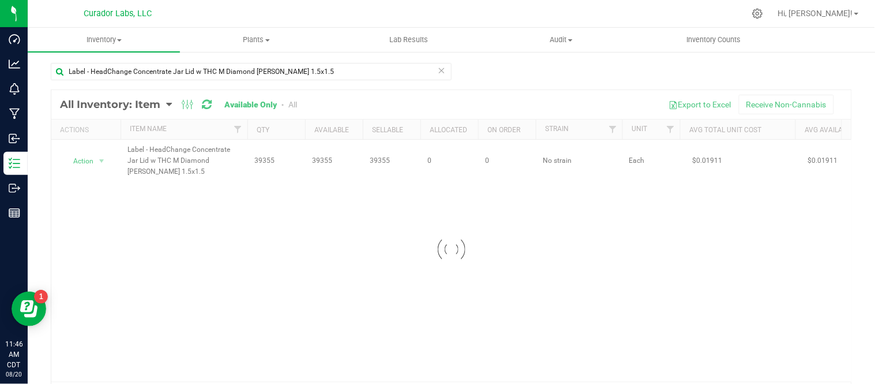
click at [439, 70] on icon at bounding box center [442, 70] width 8 height 14
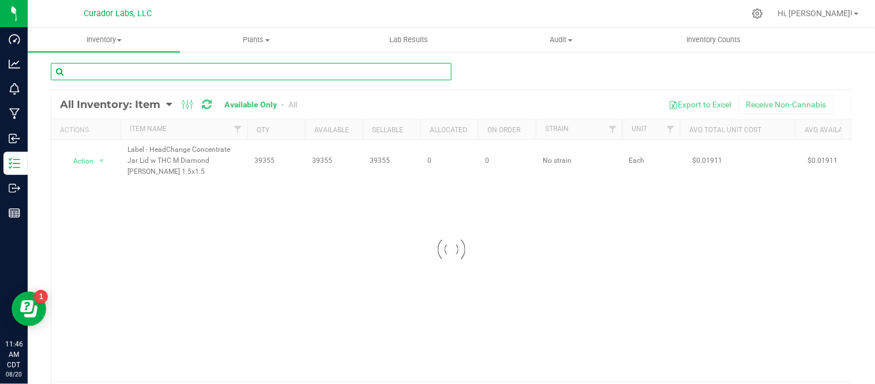
click at [188, 72] on input "text" at bounding box center [251, 71] width 401 height 17
paste input "Label - Safe Bet - Blunt 1g QR THC M Diamond on Brown - 110mm"
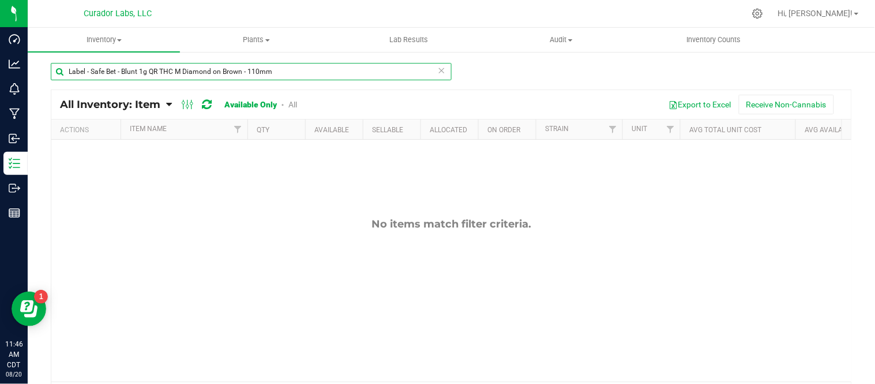
type input "Label - Safe Bet - Blunt 1g QR THC M Diamond on Brown - 110mm"
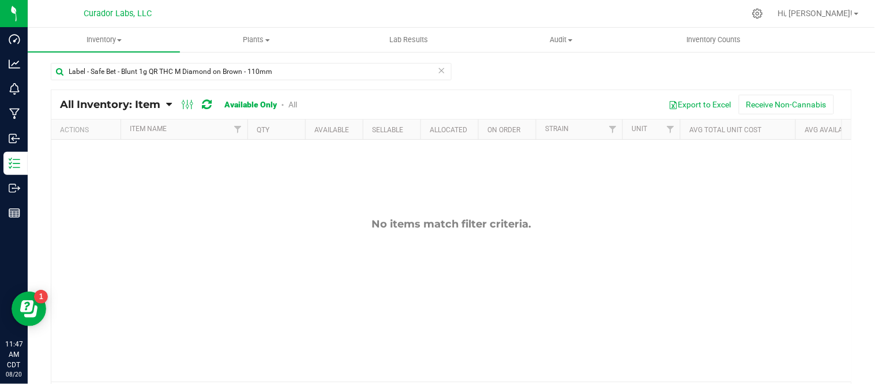
click at [438, 71] on icon at bounding box center [442, 70] width 8 height 14
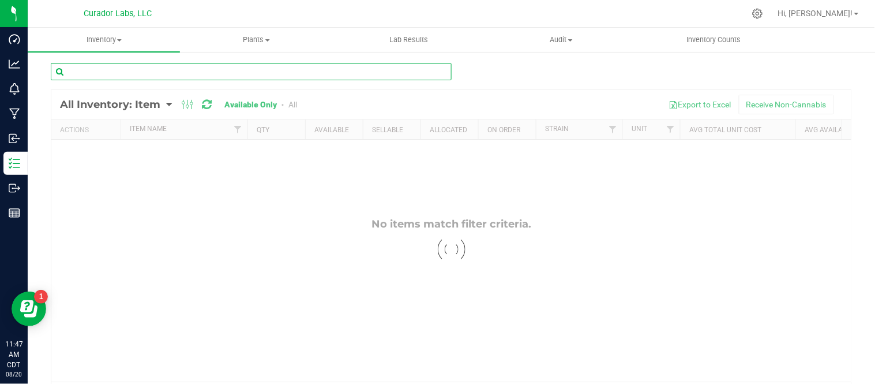
click at [358, 76] on input "text" at bounding box center [251, 71] width 401 height 17
paste input "Safe Bet - Label - Case Box - Skyline Logo on White - 4x4in - [GEOGRAPHIC_DATA]"
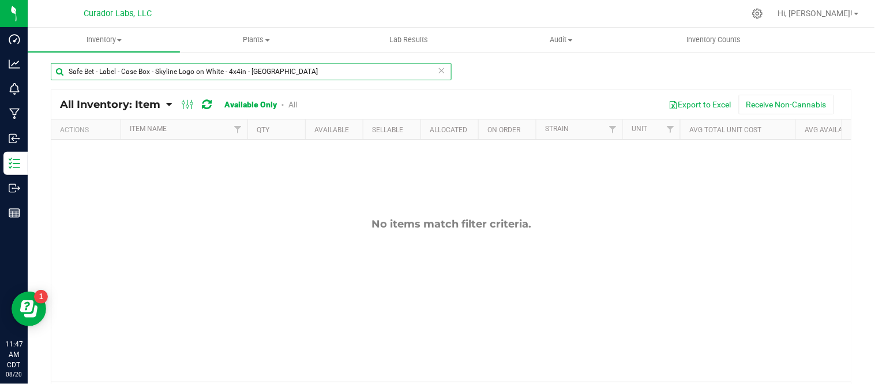
type input "Safe Bet - Label - Case Box - Skyline Logo on White - 4x4in - [GEOGRAPHIC_DATA]"
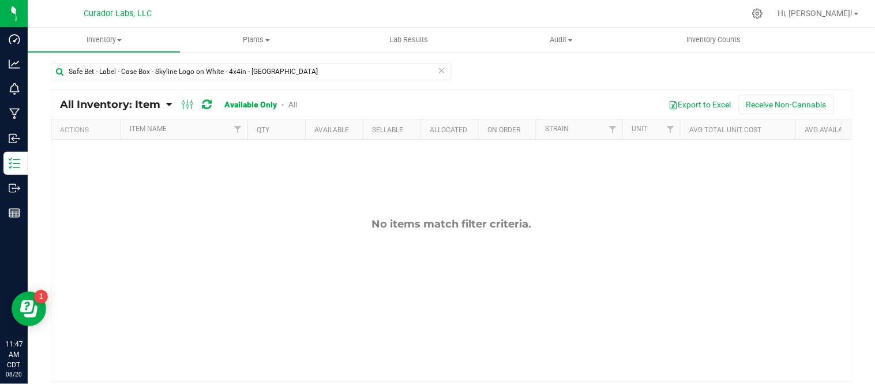
click at [439, 67] on icon at bounding box center [442, 70] width 8 height 14
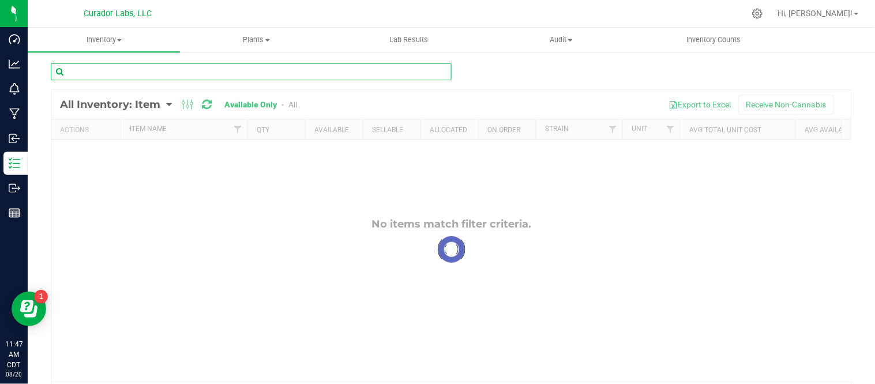
paste input "Label - Safe Bet - Blunt 1g QR THC M Diamond on Brown - 110mm"
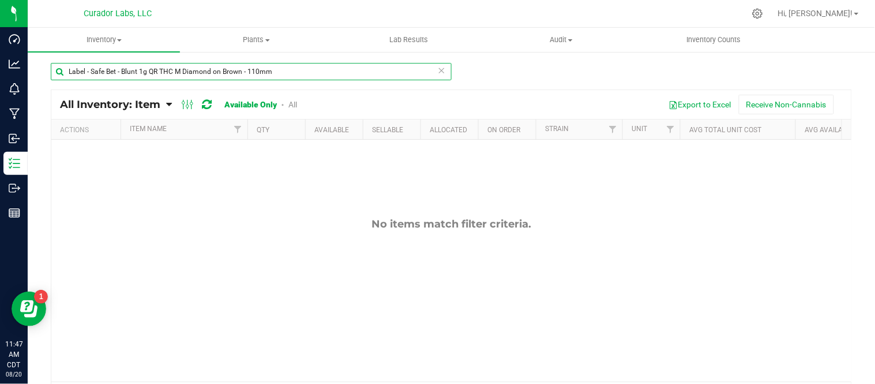
type input "Label - Safe Bet - Blunt 1g QR THC M Diamond on Brown - 110mm"
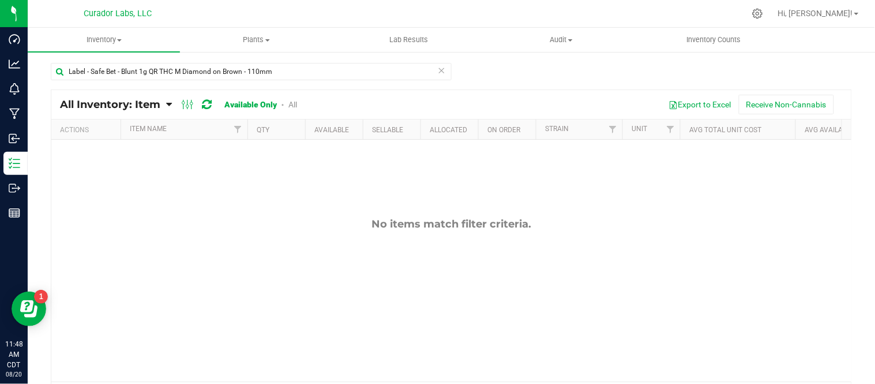
click at [439, 70] on icon at bounding box center [442, 70] width 8 height 14
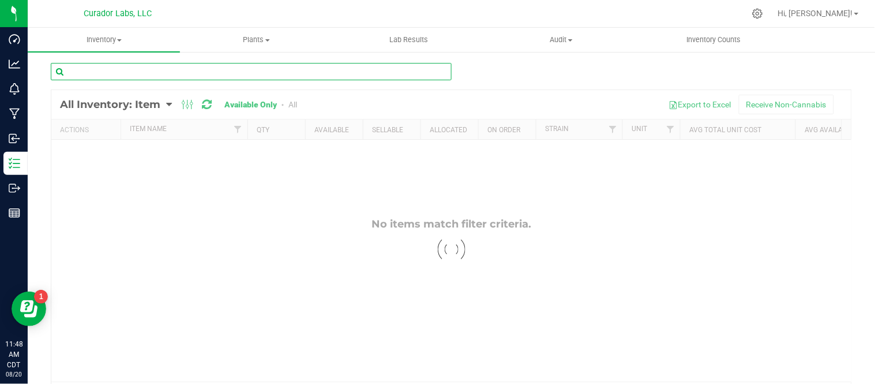
click at [397, 66] on input "text" at bounding box center [251, 71] width 401 height 17
paste input "Label - Safe Bet - Case Box Skyline Logo on White - 4x4"
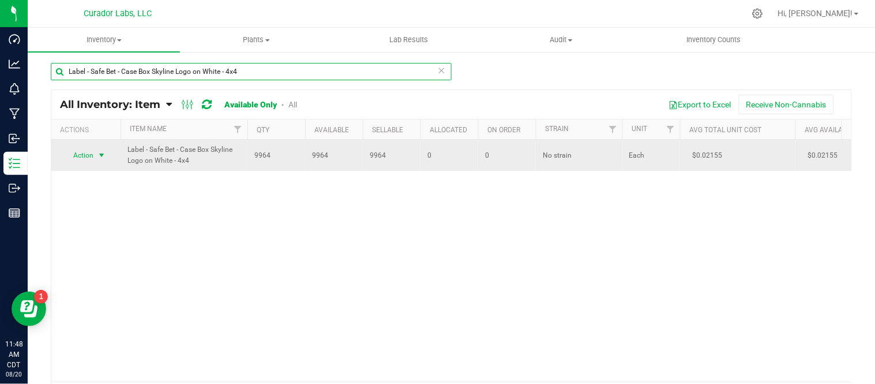
type input "Label - Safe Bet - Case Box Skyline Logo on White - 4x4"
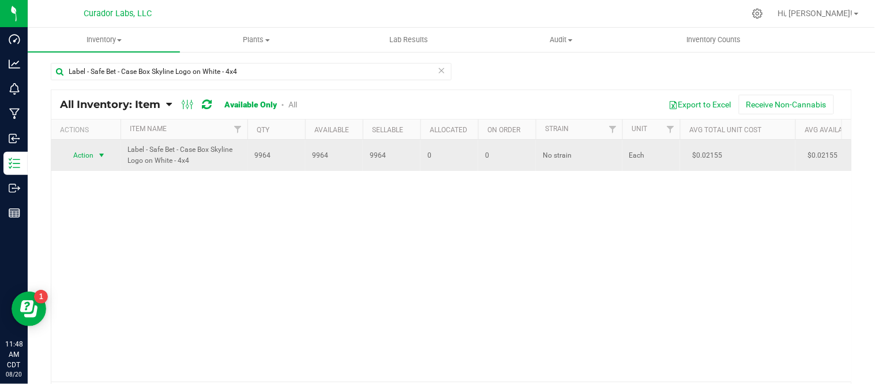
click at [102, 158] on span "select" at bounding box center [101, 155] width 9 height 9
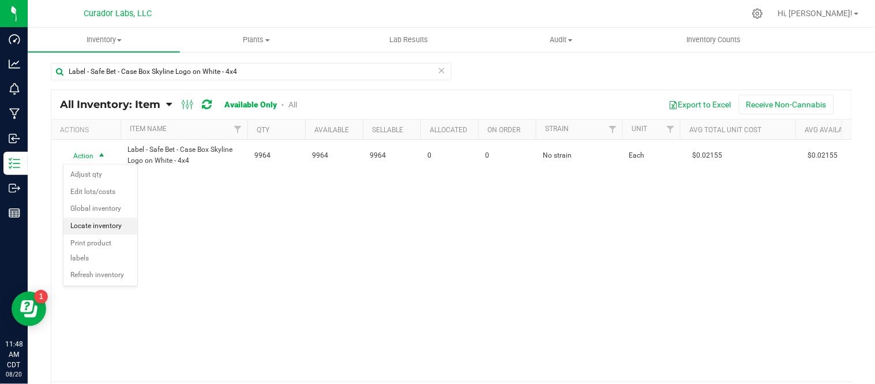
click at [107, 225] on li "Locate inventory" at bounding box center [100, 225] width 74 height 17
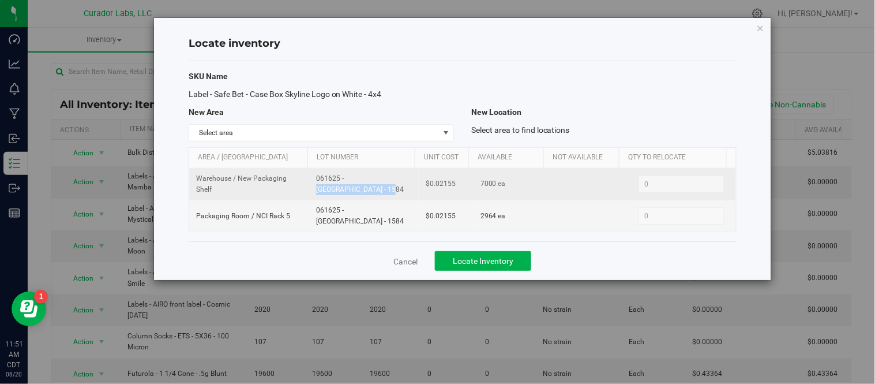
drag, startPoint x: 312, startPoint y: 183, endPoint x: 385, endPoint y: 188, distance: 73.4
click at [385, 188] on td "061625 - [GEOGRAPHIC_DATA] - 1584" at bounding box center [364, 184] width 110 height 32
drag, startPoint x: 424, startPoint y: 182, endPoint x: 454, endPoint y: 190, distance: 30.7
click at [454, 190] on td "$0.02155" at bounding box center [446, 184] width 55 height 32
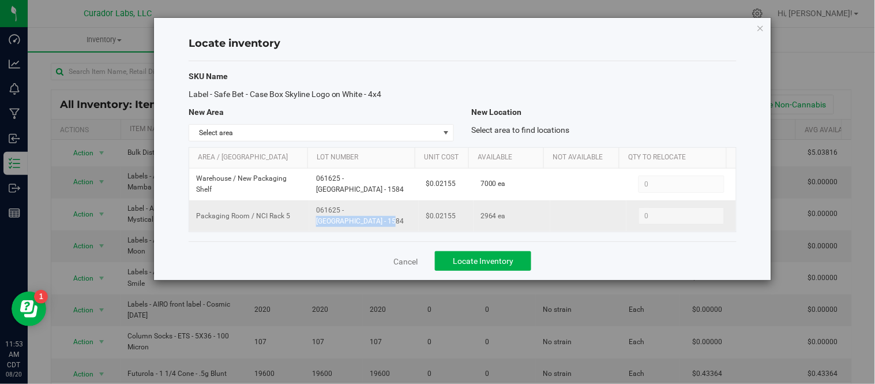
drag, startPoint x: 313, startPoint y: 216, endPoint x: 385, endPoint y: 224, distance: 71.9
click at [385, 224] on td "061625 - [GEOGRAPHIC_DATA] - 1584" at bounding box center [364, 215] width 110 height 31
drag, startPoint x: 425, startPoint y: 215, endPoint x: 460, endPoint y: 215, distance: 35.2
click at [460, 215] on td "$0.02155" at bounding box center [446, 215] width 55 height 31
click at [759, 24] on icon "button" at bounding box center [761, 28] width 8 height 14
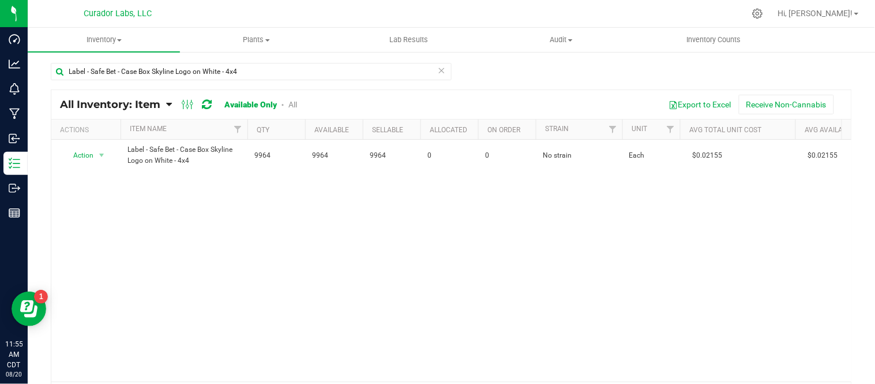
click at [441, 72] on icon at bounding box center [442, 70] width 8 height 14
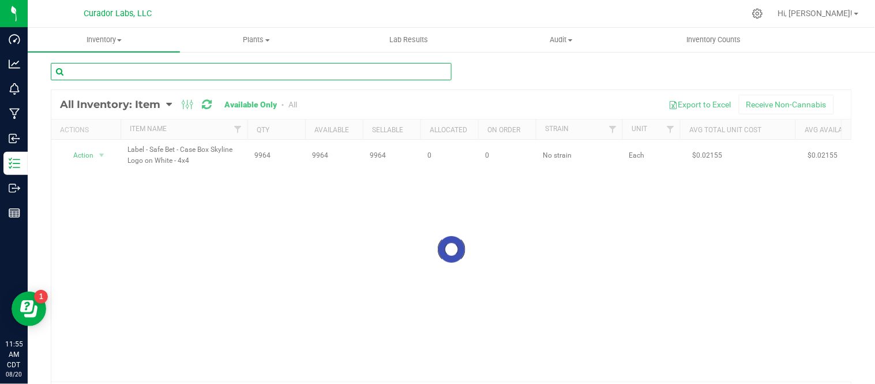
click at [371, 79] on input "text" at bounding box center [251, 71] width 401 height 17
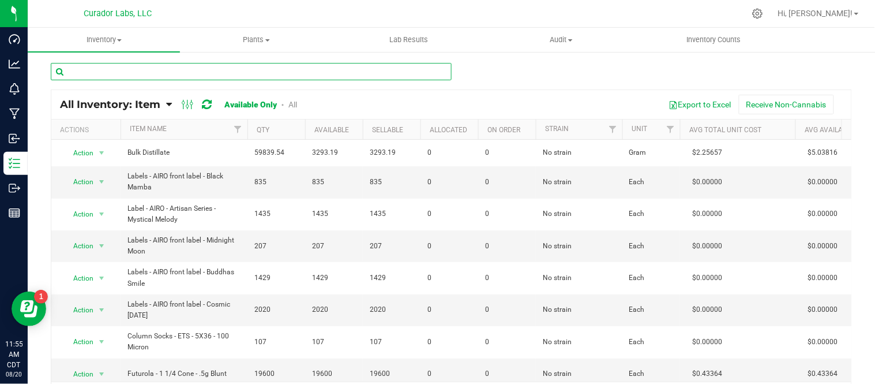
paste input "Label - Safe Bet - Dabs Jar Lid with Warning and Forest Logo on Orange - 1.5x1.5"
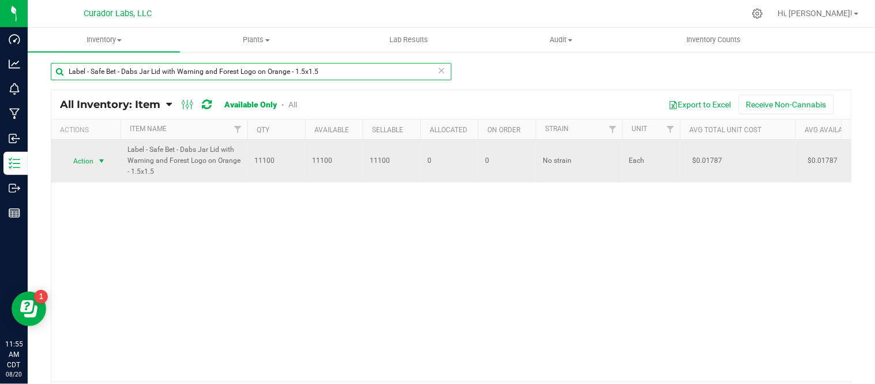
type input "Label - Safe Bet - Dabs Jar Lid with Warning and Forest Logo on Orange - 1.5x1.5"
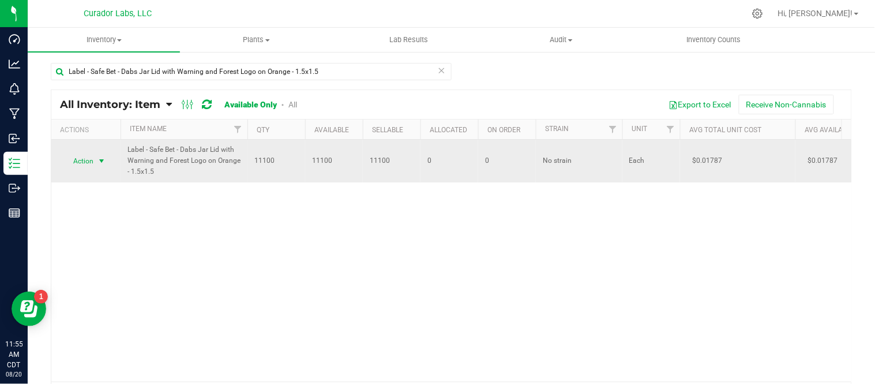
click at [99, 160] on span "select" at bounding box center [101, 160] width 9 height 9
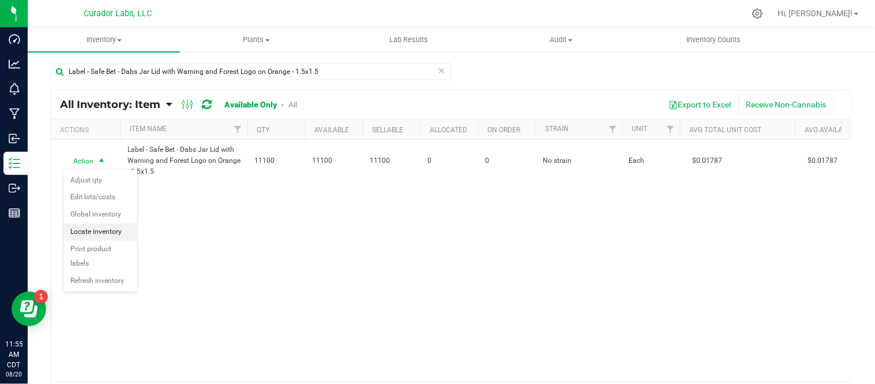
click at [96, 231] on li "Locate inventory" at bounding box center [100, 231] width 74 height 17
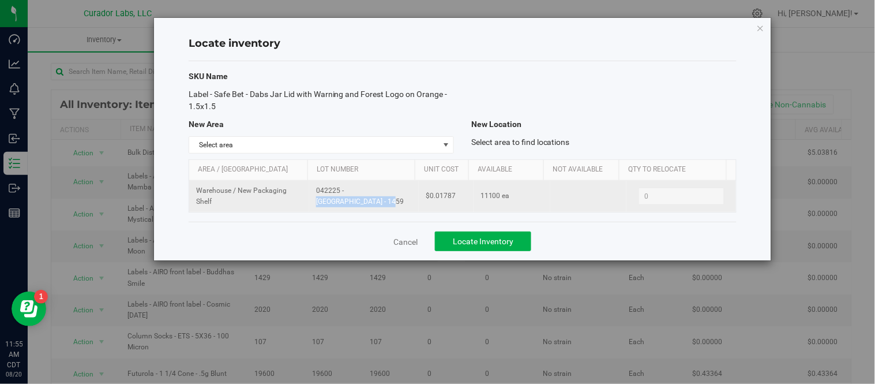
drag, startPoint x: 313, startPoint y: 198, endPoint x: 388, endPoint y: 202, distance: 75.1
click at [388, 202] on td "042225 - [GEOGRAPHIC_DATA] - 1459" at bounding box center [364, 196] width 110 height 31
drag, startPoint x: 427, startPoint y: 196, endPoint x: 458, endPoint y: 201, distance: 30.9
click at [458, 201] on td "$0.01787" at bounding box center [446, 196] width 55 height 31
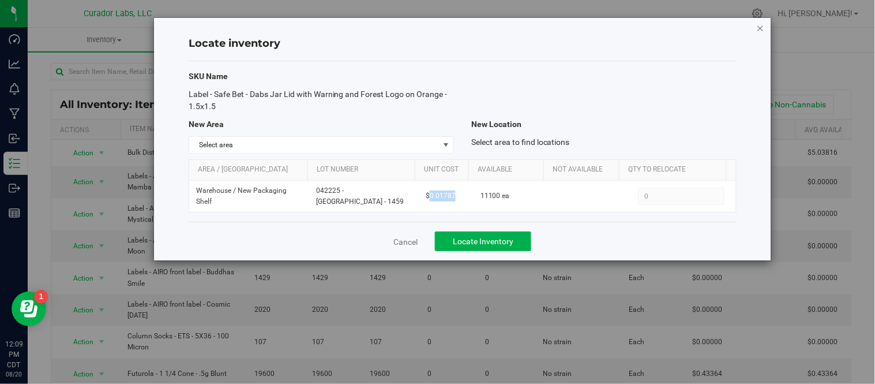
click at [761, 25] on icon "button" at bounding box center [761, 28] width 8 height 14
